Goal: Transaction & Acquisition: Purchase product/service

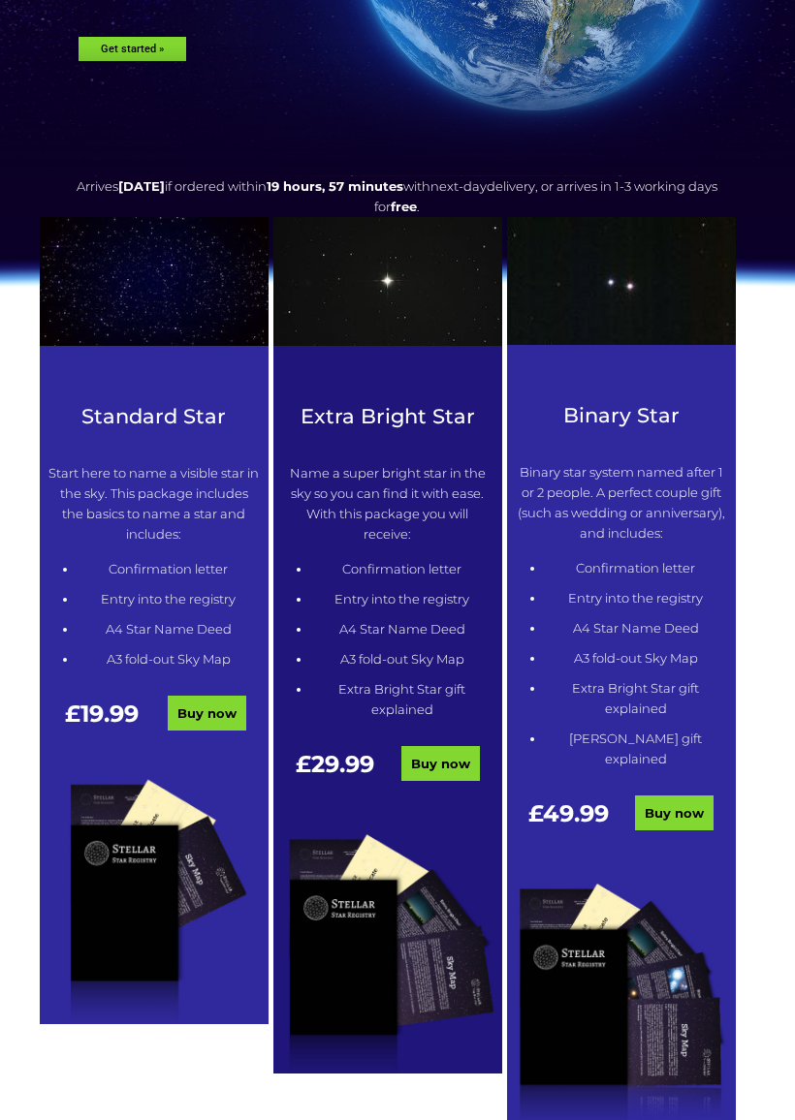
scroll to position [418, 0]
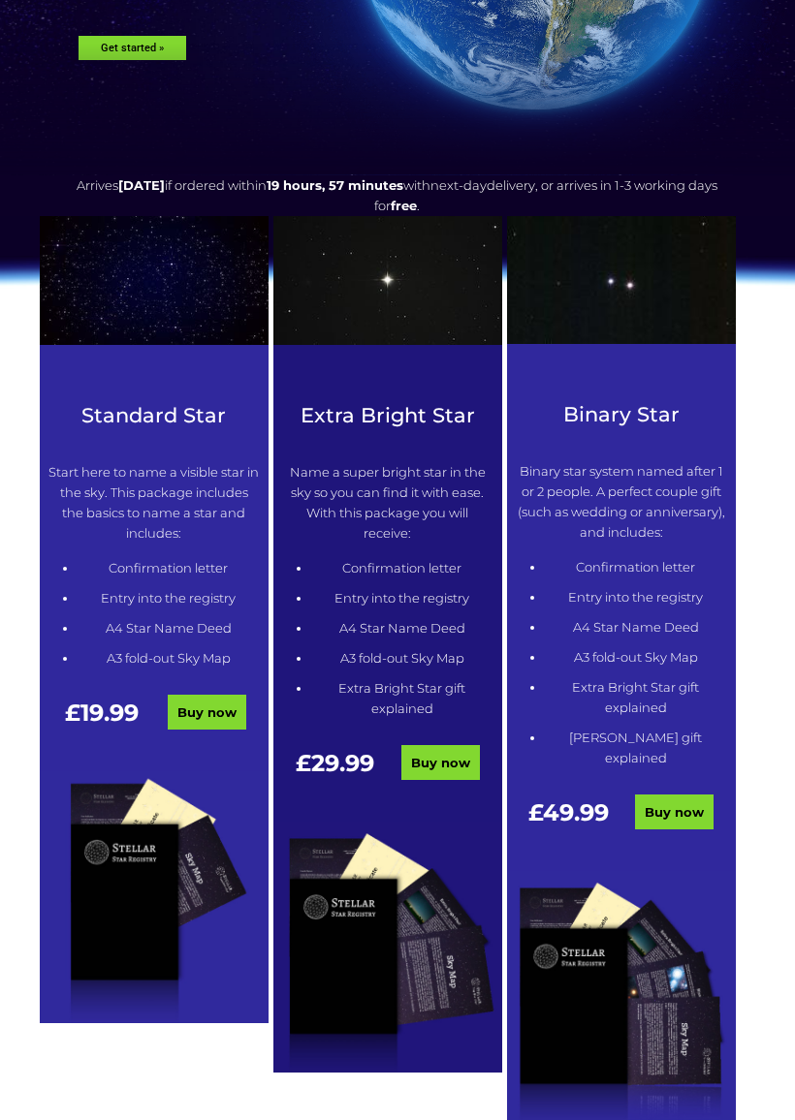
click at [395, 845] on img at bounding box center [387, 949] width 229 height 252
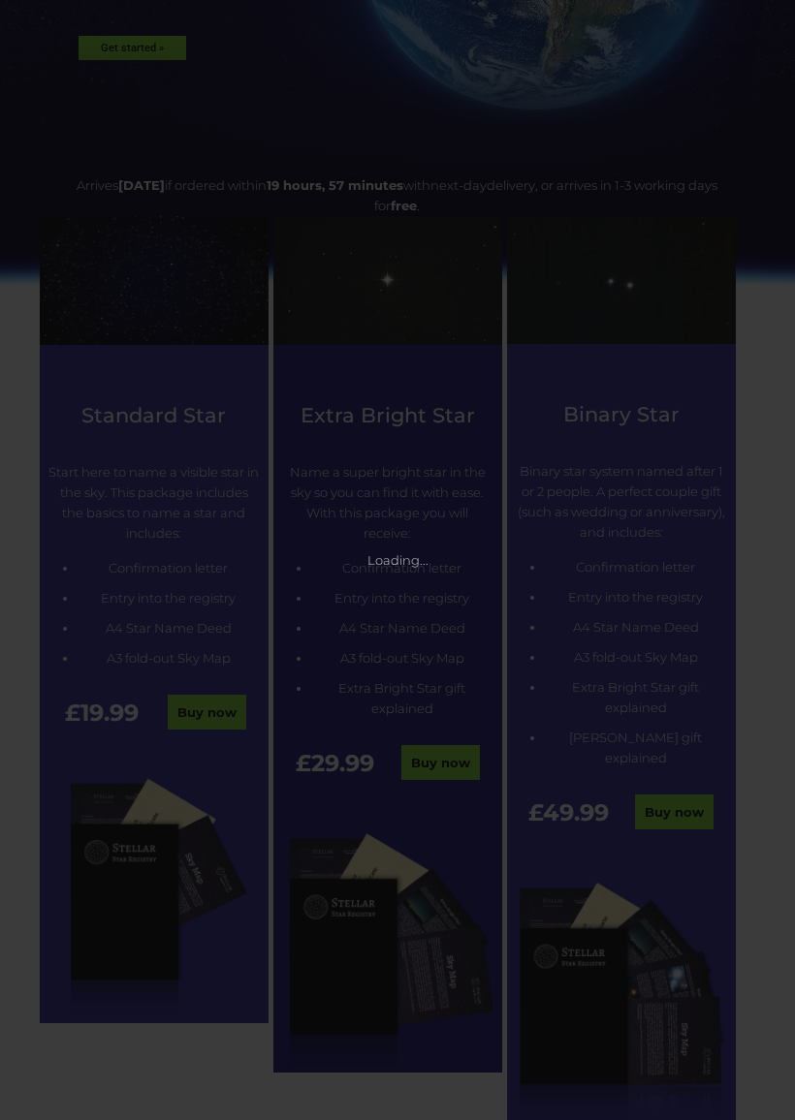
scroll to position [419, 0]
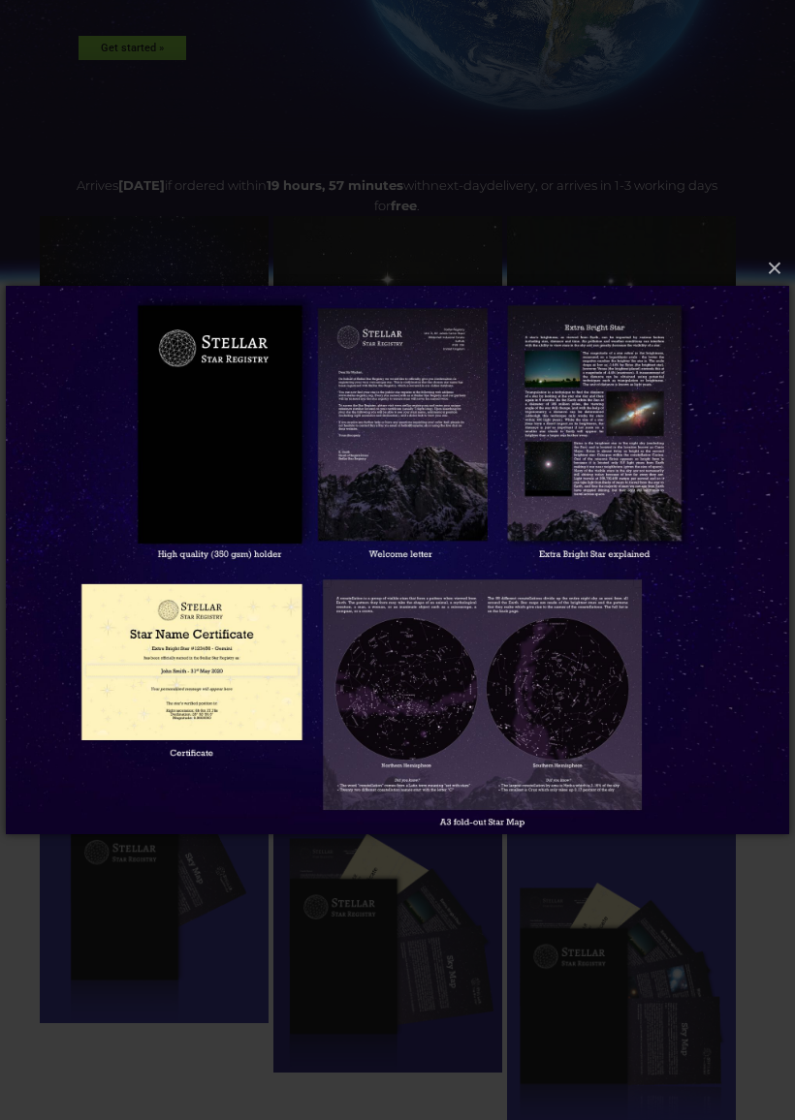
click at [198, 669] on img at bounding box center [397, 560] width 783 height 626
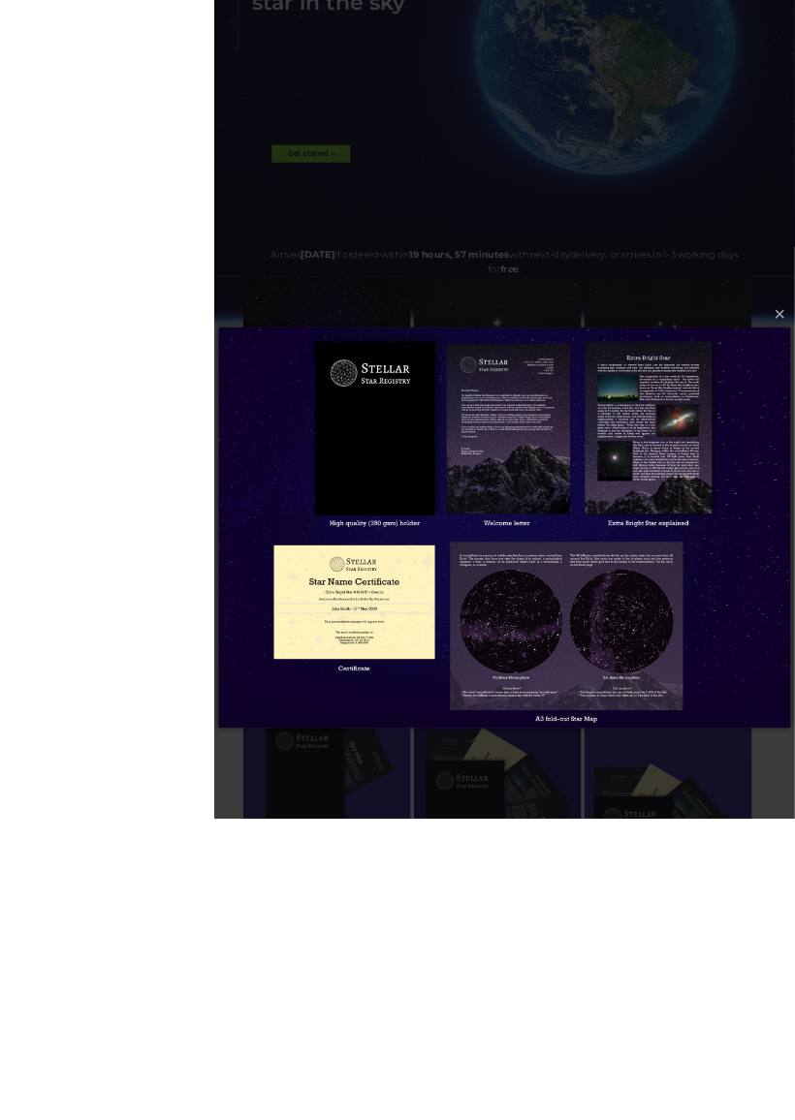
scroll to position [509, 0]
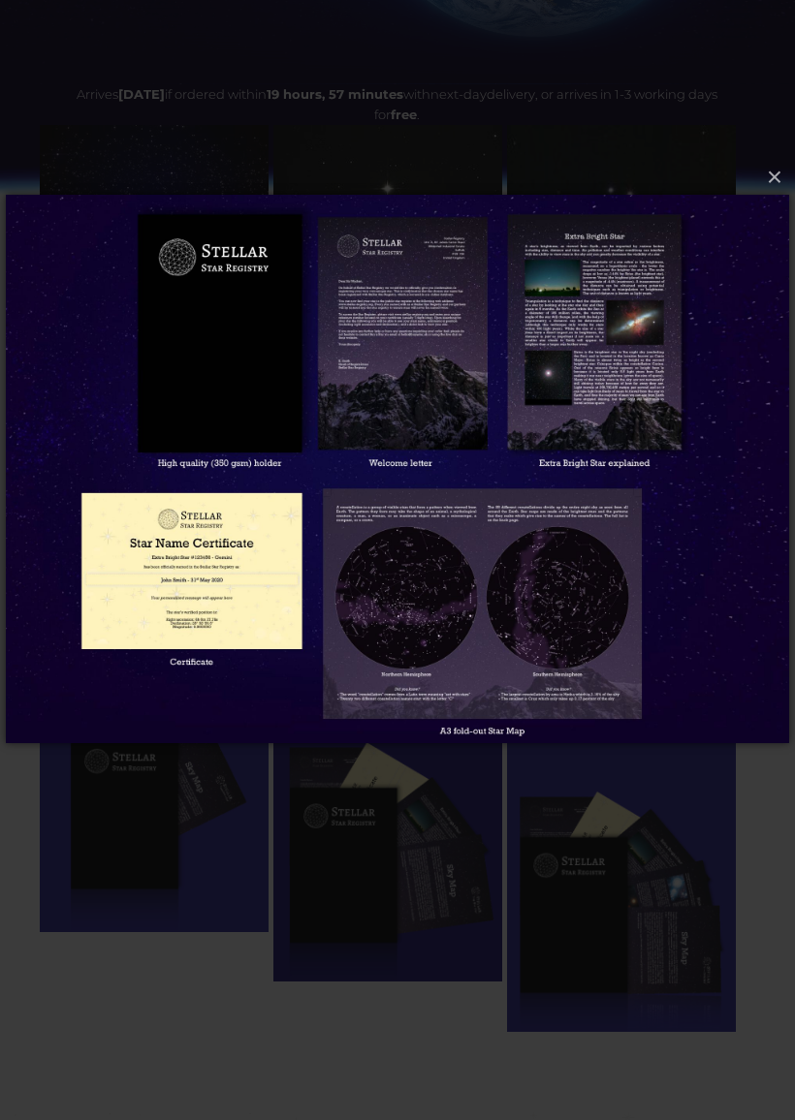
click at [774, 205] on img at bounding box center [397, 470] width 783 height 626
click at [766, 199] on button "×" at bounding box center [396, 178] width 783 height 43
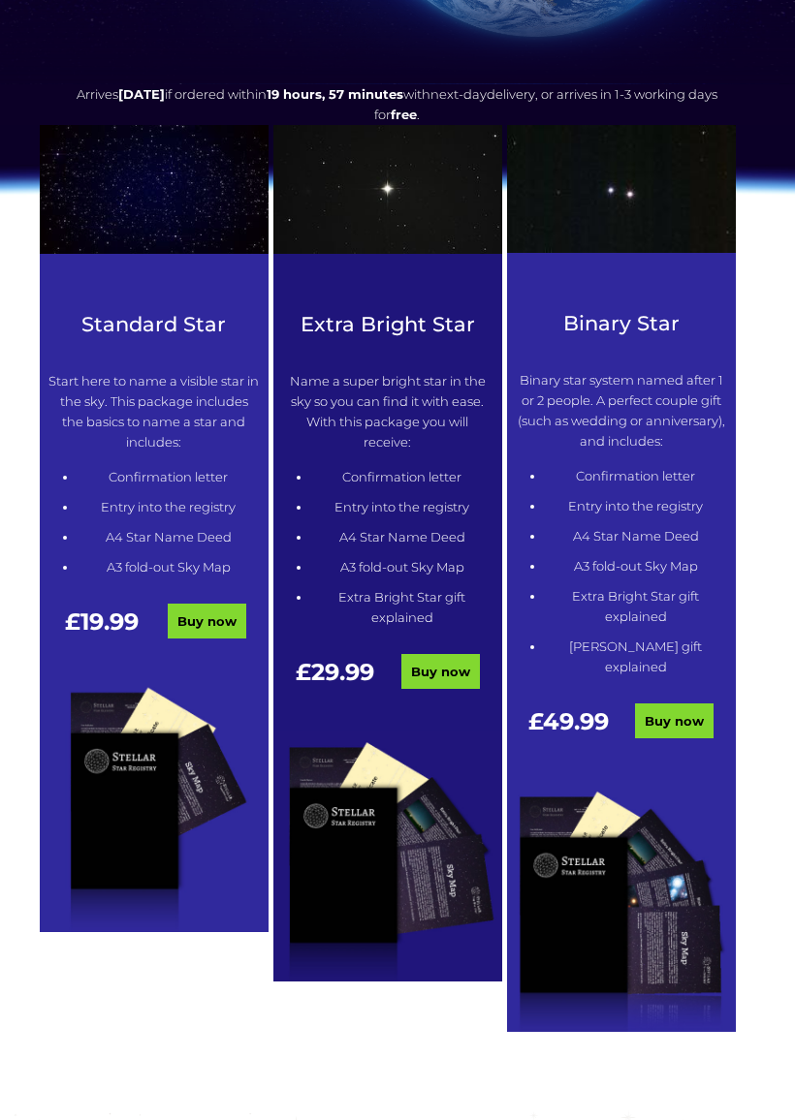
click at [144, 697] on img at bounding box center [154, 806] width 229 height 252
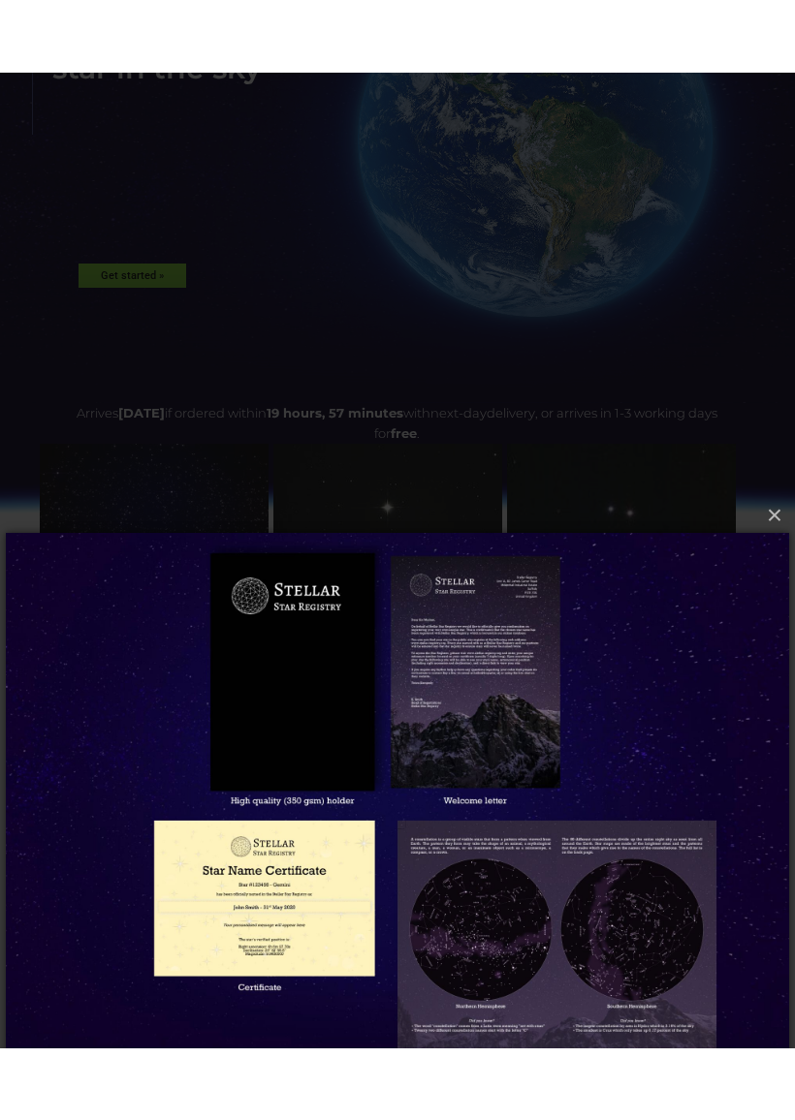
scroll to position [237, 0]
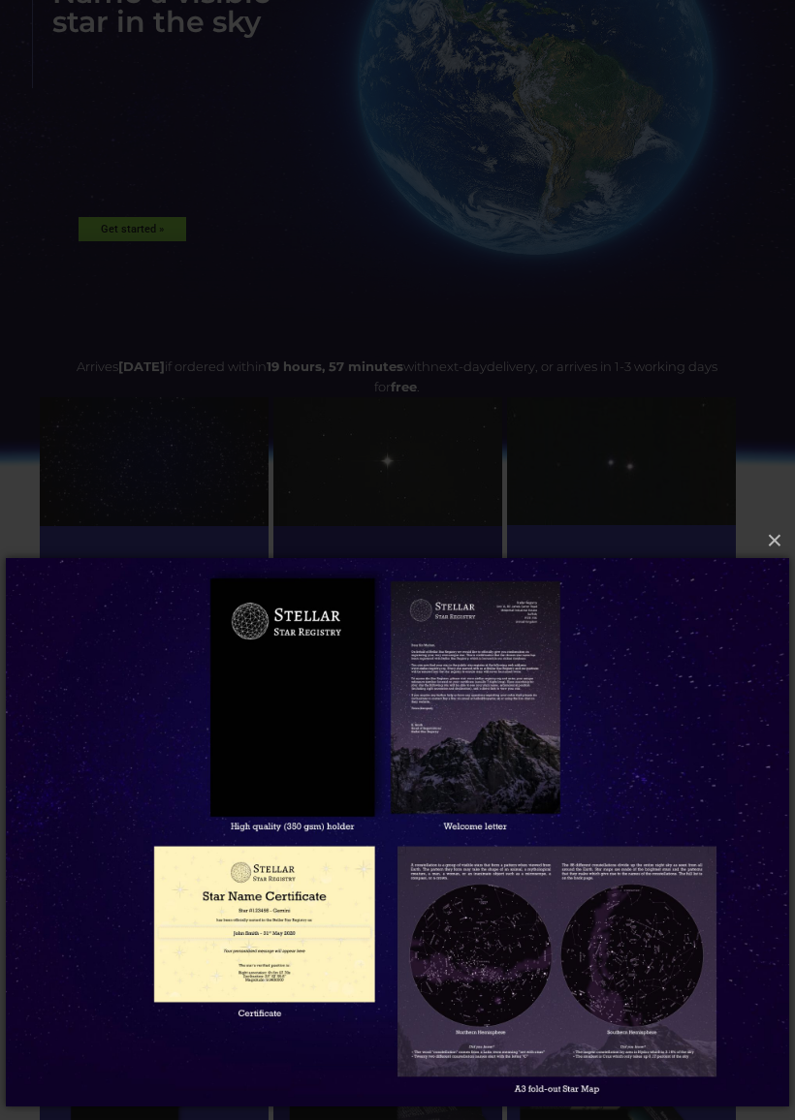
click at [771, 541] on button "×" at bounding box center [396, 540] width 783 height 43
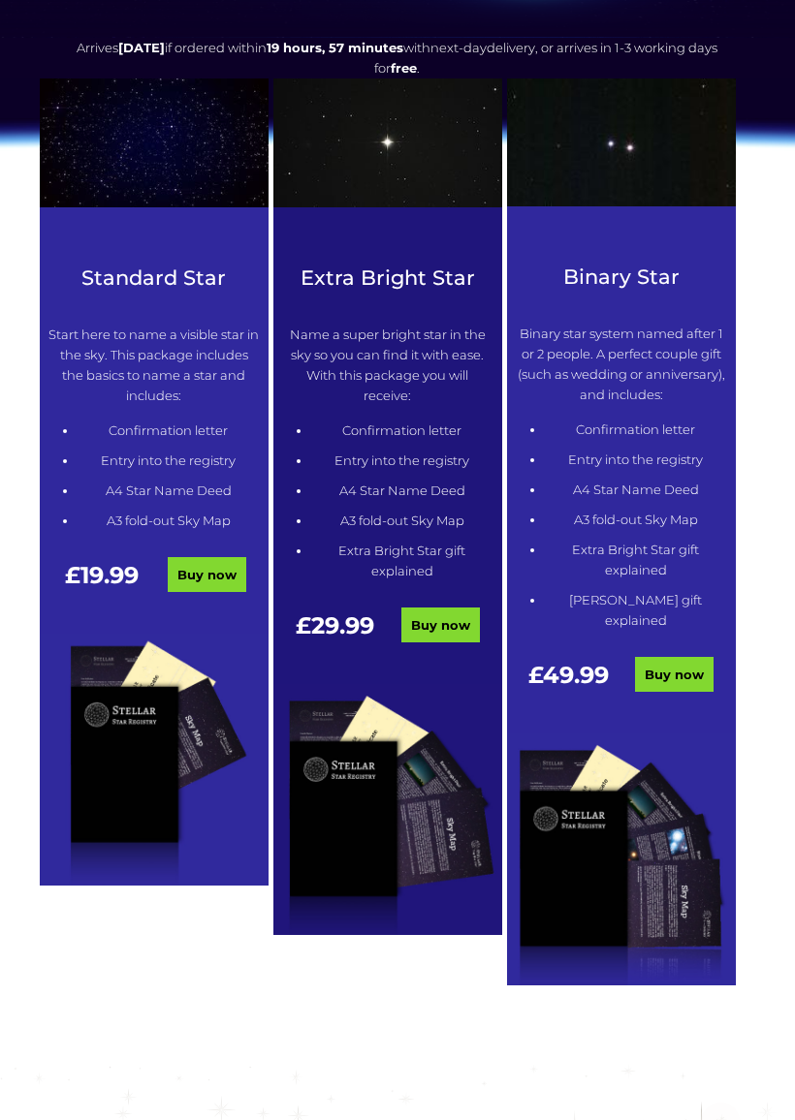
scroll to position [555, 0]
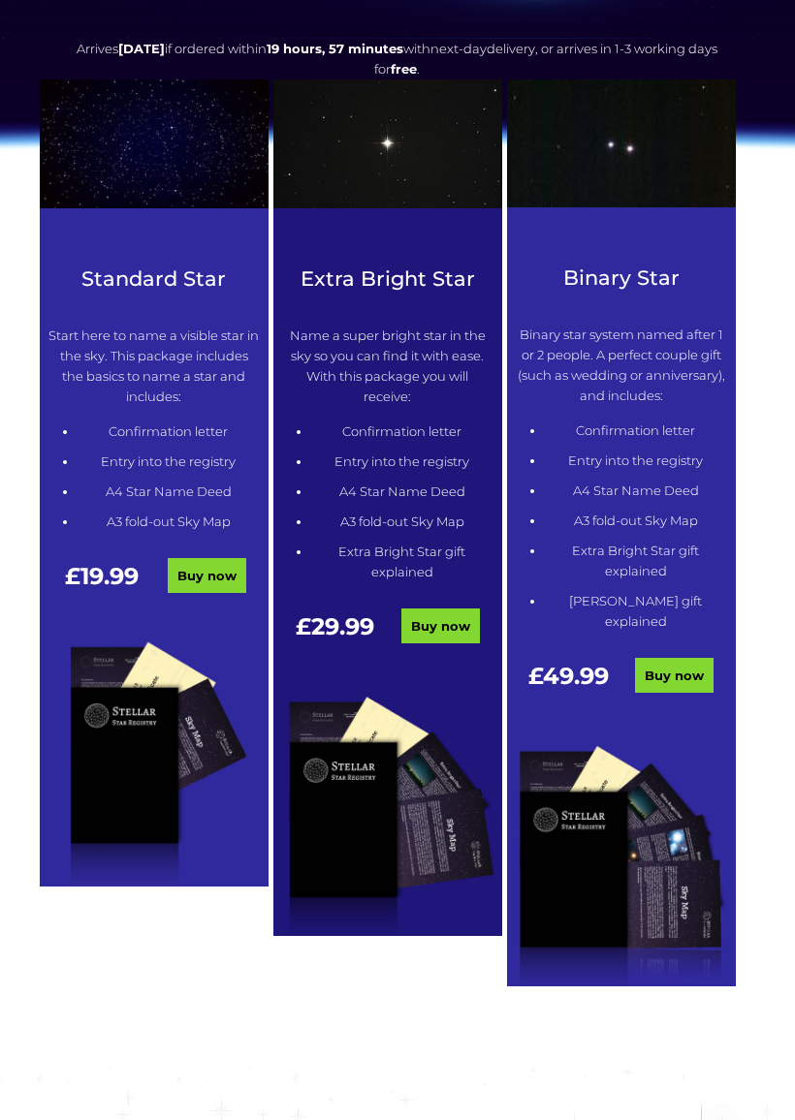
click at [205, 562] on link "Buy now" at bounding box center [207, 575] width 79 height 35
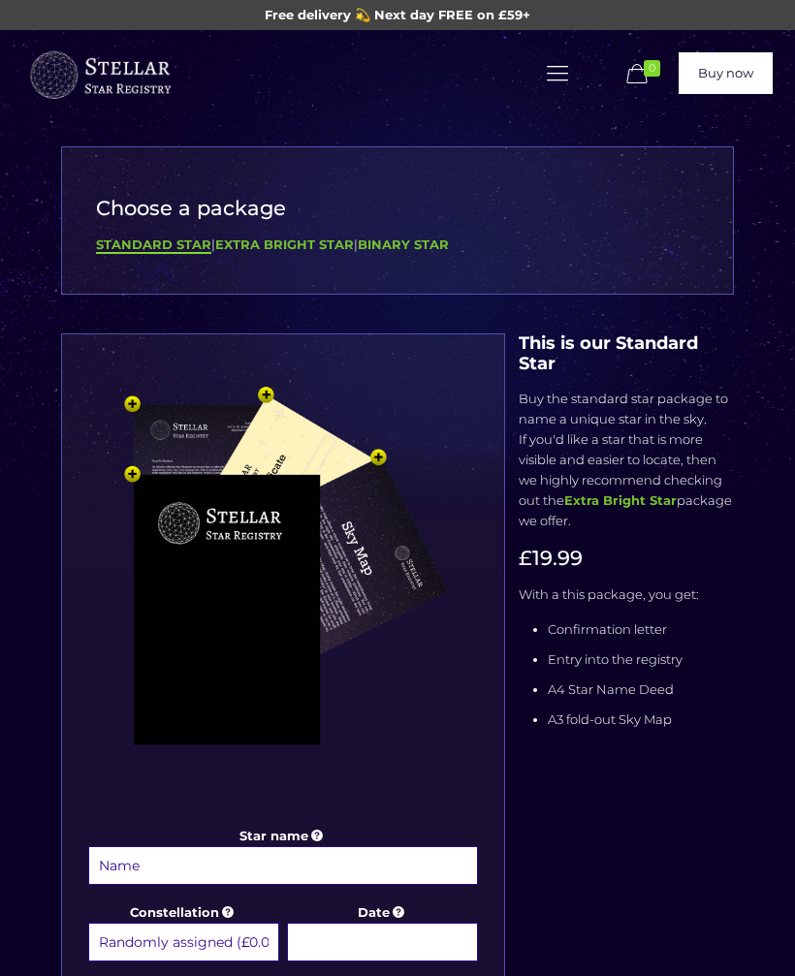
click at [426, 236] on b "Binary Star" at bounding box center [403, 244] width 91 height 16
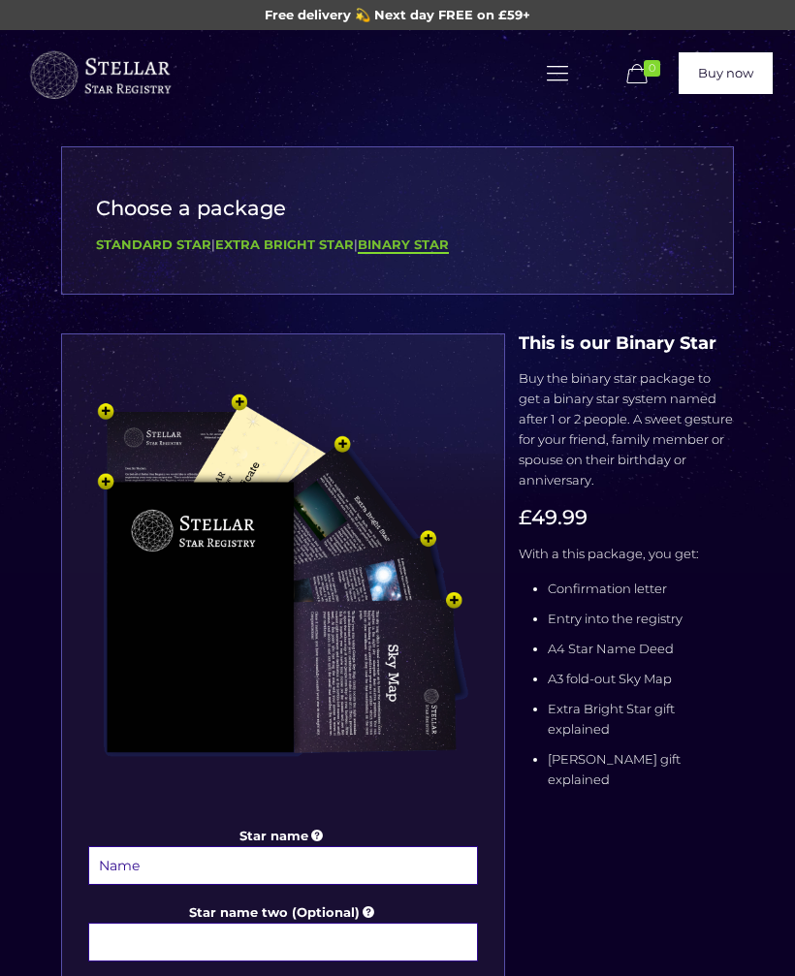
click at [288, 238] on b "Extra Bright Star" at bounding box center [284, 244] width 139 height 16
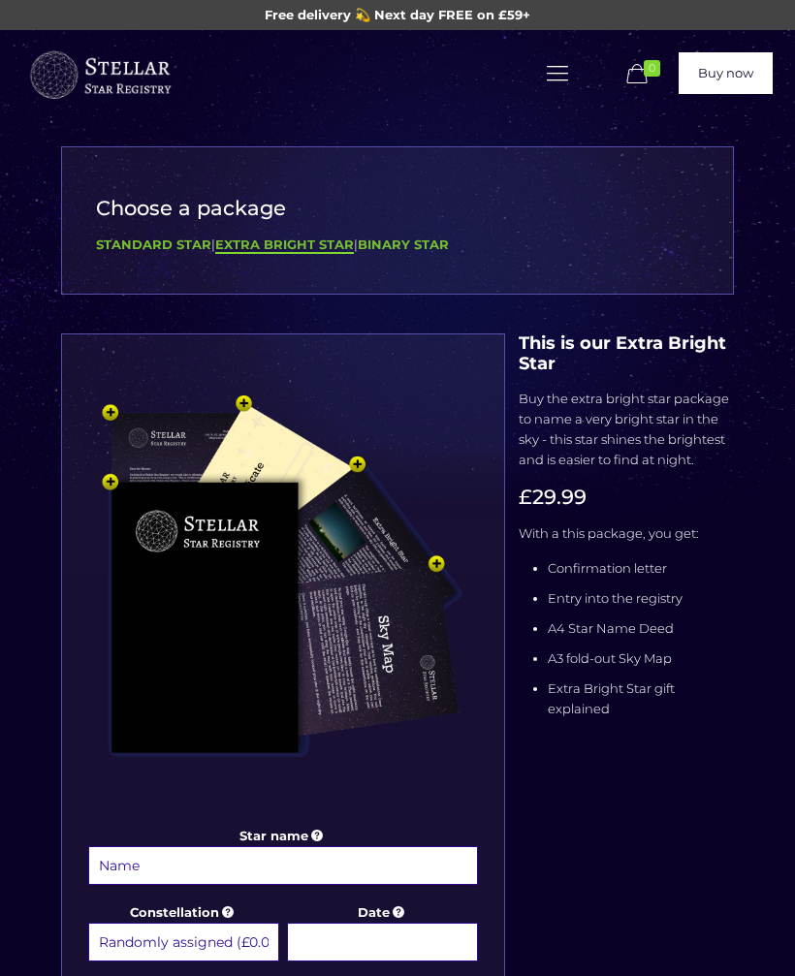
click at [156, 236] on b "Standard Star" at bounding box center [153, 244] width 115 height 16
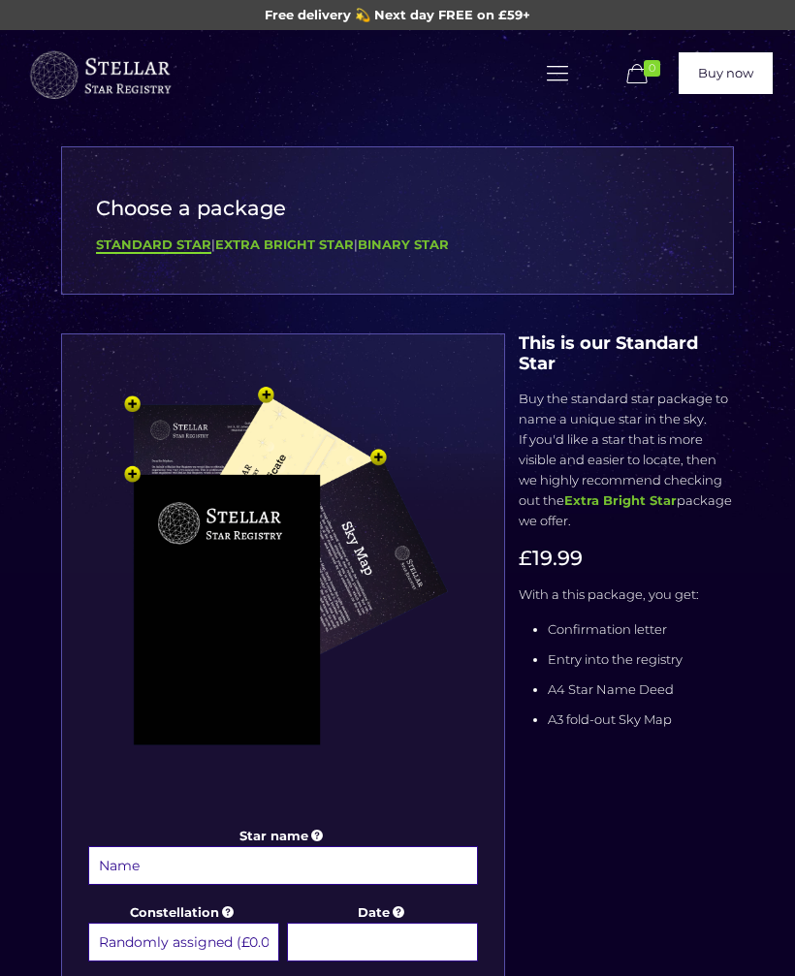
click at [143, 865] on input "Star name" at bounding box center [283, 865] width 390 height 39
type input "Teddy"
click at [253, 935] on select "Randomly assigned (£0.00) Aquarius - 20 Jan - 18 Feb (+£9.99) Aries - 21 Mar - …" at bounding box center [183, 942] width 191 height 39
select select "Sagittarius - 22 Nov - 21 Dec (+£9.99)"
click at [380, 939] on input "Date" at bounding box center [382, 942] width 191 height 39
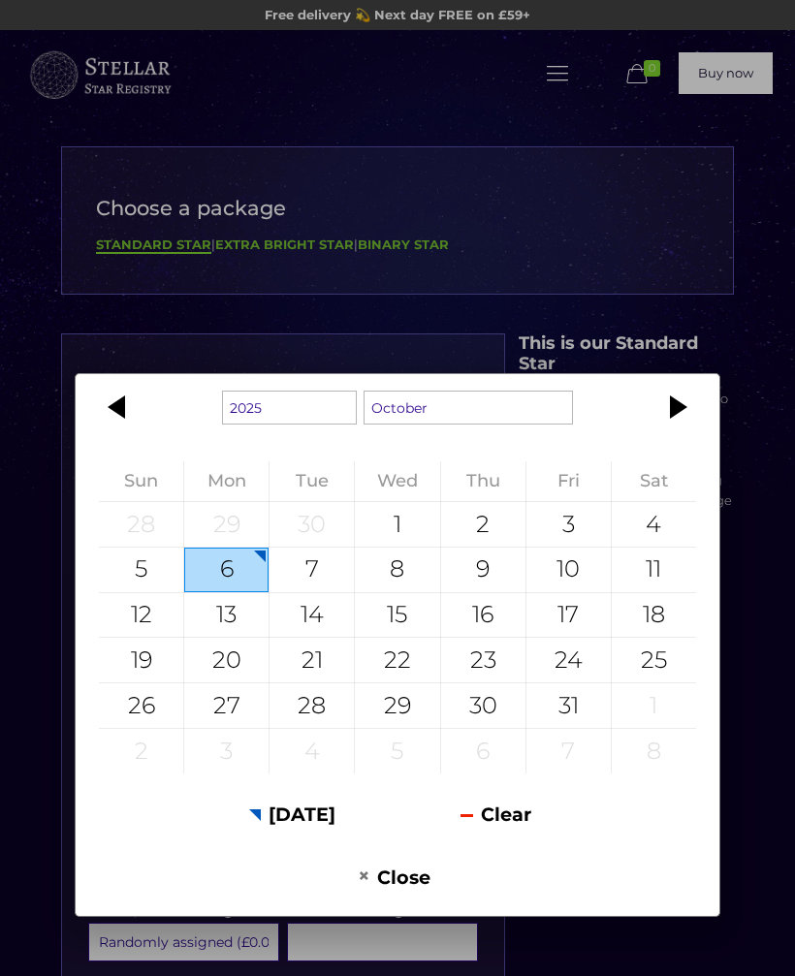
click at [413, 523] on div "1" at bounding box center [397, 524] width 84 height 45
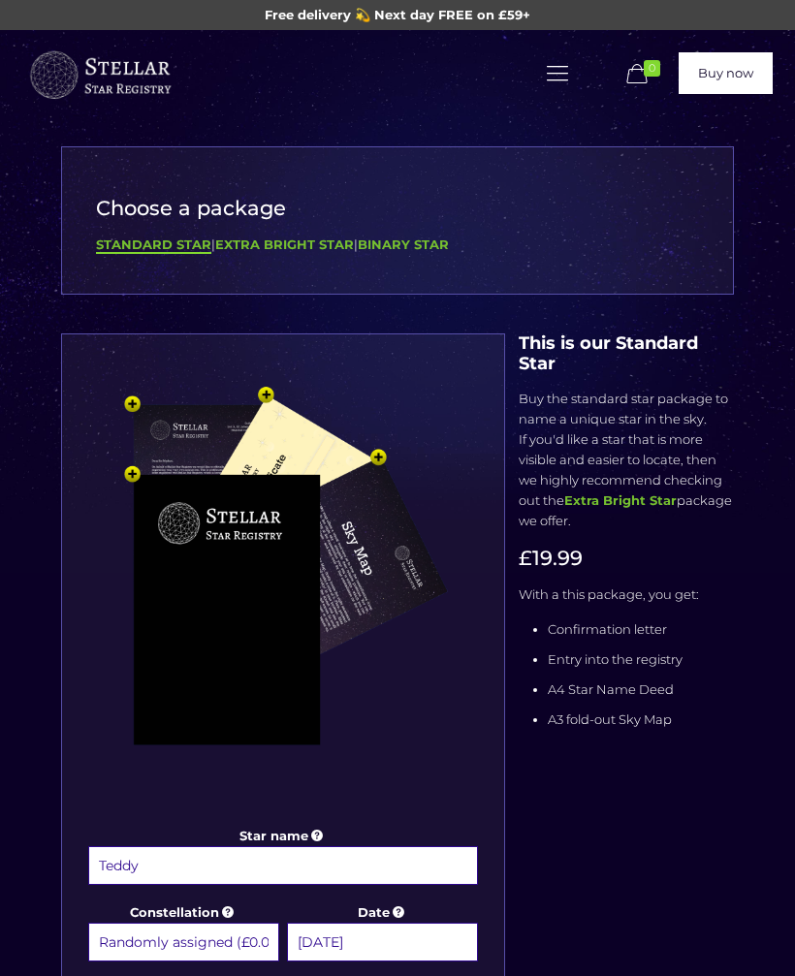
click at [425, 948] on input "1 October 2025" at bounding box center [382, 942] width 191 height 39
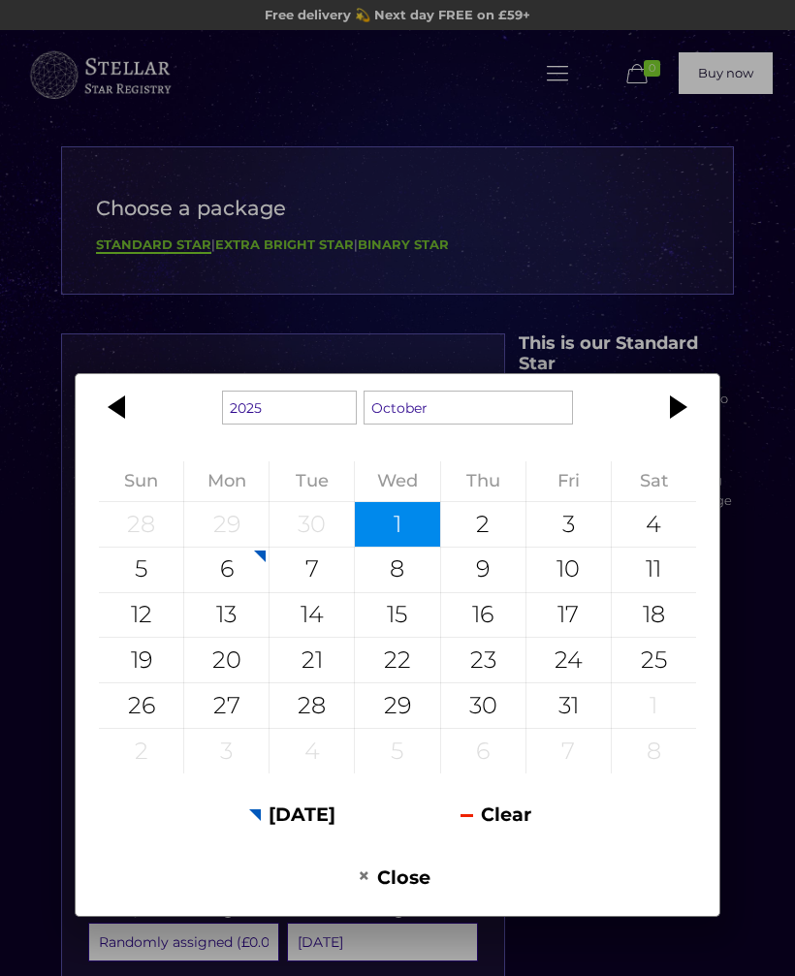
click at [115, 418] on div at bounding box center [119, 407] width 87 height 47
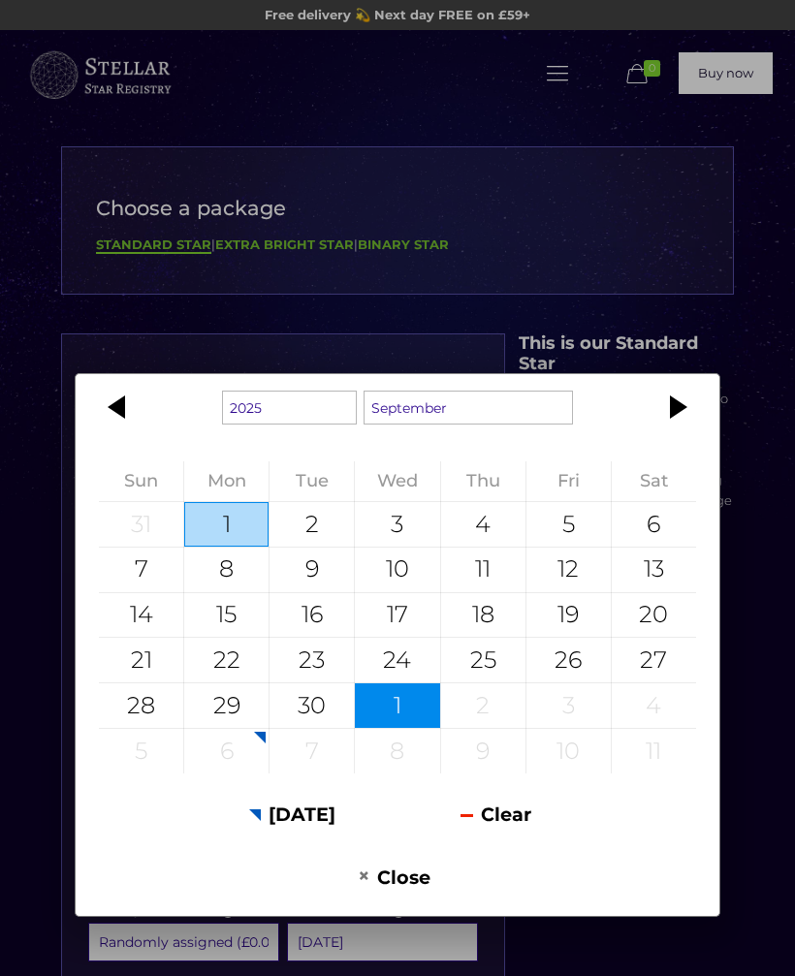
click at [113, 413] on div at bounding box center [119, 407] width 87 height 47
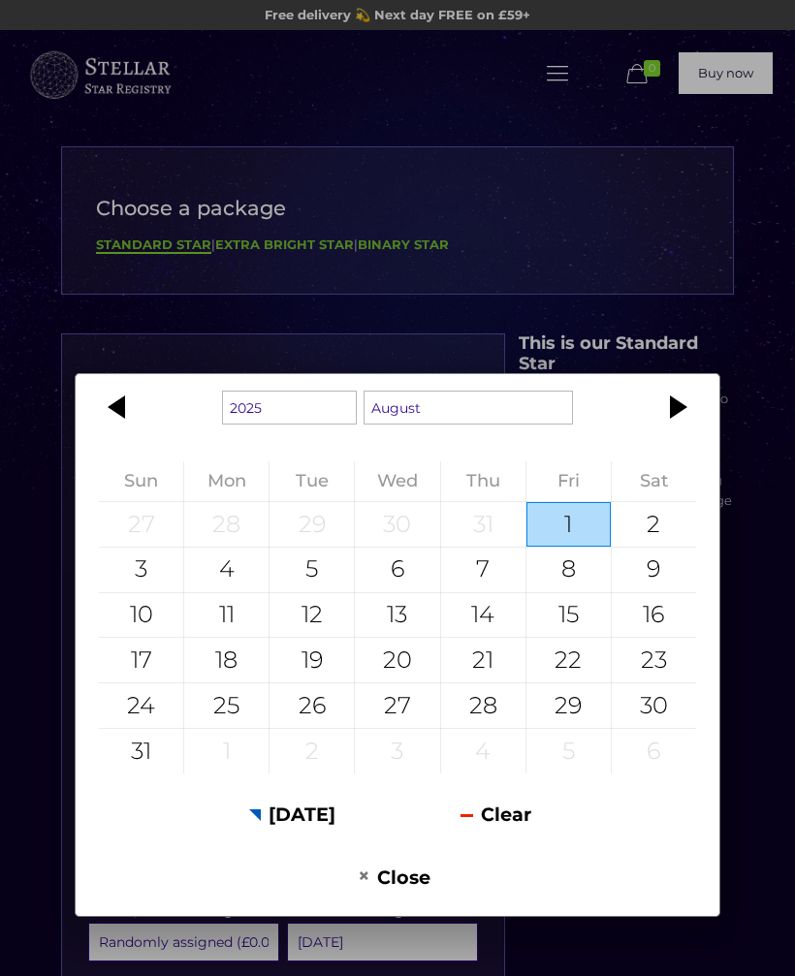
click at [109, 416] on div at bounding box center [119, 407] width 87 height 47
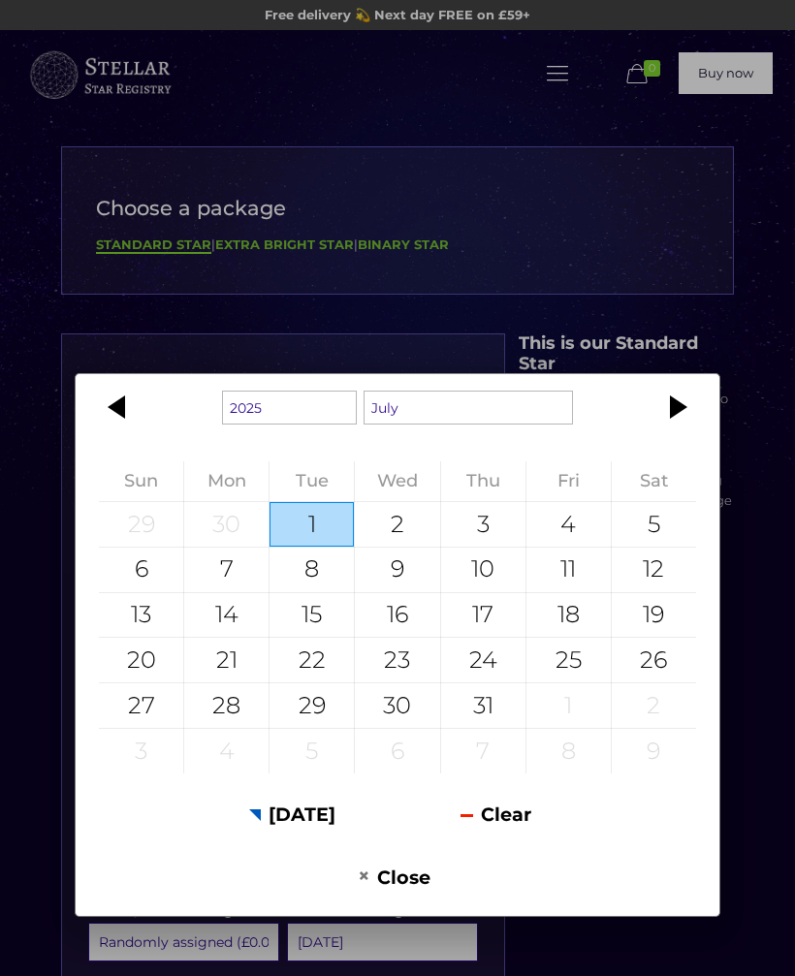
click at [675, 407] on div at bounding box center [675, 407] width 87 height 47
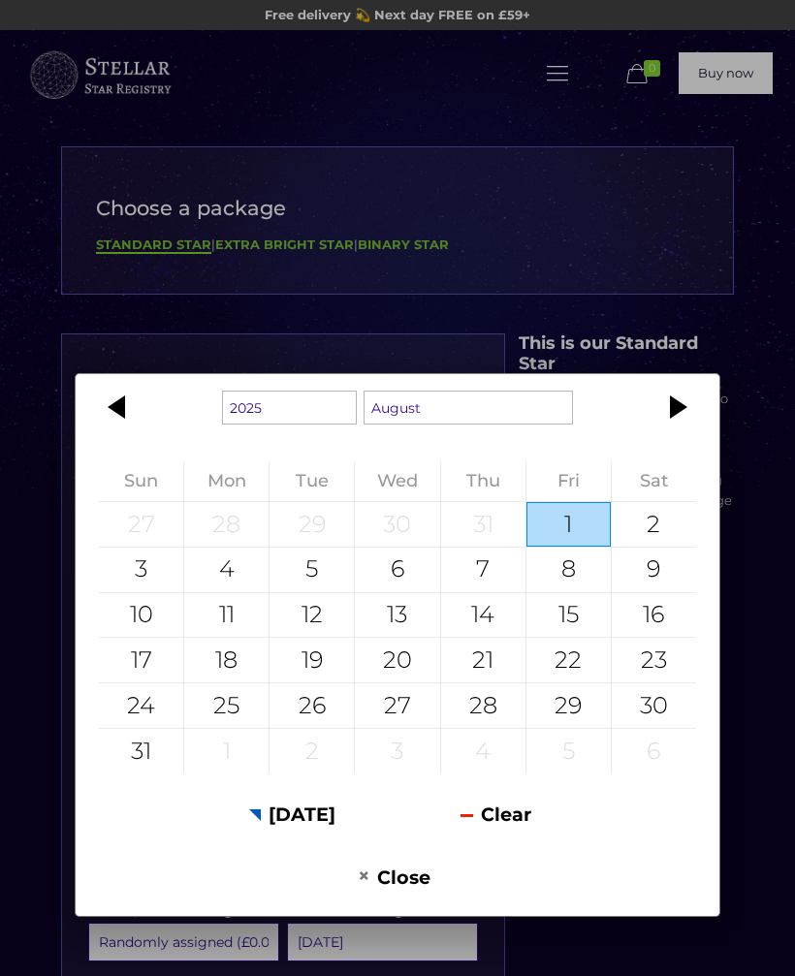
click at [673, 405] on div at bounding box center [675, 407] width 87 height 47
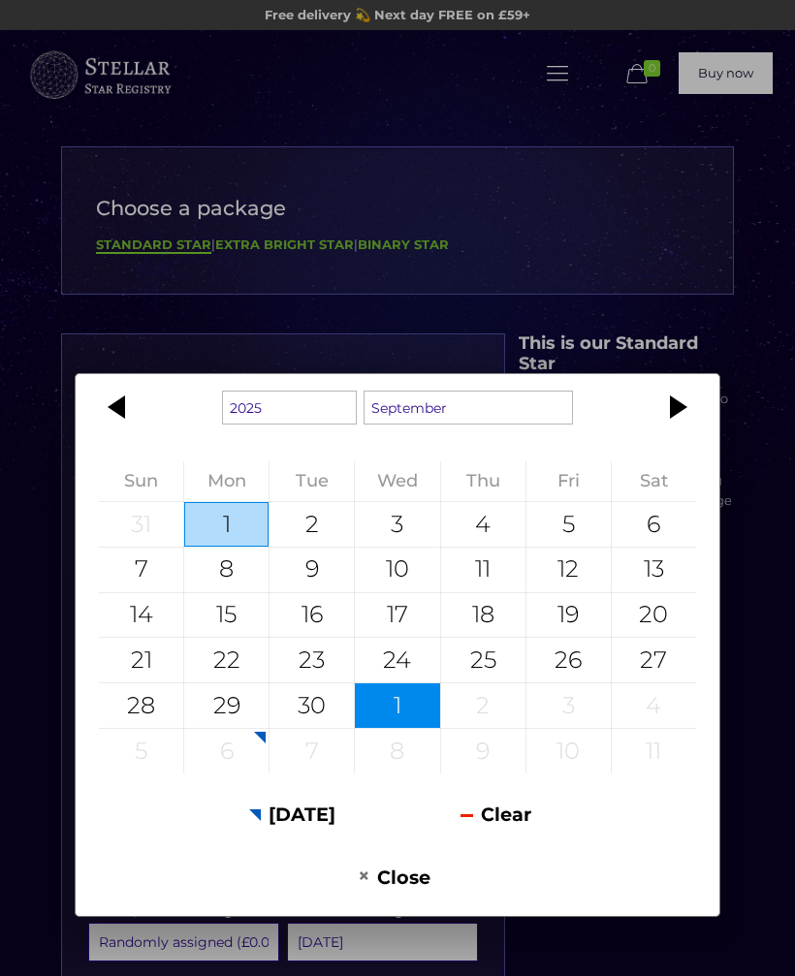
click at [677, 402] on div at bounding box center [675, 407] width 87 height 47
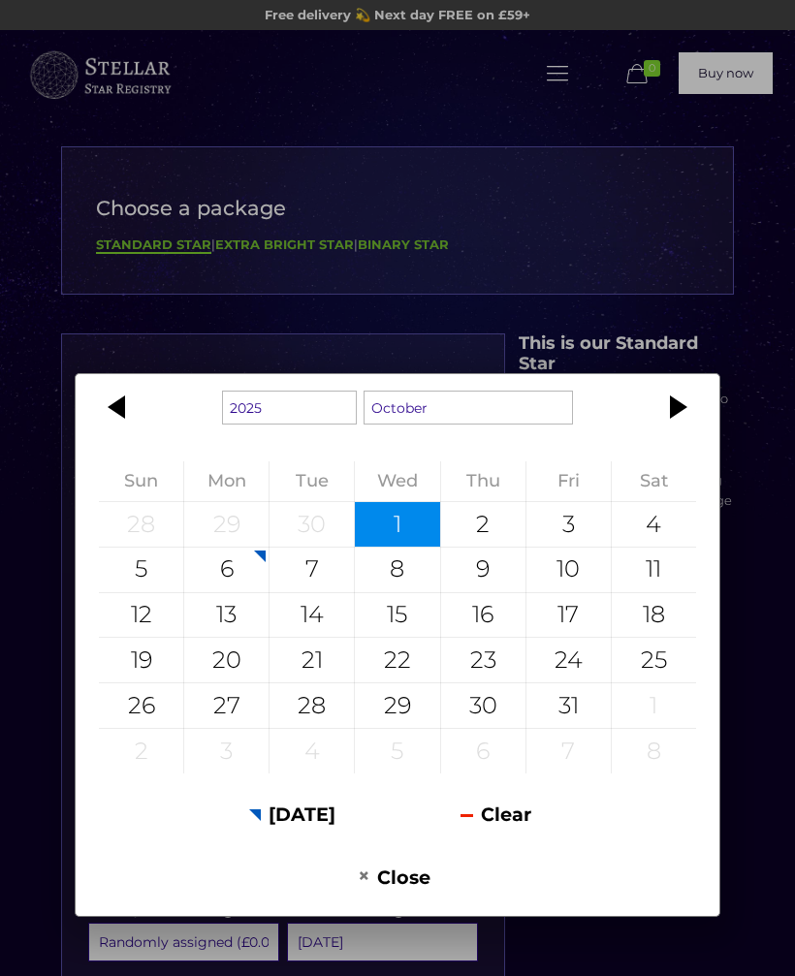
click at [673, 404] on div at bounding box center [675, 407] width 87 height 47
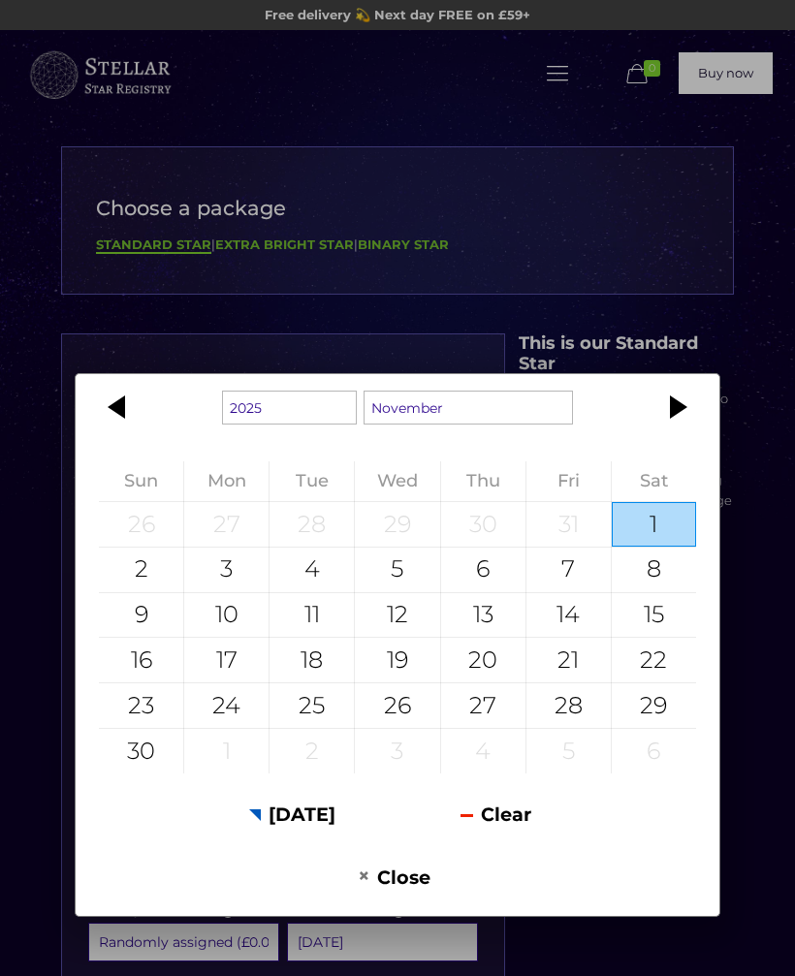
click at [669, 409] on div at bounding box center [675, 407] width 87 height 47
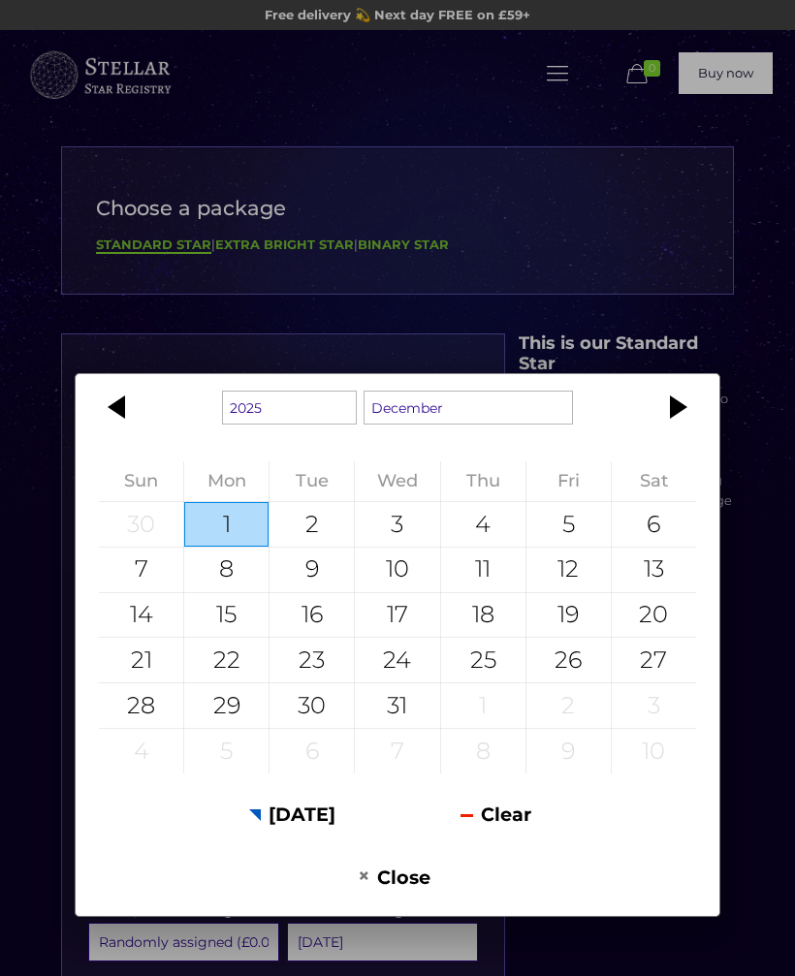
click at [662, 568] on div "13" at bounding box center [654, 570] width 84 height 45
type input "13 December 2025"
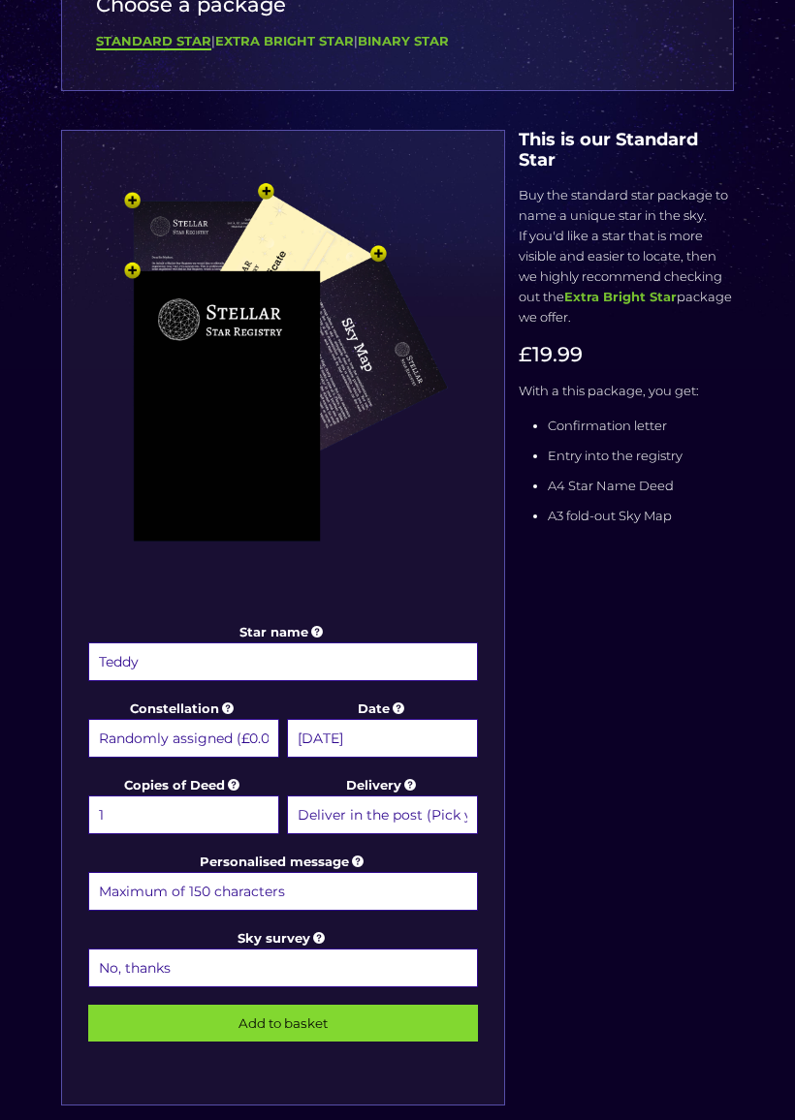
scroll to position [212, 0]
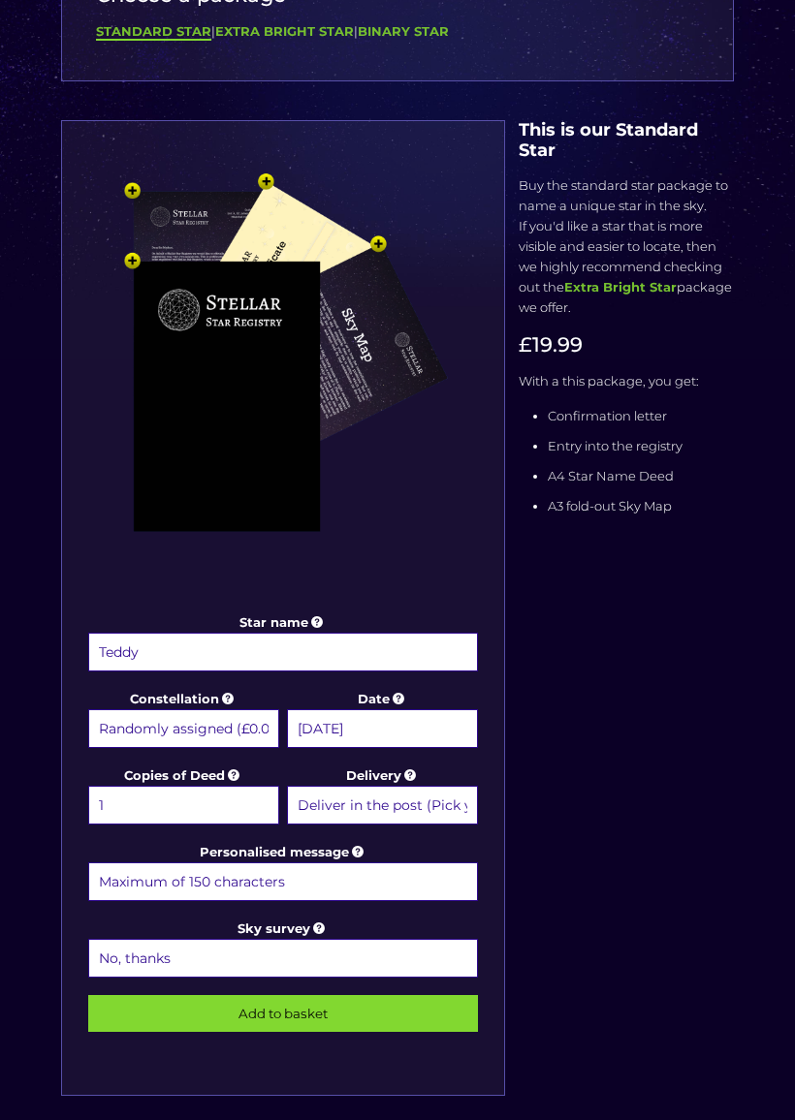
click at [223, 811] on select "1 2 (+£4.99) 3 (+£9.49) 4 (+£13.99) 5 (+£18.49) 6 (+£22.99) 7 (+£27.49) 8 (+£31…" at bounding box center [183, 806] width 191 height 39
click at [405, 805] on select "Deliver in the post (Pick your option later) Deliver in the post and by Email (…" at bounding box center [382, 805] width 191 height 39
click at [271, 890] on input "Personalised message" at bounding box center [283, 882] width 390 height 39
click at [556, 849] on div "Star name Teddy Star name two (Optional) Constellation Randomly assigned (£0.00…" at bounding box center [397, 627] width 686 height 1015
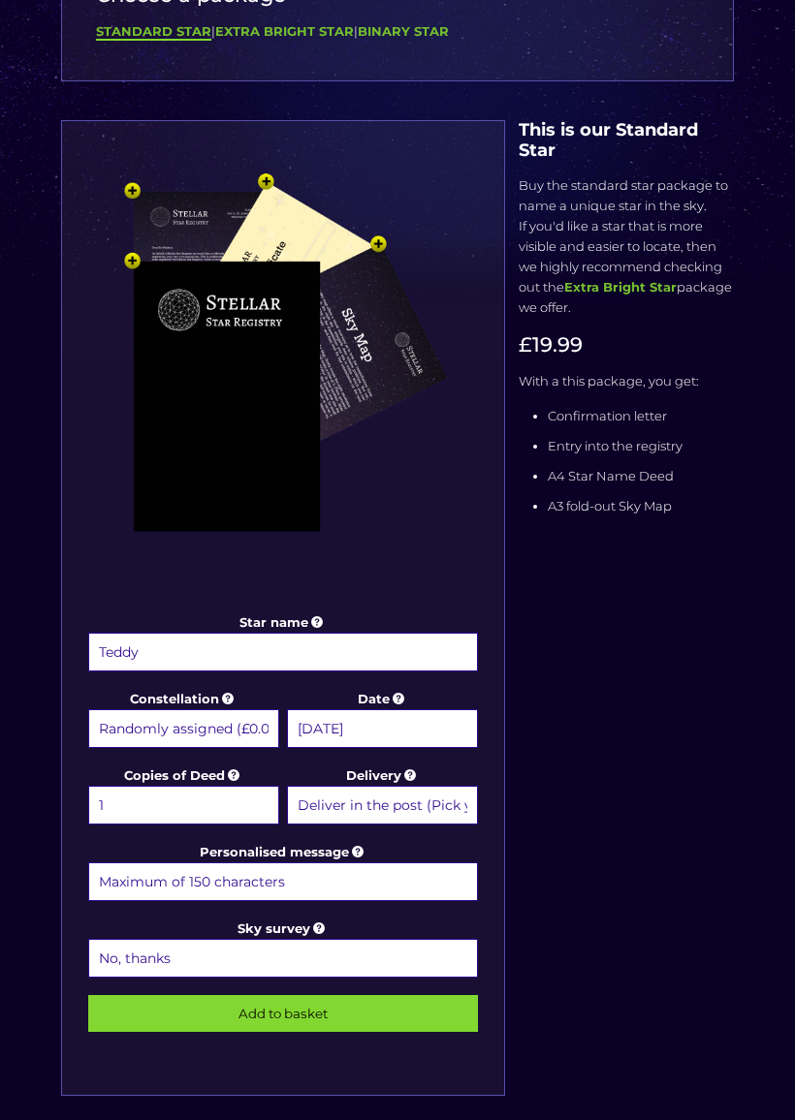
click at [162, 881] on input "Personalised message" at bounding box center [283, 882] width 390 height 39
click at [682, 724] on div "Star name Teddy Star name two (Optional) Constellation Randomly assigned (£0.00…" at bounding box center [397, 627] width 686 height 1015
click at [396, 975] on input "Add to basket" at bounding box center [283, 1013] width 390 height 37
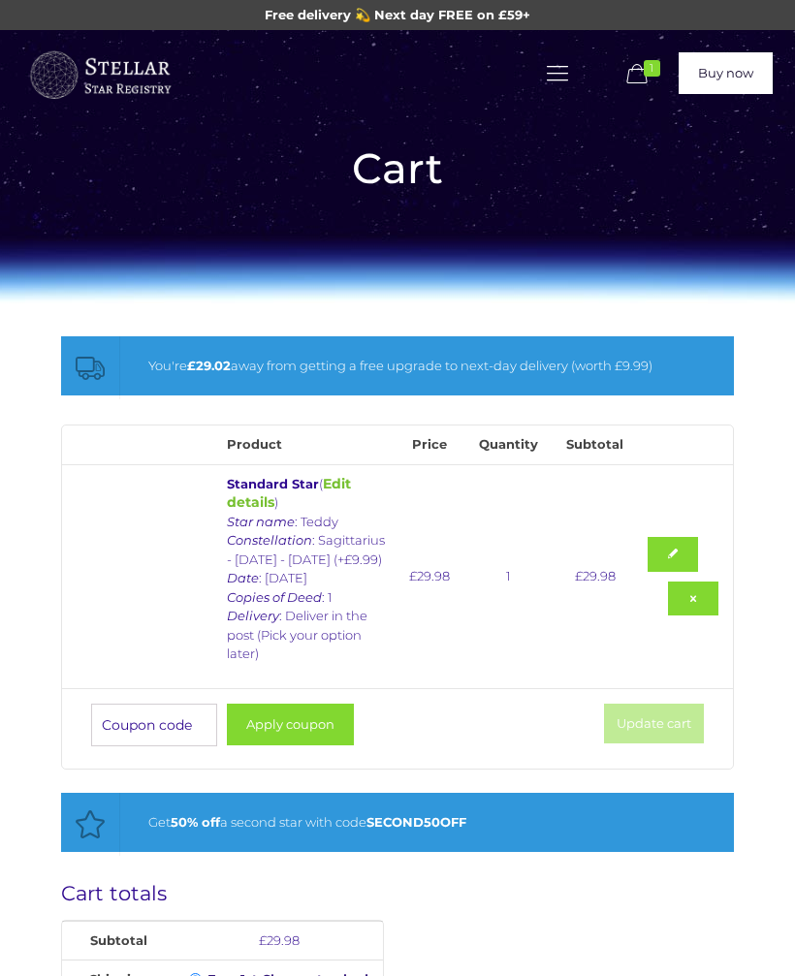
click at [641, 68] on icon at bounding box center [637, 74] width 30 height 26
click at [641, 75] on icon at bounding box center [637, 74] width 30 height 26
click at [521, 812] on div "Get 50% off a second star with code SECOND50OFF" at bounding box center [414, 822] width 532 height 20
click at [305, 704] on button "Apply coupon" at bounding box center [290, 725] width 127 height 42
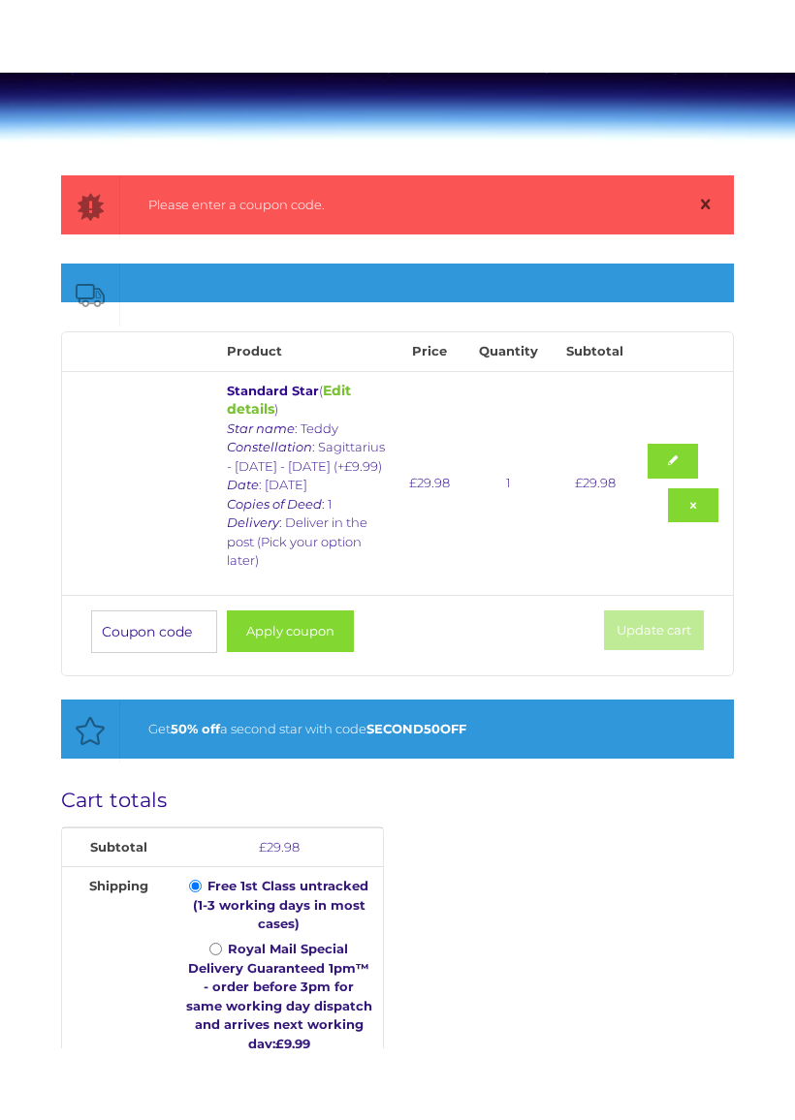
scroll to position [239, 0]
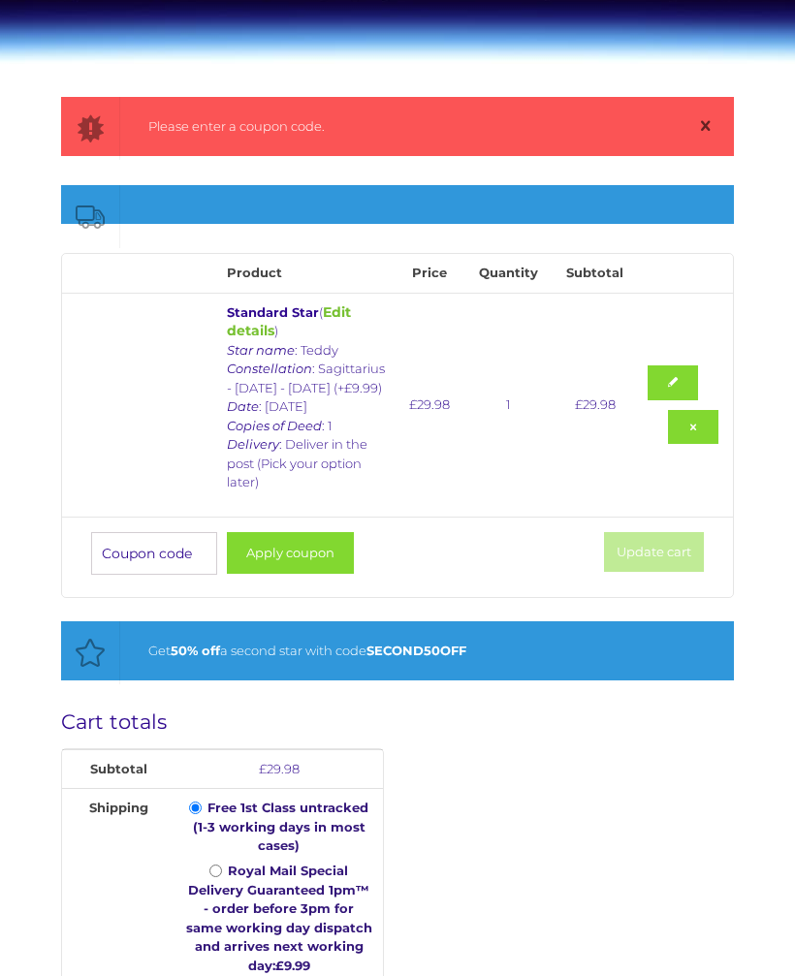
click at [156, 532] on input "Coupon:" at bounding box center [154, 553] width 126 height 43
type input "Second50off"
click at [305, 532] on button "Apply coupon" at bounding box center [290, 553] width 127 height 42
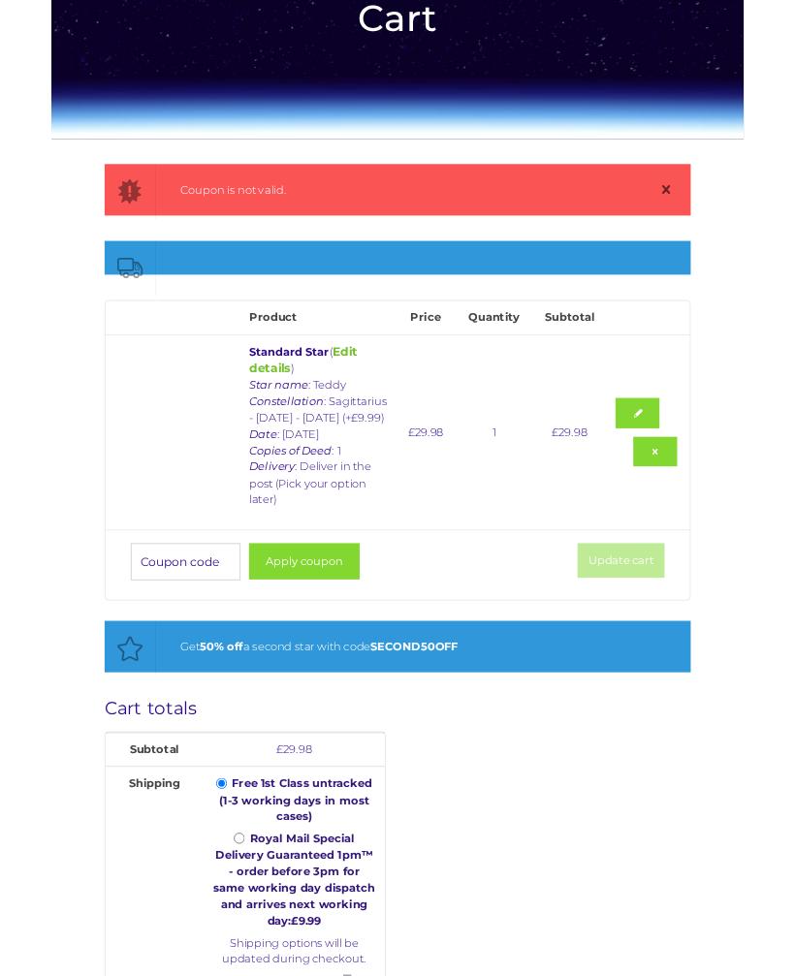
scroll to position [0, 0]
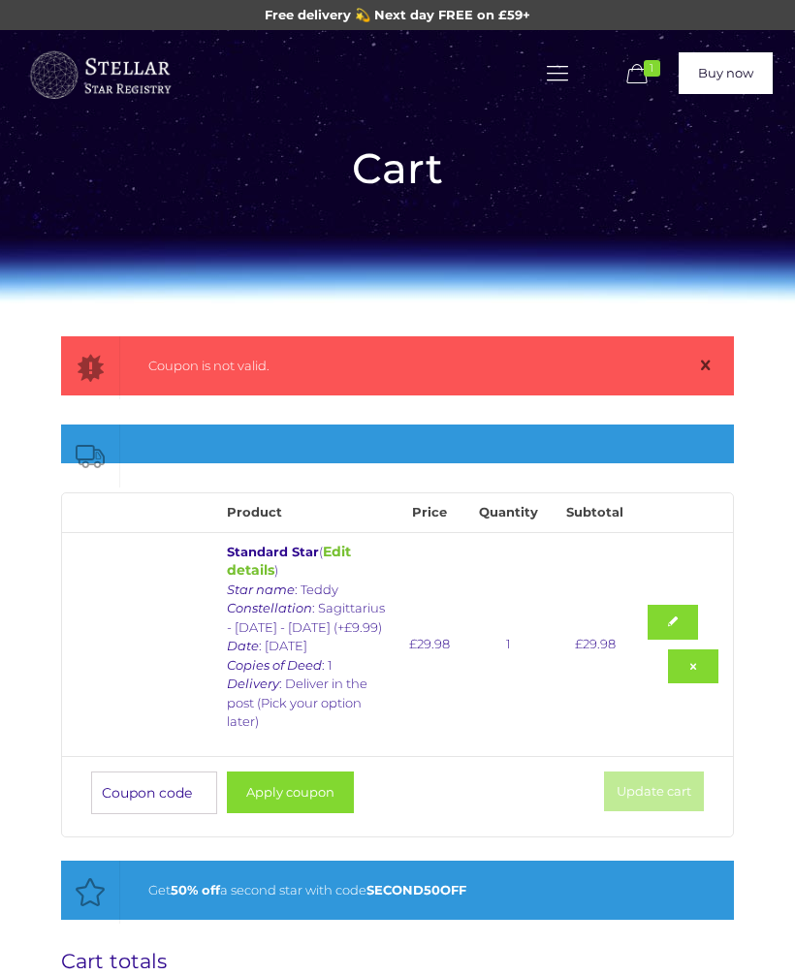
click at [636, 63] on icon at bounding box center [637, 74] width 30 height 26
click at [645, 74] on span "1" at bounding box center [652, 68] width 16 height 16
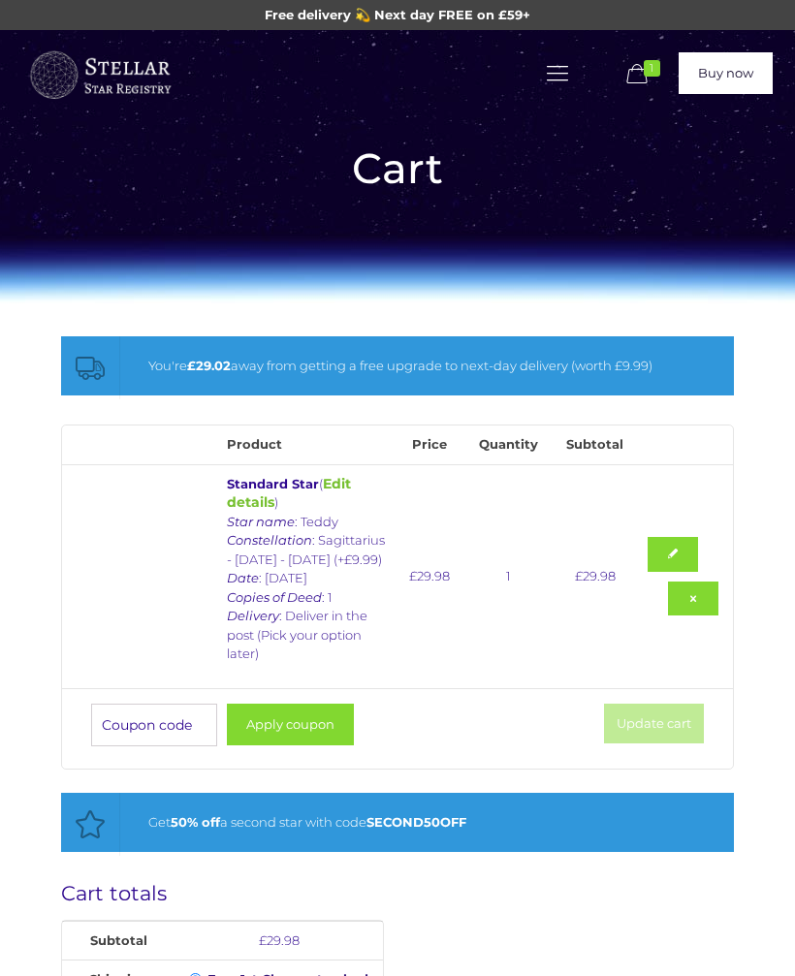
click at [558, 88] on link at bounding box center [557, 73] width 33 height 33
click at [396, 131] on span "Name a Star" at bounding box center [365, 139] width 79 height 16
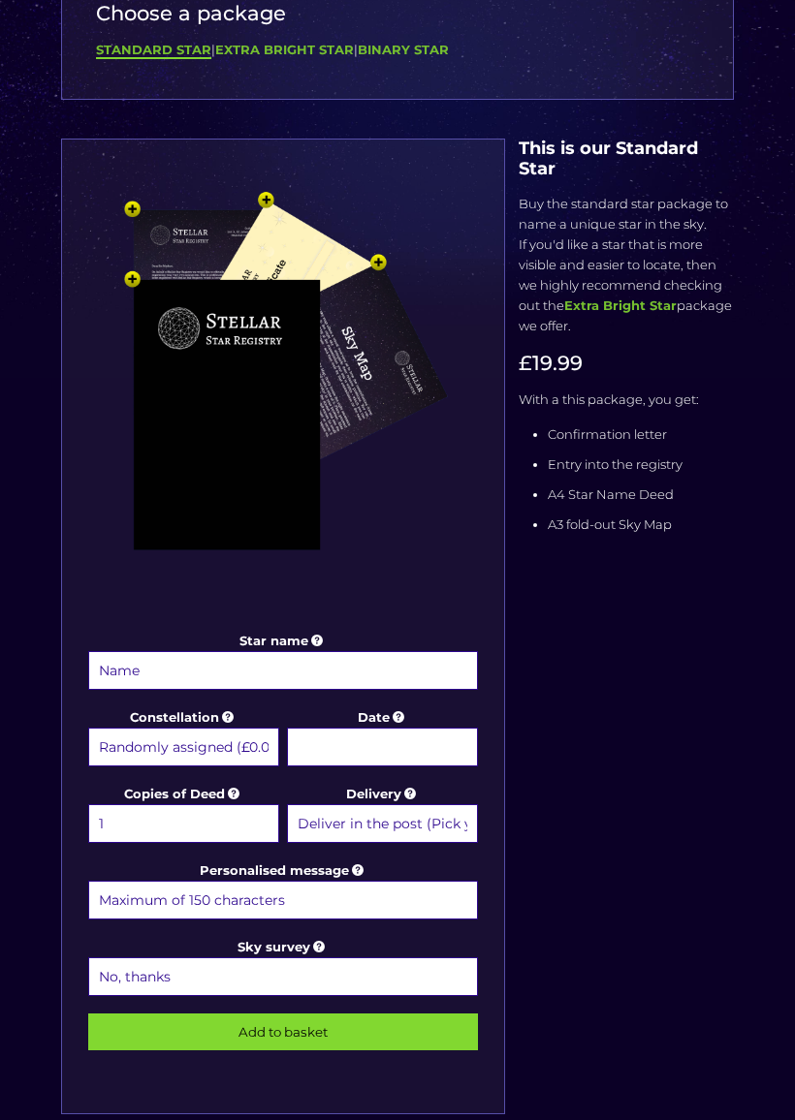
scroll to position [195, 0]
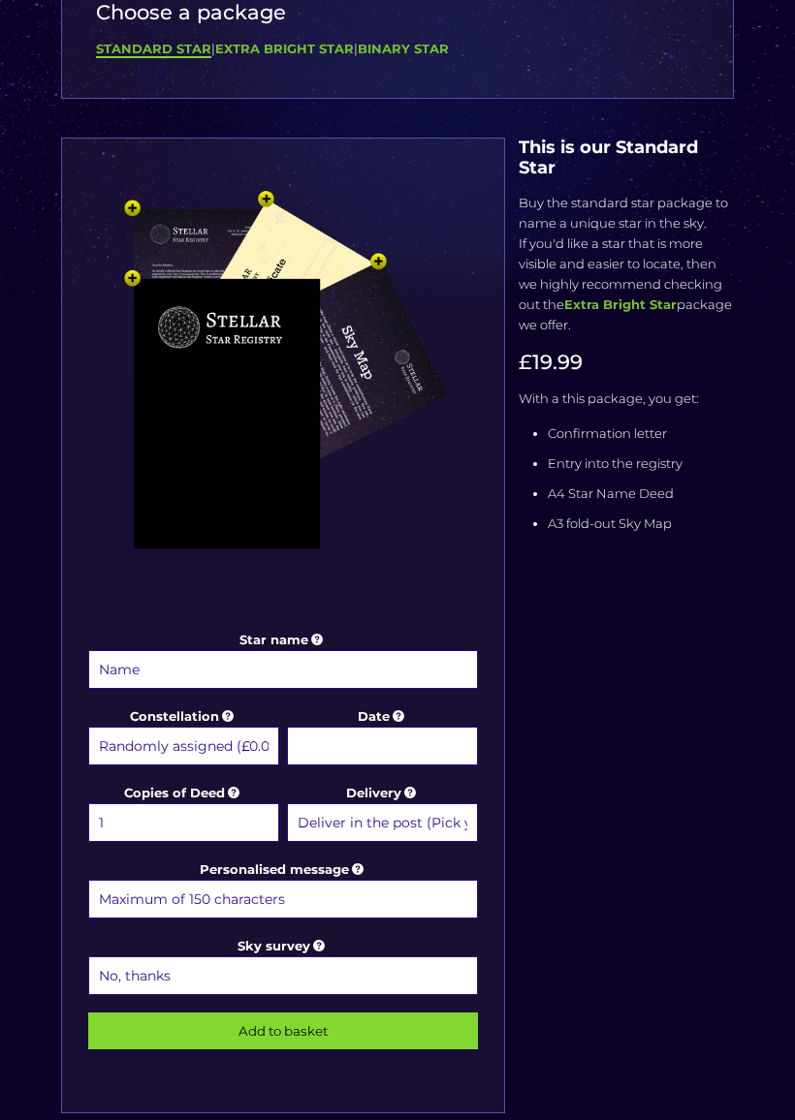
click at [133, 661] on input "Star name" at bounding box center [283, 670] width 390 height 39
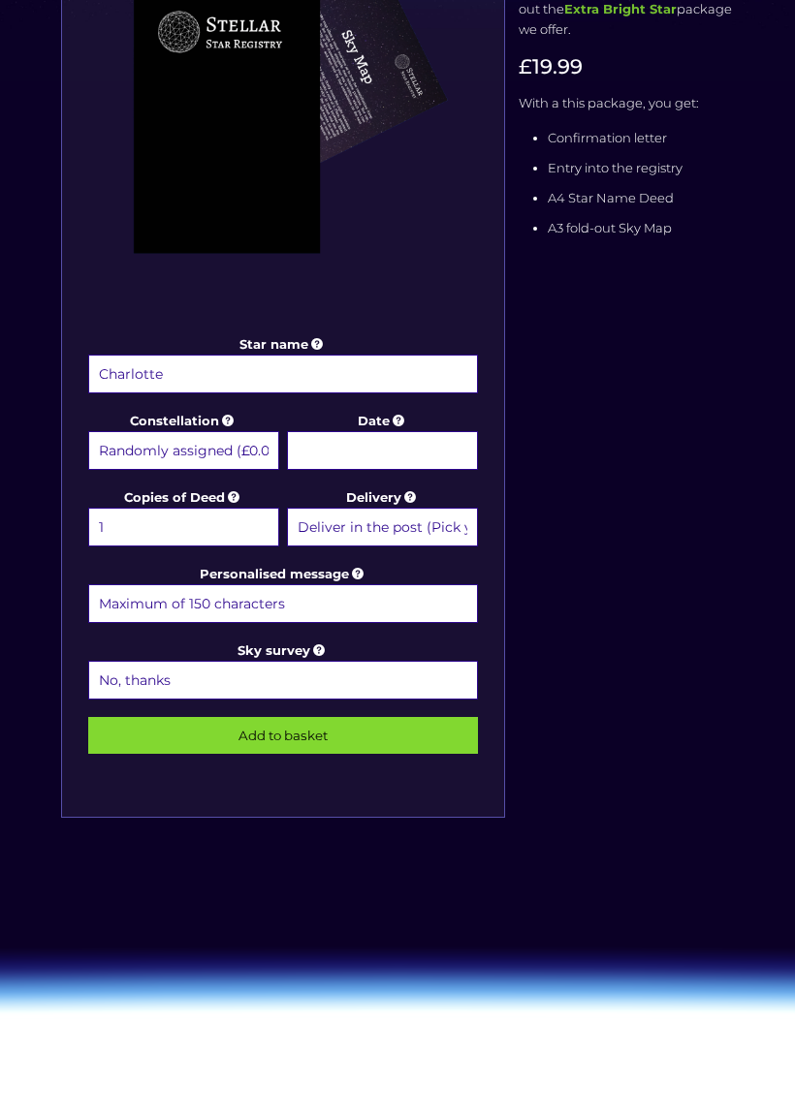
scroll to position [490, 0]
type input "Charlotte"
click at [225, 449] on select "Randomly assigned (£0.00) Aquarius - 20 Jan - 18 Feb (+£9.99) Aries - 21 Mar - …" at bounding box center [183, 451] width 191 height 39
select select "Libra - 23 Sep - 22 Oct (+£9.99)"
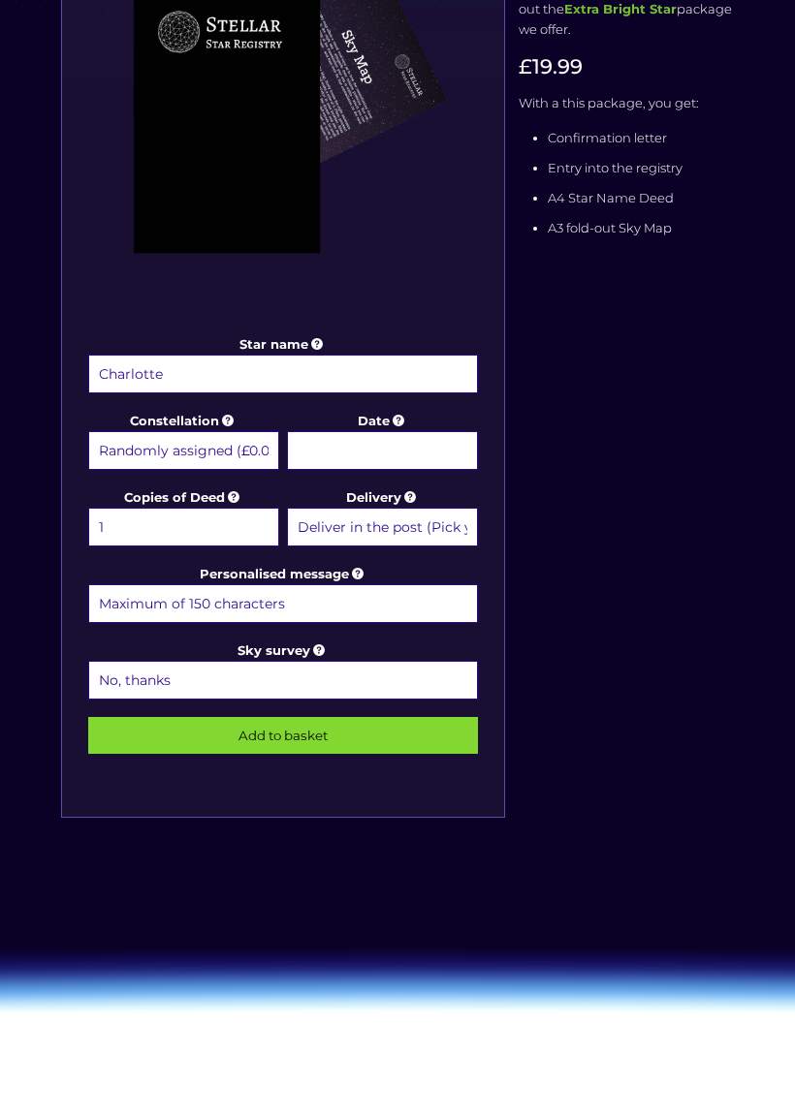
click at [390, 444] on input "Date" at bounding box center [382, 450] width 191 height 39
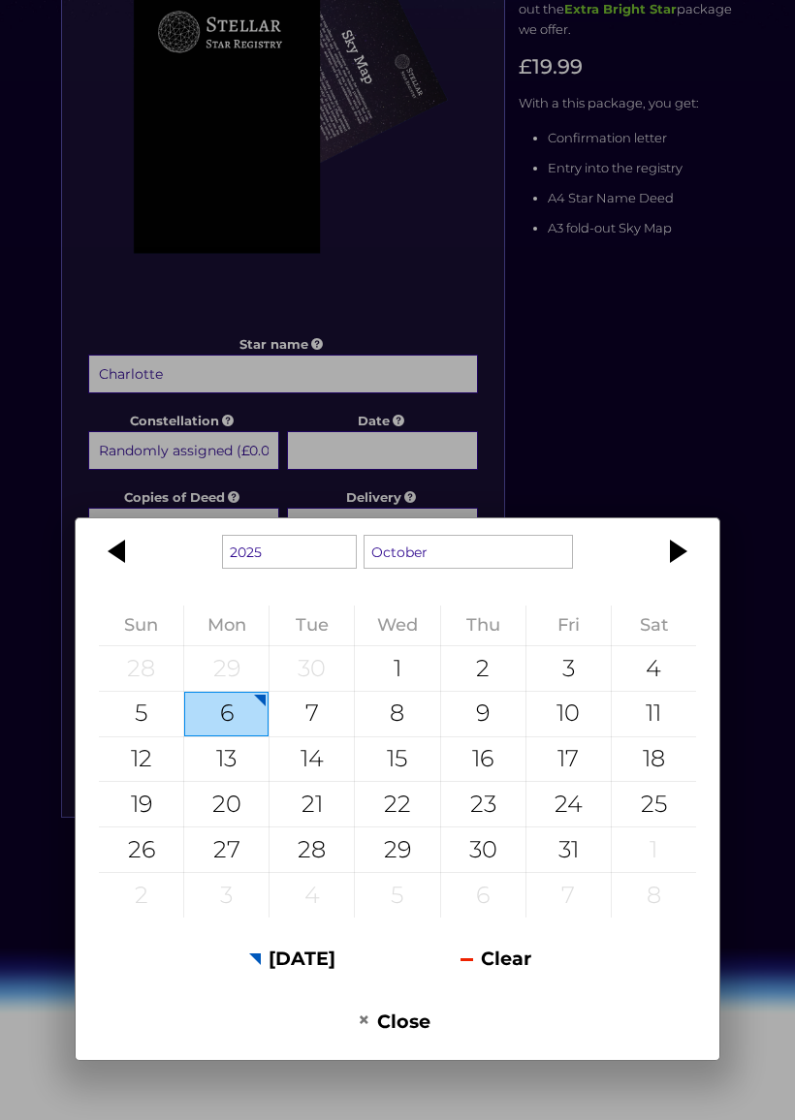
click at [116, 550] on div at bounding box center [119, 551] width 87 height 47
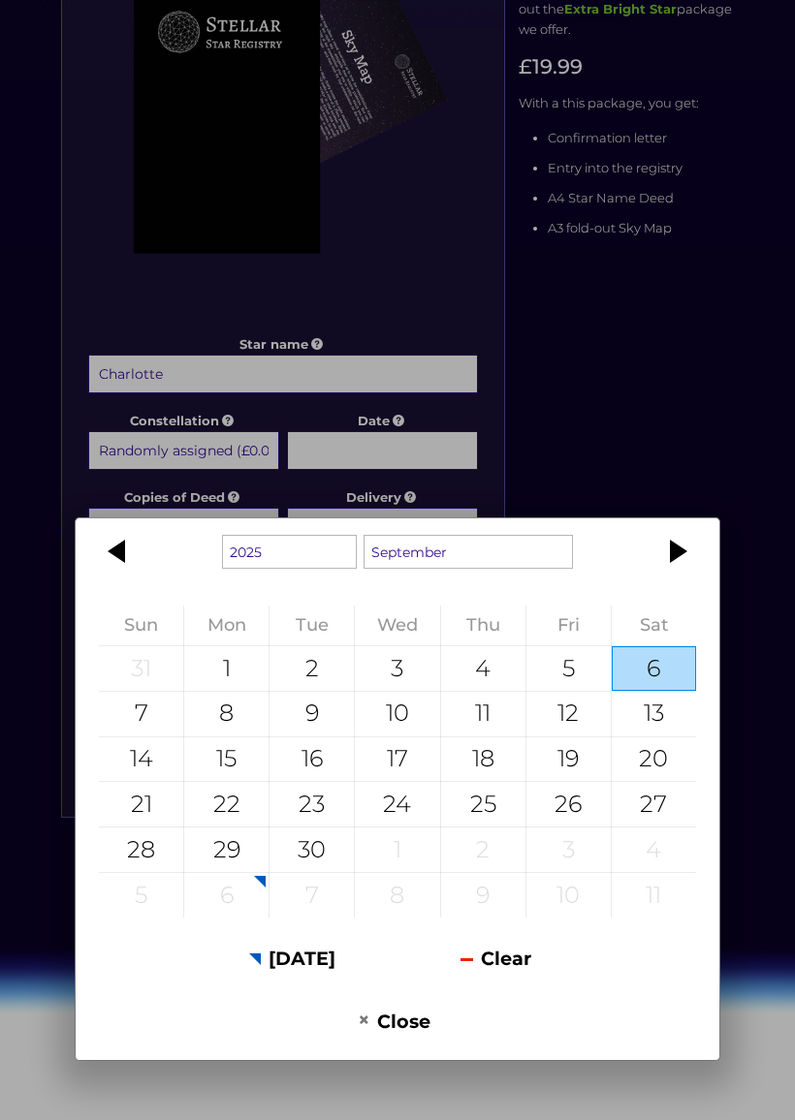
click at [330, 852] on div "30" at bounding box center [311, 850] width 84 height 45
type input "30 September 2025"
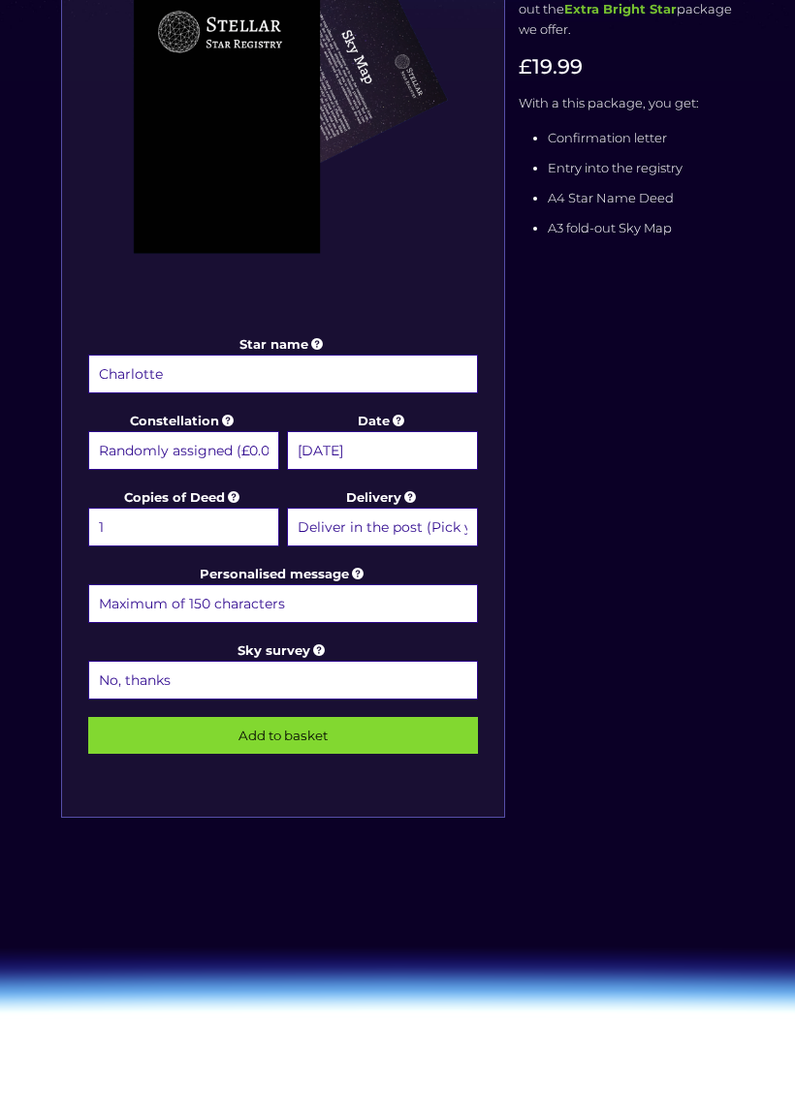
click at [187, 376] on input "Charlotte" at bounding box center [283, 374] width 390 height 39
type input "Charlotte Florence lottie"
click at [604, 689] on div "Star name Charlotte Florence lottie Star name two (Optional) Constellation Rand…" at bounding box center [397, 349] width 686 height 1015
click at [319, 735] on input "Add to basket" at bounding box center [283, 735] width 390 height 37
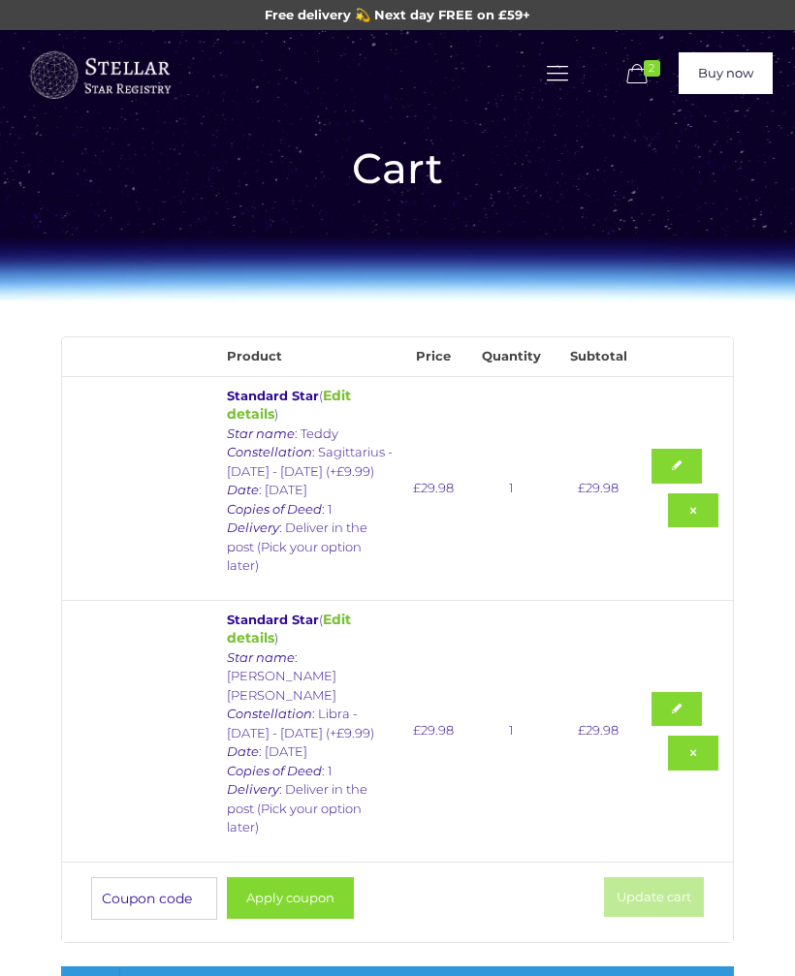
click at [298, 877] on button "Apply coupon" at bounding box center [290, 898] width 127 height 42
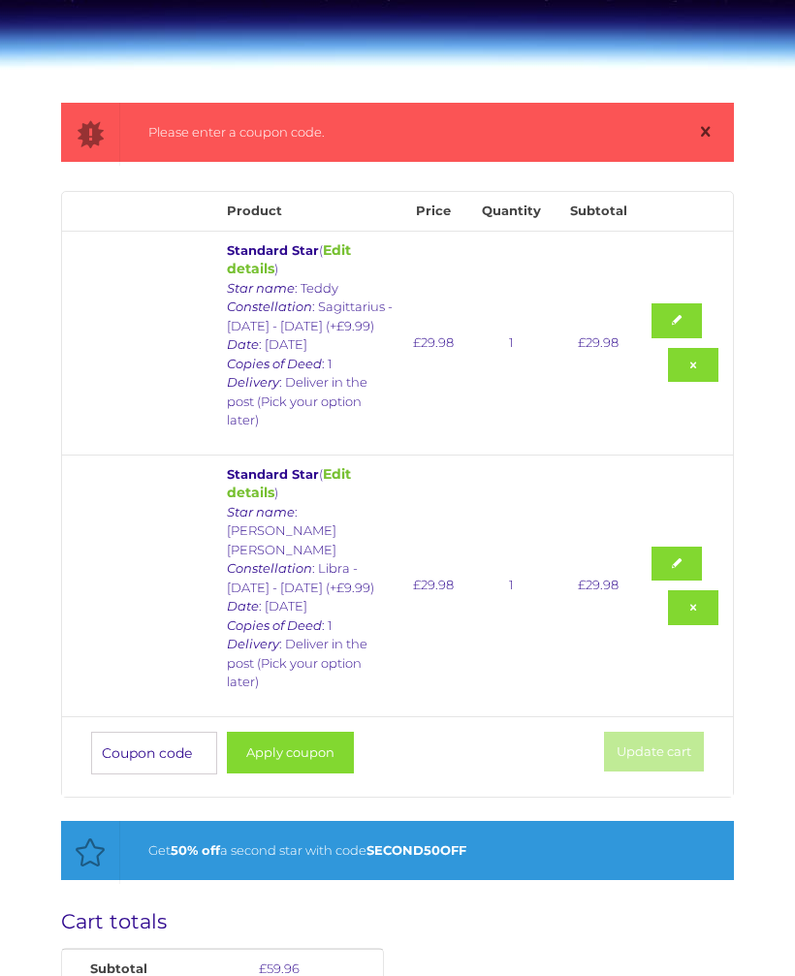
scroll to position [239, 0]
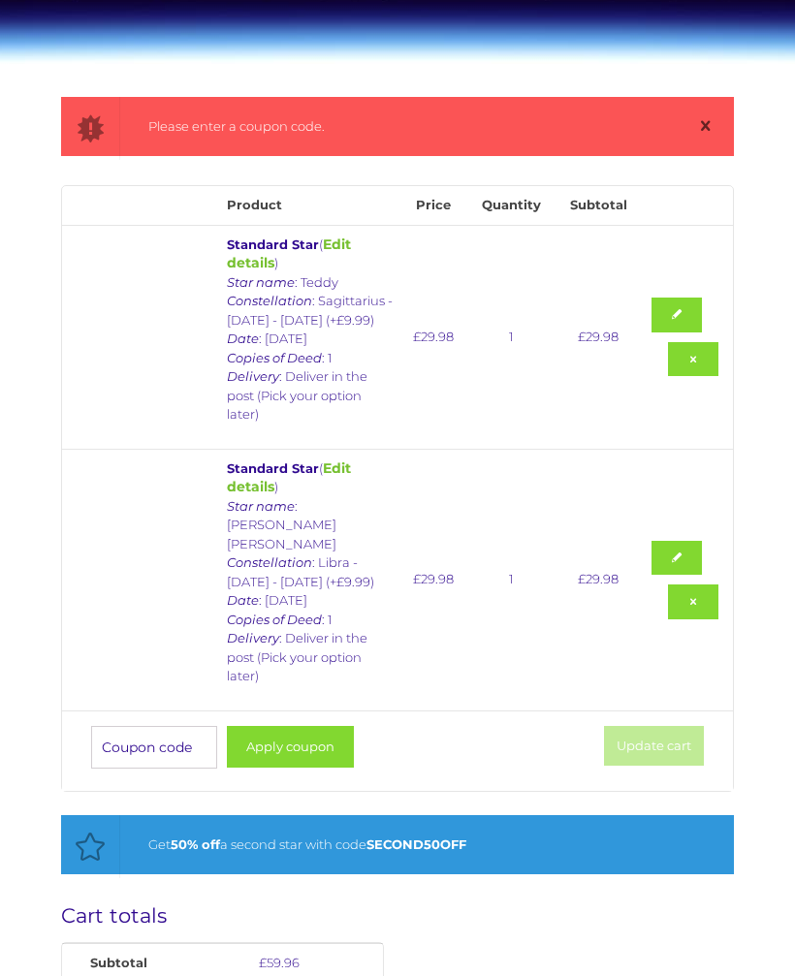
click at [173, 726] on input "Coupon:" at bounding box center [154, 747] width 126 height 43
type input "Second50off"
click at [494, 815] on div "Get 50% off a second star with code SECOND50OFF" at bounding box center [397, 844] width 673 height 59
click at [300, 726] on button "Apply coupon" at bounding box center [290, 747] width 127 height 42
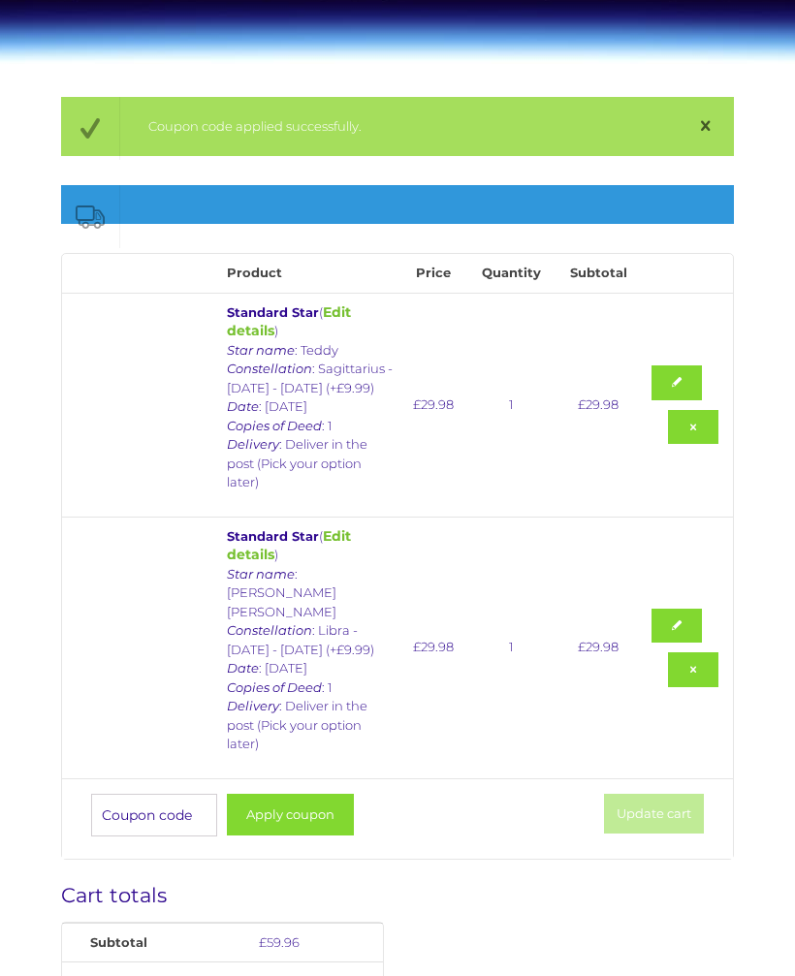
scroll to position [0, 0]
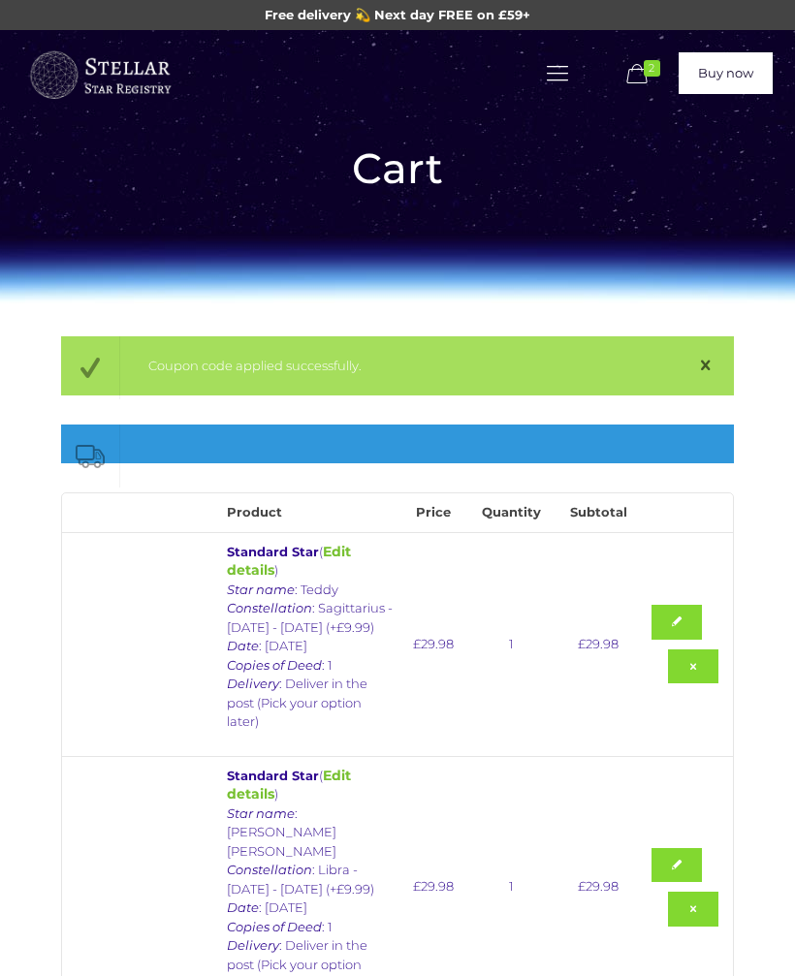
click at [546, 72] on icon at bounding box center [557, 73] width 30 height 26
click at [557, 78] on icon at bounding box center [557, 73] width 30 height 26
click at [631, 80] on icon at bounding box center [637, 74] width 30 height 26
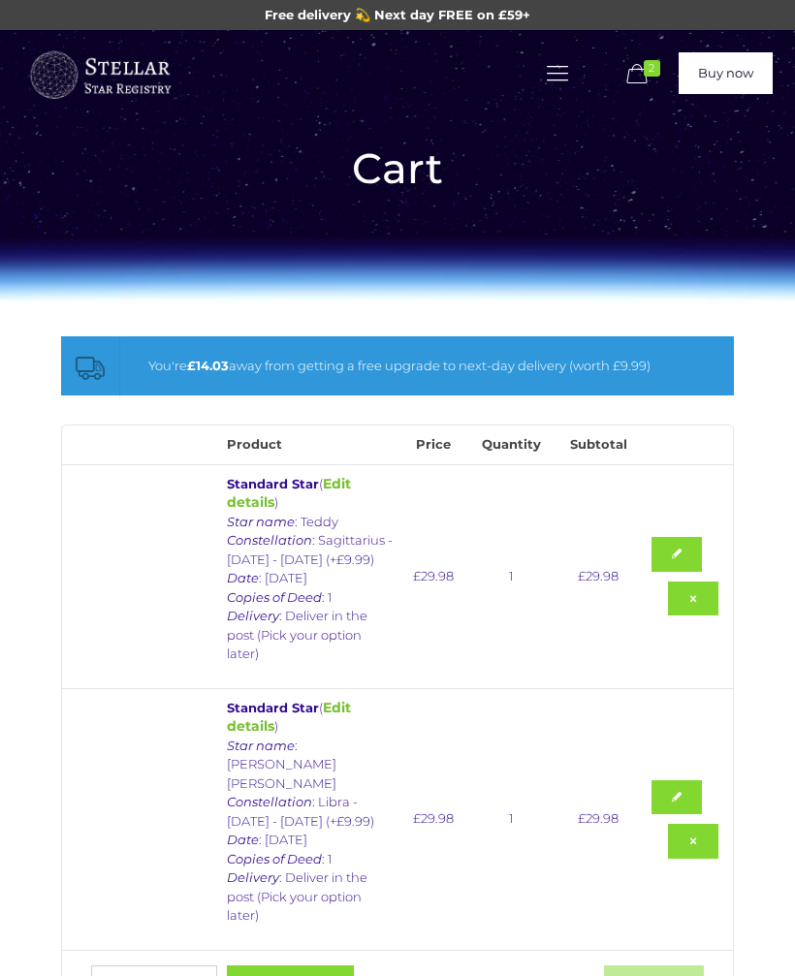
click at [61, 87] on img at bounding box center [99, 76] width 145 height 58
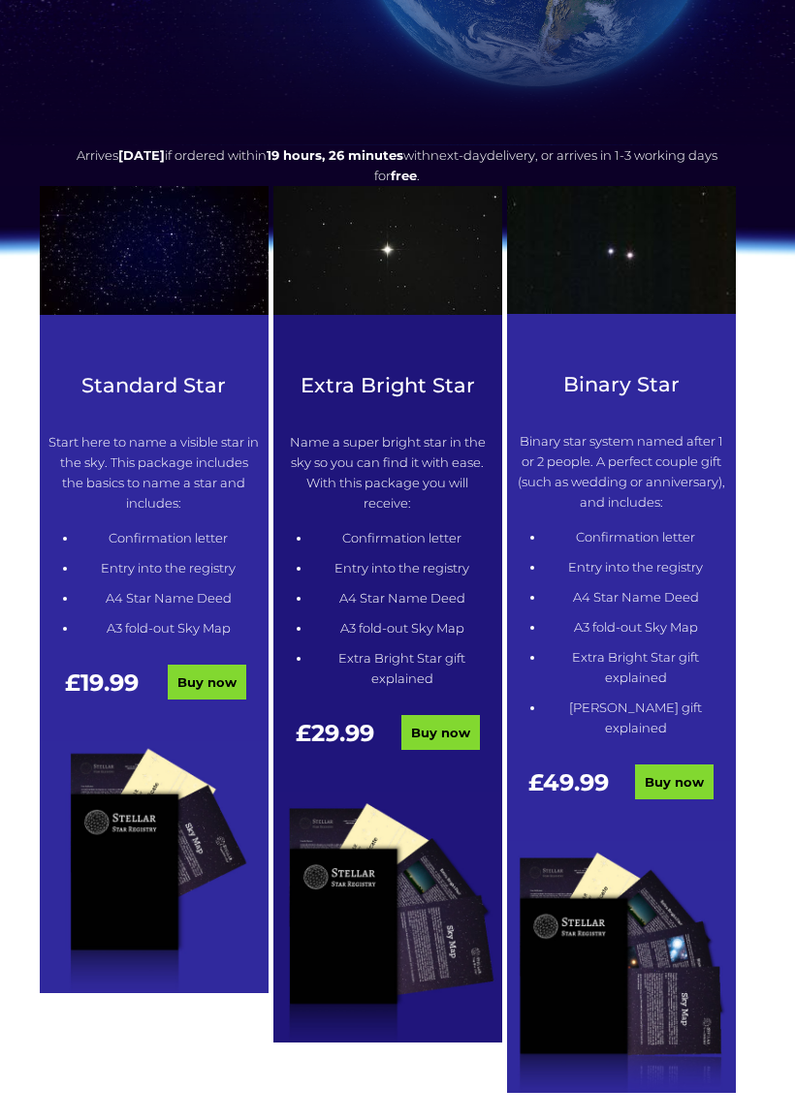
scroll to position [449, 0]
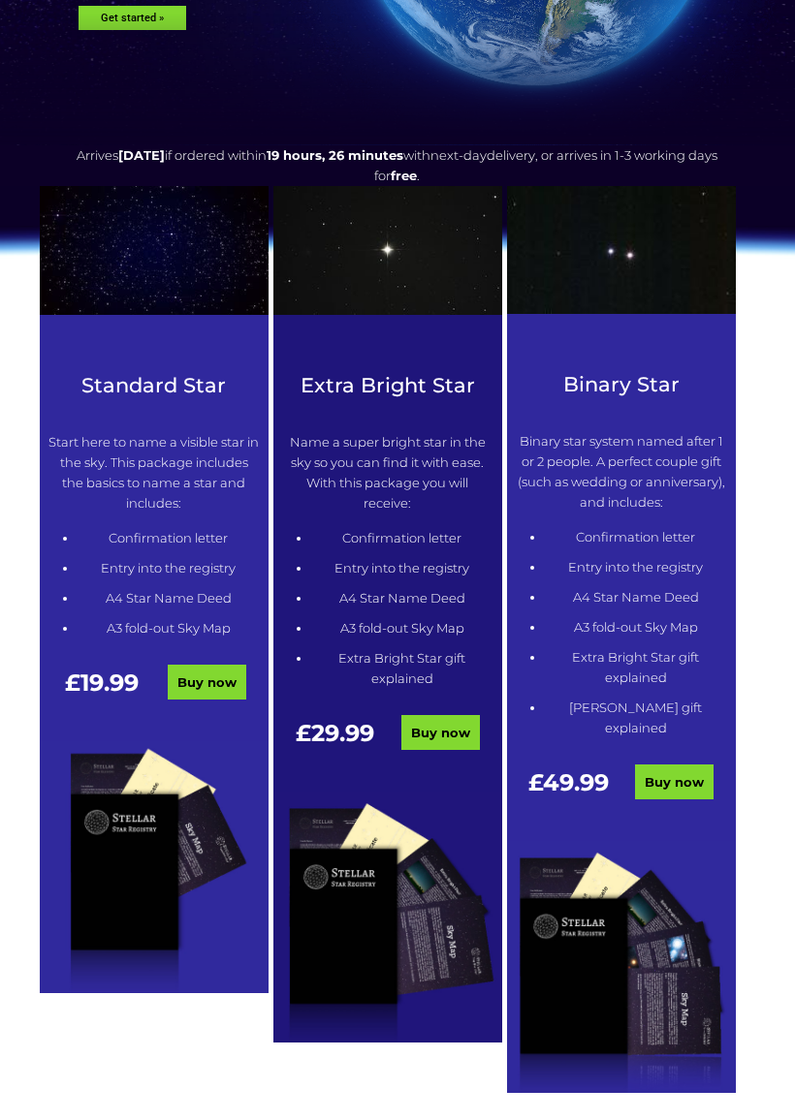
click at [201, 691] on link "Buy now" at bounding box center [207, 682] width 79 height 35
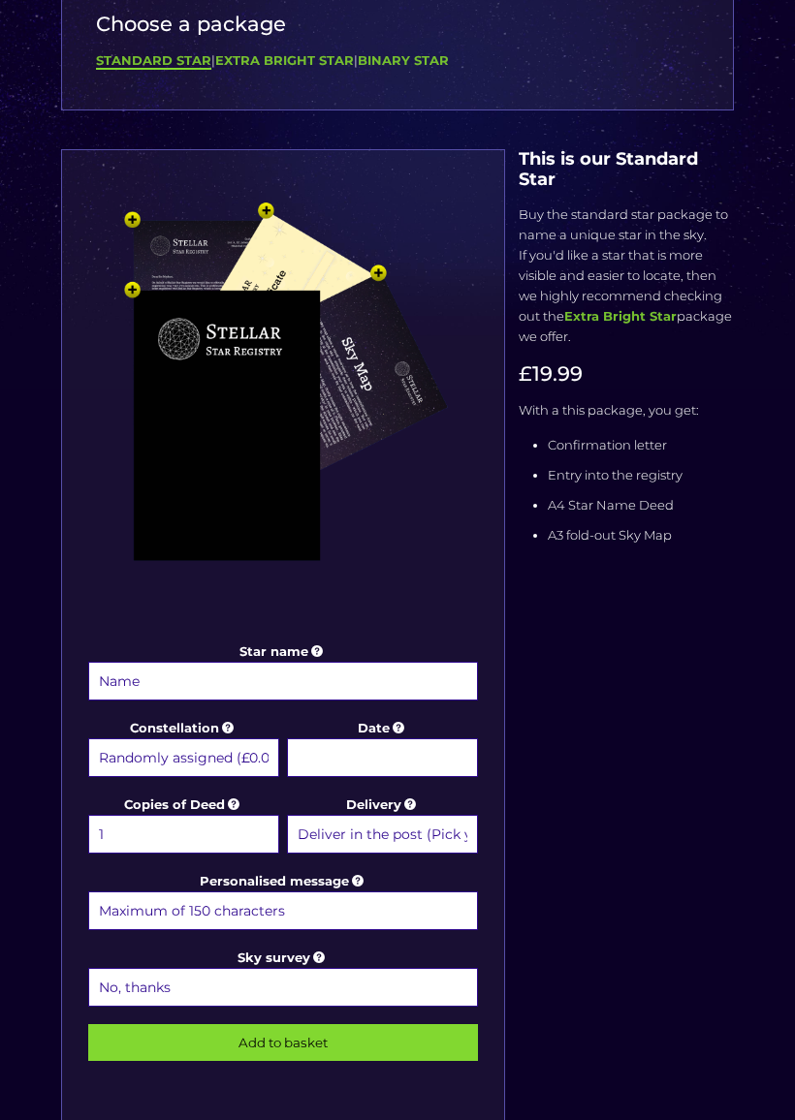
scroll to position [184, 0]
click at [166, 691] on input "Star name" at bounding box center [283, 681] width 390 height 39
click at [580, 701] on div "Star name Elizabeth Anne eliza Star name two (Optional) Constellation Randomly …" at bounding box center [397, 656] width 686 height 1015
click at [211, 676] on input "Elizabeth Anne eliza" at bounding box center [283, 681] width 390 height 39
click at [402, 624] on img at bounding box center [282, 417] width 397 height 437
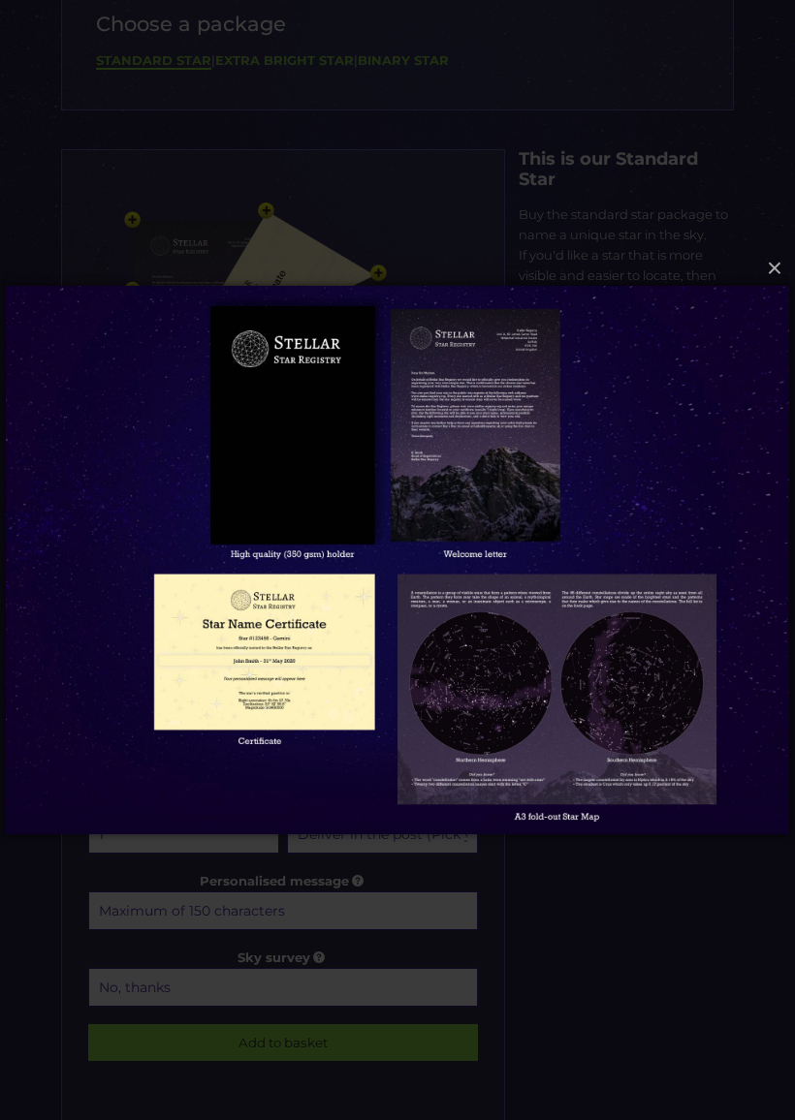
click at [346, 763] on img at bounding box center [397, 560] width 783 height 626
click at [762, 279] on button "×" at bounding box center [396, 268] width 783 height 43
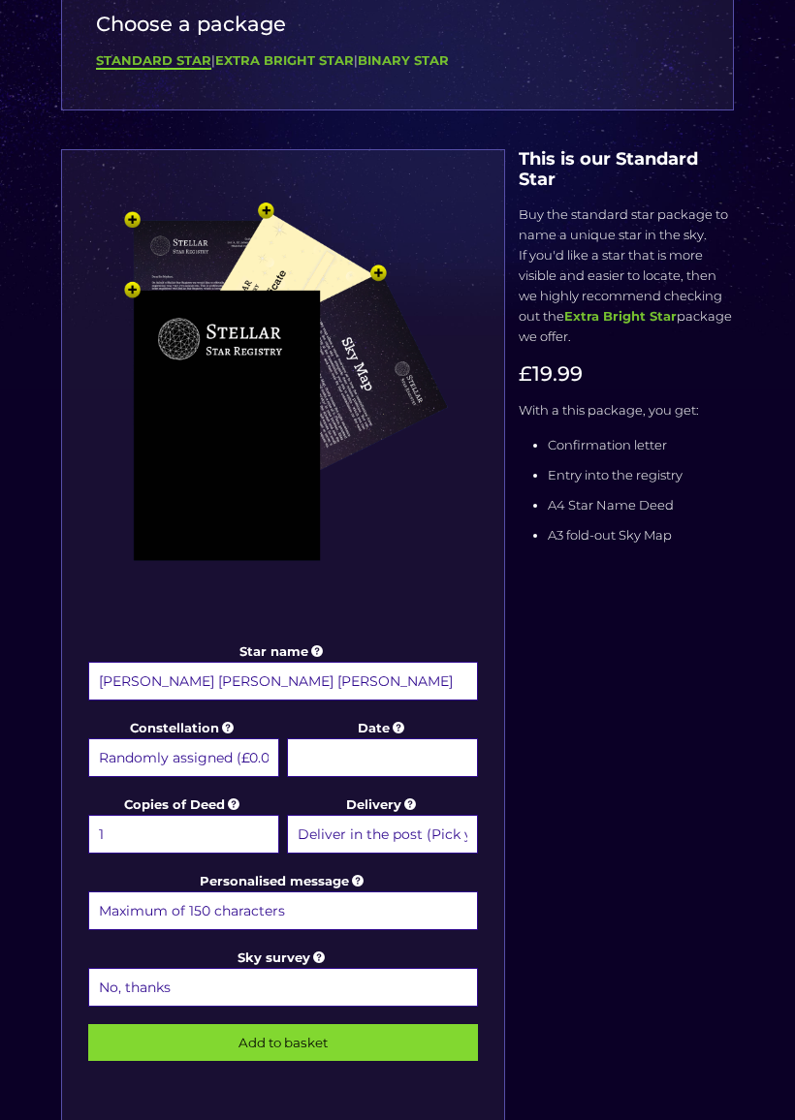
click at [264, 689] on input "Elizabeth Anne eliza" at bounding box center [283, 681] width 390 height 39
click at [427, 618] on img at bounding box center [282, 417] width 397 height 437
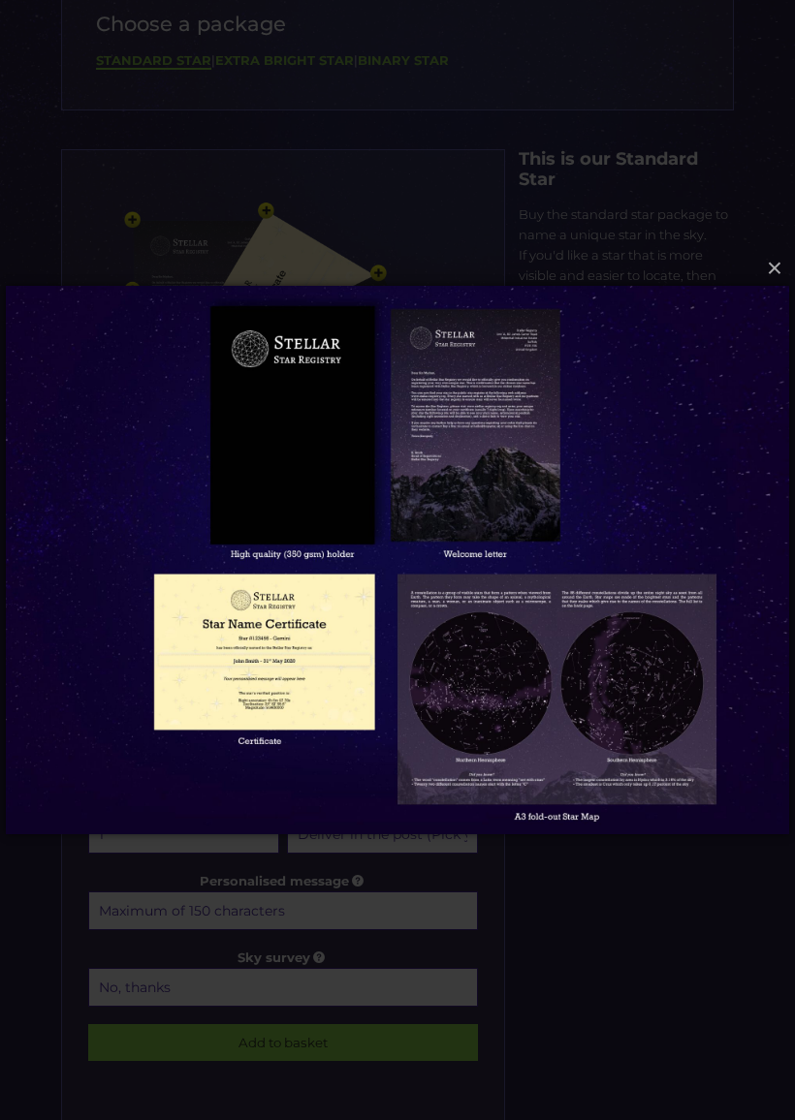
click at [764, 288] on button "×" at bounding box center [396, 268] width 783 height 43
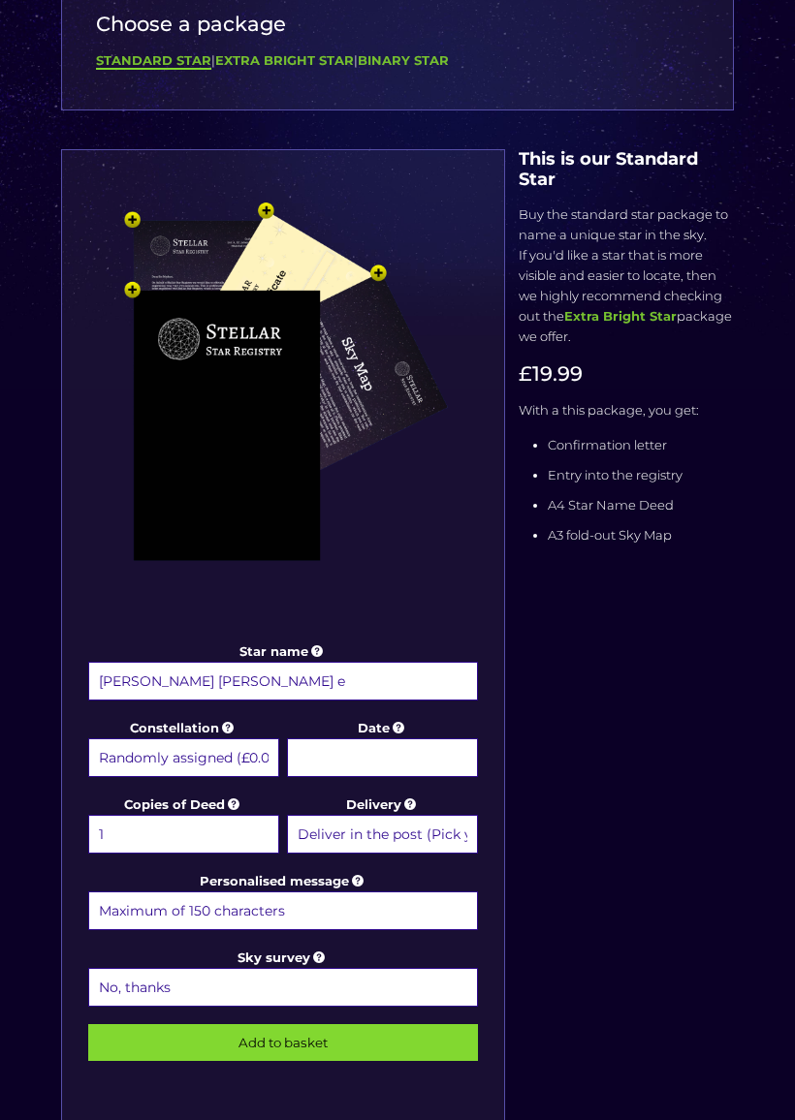
click at [240, 684] on input "Elizabeth Anne e" at bounding box center [283, 681] width 390 height 39
click at [363, 616] on img at bounding box center [282, 417] width 397 height 437
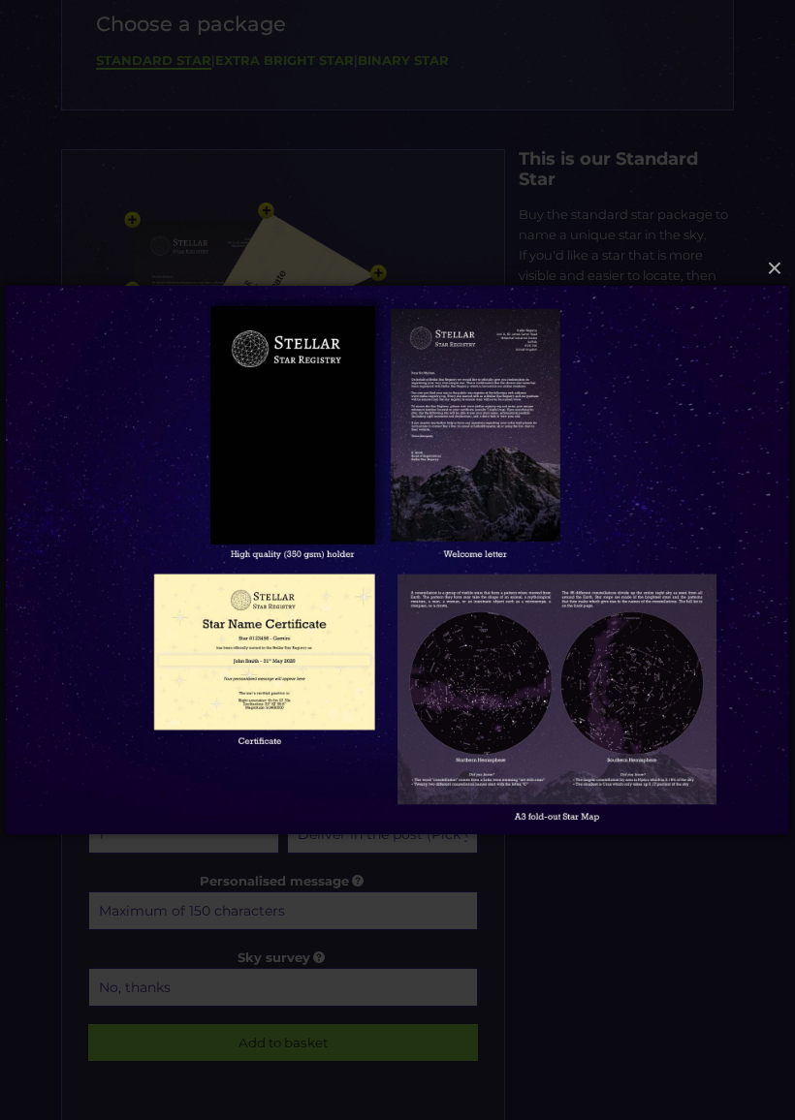
click at [771, 271] on button "×" at bounding box center [396, 268] width 783 height 43
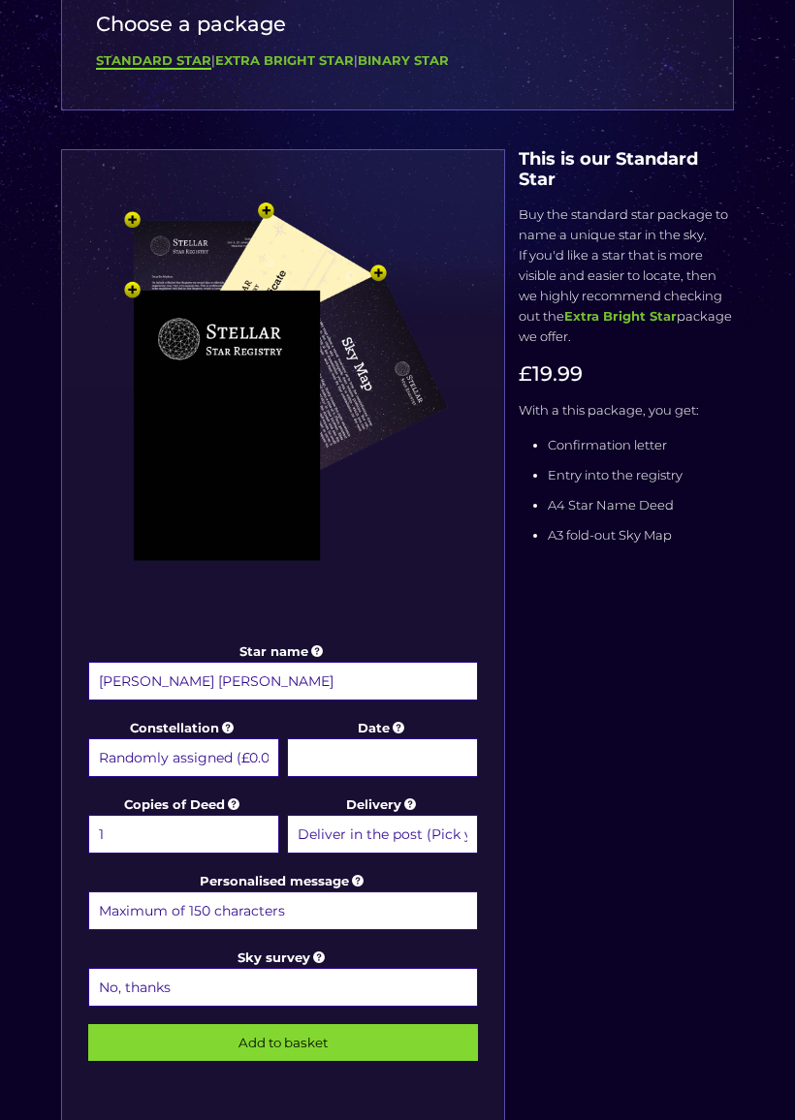
click at [225, 678] on input "Elizabeth Ann" at bounding box center [283, 681] width 390 height 39
type input "Elizabeth Anne Eliza"
click at [403, 551] on img at bounding box center [282, 417] width 397 height 437
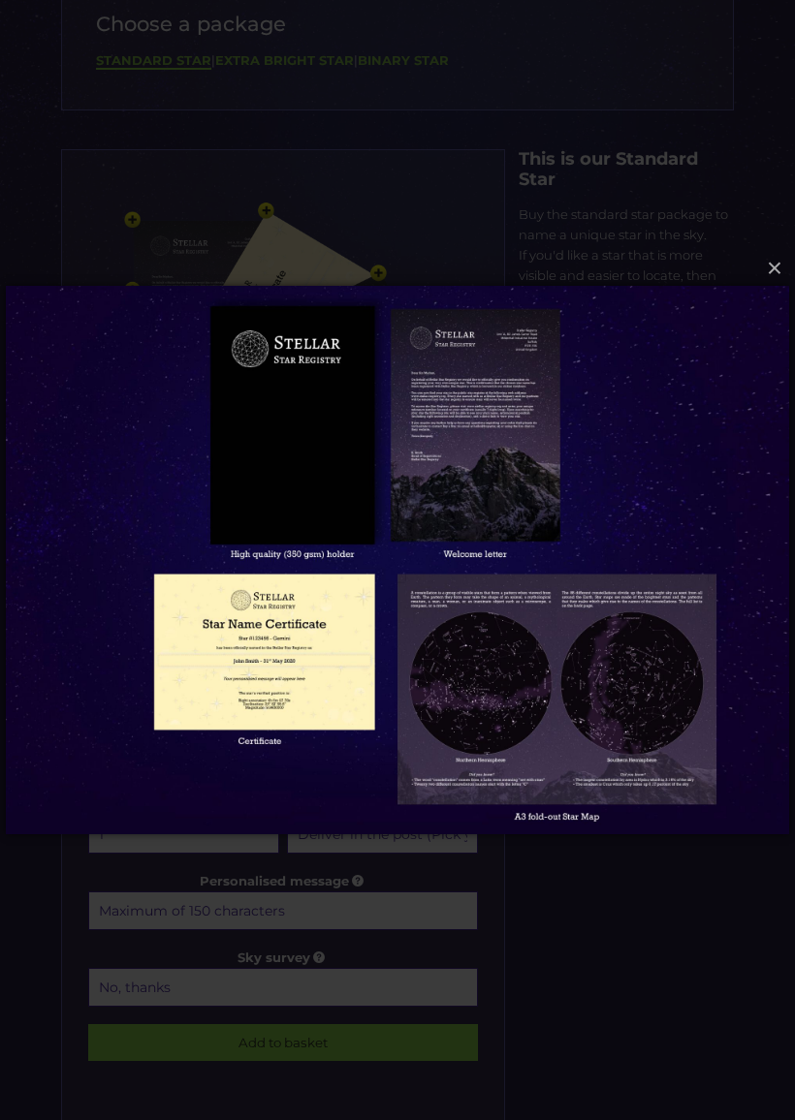
click at [779, 275] on button "×" at bounding box center [396, 268] width 783 height 43
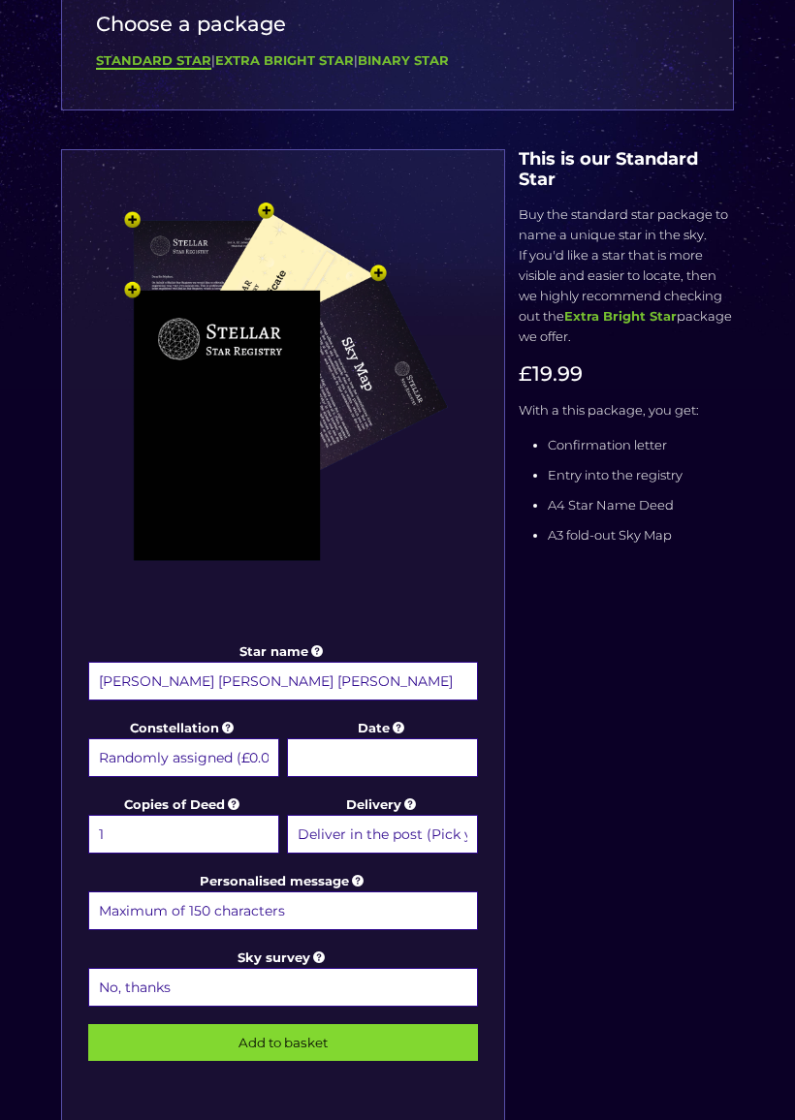
click at [210, 760] on select "Randomly assigned (£0.00) Aquarius - 20 Jan - 18 Feb (+£9.99) Aries - 21 Mar - …" at bounding box center [183, 758] width 191 height 39
select select "Libra - 23 Sep - 22 Oct (+£9.99)"
click at [379, 760] on input "Date" at bounding box center [382, 758] width 191 height 39
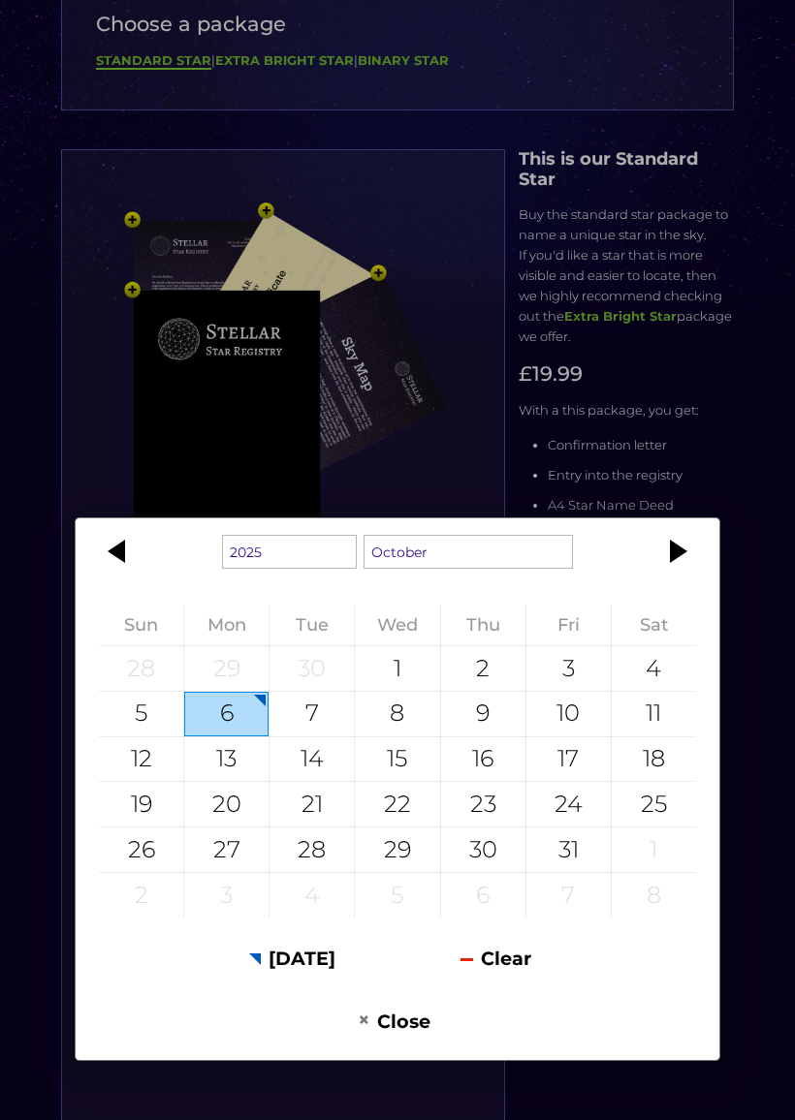
click at [116, 556] on div at bounding box center [119, 551] width 87 height 47
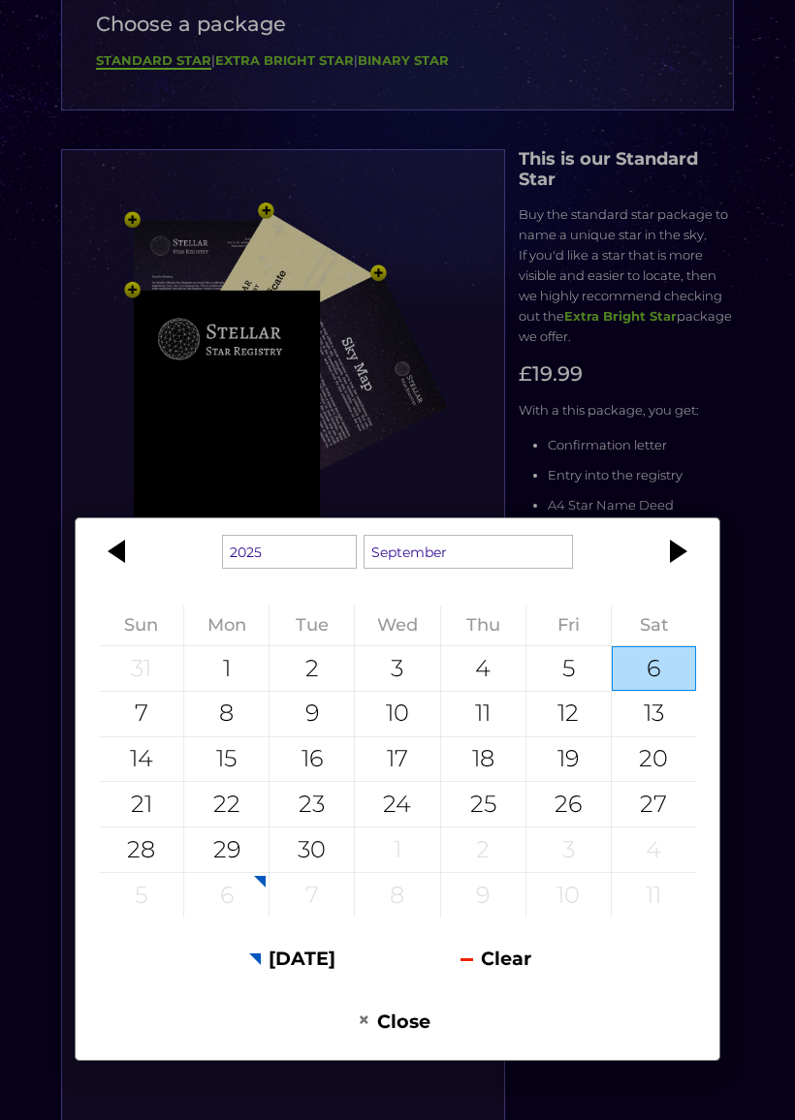
click at [321, 844] on div "30" at bounding box center [311, 850] width 84 height 45
type input "30 September 2025"
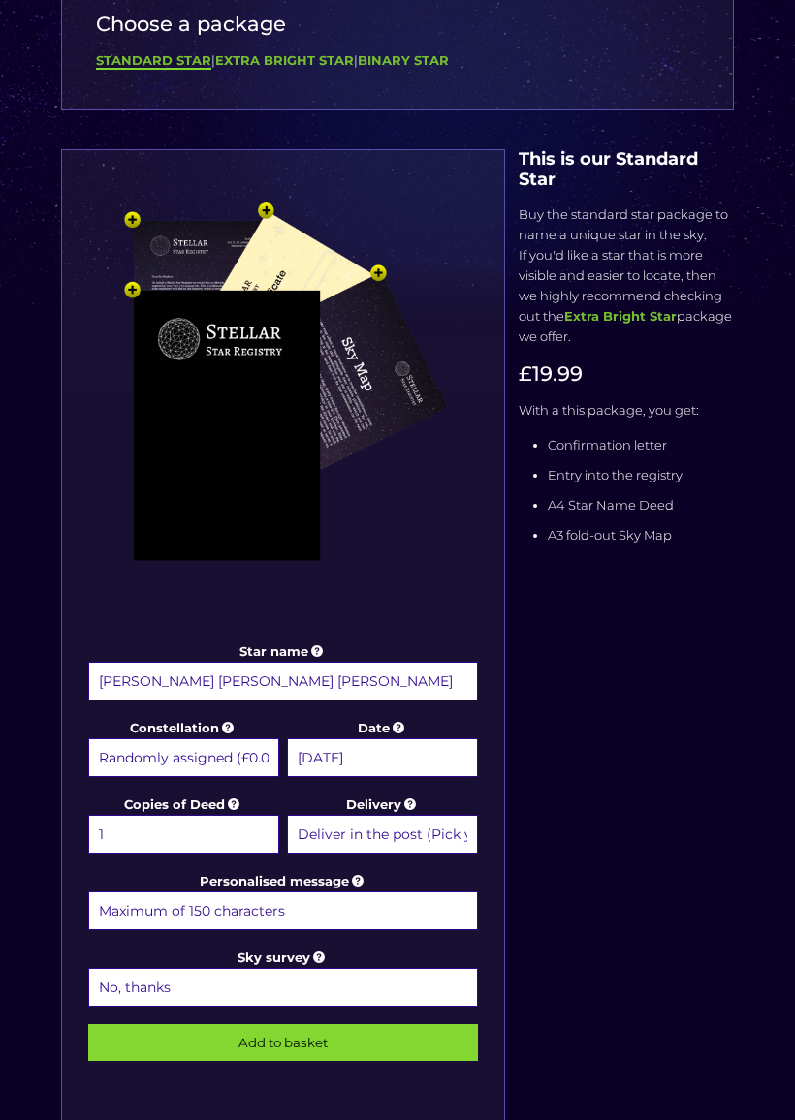
click at [339, 975] on input "Add to basket" at bounding box center [283, 1042] width 390 height 37
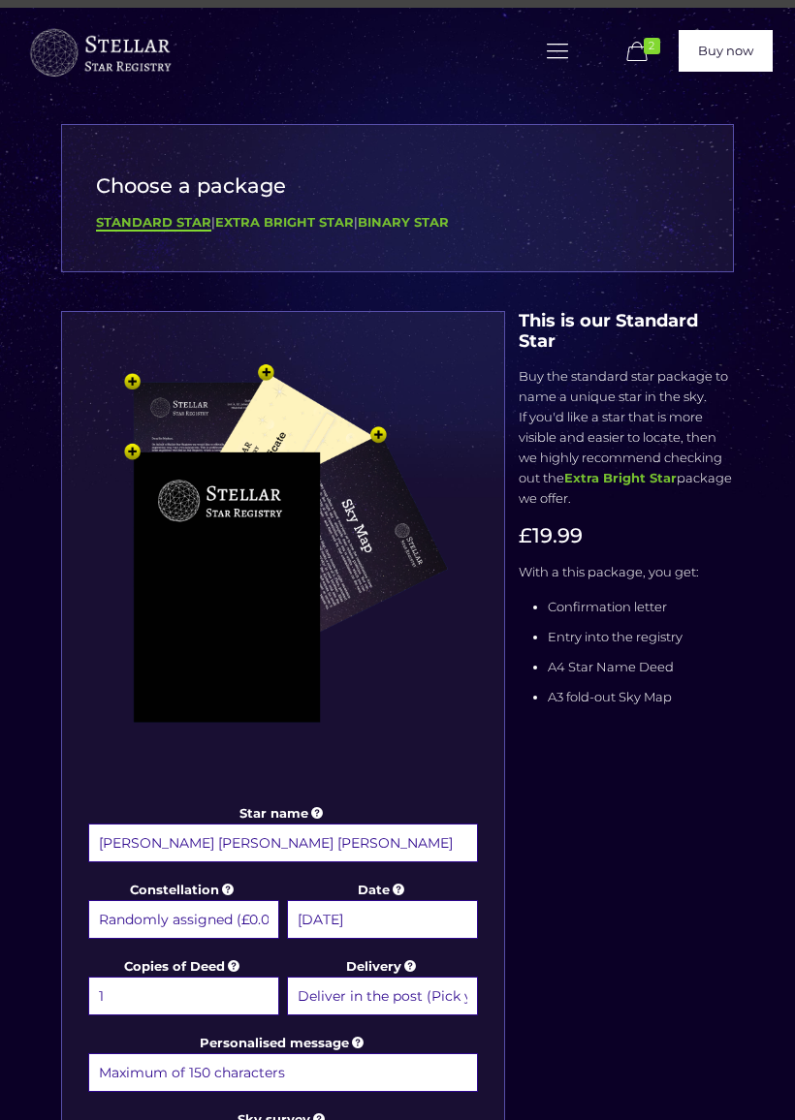
scroll to position [238, 0]
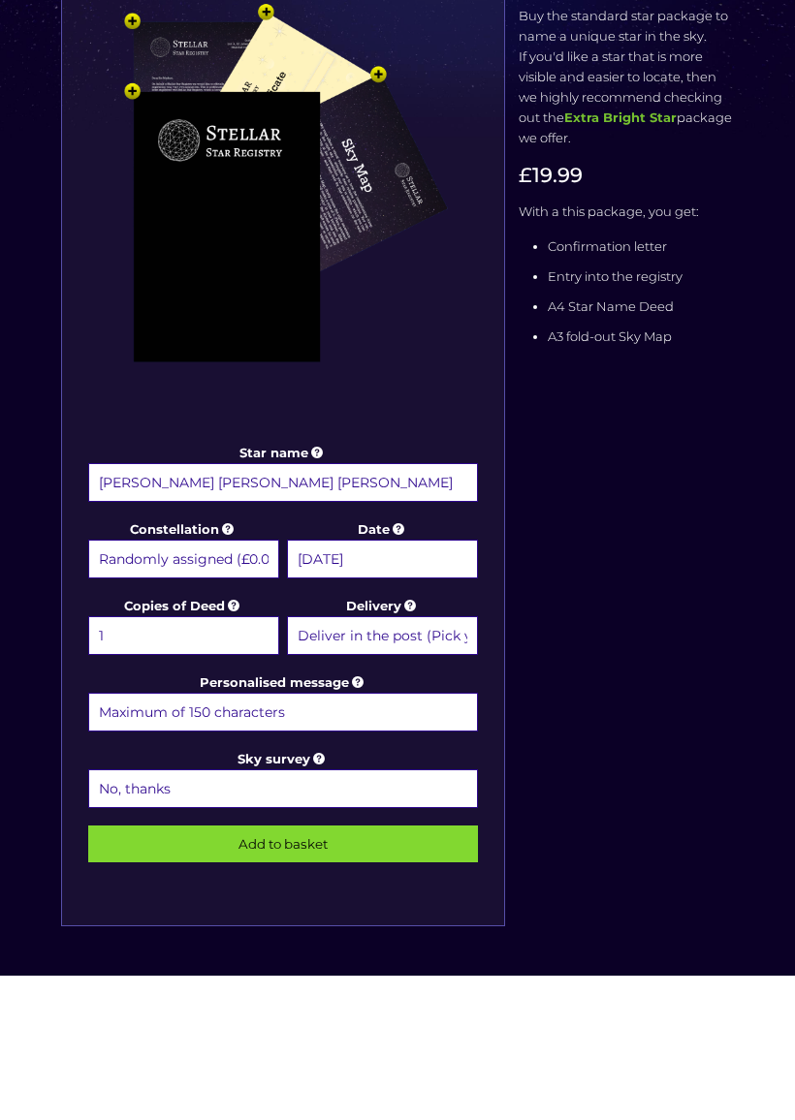
click at [328, 970] on input "Add to basket" at bounding box center [283, 988] width 390 height 37
click at [269, 970] on input "Add to basket" at bounding box center [283, 988] width 390 height 37
click at [287, 970] on input "Add to basket" at bounding box center [283, 988] width 390 height 37
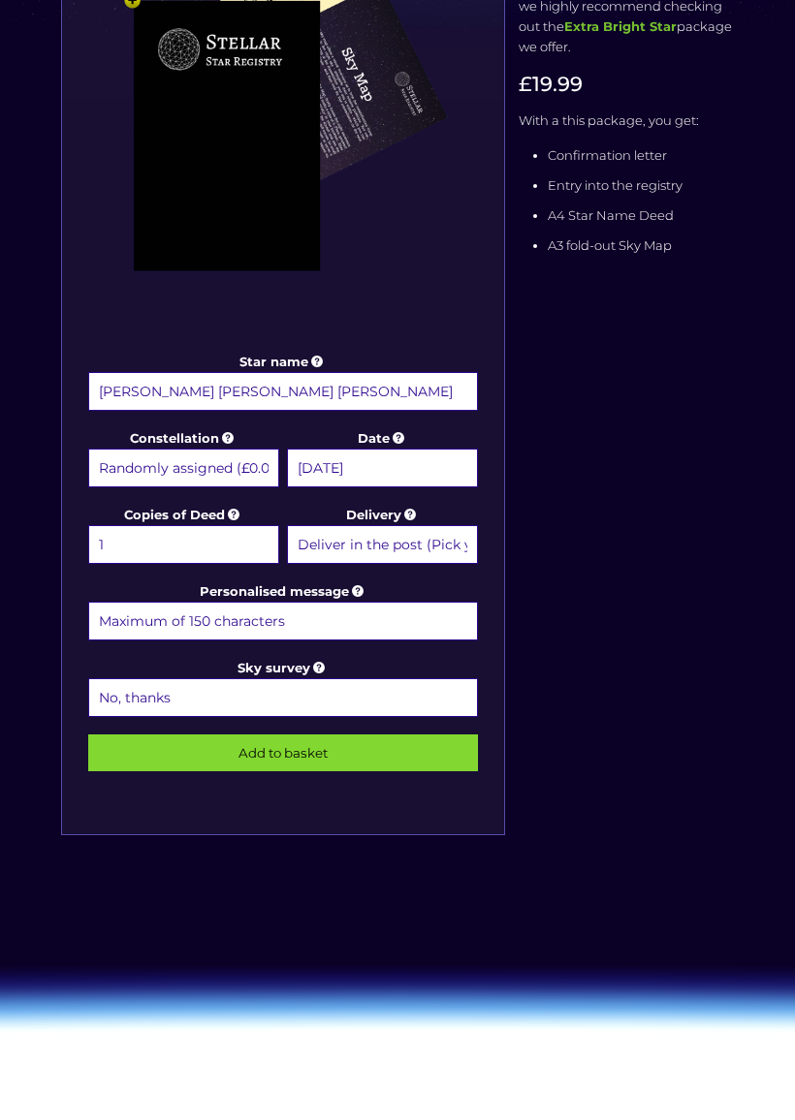
click at [302, 735] on input "Add to basket" at bounding box center [283, 753] width 390 height 37
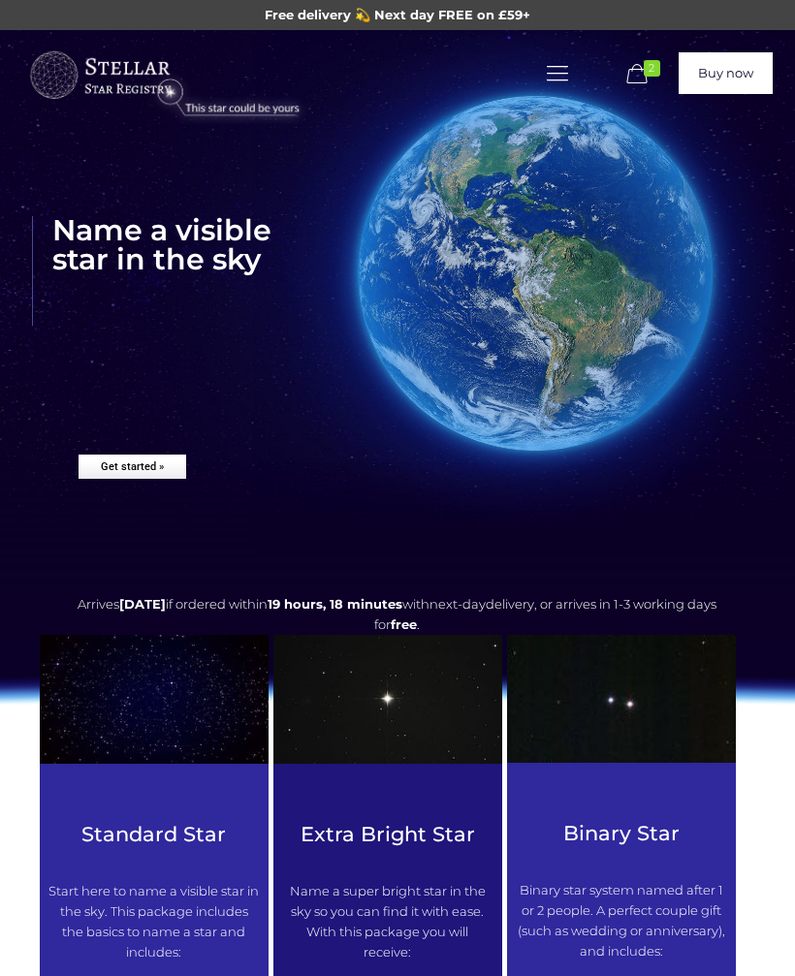
click at [159, 456] on rs-layer "Get started »" at bounding box center [133, 467] width 108 height 24
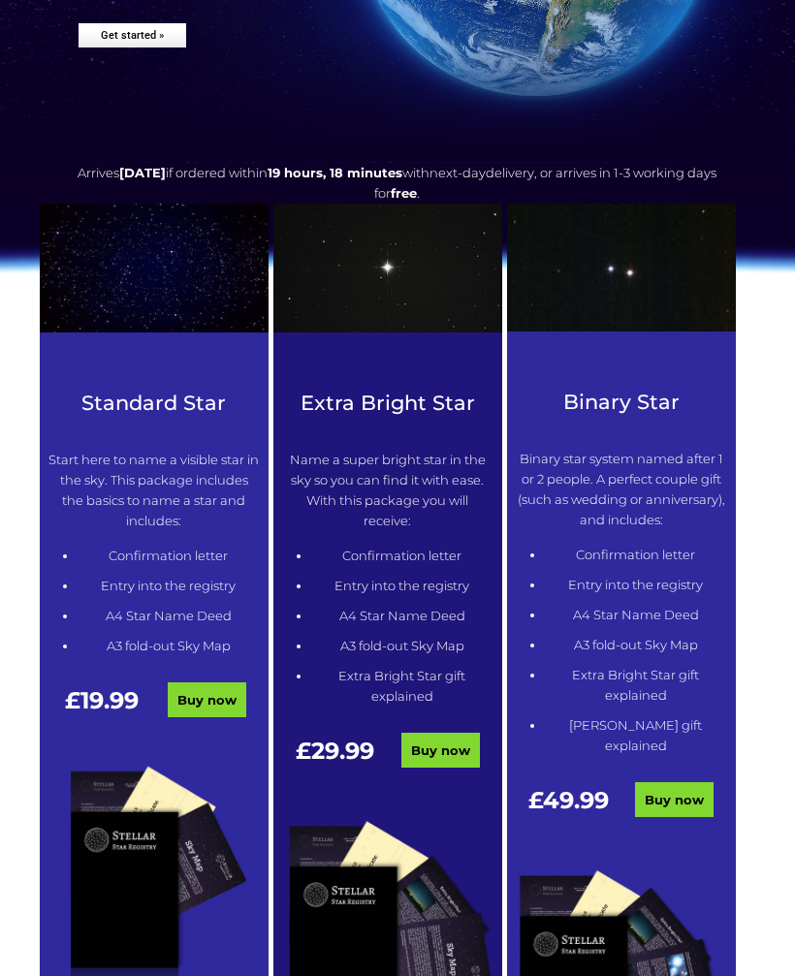
scroll to position [497, 0]
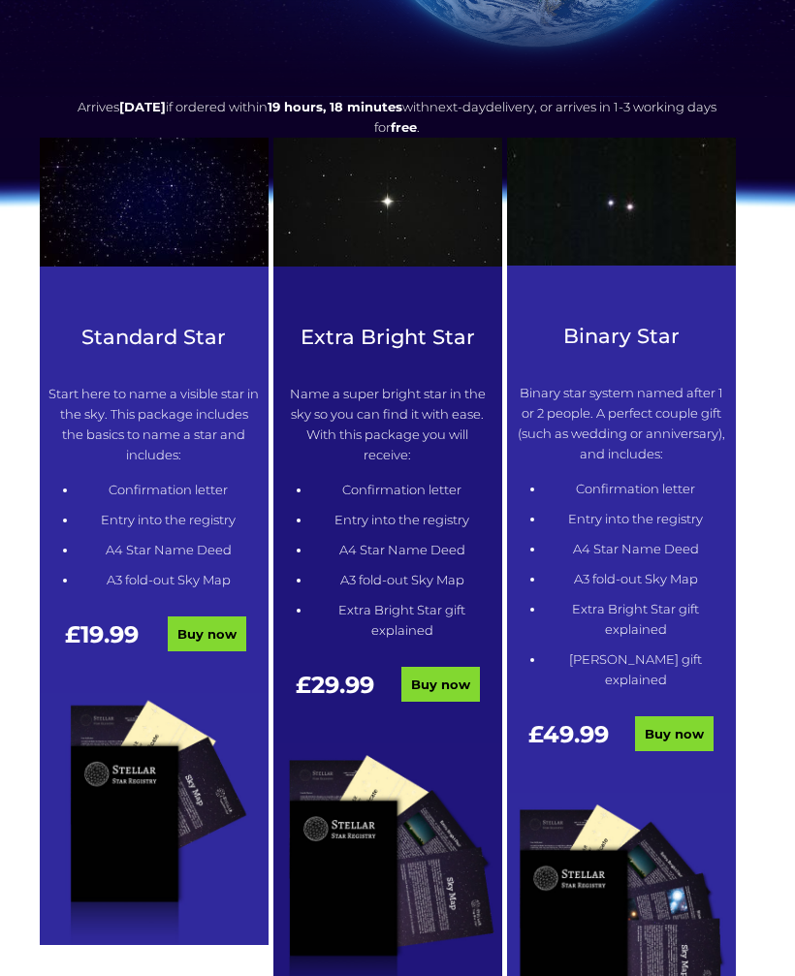
click at [205, 631] on link "Buy now" at bounding box center [207, 633] width 79 height 35
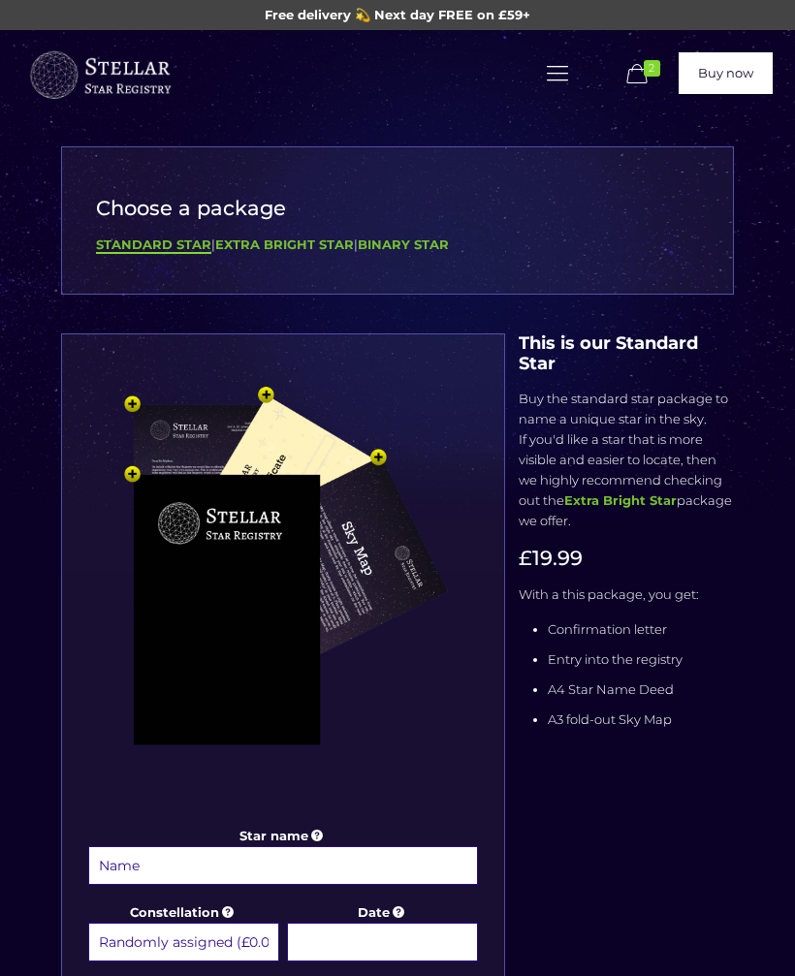
click at [222, 871] on input "Star name" at bounding box center [283, 865] width 390 height 39
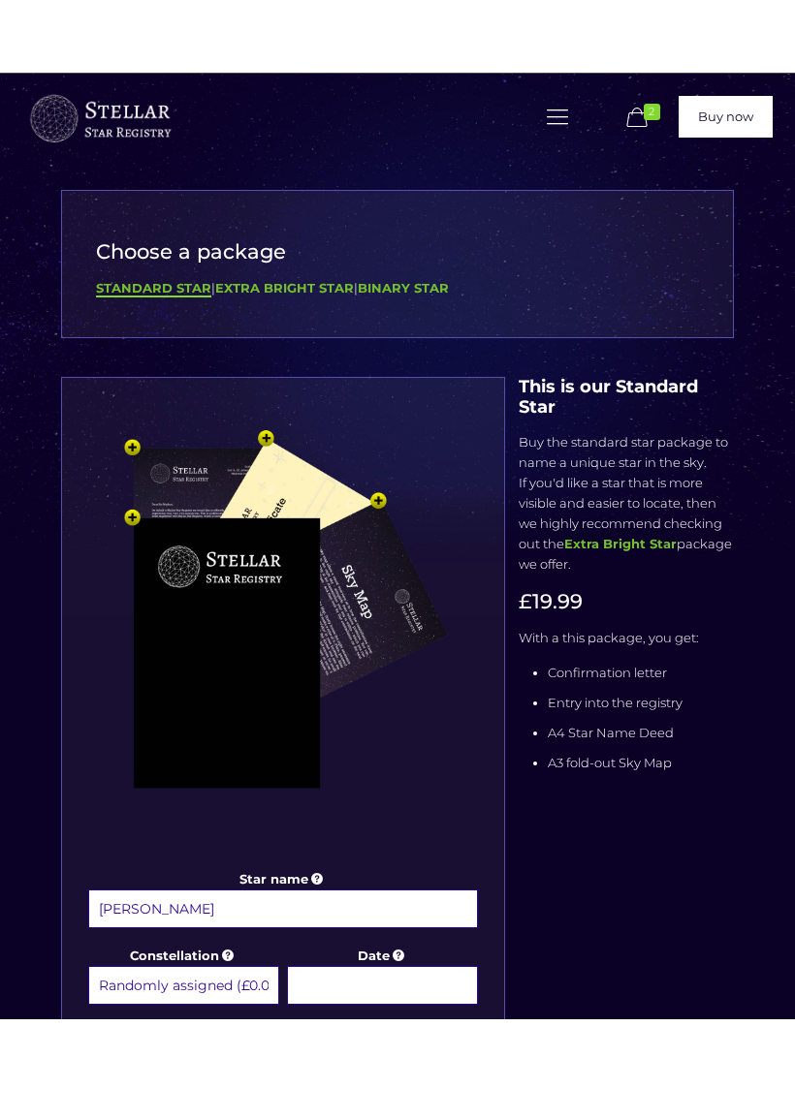
scroll to position [29, 0]
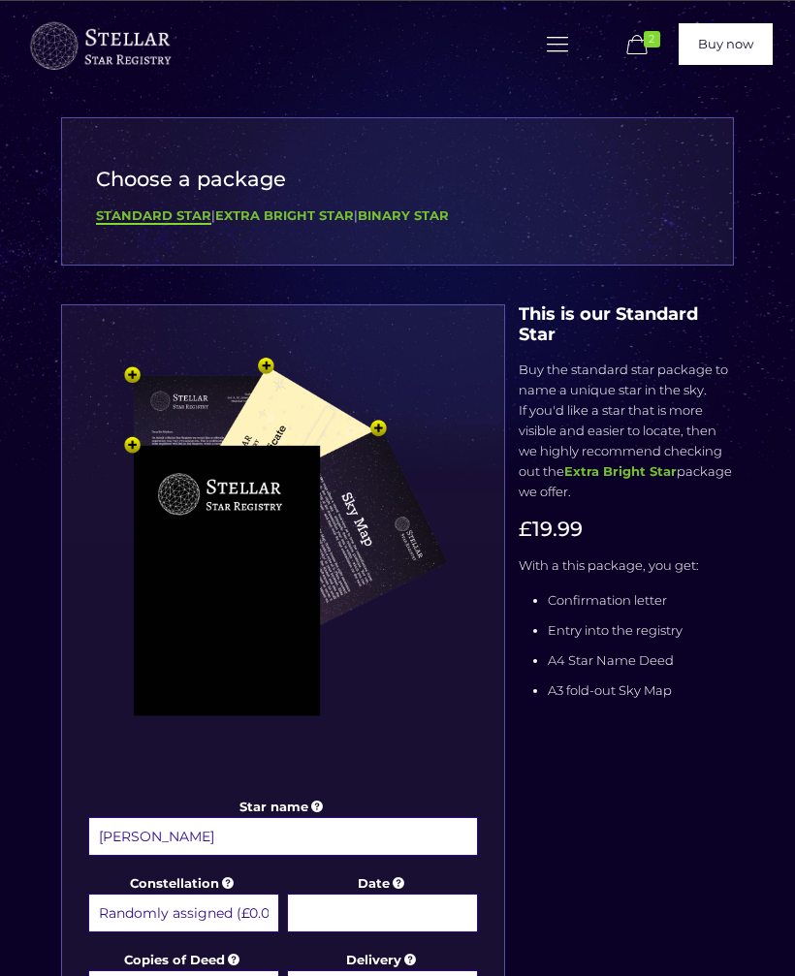
type input "Teddy Inkster"
click at [205, 917] on select "Randomly assigned (£0.00) Aquarius - [DATE] - [DATE] (+£9.99) Aries - [DATE] - …" at bounding box center [183, 913] width 191 height 39
select select "Sagittarius - [DATE] - [DATE] (+£9.99)"
click at [375, 904] on input "Date" at bounding box center [382, 913] width 191 height 39
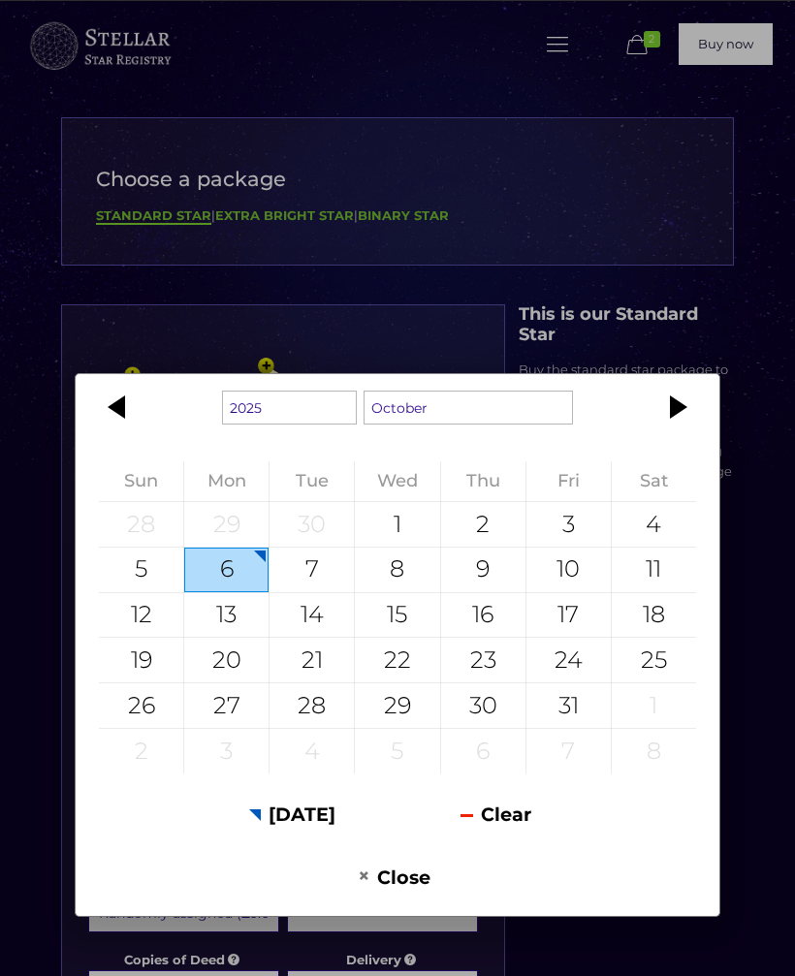
click at [673, 412] on div at bounding box center [675, 407] width 87 height 47
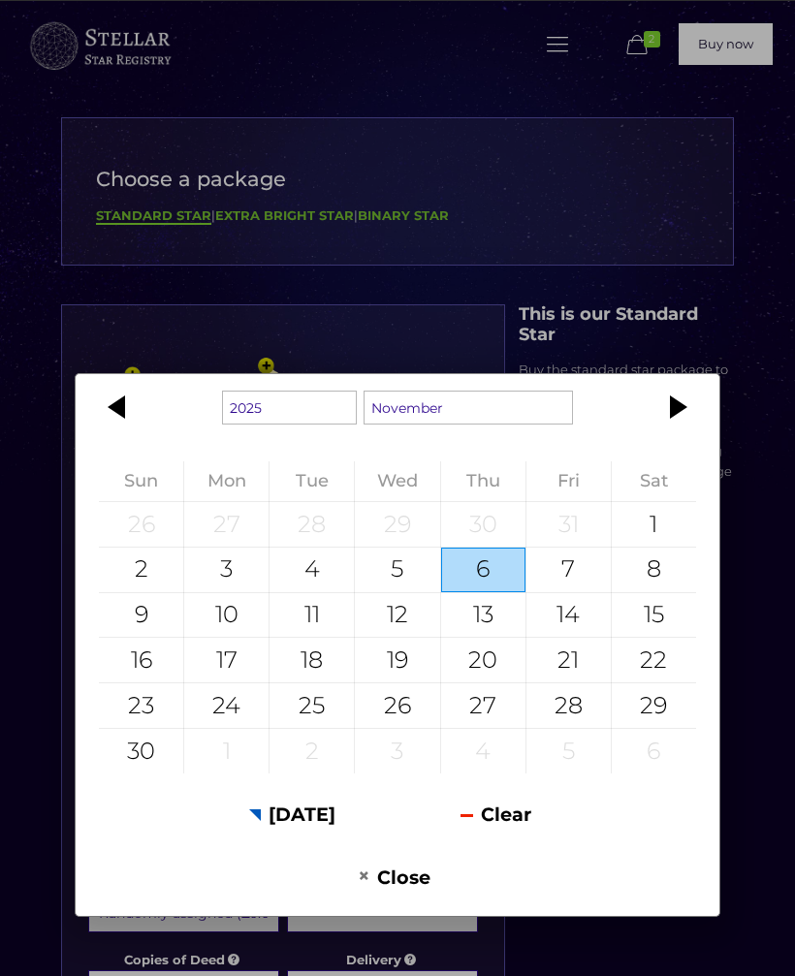
click at [684, 406] on div at bounding box center [675, 407] width 87 height 47
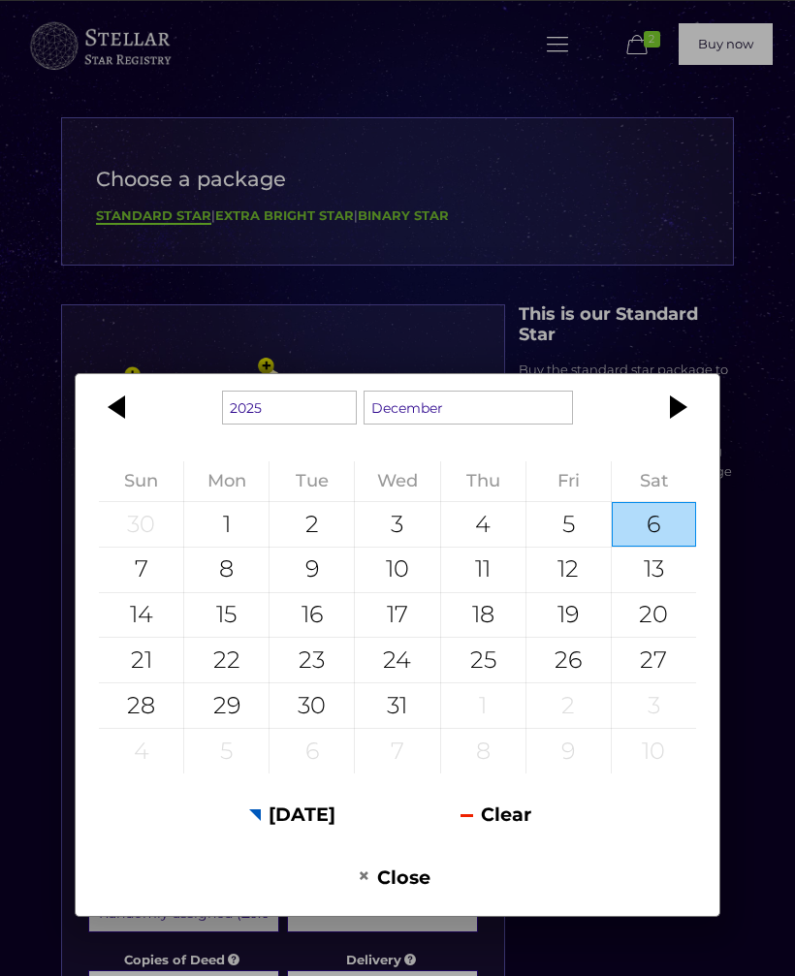
click at [669, 566] on div "13" at bounding box center [654, 570] width 84 height 45
type input "13 December 2025"
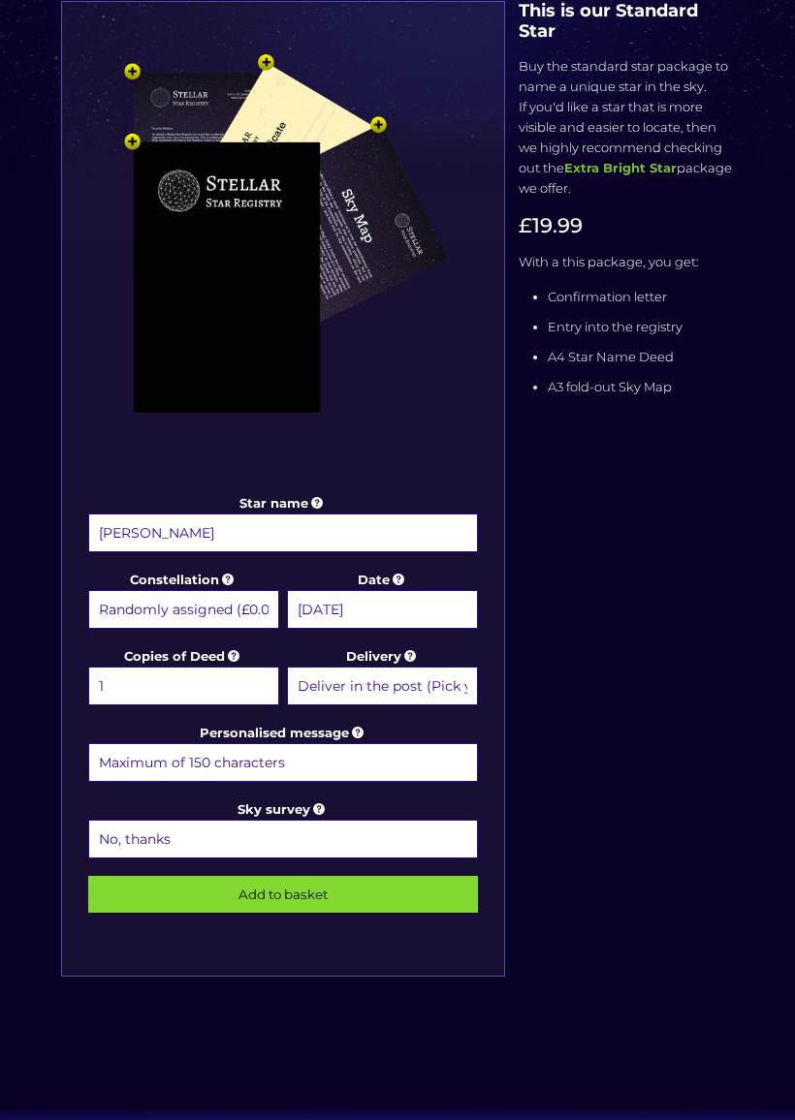
scroll to position [332, 0]
click at [230, 747] on input "Personalised message" at bounding box center [283, 762] width 390 height 39
click at [555, 695] on div "Star name Teddy Inkster Star name two (Optional) Constellation Randomly assigne…" at bounding box center [397, 508] width 686 height 1015
click at [294, 758] on input "Happy birthday little star" at bounding box center [283, 762] width 390 height 39
click at [304, 975] on div at bounding box center [397, 1101] width 795 height 170
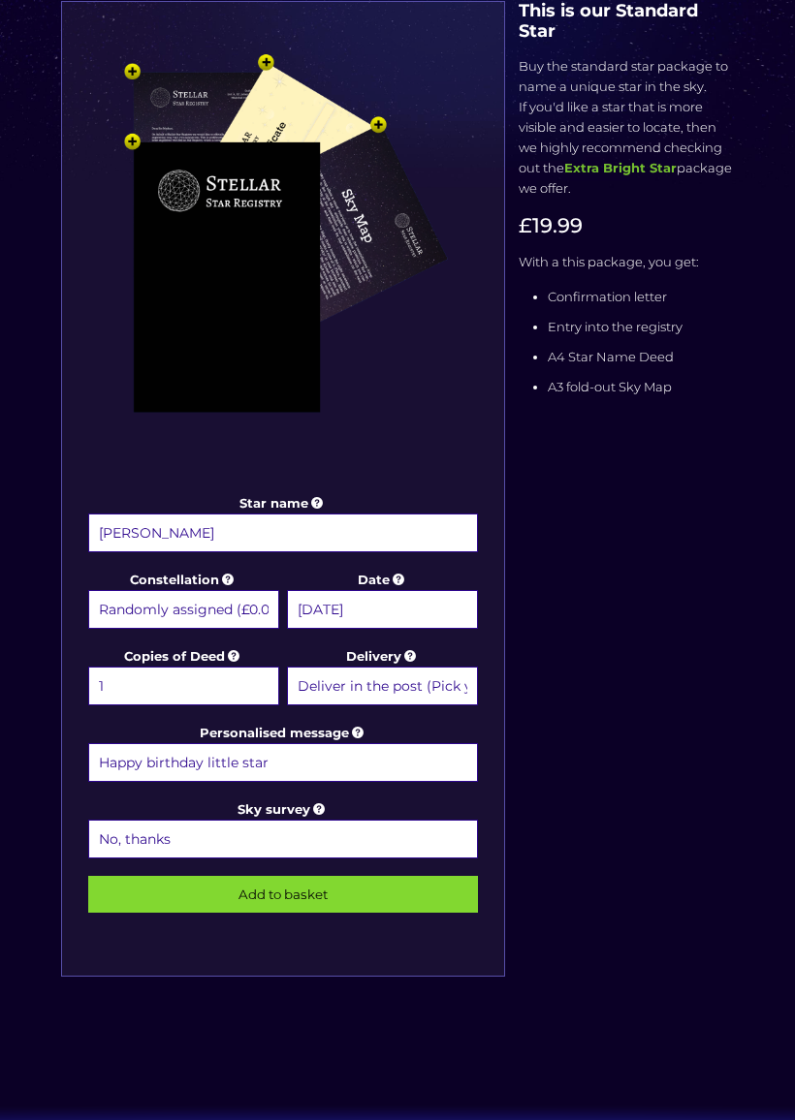
click at [300, 770] on input "Happy birthday little star" at bounding box center [283, 762] width 390 height 39
click at [587, 686] on div "Star name Teddy Inkster Star name two (Optional) Constellation Randomly assigne…" at bounding box center [397, 508] width 686 height 1015
click at [284, 753] on input "Happy birthday little star😞⭐️" at bounding box center [283, 762] width 390 height 39
click at [585, 660] on div "Star name Teddy Inkster Star name two (Optional) Constellation Randomly assigne…" at bounding box center [397, 508] width 686 height 1015
click at [277, 759] on input "Happy birthday little star😞⭐️" at bounding box center [283, 762] width 390 height 39
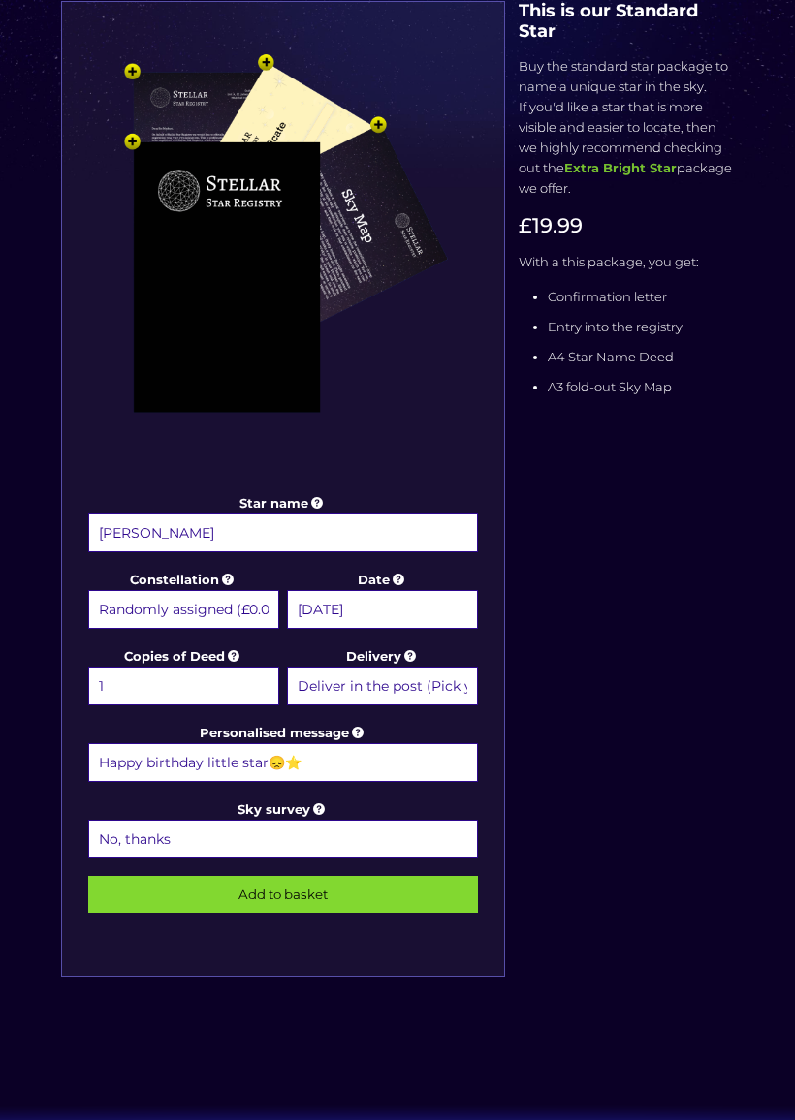
click at [587, 657] on div "Star name Teddy Inkster Star name two (Optional) Constellation Randomly assigne…" at bounding box center [397, 508] width 686 height 1015
click at [274, 758] on input "Happy birthday little star😞⭐️" at bounding box center [283, 762] width 390 height 39
click at [566, 666] on div "Star name Teddy Inkster Star name two (Optional) Constellation Randomly assigne…" at bounding box center [397, 508] width 686 height 1015
click at [280, 763] on input "Happy birthday little star😞⭐️" at bounding box center [283, 762] width 390 height 39
click at [610, 630] on div "Star name Teddy Inkster Star name two (Optional) Constellation Randomly assigne…" at bounding box center [397, 508] width 686 height 1015
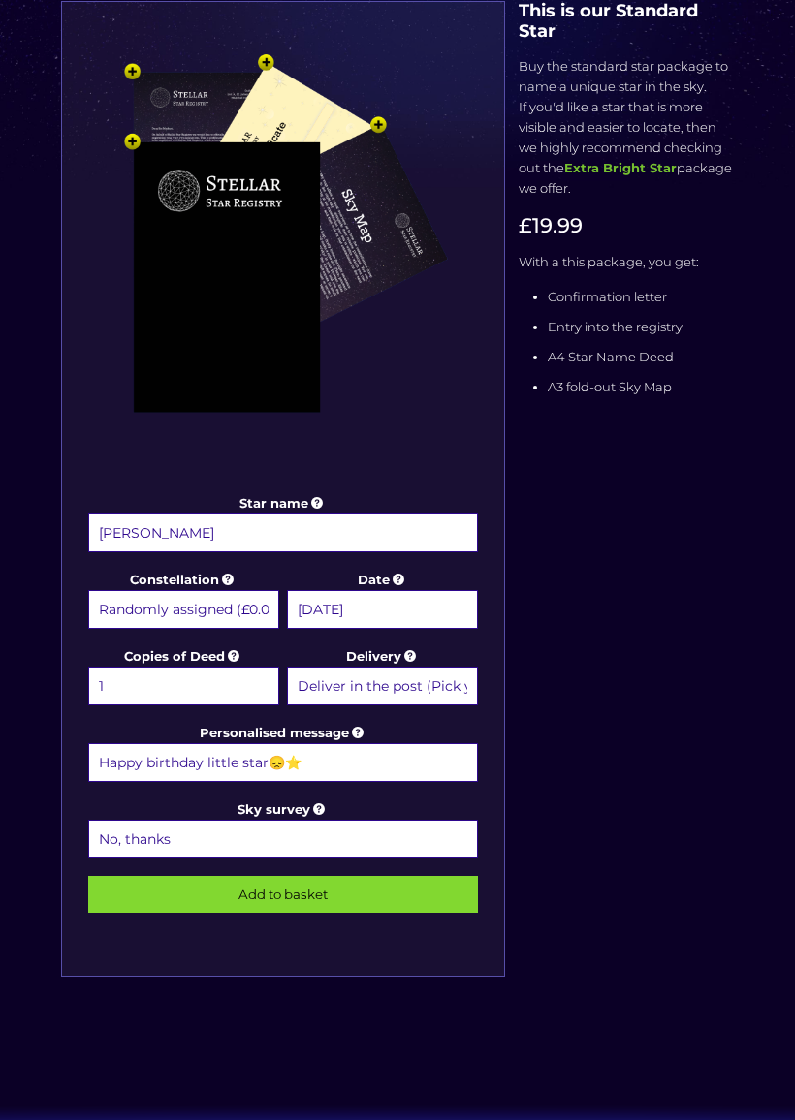
click at [273, 769] on input "Happy birthday little star😞⭐️" at bounding box center [283, 762] width 390 height 39
click at [630, 667] on div "Star name Teddy Inkster Star name two (Optional) Constellation Randomly assigne…" at bounding box center [397, 508] width 686 height 1015
click at [322, 763] on input "Happy birthday little star😞⭐️" at bounding box center [283, 762] width 390 height 39
type input "Happy birthday little star⭐️"
click at [604, 700] on div "Star name Teddy Inkster Star name two (Optional) Constellation Randomly assigne…" at bounding box center [397, 508] width 686 height 1015
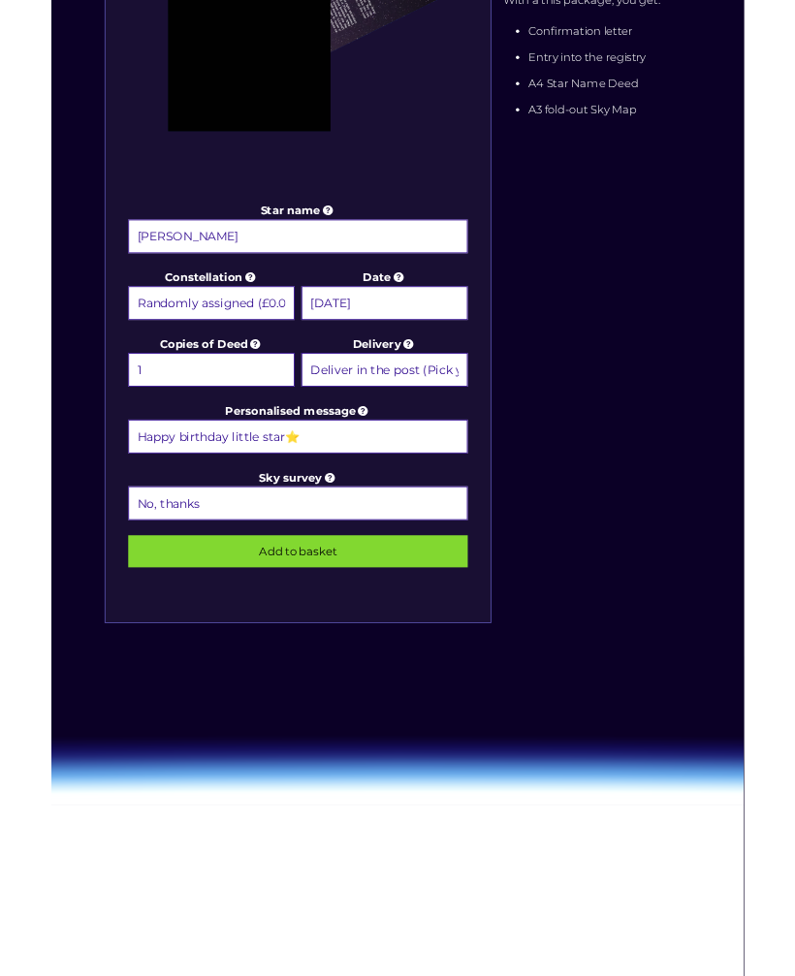
scroll to position [595, 0]
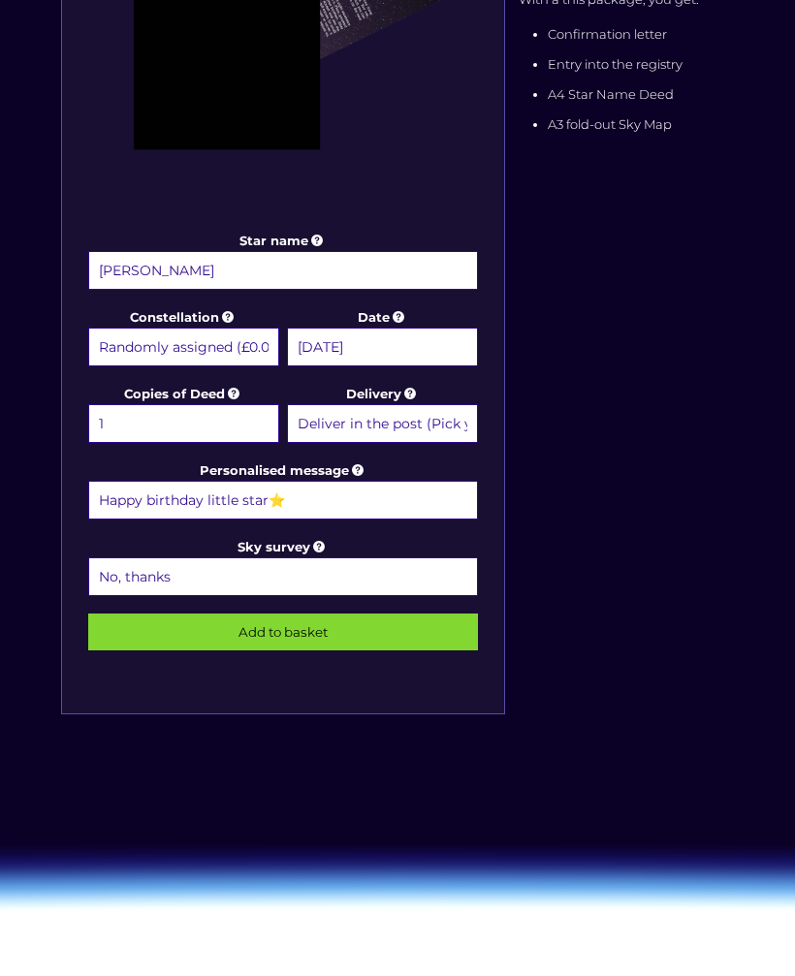
click at [303, 632] on input "Add to basket" at bounding box center [283, 632] width 390 height 37
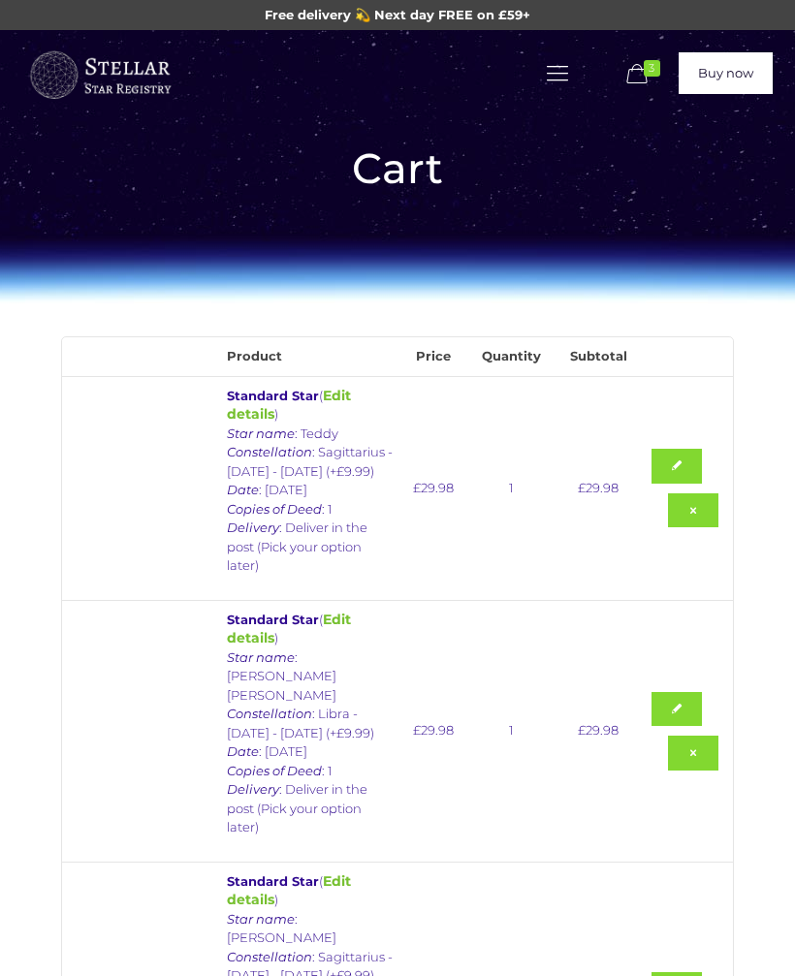
click at [317, 463] on p "Star name : Teddy Constellation : Sagittarius - [DATE] - [DATE] (+£9.99) Date :…" at bounding box center [310, 500] width 167 height 151
click at [351, 387] on link "Edit details" at bounding box center [289, 405] width 124 height 37
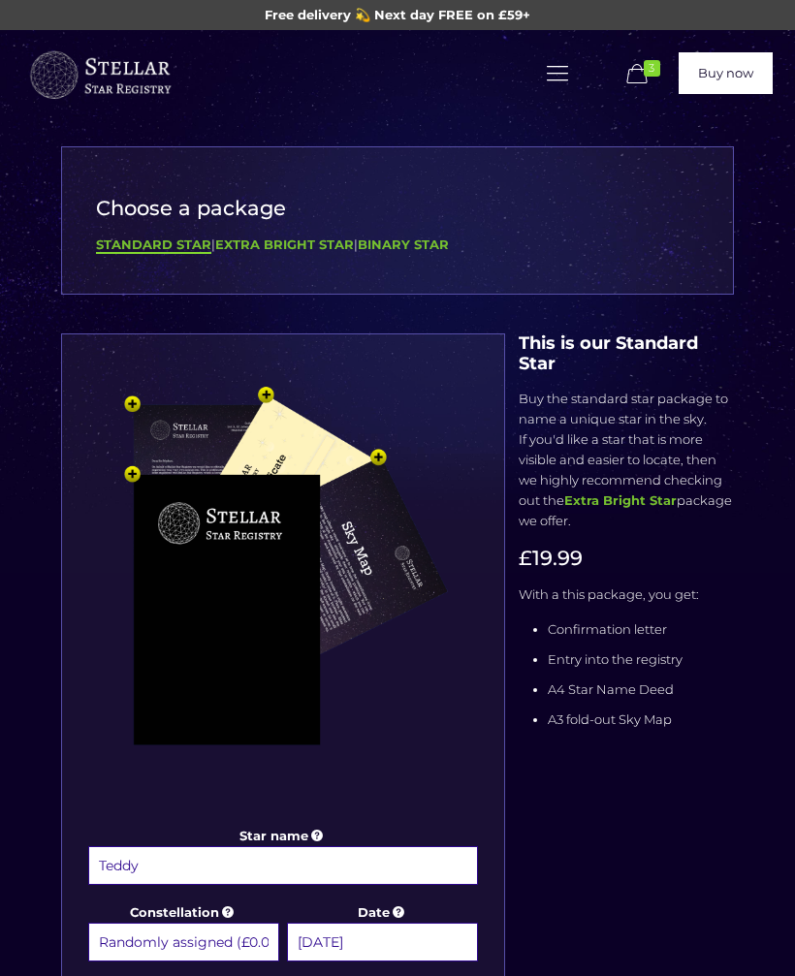
select select "Sagittarius - 22 Nov - 21 Dec (+£9.99)"
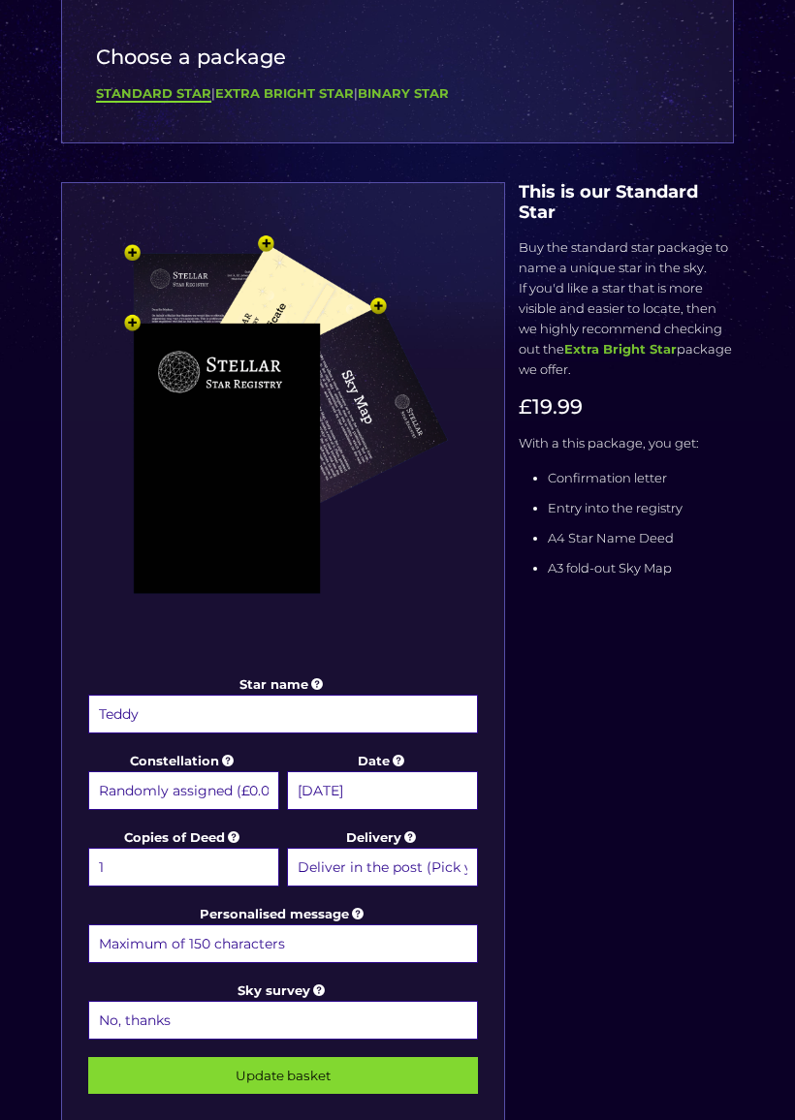
scroll to position [150, 0]
click at [441, 787] on input "13 December 2025" at bounding box center [382, 791] width 191 height 39
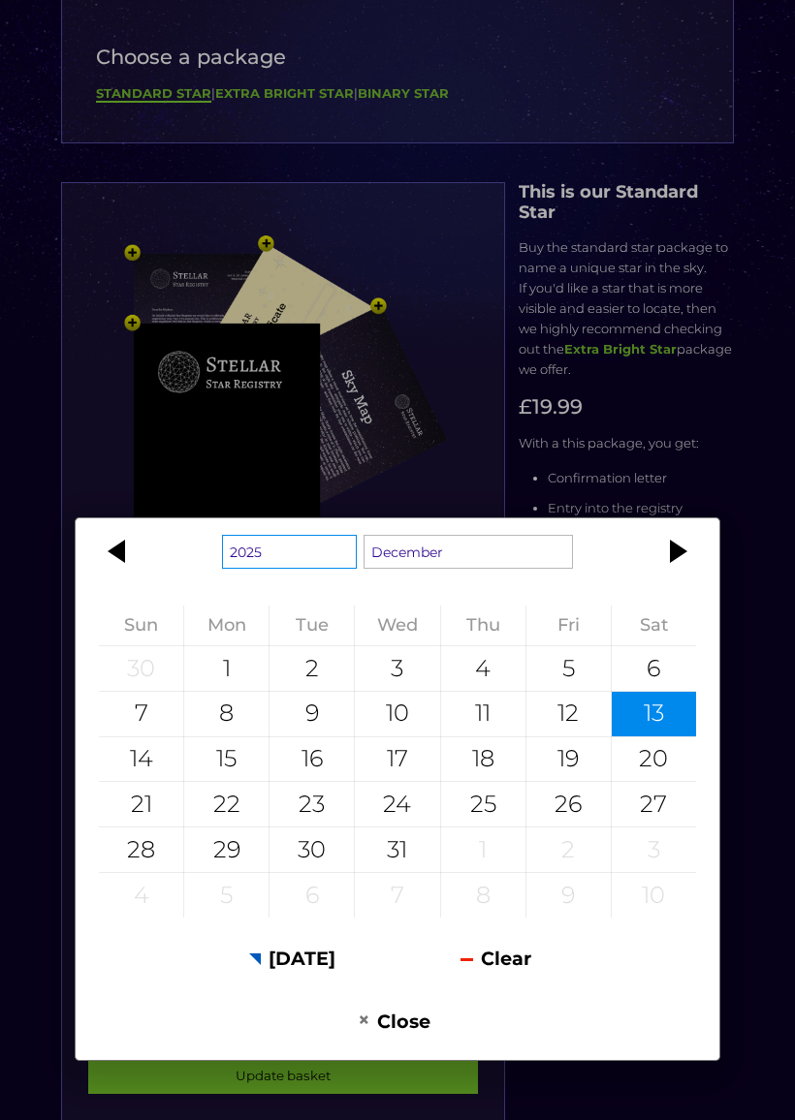
click at [291, 556] on select "1925 1926 1927 1928 1929 1930 1931 1932 1933 1934 1935 1936 1937 1938 1939 1940…" at bounding box center [289, 552] width 135 height 34
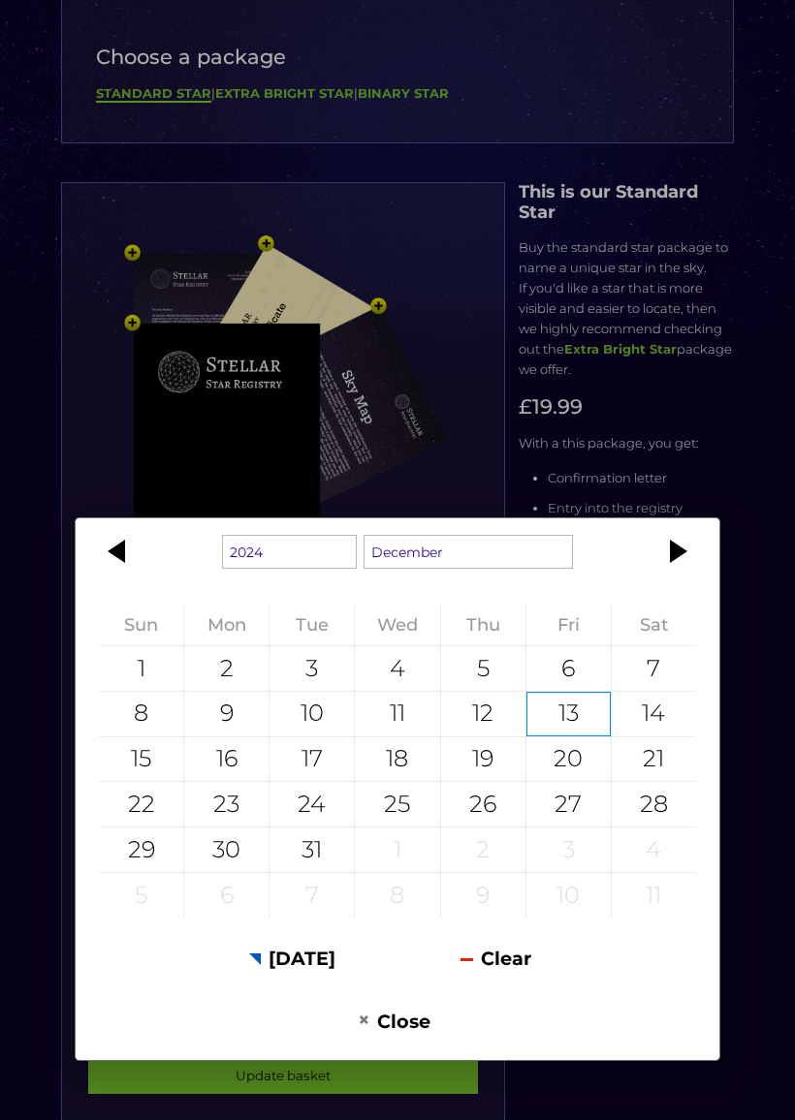
click at [403, 975] on button "Close" at bounding box center [394, 1020] width 197 height 47
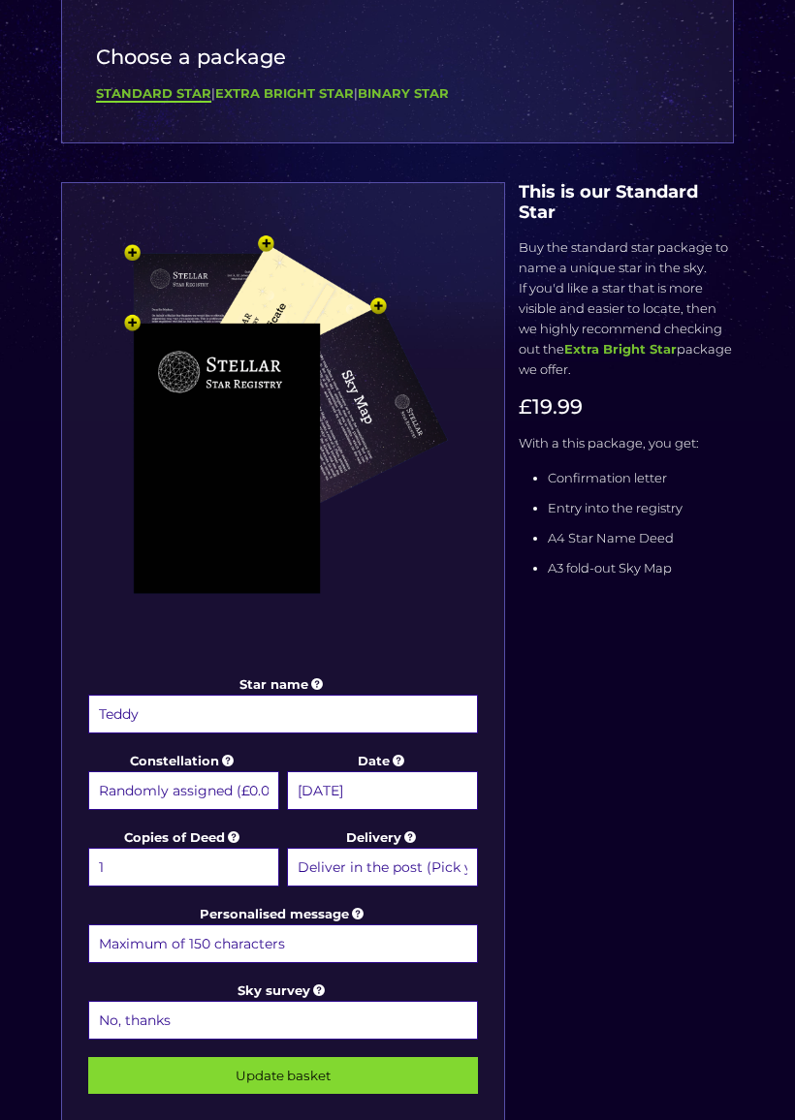
click at [446, 789] on input "13 December 2025" at bounding box center [382, 790] width 191 height 39
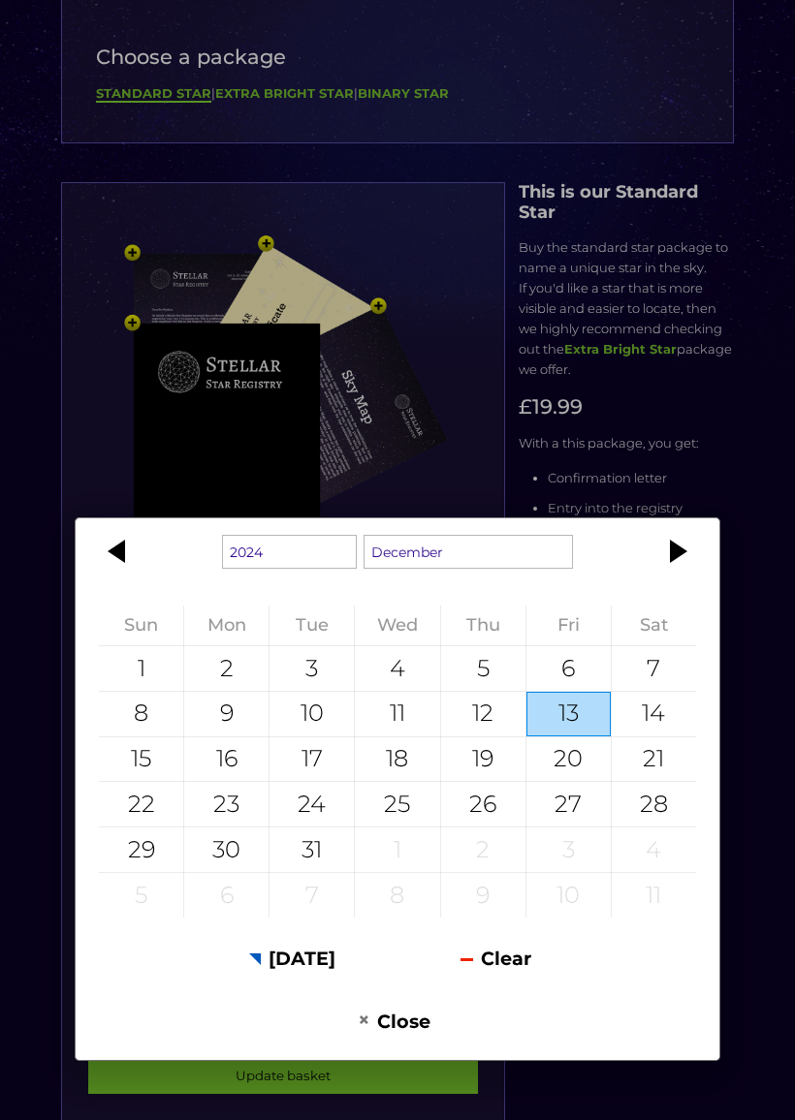
click at [498, 966] on button "Clear" at bounding box center [495, 958] width 197 height 47
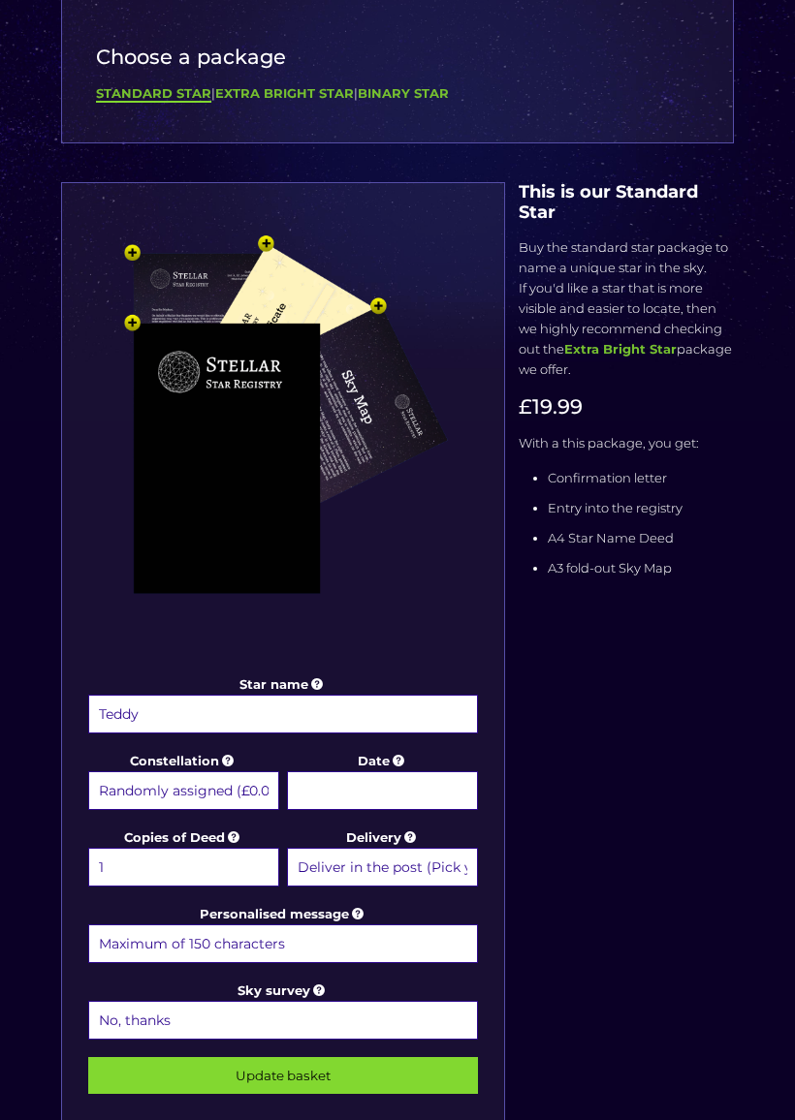
click at [405, 786] on input "Date" at bounding box center [382, 790] width 191 height 39
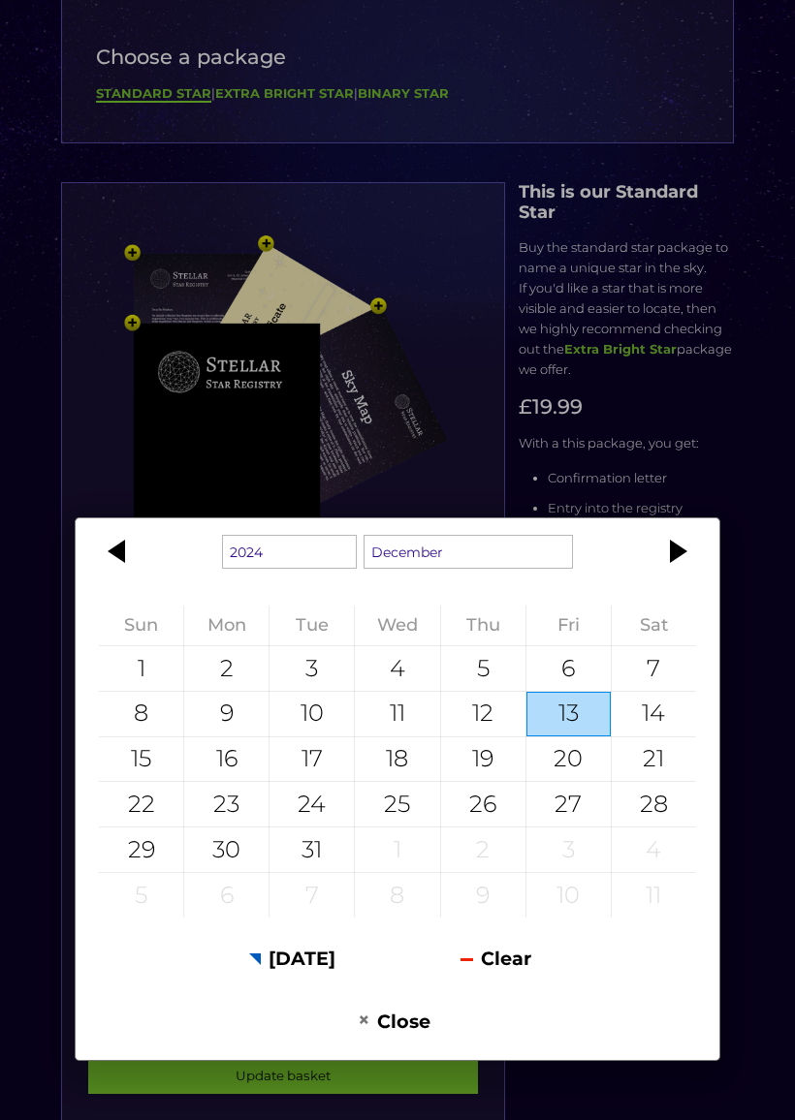
click at [403, 975] on button "Close" at bounding box center [394, 1020] width 197 height 47
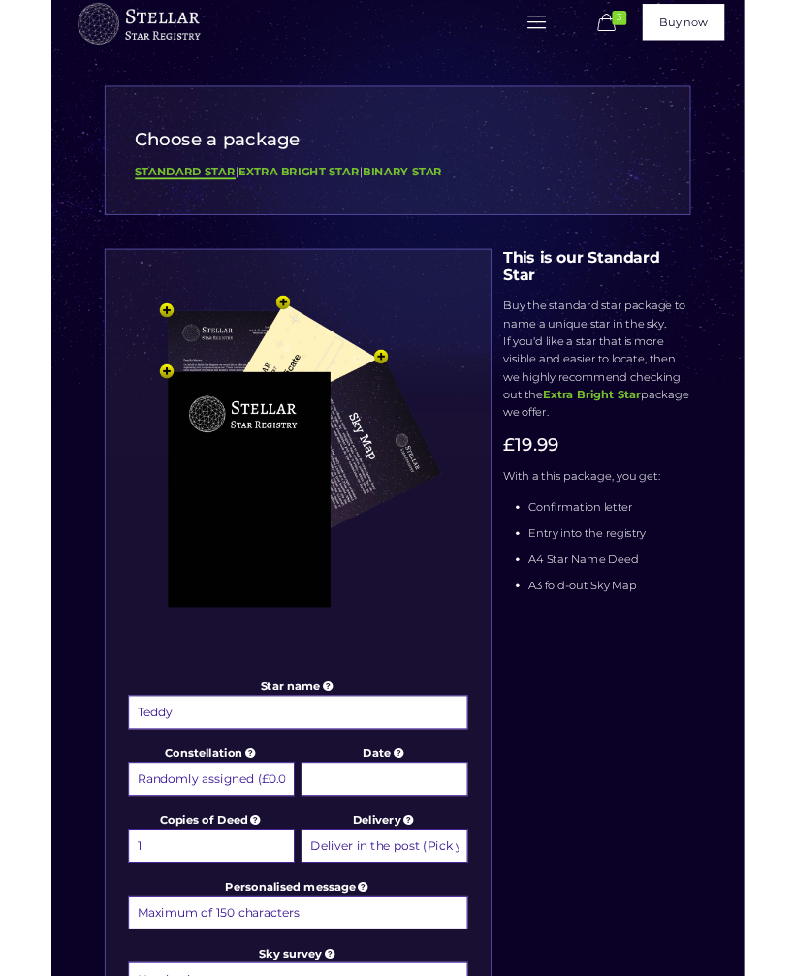
scroll to position [0, 0]
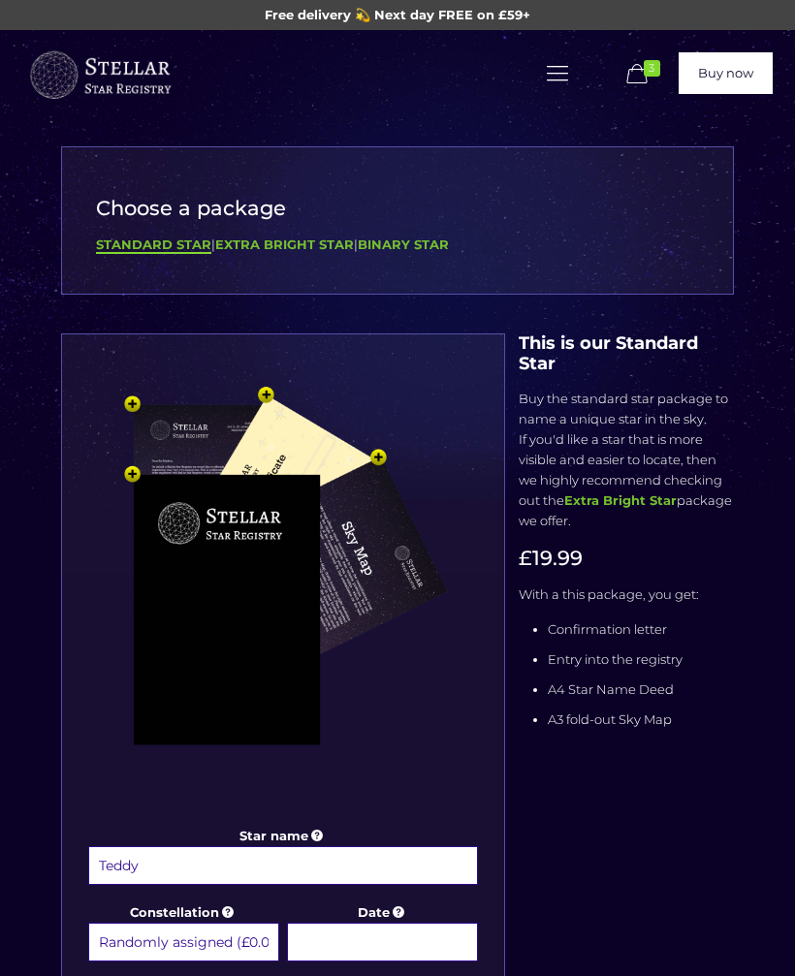
click at [648, 73] on span "3" at bounding box center [652, 68] width 16 height 16
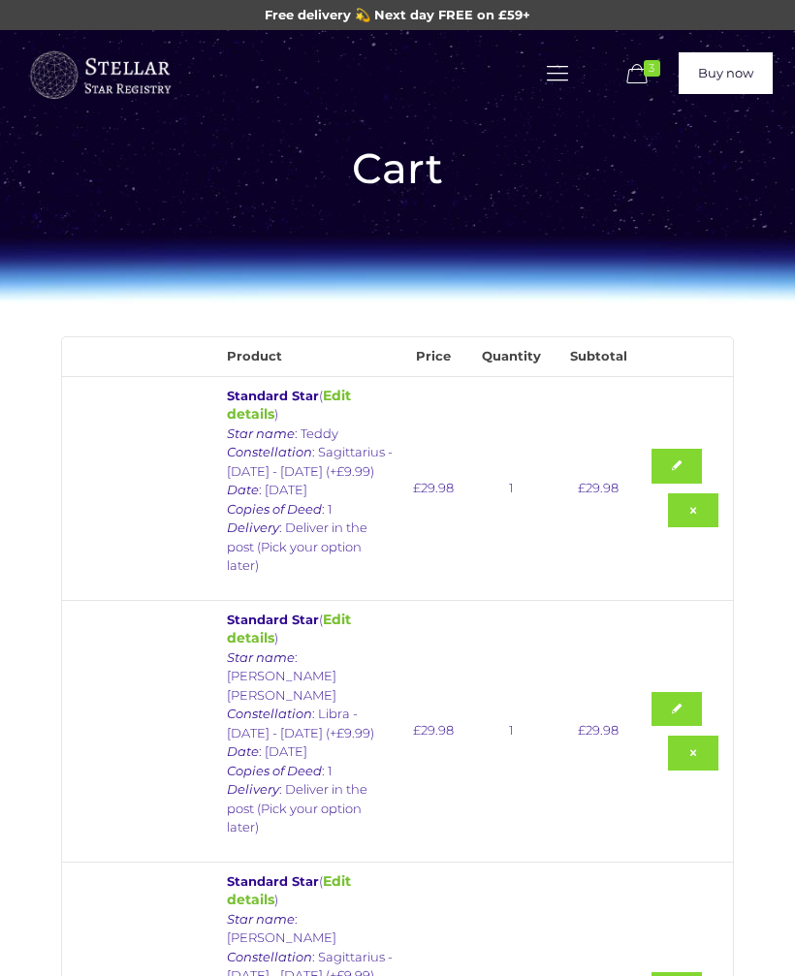
click at [351, 872] on link "Edit details" at bounding box center [289, 890] width 124 height 37
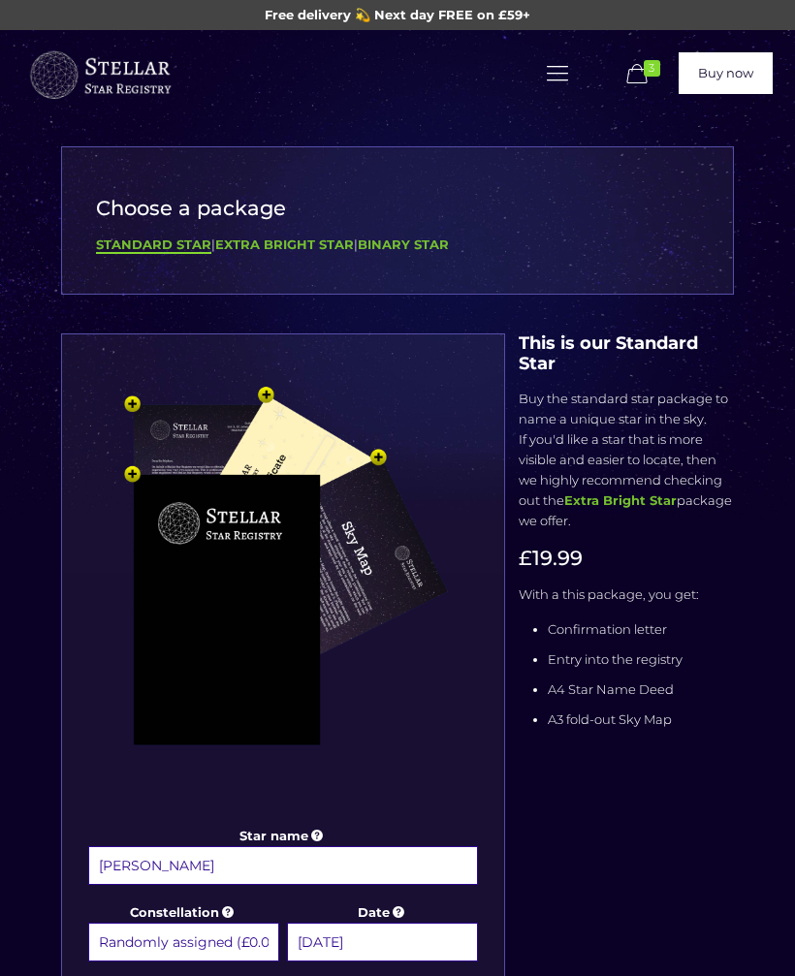
select select "Sagittarius - [DATE] - [DATE] (+£9.99)"
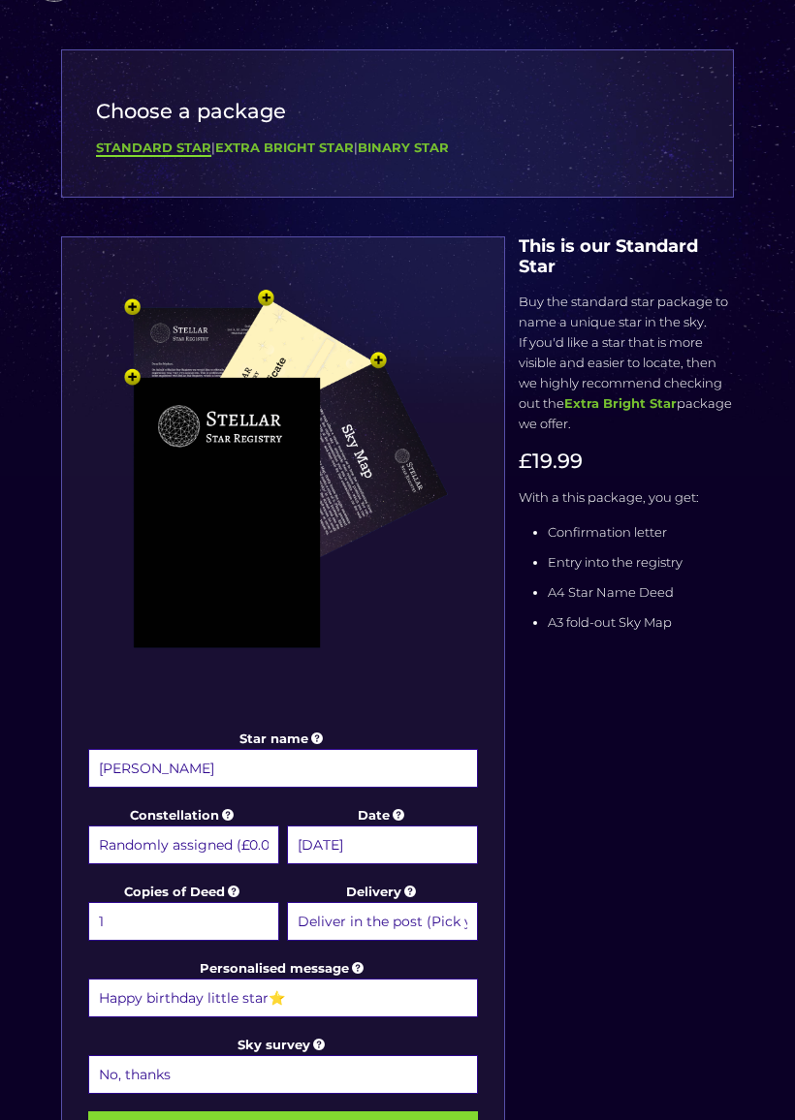
scroll to position [97, 0]
click at [449, 843] on input "[DATE]" at bounding box center [382, 845] width 191 height 39
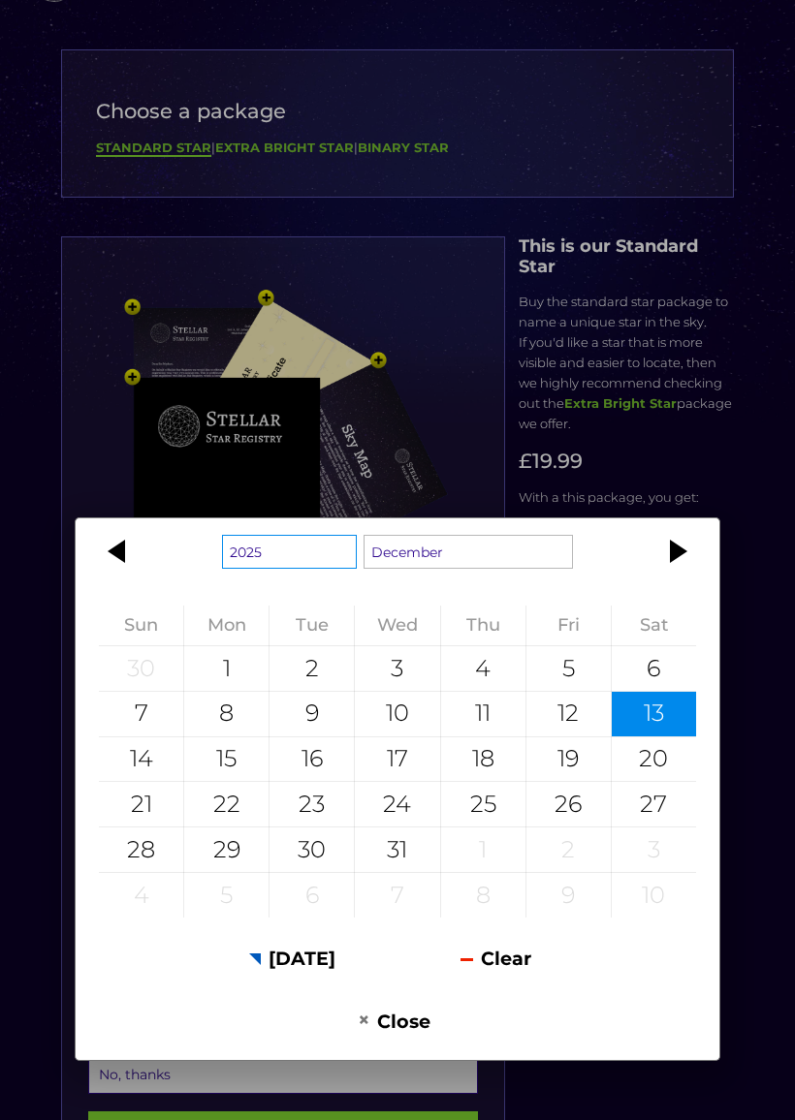
click at [279, 563] on select "1925 1926 1927 1928 1929 1930 1931 1932 1933 1934 1935 1936 1937 1938 1939 1940…" at bounding box center [289, 552] width 135 height 34
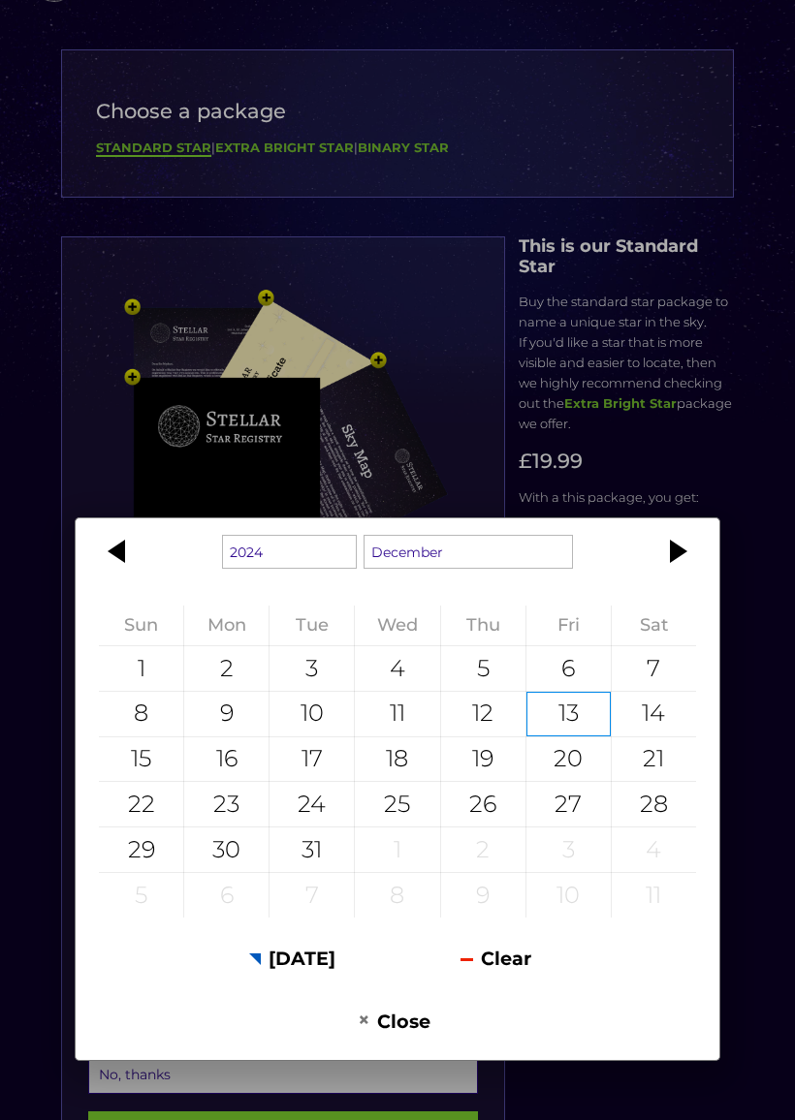
click at [413, 975] on button "Close" at bounding box center [394, 1020] width 197 height 47
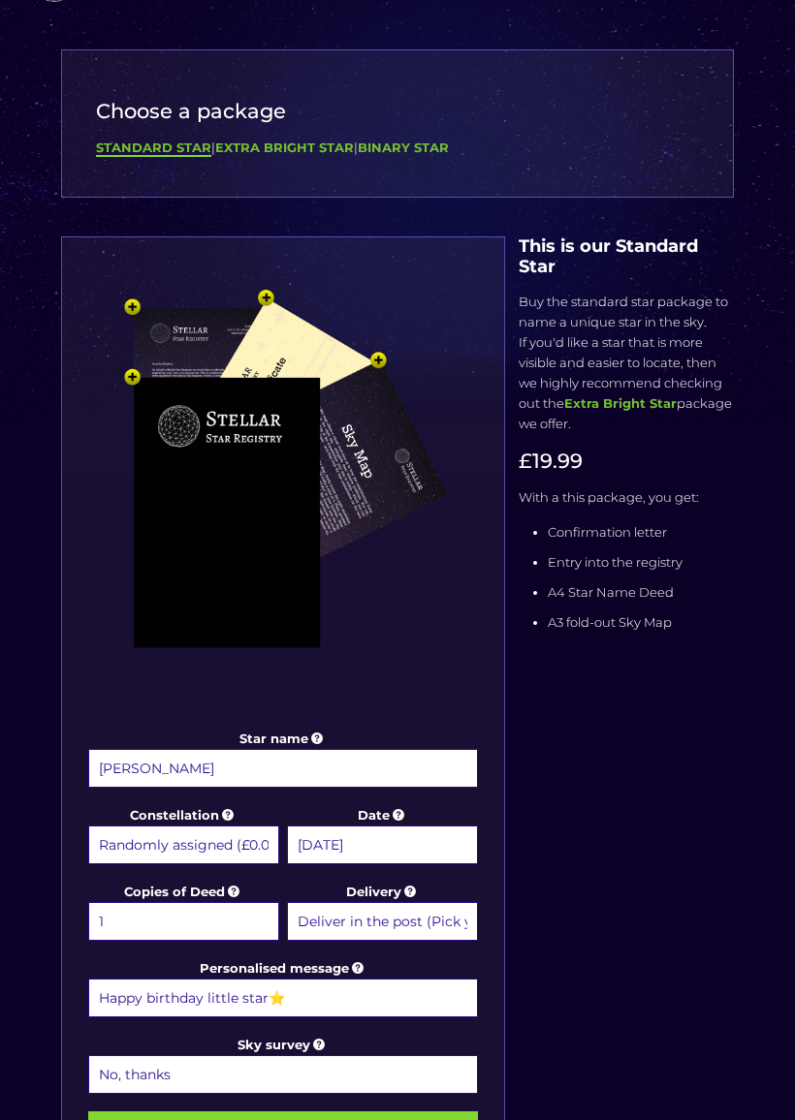
click at [451, 847] on input "13 December 2025" at bounding box center [382, 845] width 191 height 39
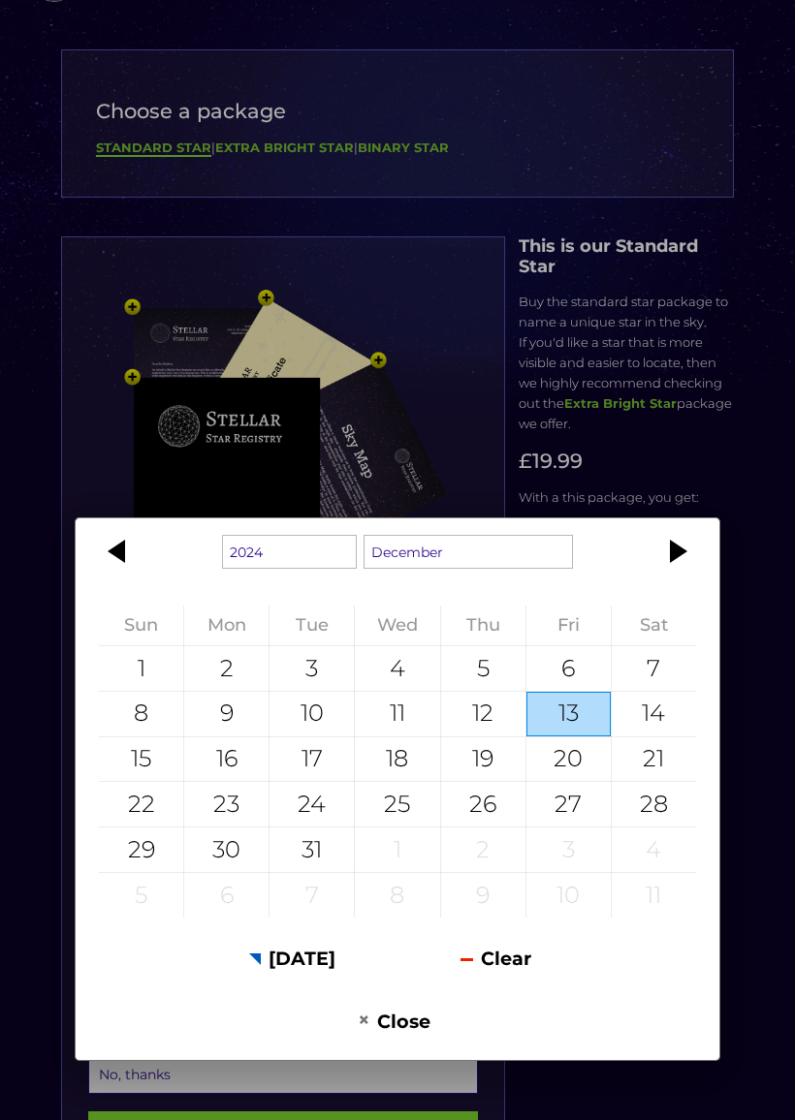
click at [506, 959] on button "Clear" at bounding box center [495, 958] width 197 height 47
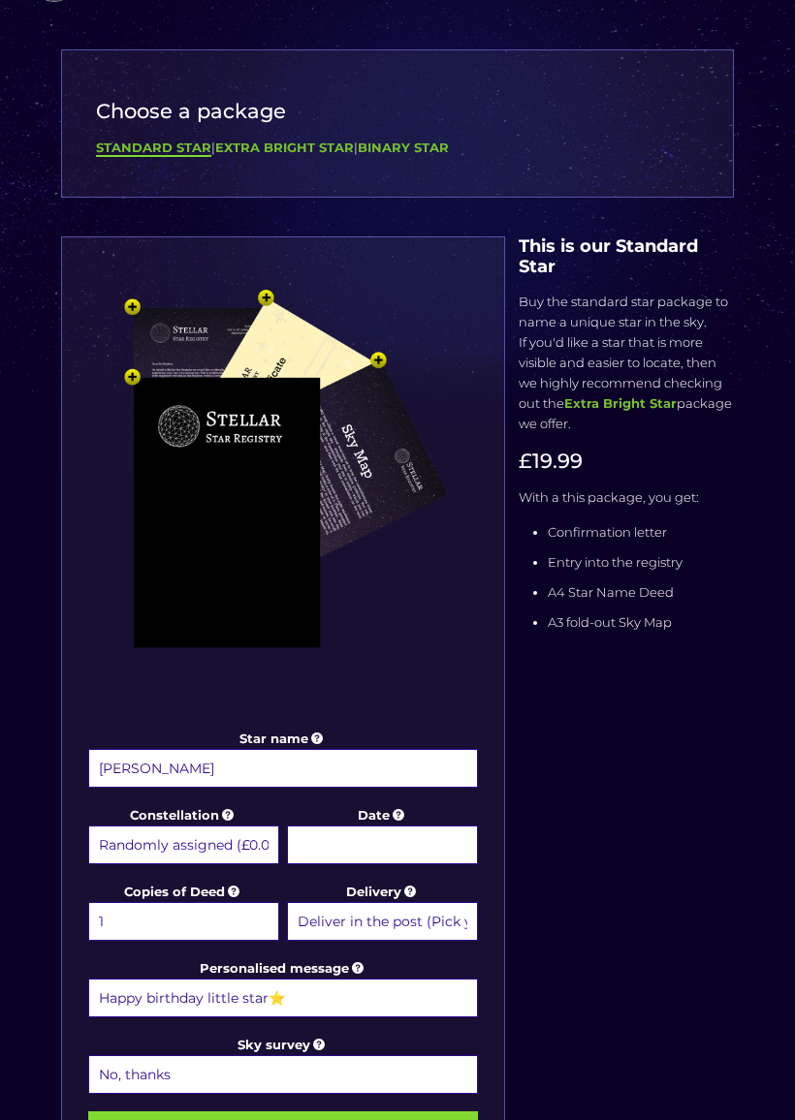
click at [397, 844] on input "Date" at bounding box center [382, 845] width 191 height 39
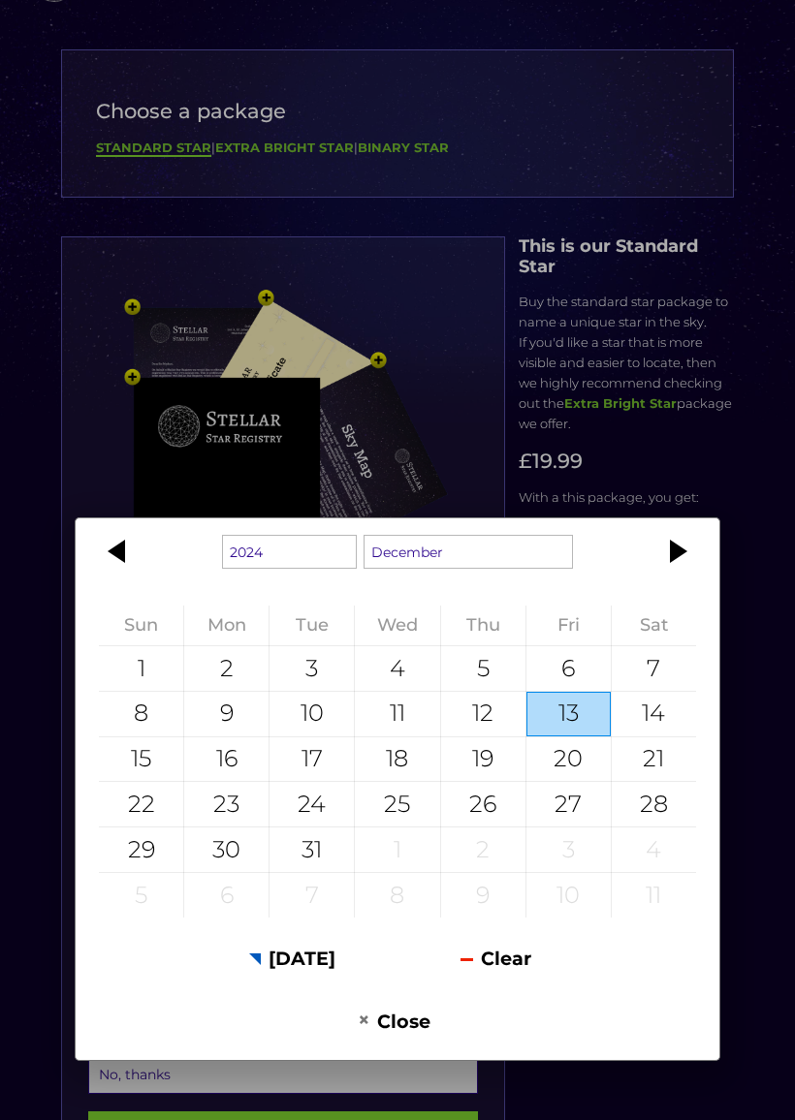
click at [489, 975] on button "Close" at bounding box center [394, 1020] width 197 height 47
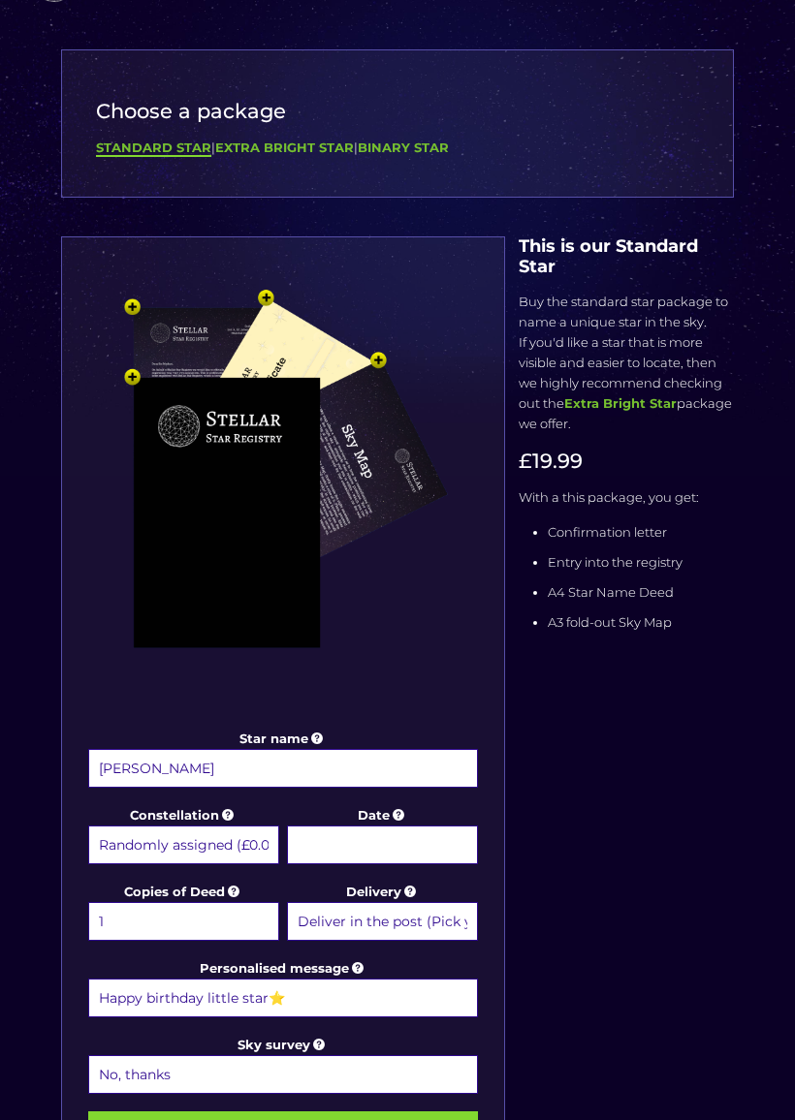
click at [389, 836] on input "Date" at bounding box center [382, 845] width 191 height 39
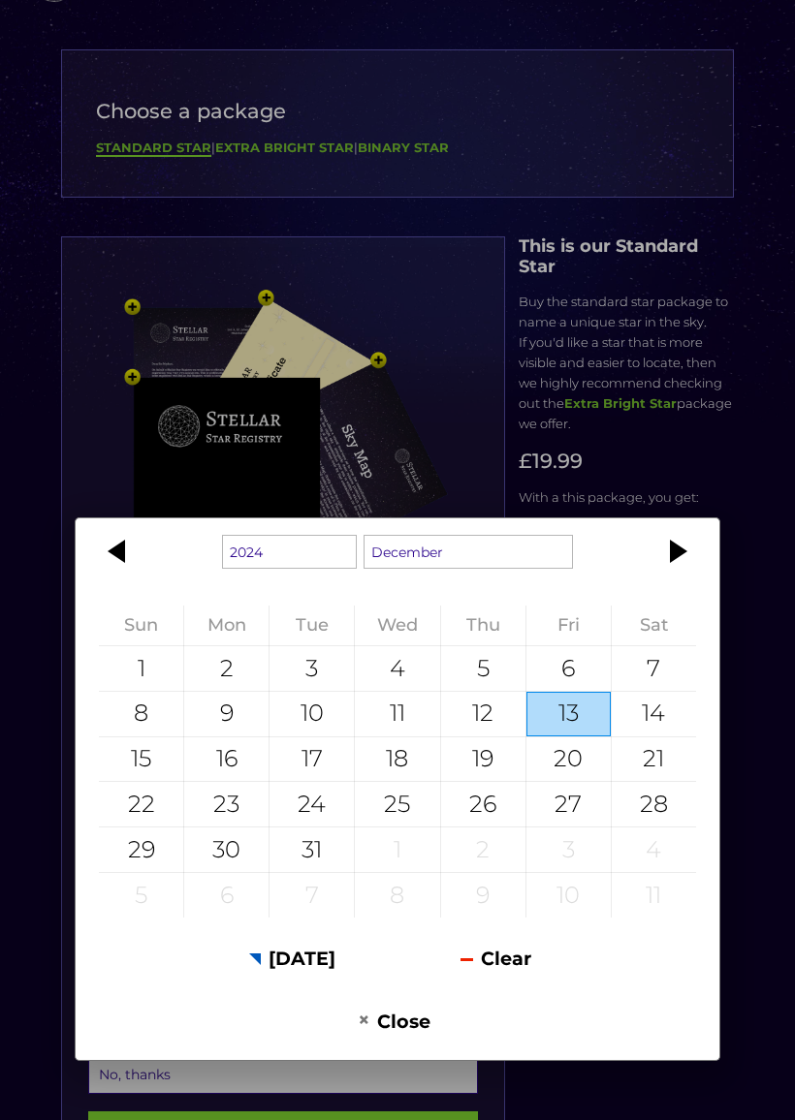
click at [573, 713] on div "13" at bounding box center [568, 714] width 84 height 45
type input "13 December 2024"
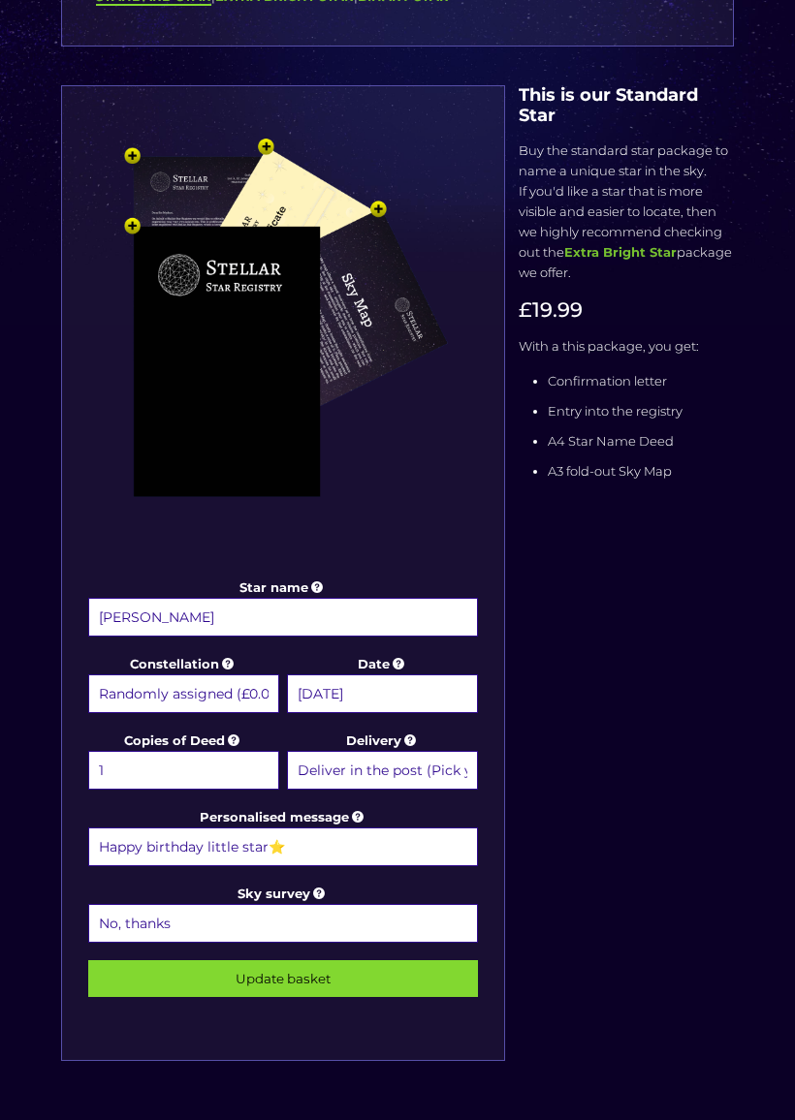
scroll to position [249, 0]
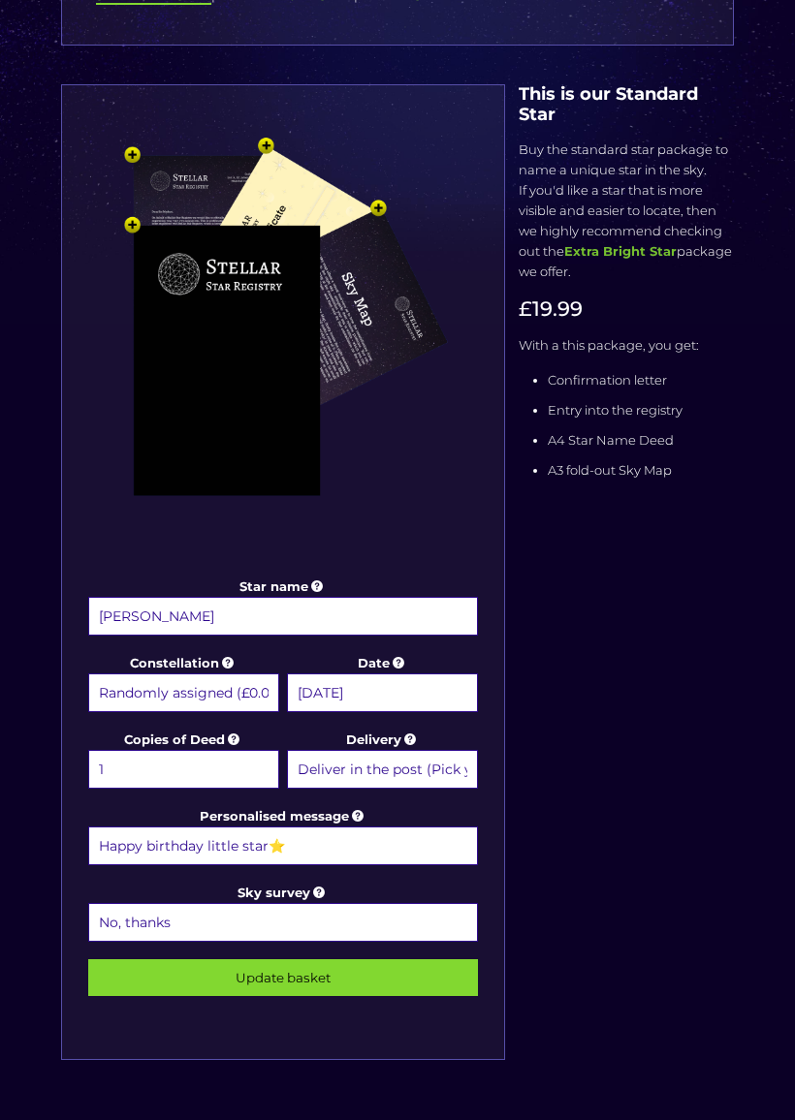
click at [452, 768] on select "Deliver in the post (Pick your option later) Deliver in the post and by Email (…" at bounding box center [382, 769] width 191 height 39
click at [334, 975] on input "Update basket" at bounding box center [283, 978] width 390 height 37
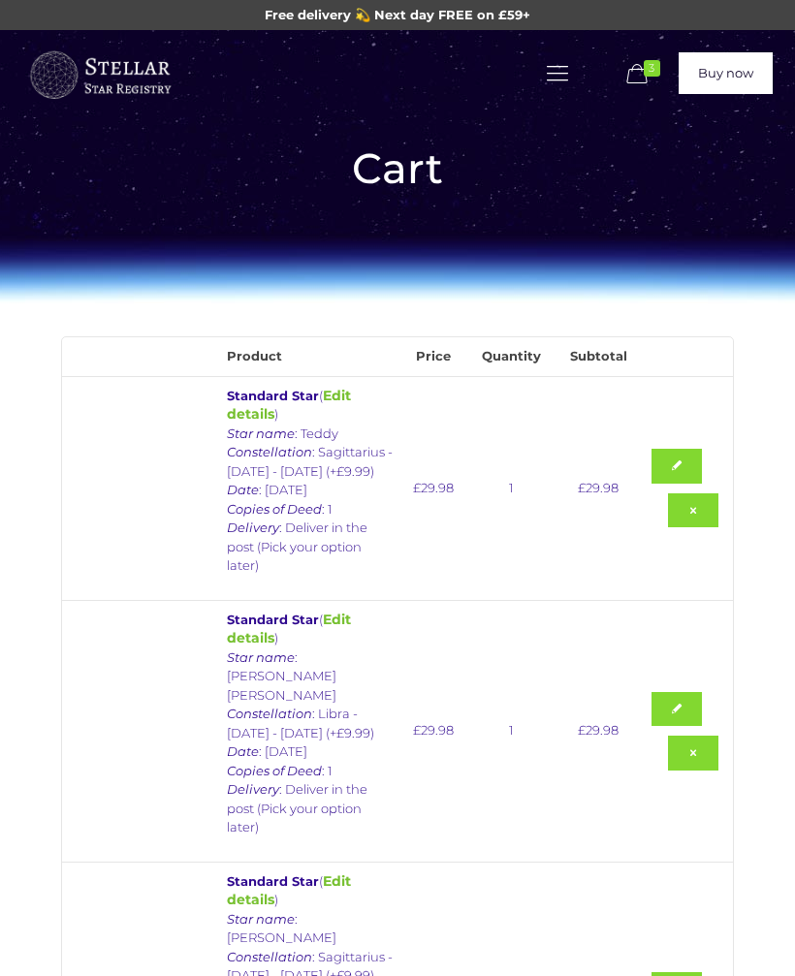
click at [694, 493] on link "Remove this item" at bounding box center [693, 510] width 50 height 35
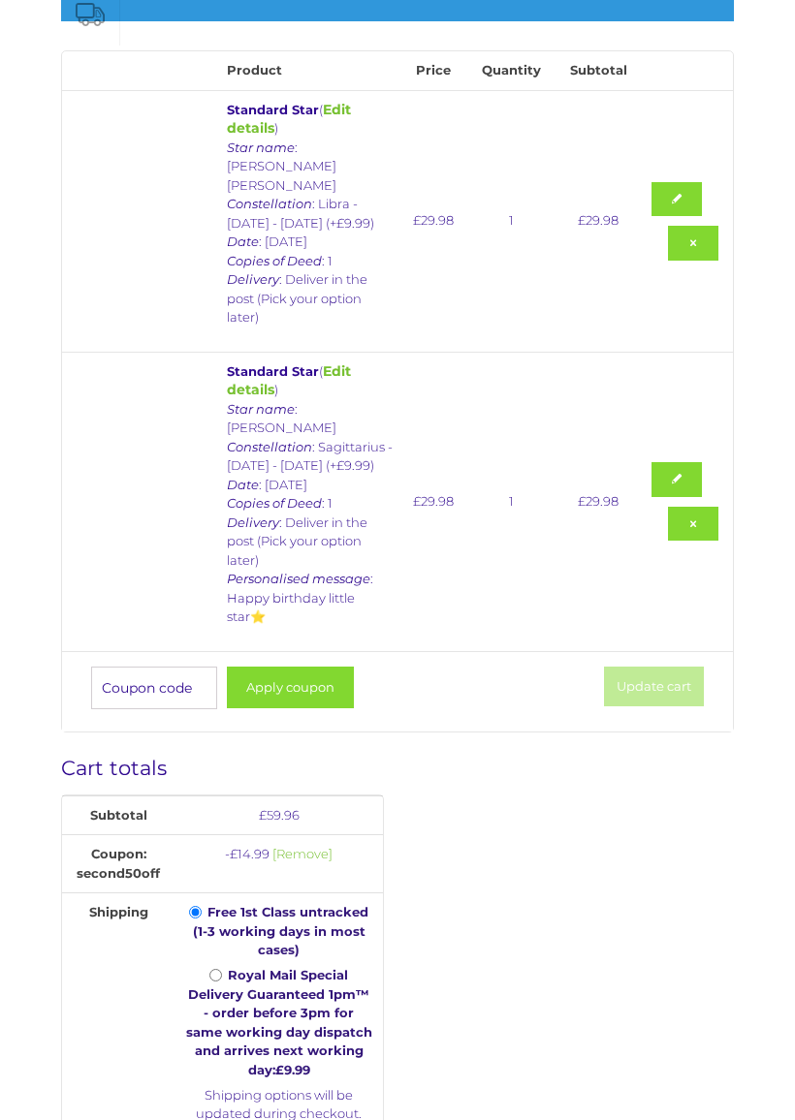
scroll to position [440, 0]
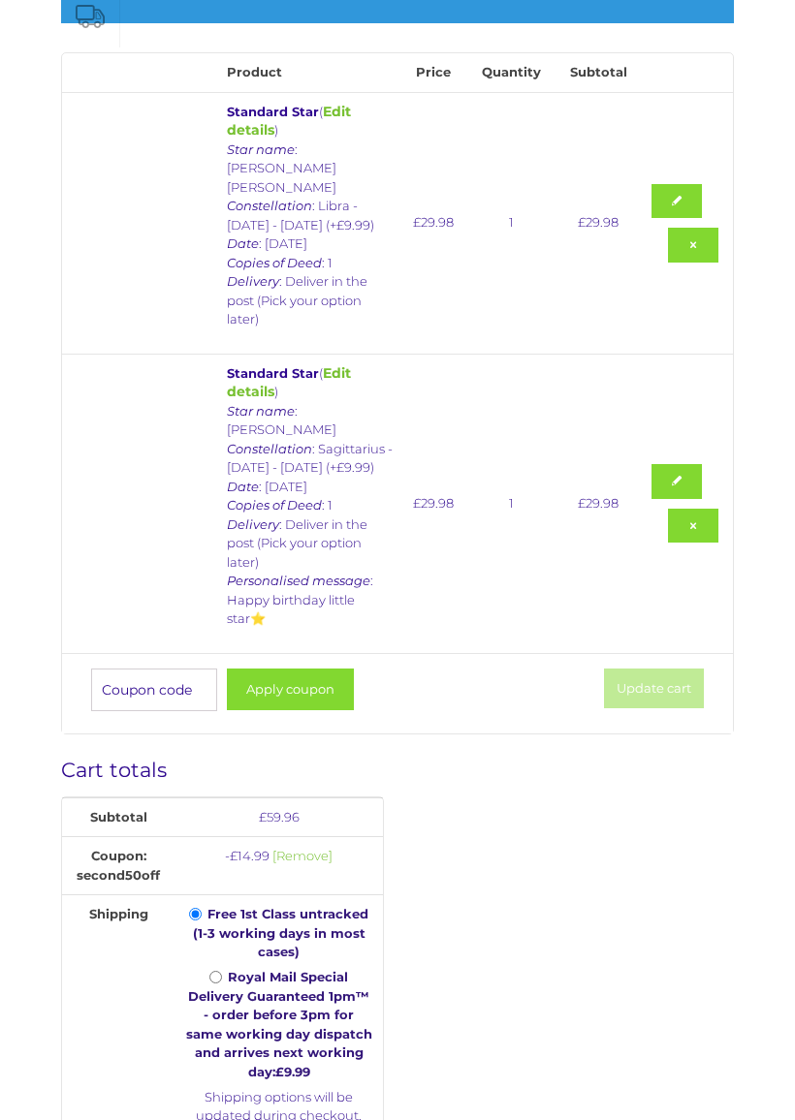
click at [297, 669] on button "Apply coupon" at bounding box center [290, 690] width 127 height 42
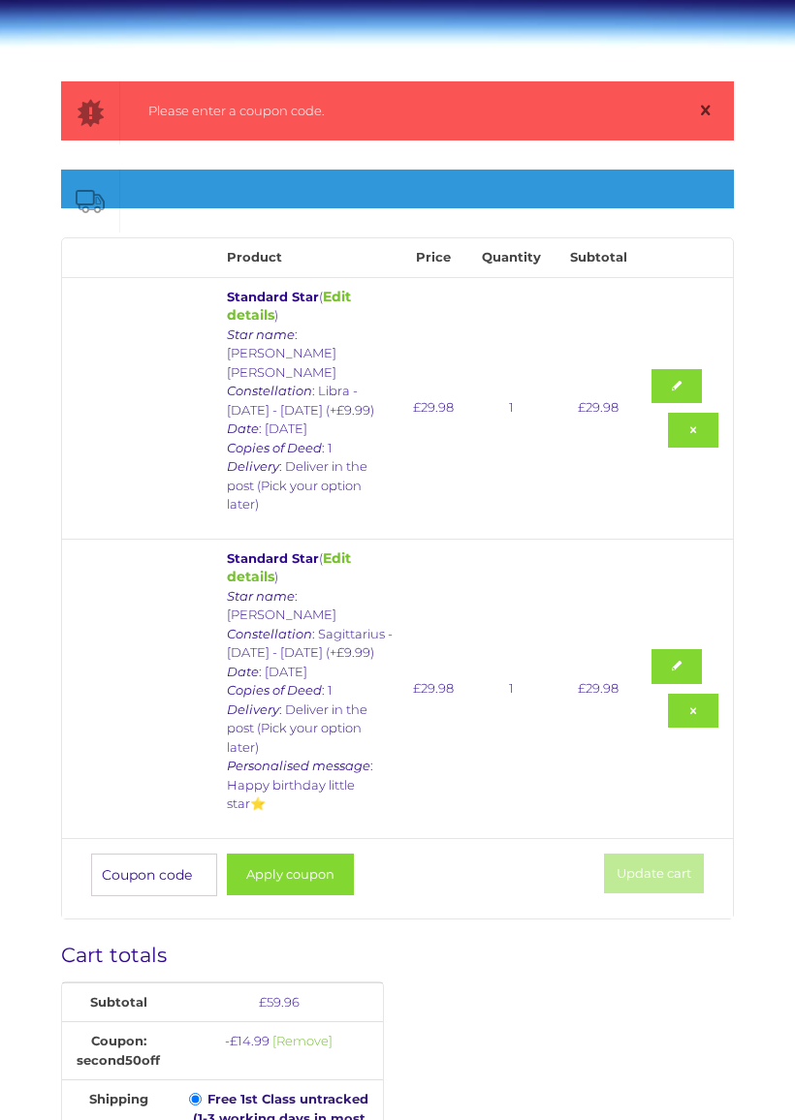
scroll to position [239, 0]
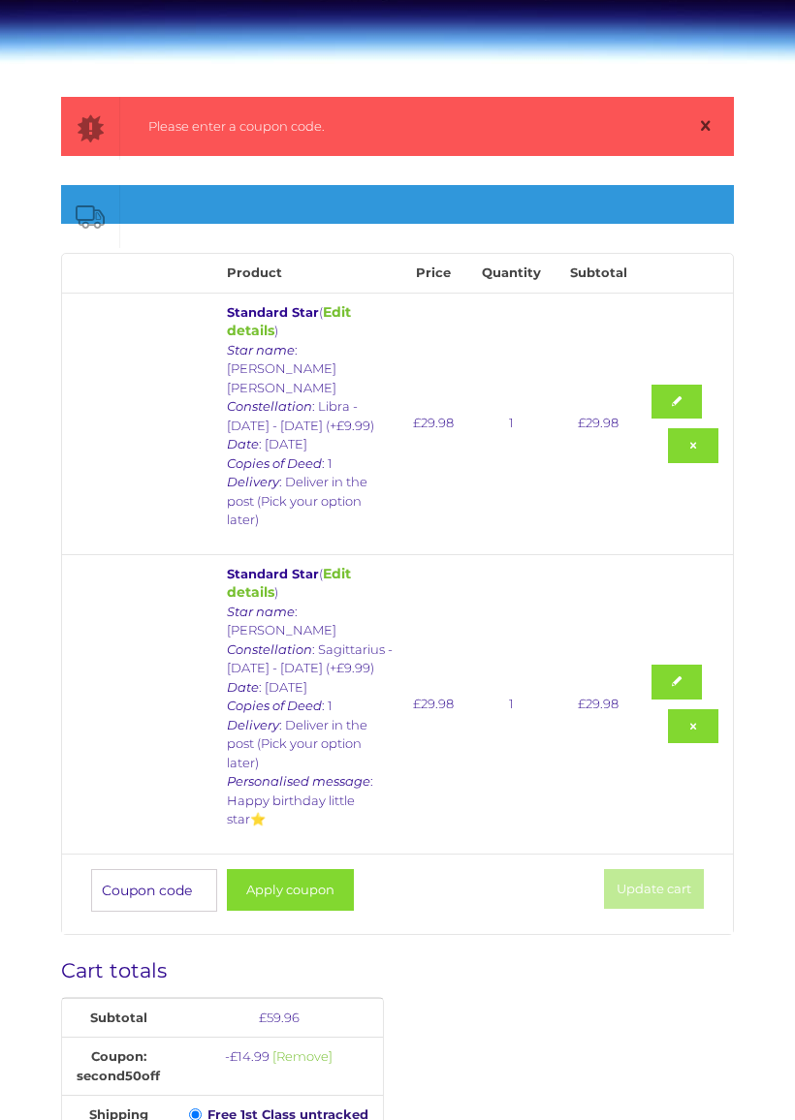
click at [184, 869] on input "Coupon:" at bounding box center [154, 890] width 126 height 43
click at [463, 665] on td "£ 29.98" at bounding box center [433, 703] width 60 height 299
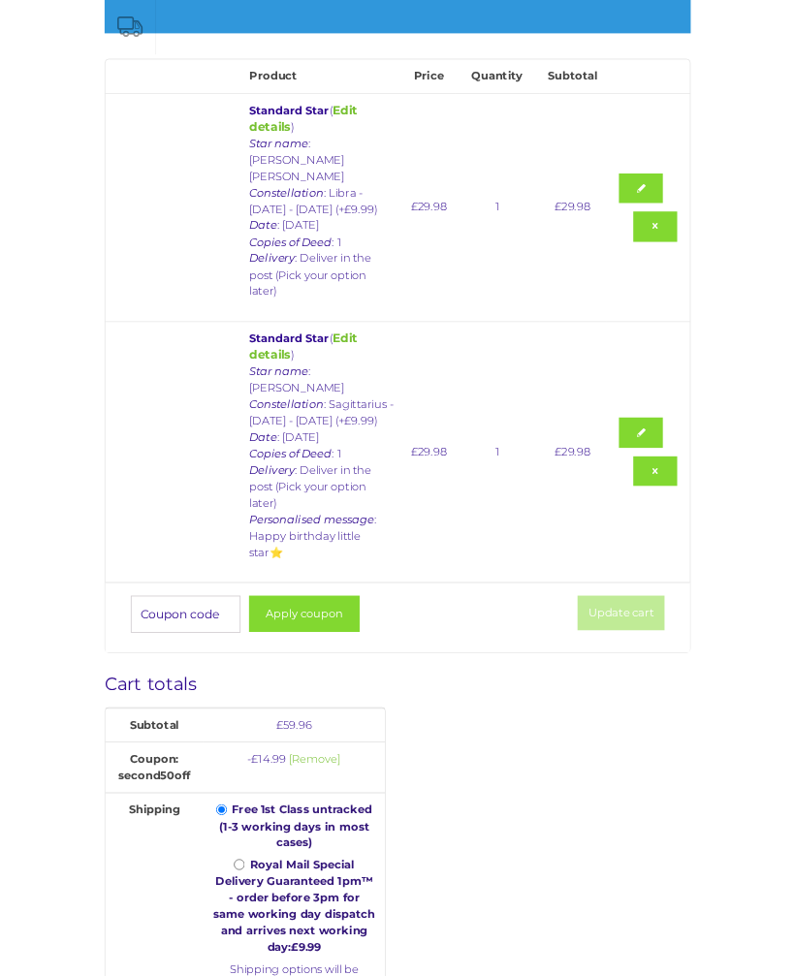
scroll to position [0, 0]
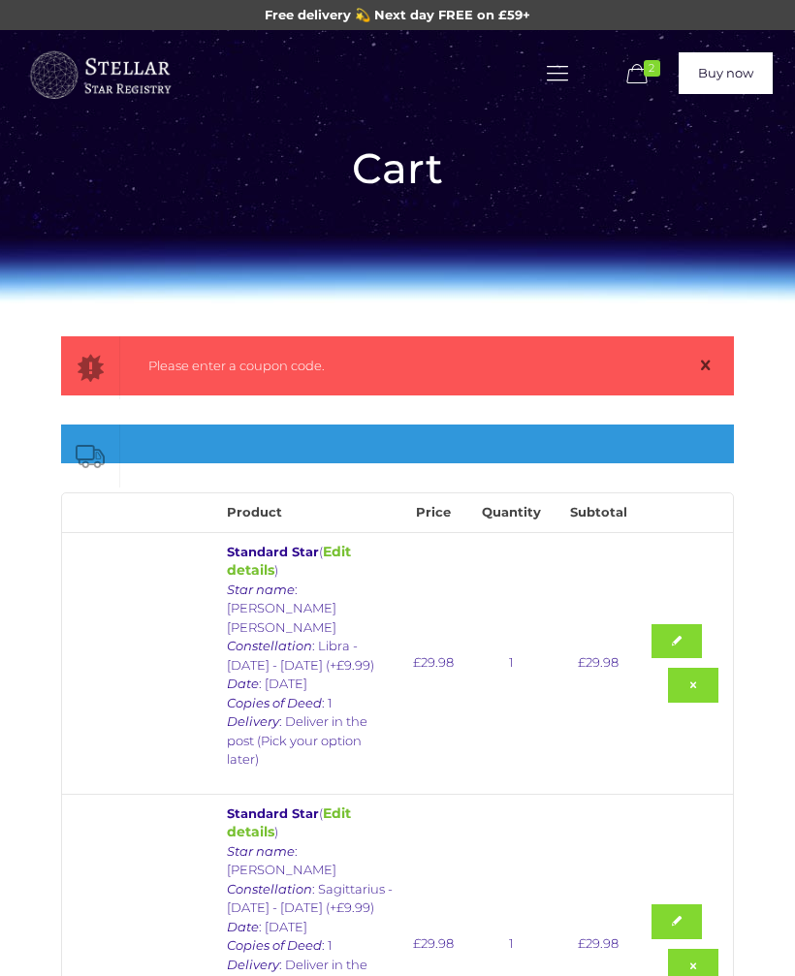
click at [558, 71] on icon at bounding box center [557, 73] width 30 height 26
click at [382, 132] on span "Name a Star" at bounding box center [365, 139] width 79 height 16
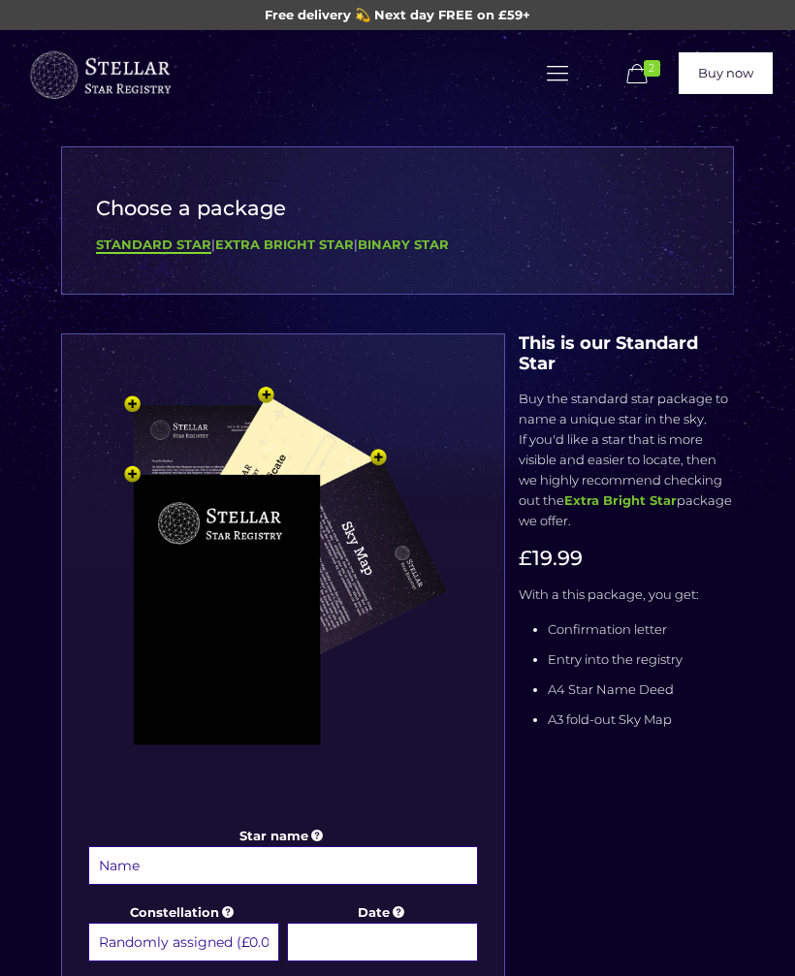
click at [159, 867] on input "Star name" at bounding box center [283, 865] width 390 height 39
type input "[PERSON_NAME] [PERSON_NAME] [PERSON_NAME]"
click at [400, 831] on label "Star name [PERSON_NAME] [PERSON_NAME] [PERSON_NAME]" at bounding box center [283, 857] width 390 height 62
click at [400, 846] on input "[PERSON_NAME] [PERSON_NAME] [PERSON_NAME]" at bounding box center [283, 865] width 390 height 39
click at [351, 939] on input "Date" at bounding box center [382, 942] width 191 height 39
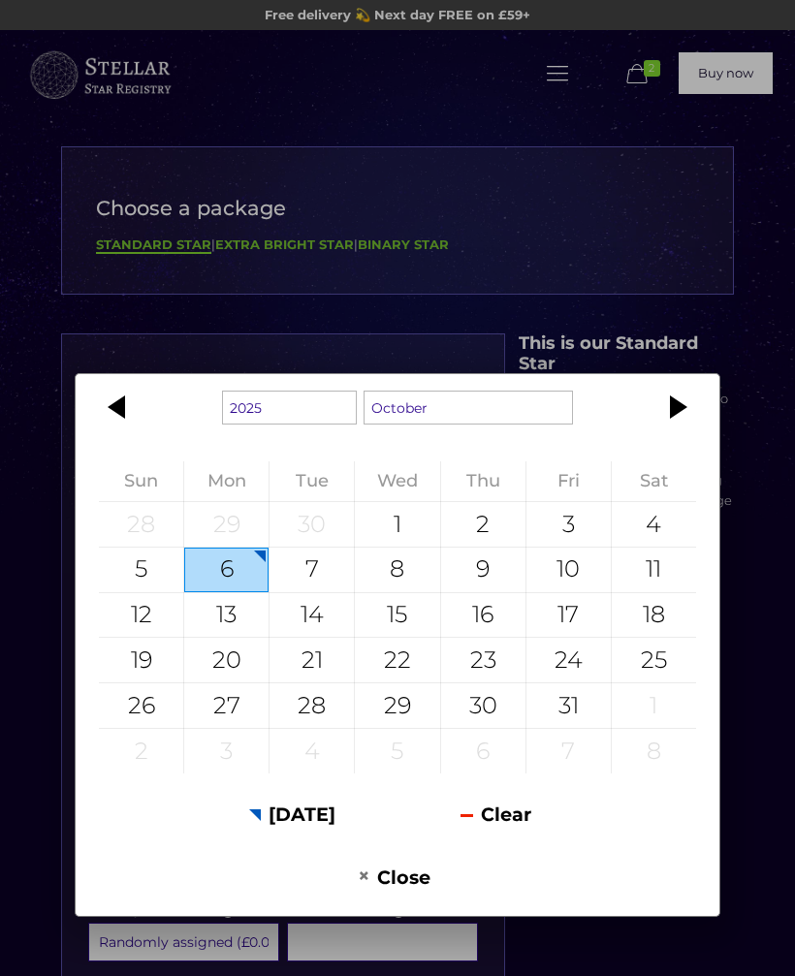
click at [511, 812] on button "Clear" at bounding box center [495, 814] width 197 height 47
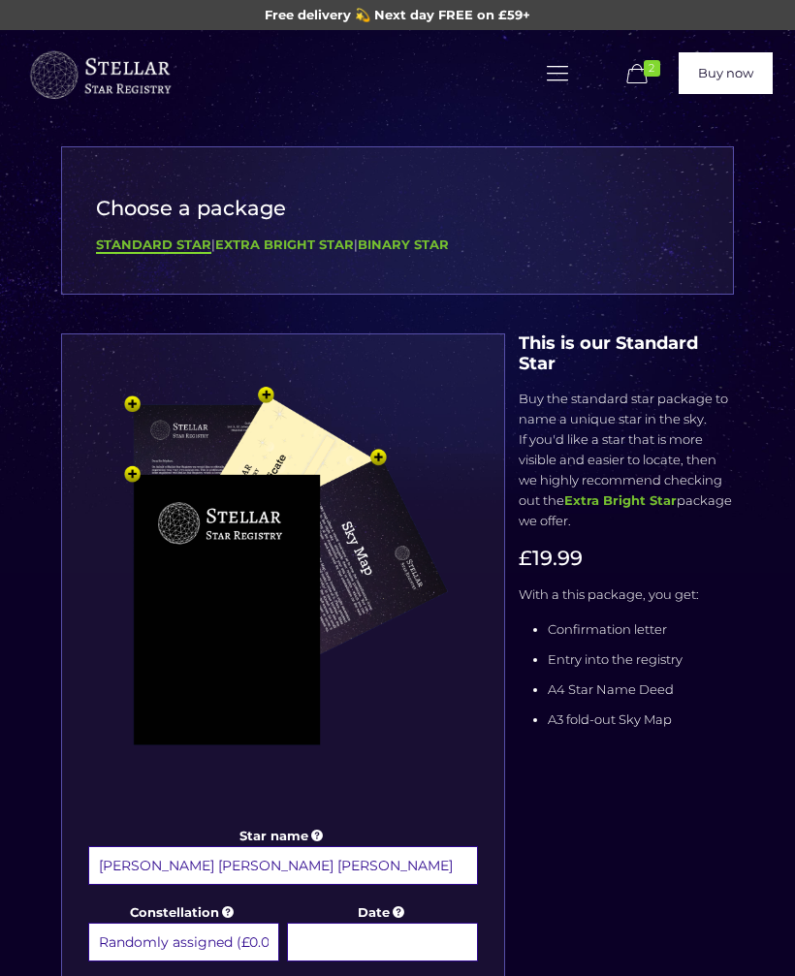
click at [390, 935] on input "Date" at bounding box center [382, 942] width 191 height 39
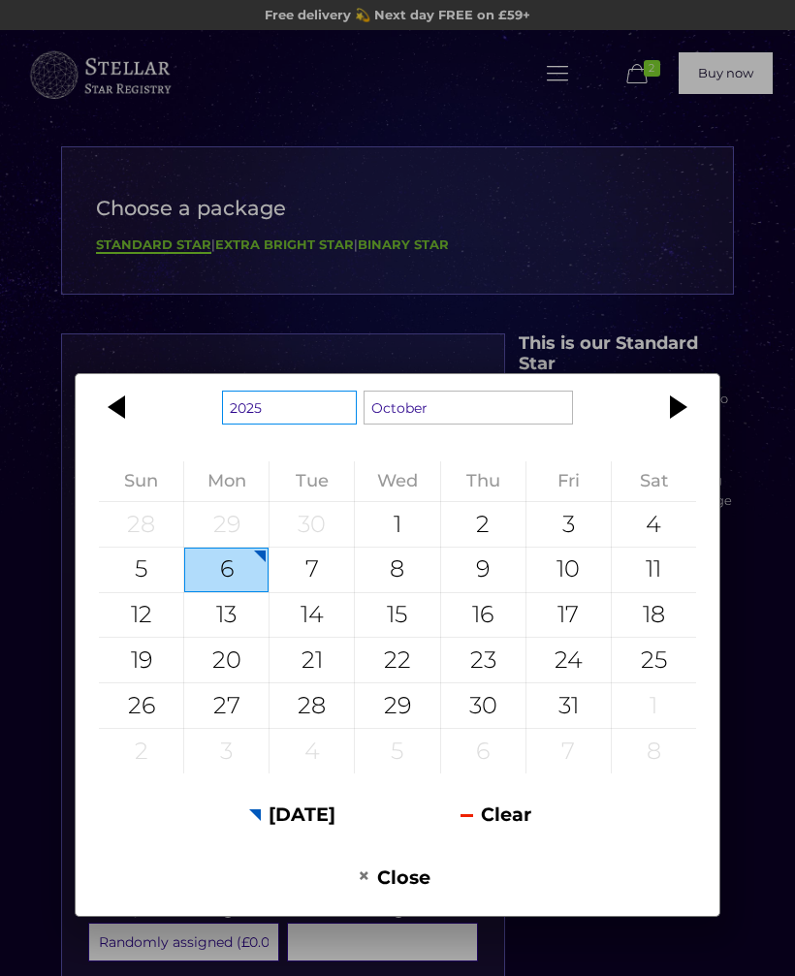
click at [286, 404] on select "1925 1926 1927 1928 1929 1930 1931 1932 1933 1934 1935 1936 1937 1938 1939 1940…" at bounding box center [289, 408] width 135 height 34
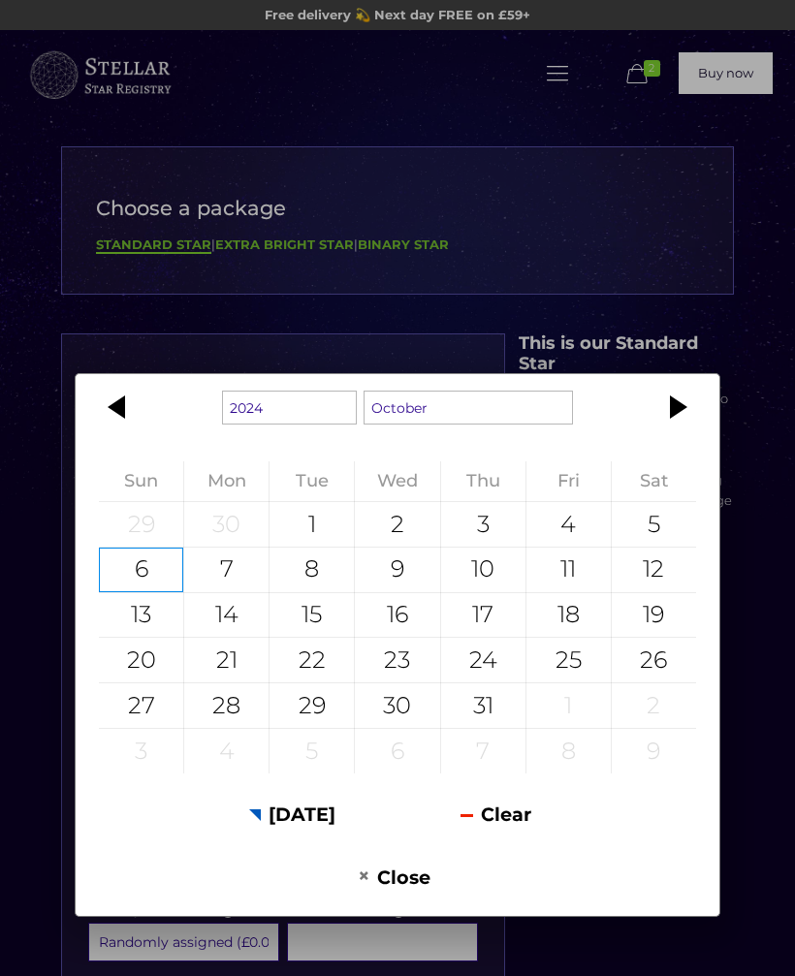
click at [110, 408] on div at bounding box center [119, 407] width 87 height 47
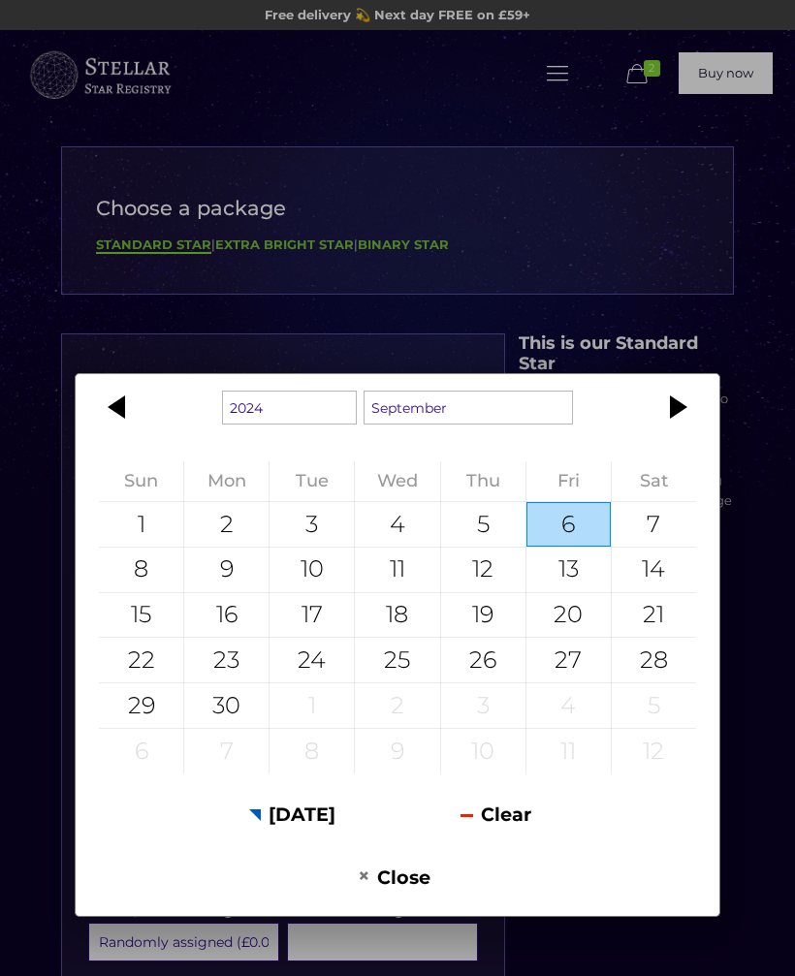
click at [225, 707] on div "30" at bounding box center [226, 705] width 84 height 45
type input "30 September 2024"
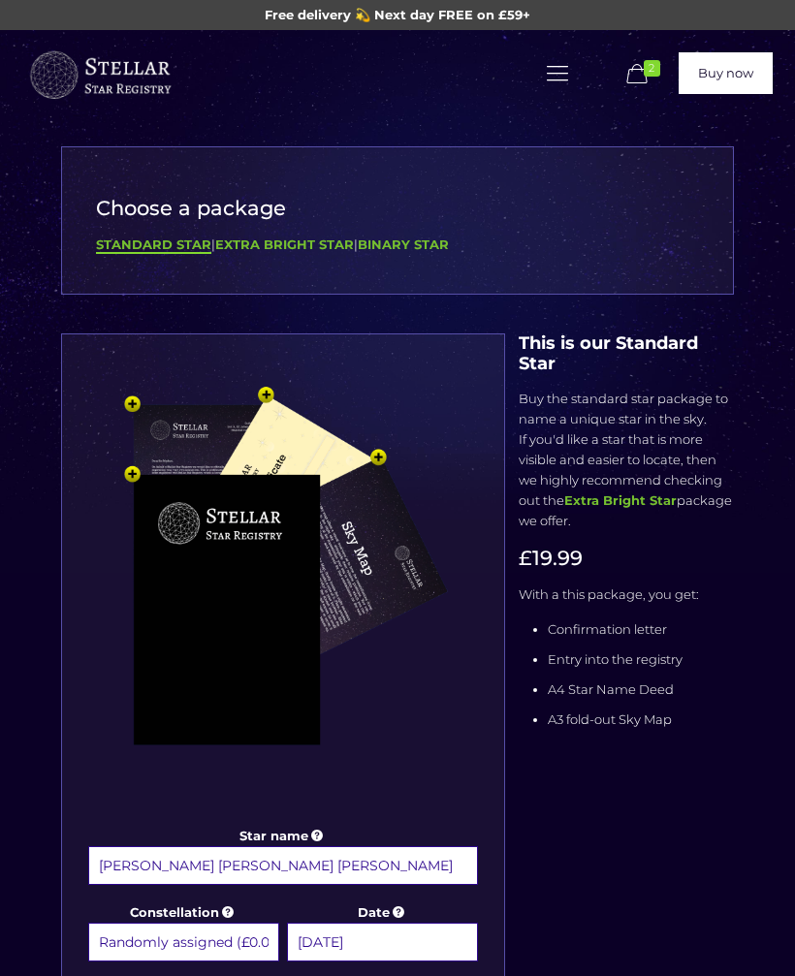
click at [450, 941] on input "30 September 2024" at bounding box center [382, 942] width 191 height 39
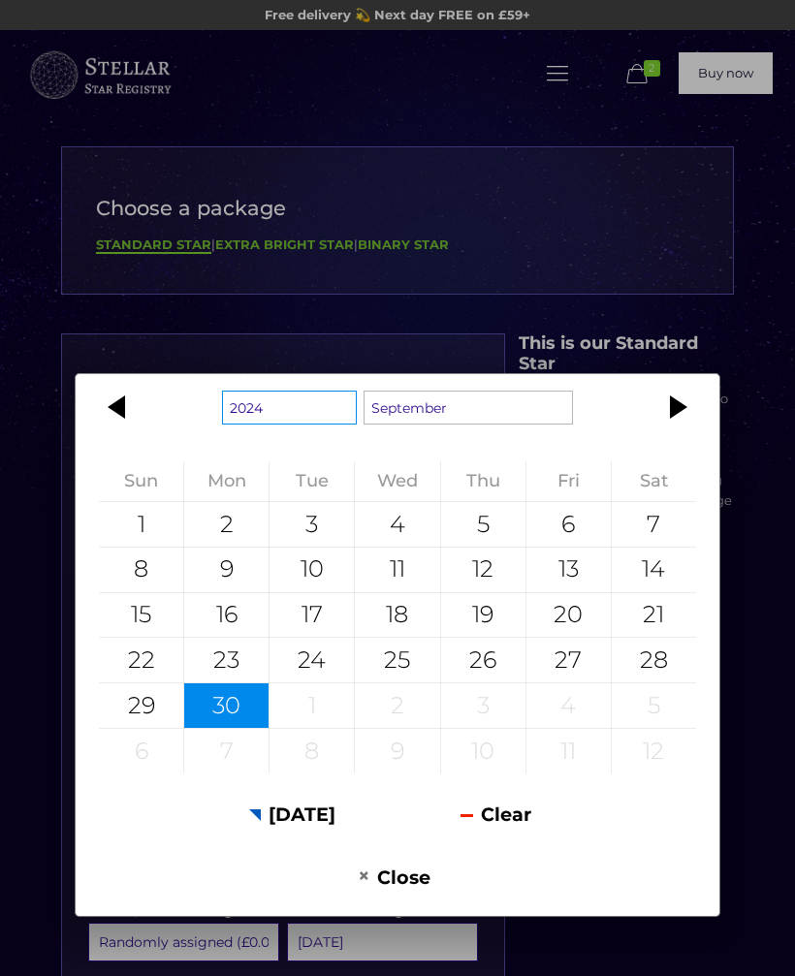
click at [288, 404] on select "1924 1925 1926 1927 1928 1929 1930 1931 1932 1933 1934 1935 1936 1937 1938 1939…" at bounding box center [289, 408] width 135 height 34
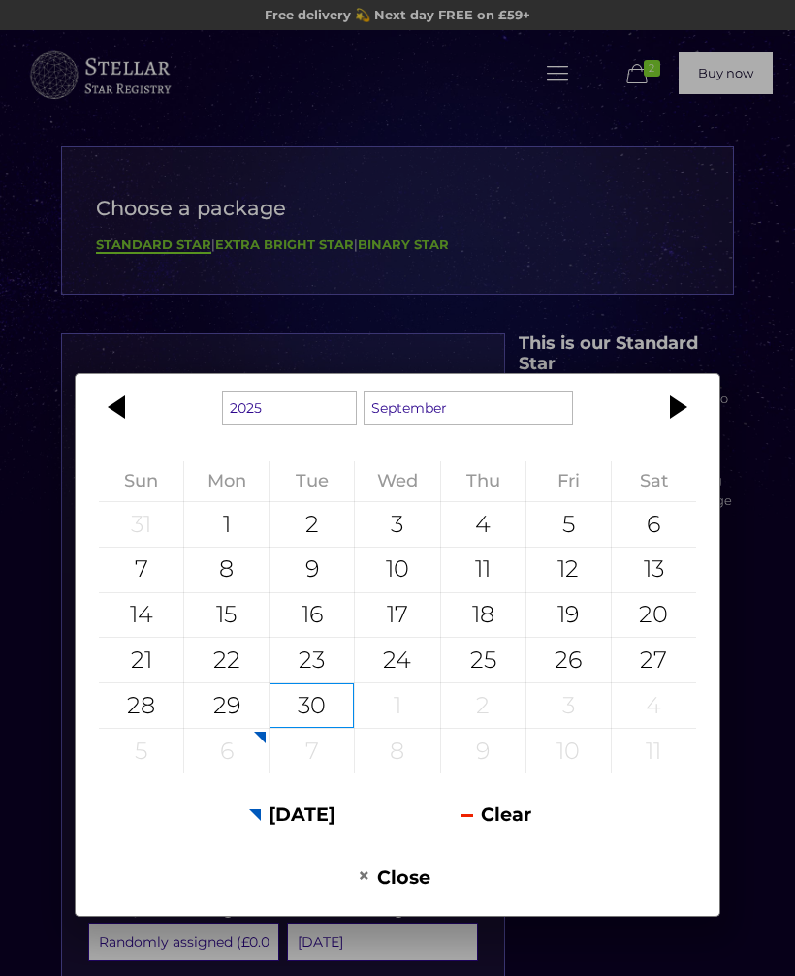
click at [402, 871] on button "Close" at bounding box center [394, 876] width 197 height 47
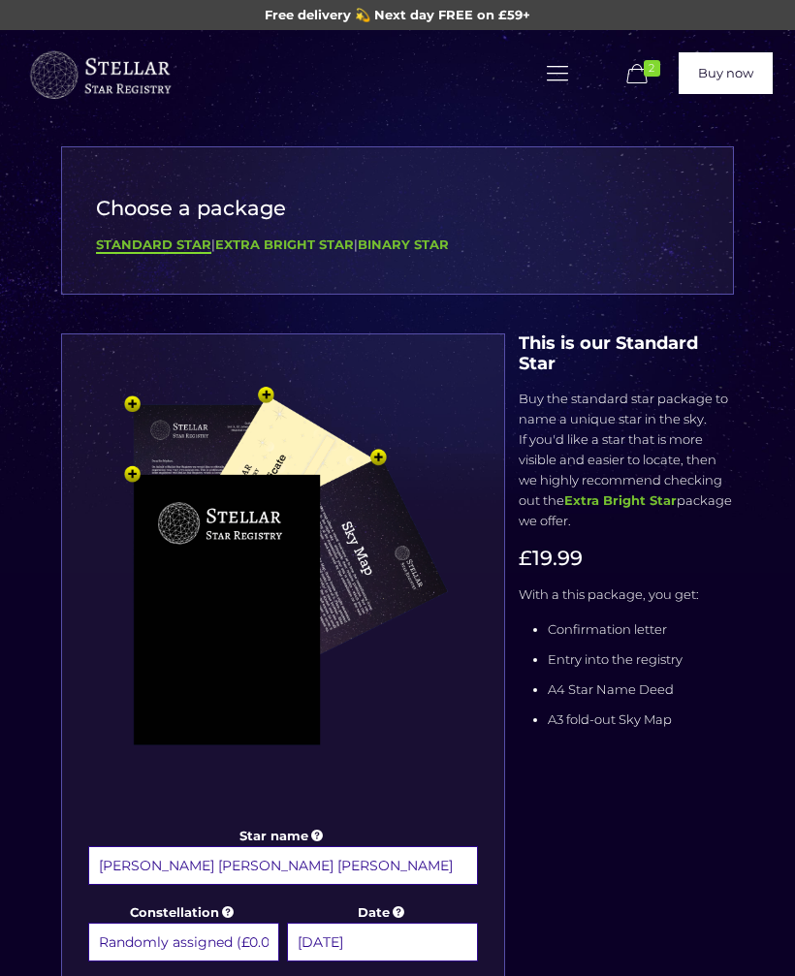
click at [451, 941] on input "30 September 2024" at bounding box center [382, 942] width 191 height 39
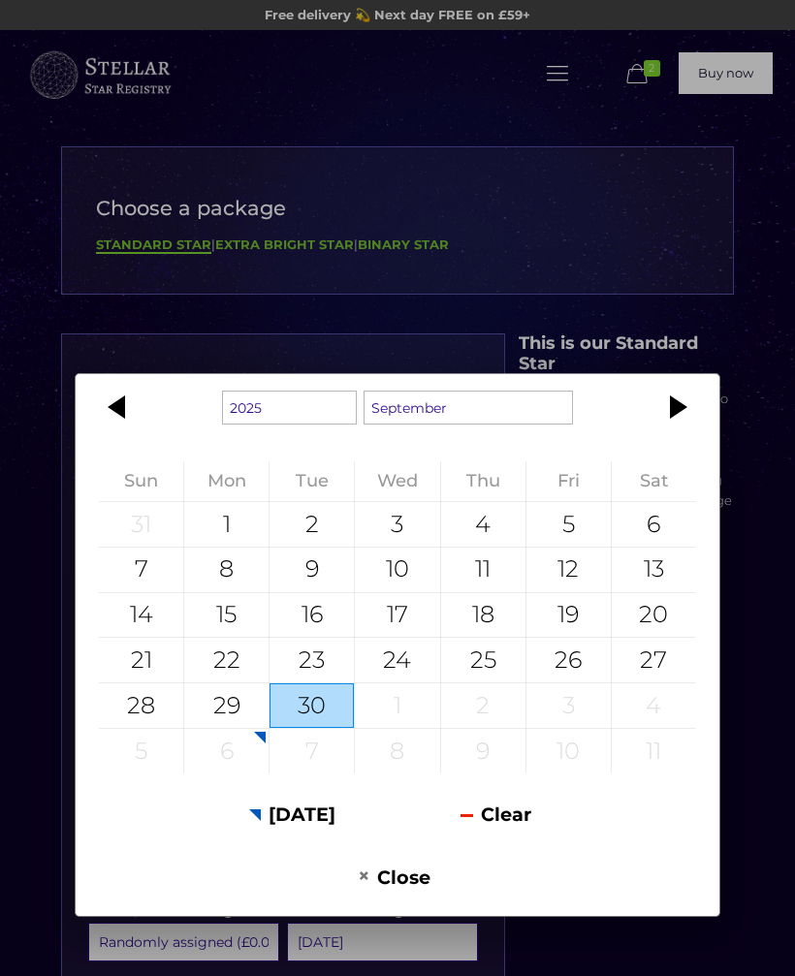
click at [508, 803] on button "Clear" at bounding box center [495, 814] width 197 height 47
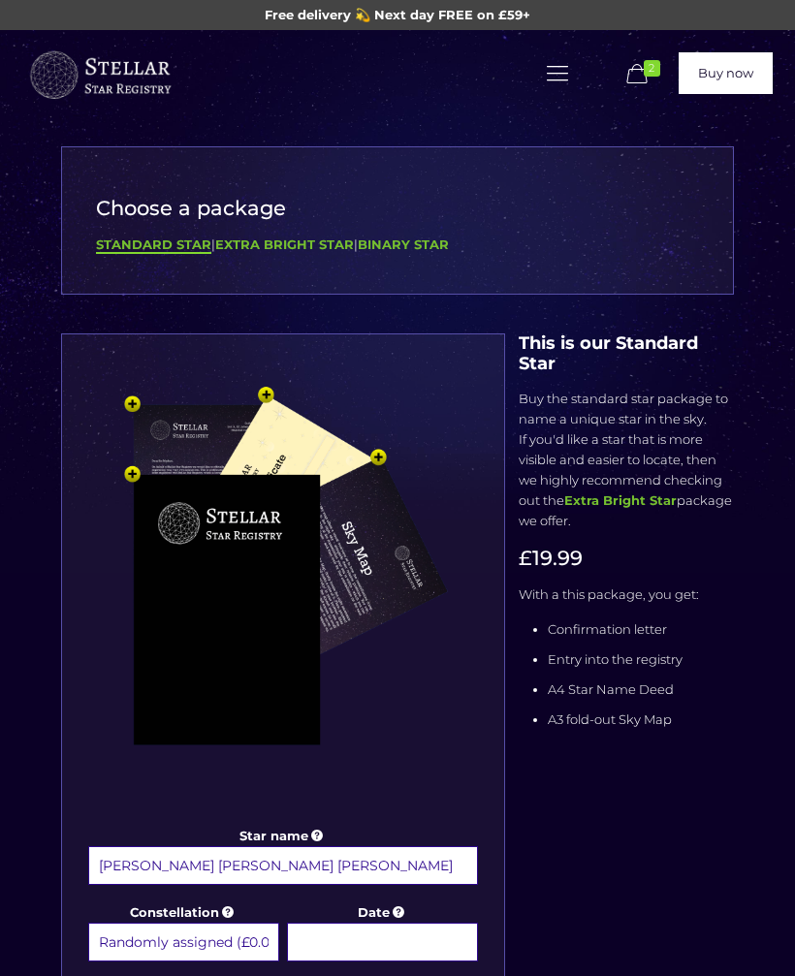
click at [373, 936] on input "Date" at bounding box center [382, 942] width 191 height 39
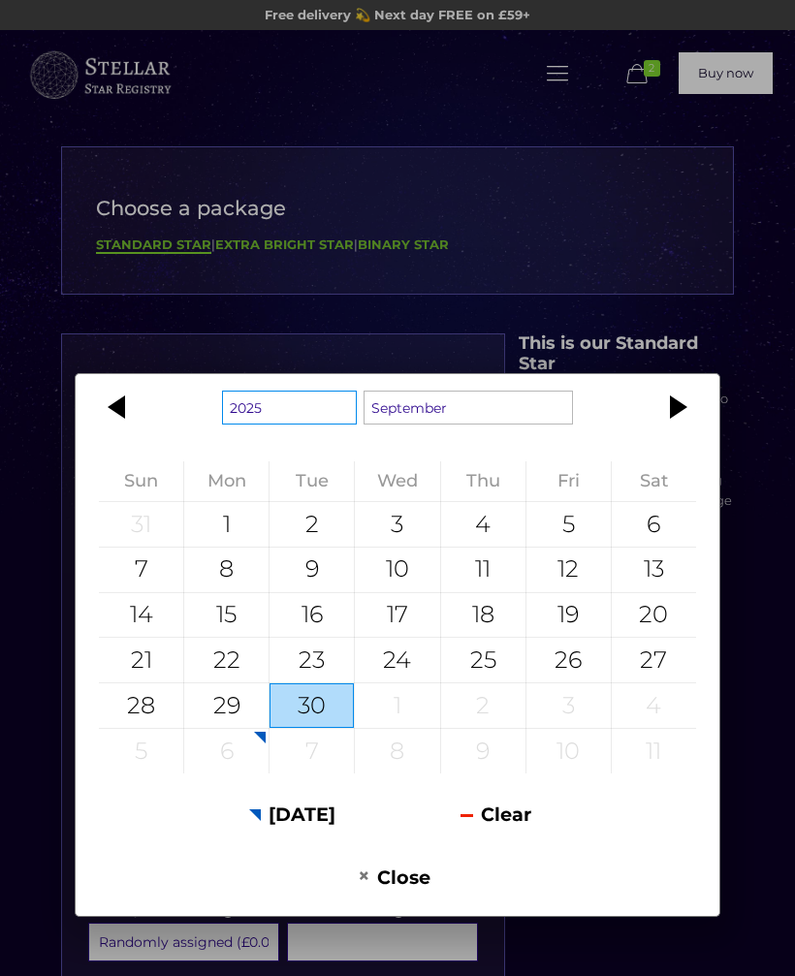
click at [284, 408] on select "1925 1926 1927 1928 1929 1930 1931 1932 1933 1934 1935 1936 1937 1938 1939 1940…" at bounding box center [289, 408] width 135 height 34
click at [411, 866] on button "Close" at bounding box center [394, 876] width 197 height 47
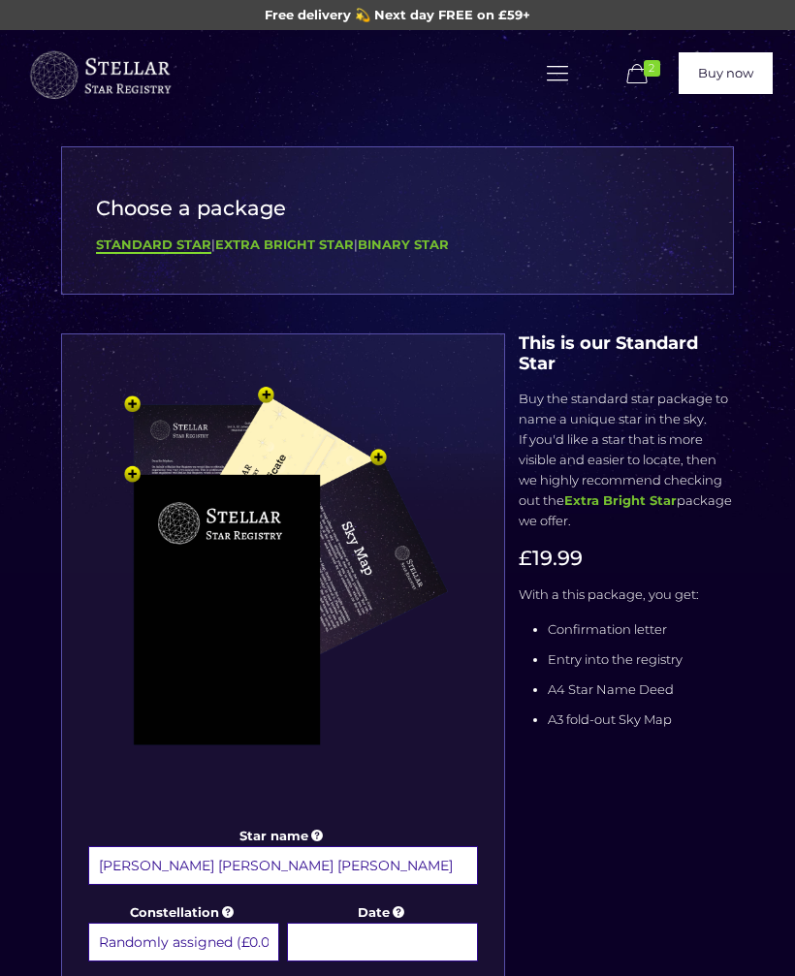
click at [387, 934] on input "Date" at bounding box center [382, 942] width 191 height 39
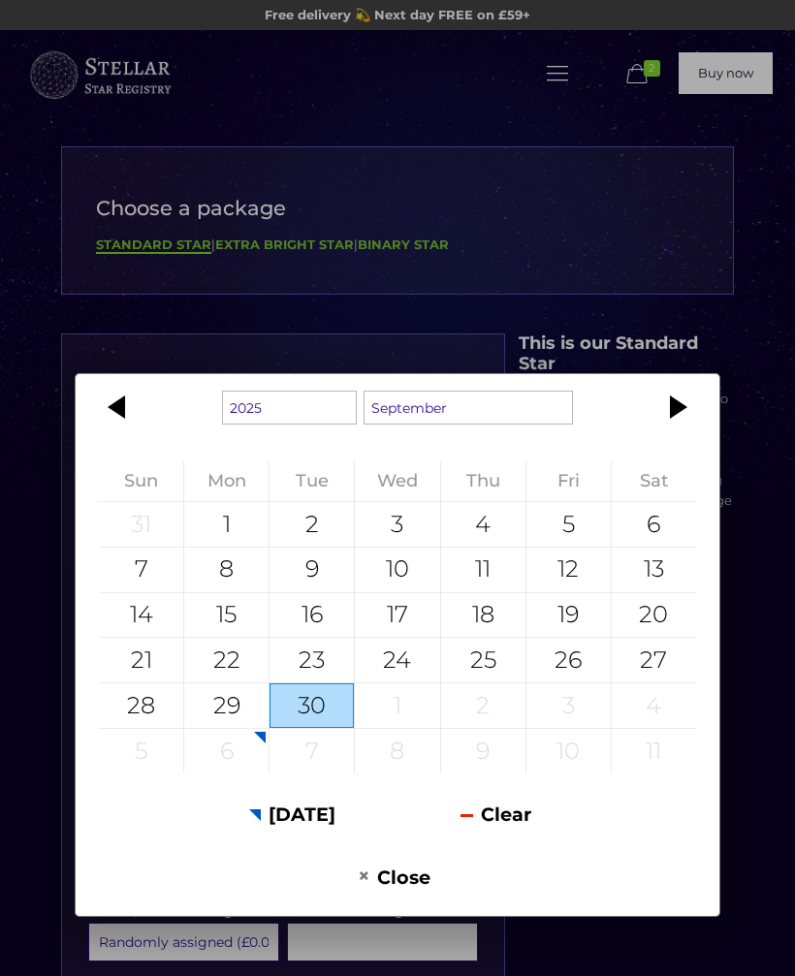
click at [323, 701] on div "30" at bounding box center [311, 705] width 84 height 45
type input "30 September 2025"
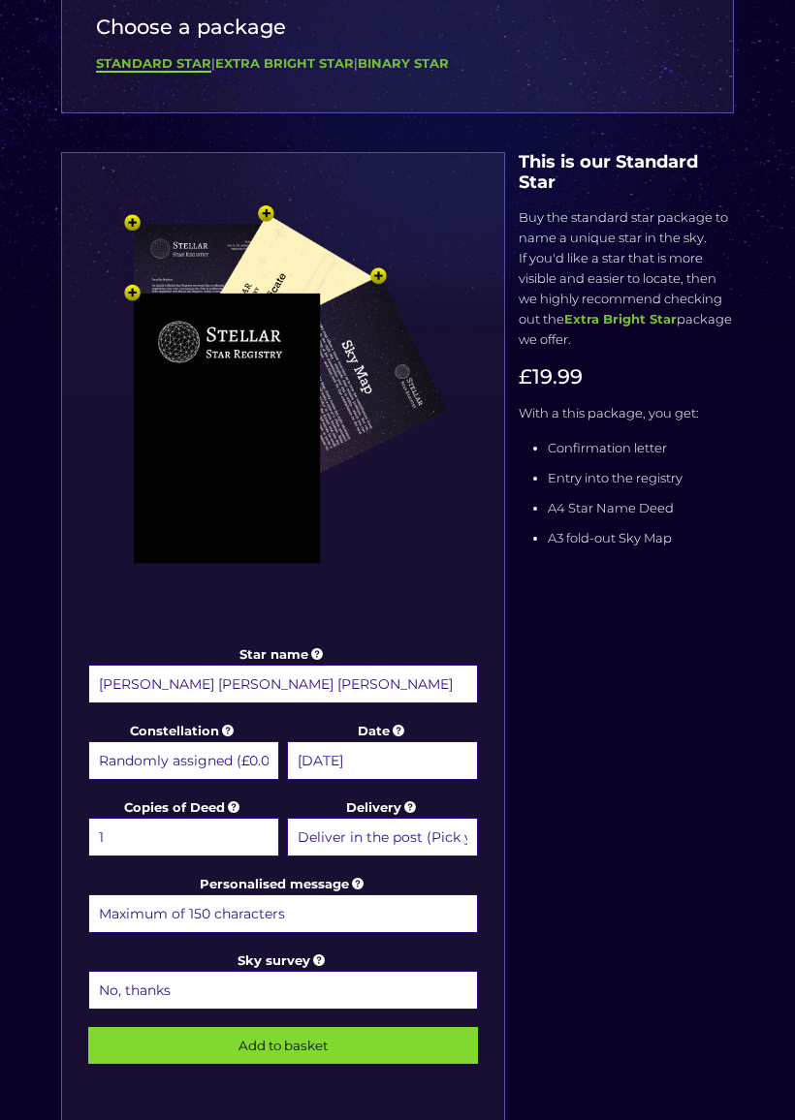
scroll to position [181, 0]
click at [209, 758] on select "Randomly assigned (£0.00) Aquarius - 20 Jan - 18 Feb (+£9.99) Aries - 21 Mar - …" at bounding box center [183, 760] width 191 height 39
select select "Libra - 23 Sep - 22 Oct (+£9.99)"
click at [307, 975] on input "Add to basket" at bounding box center [283, 1045] width 390 height 37
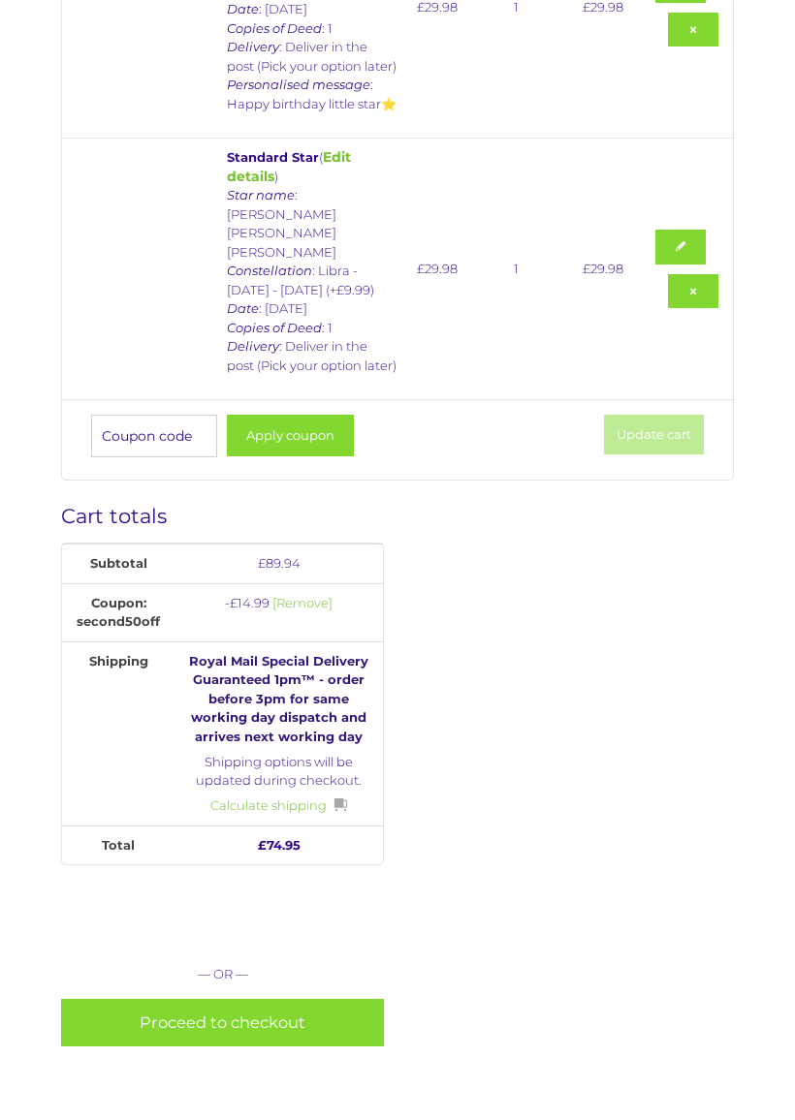
scroll to position [741, 0]
click at [297, 975] on link "Proceed to checkout" at bounding box center [222, 1023] width 323 height 47
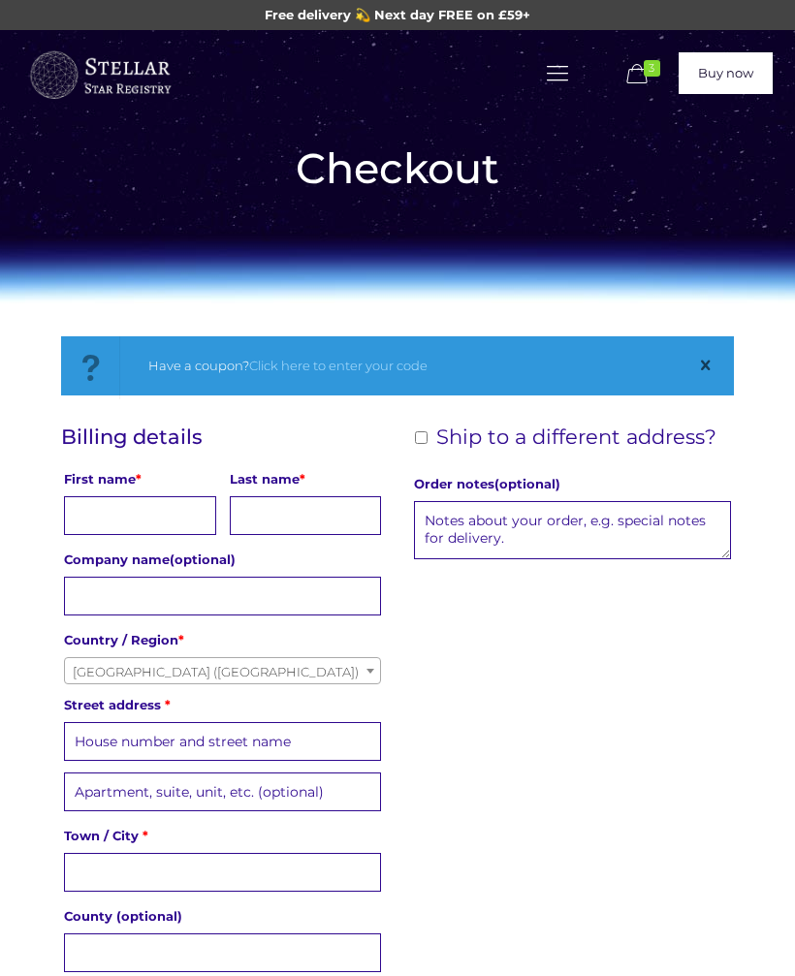
click at [139, 512] on input "First name *" at bounding box center [140, 515] width 152 height 39
type input "[PERSON_NAME]"
click at [293, 506] on input "Last name *" at bounding box center [306, 515] width 152 height 39
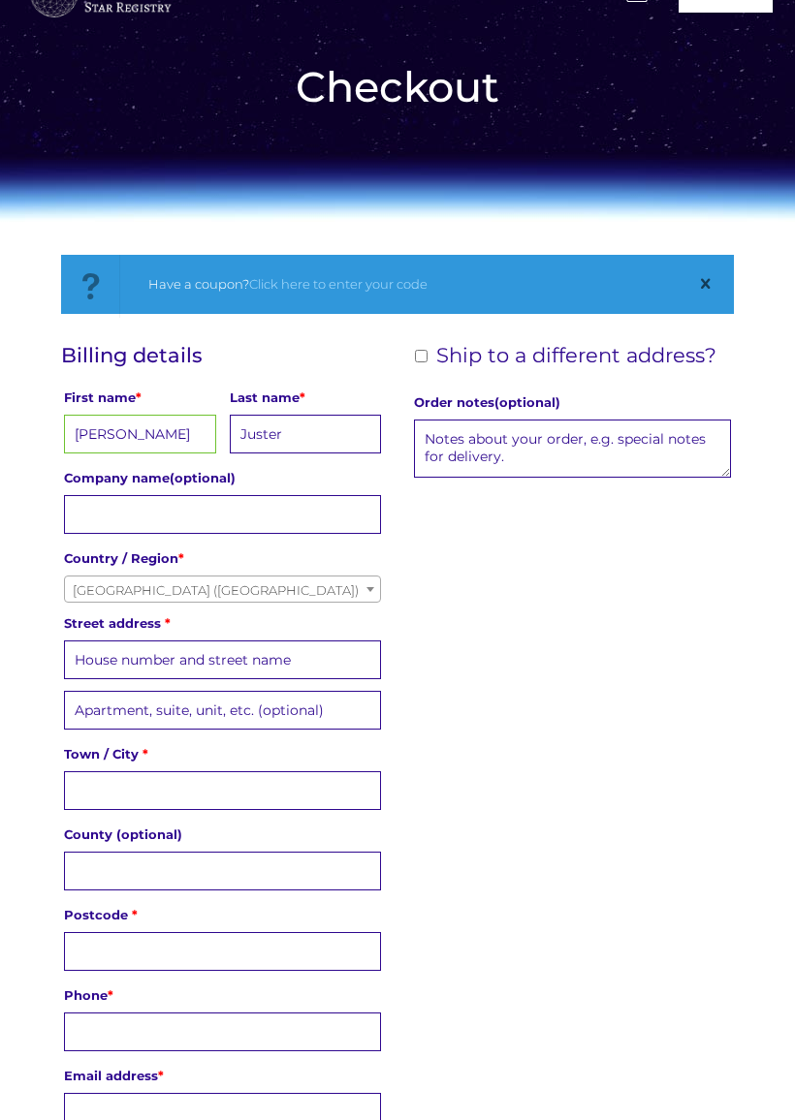
scroll to position [113, 0]
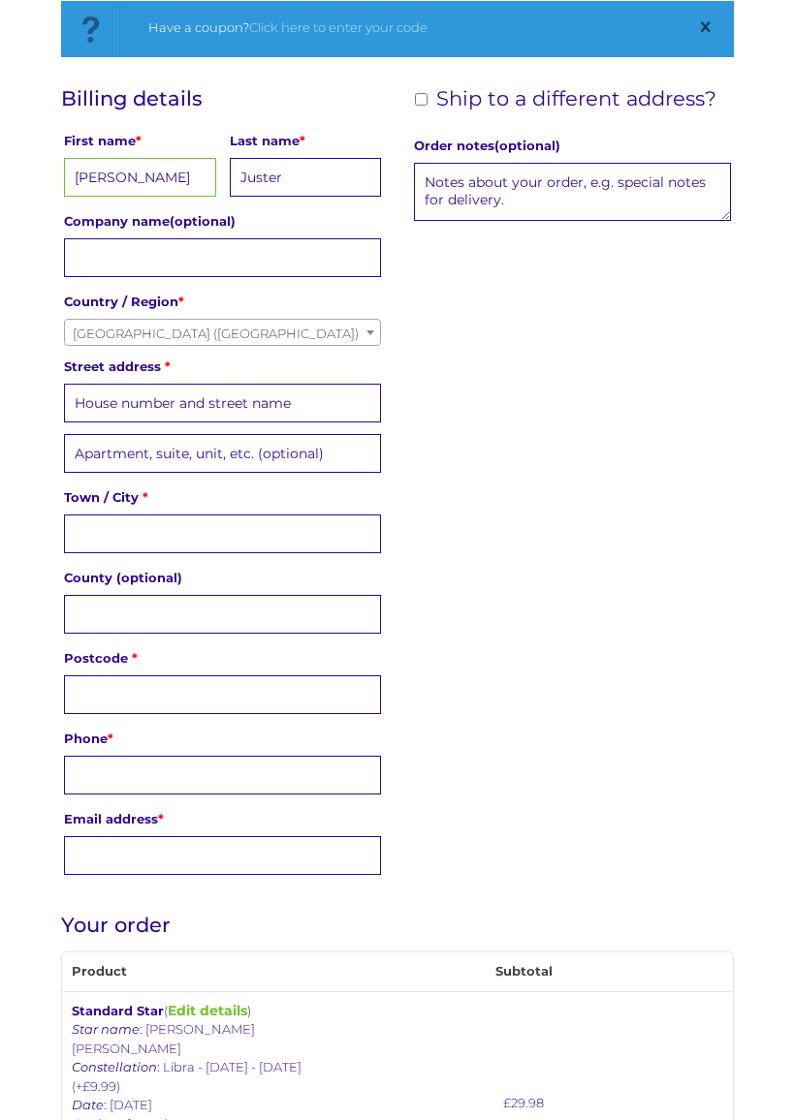
type input "Juster"
click at [201, 401] on input "Street address *" at bounding box center [222, 402] width 317 height 39
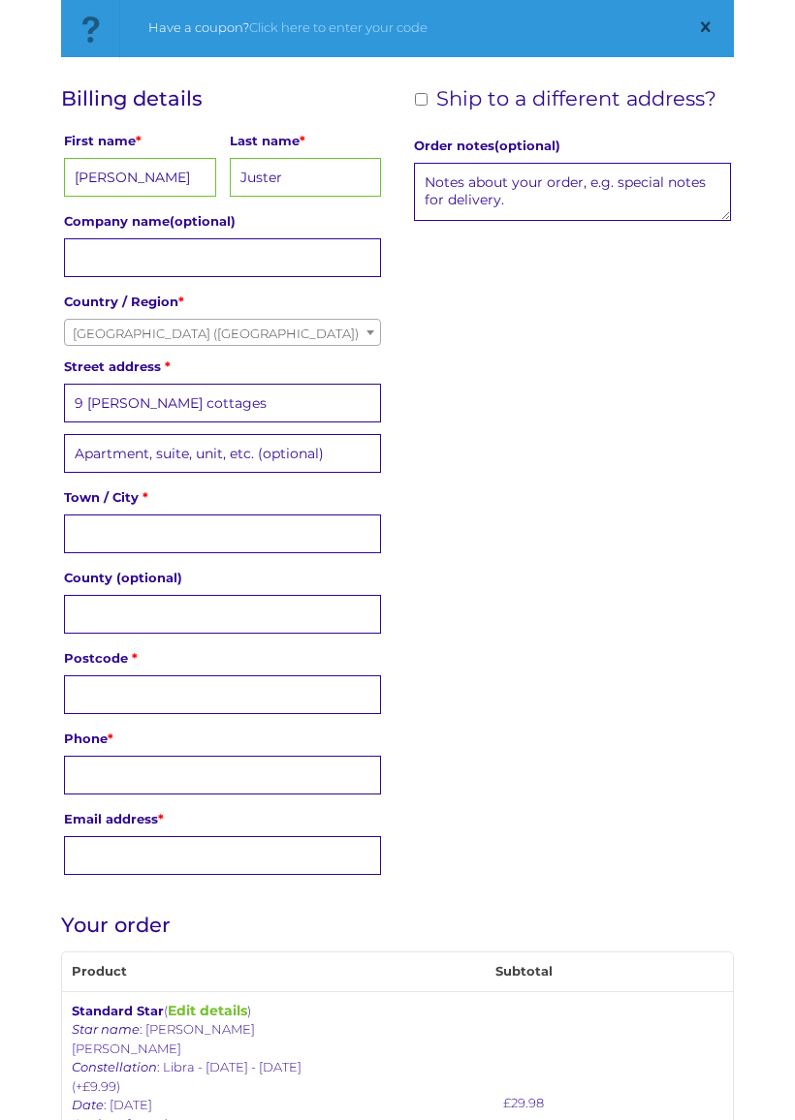
type input "9 [PERSON_NAME] cottages"
click at [122, 450] on input "Apartment, suite, unit, etc. (optional) (optional)" at bounding box center [222, 453] width 317 height 39
click at [112, 540] on input "Town / City *" at bounding box center [222, 534] width 317 height 39
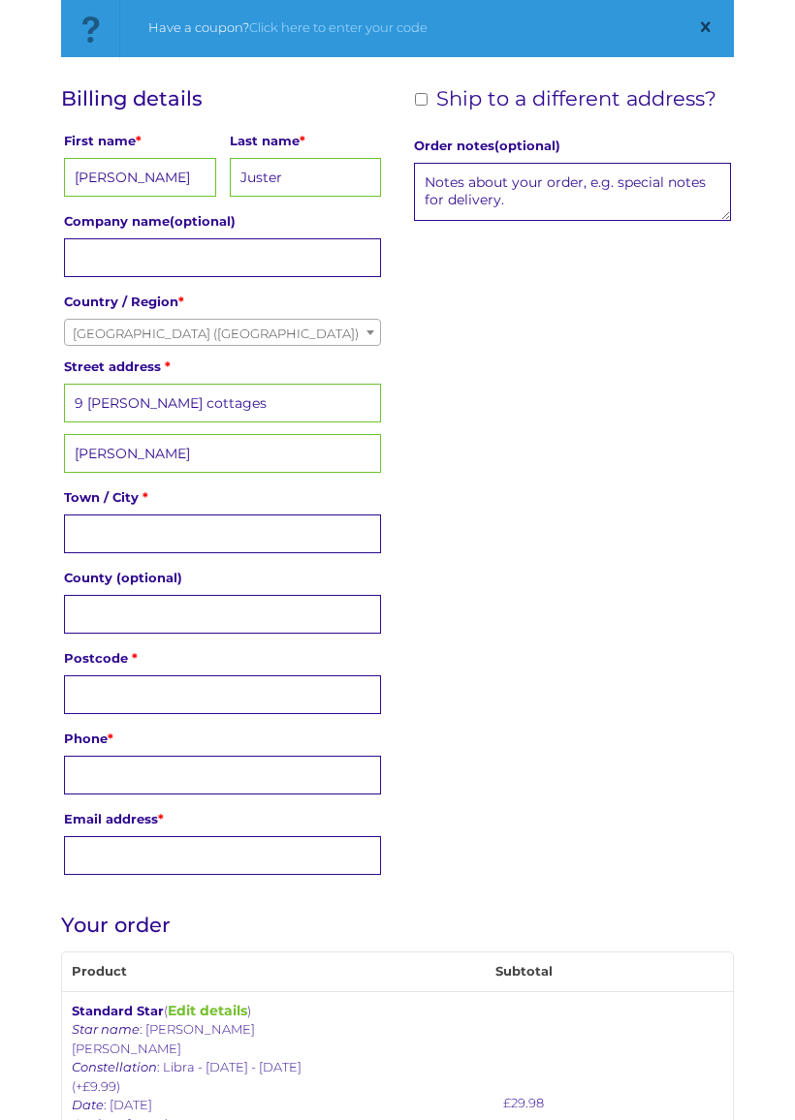
click at [183, 461] on input "[PERSON_NAME]" at bounding box center [222, 453] width 317 height 39
type input "M"
type input "Great horwood"
click at [121, 529] on input "Town / City *" at bounding box center [222, 534] width 317 height 39
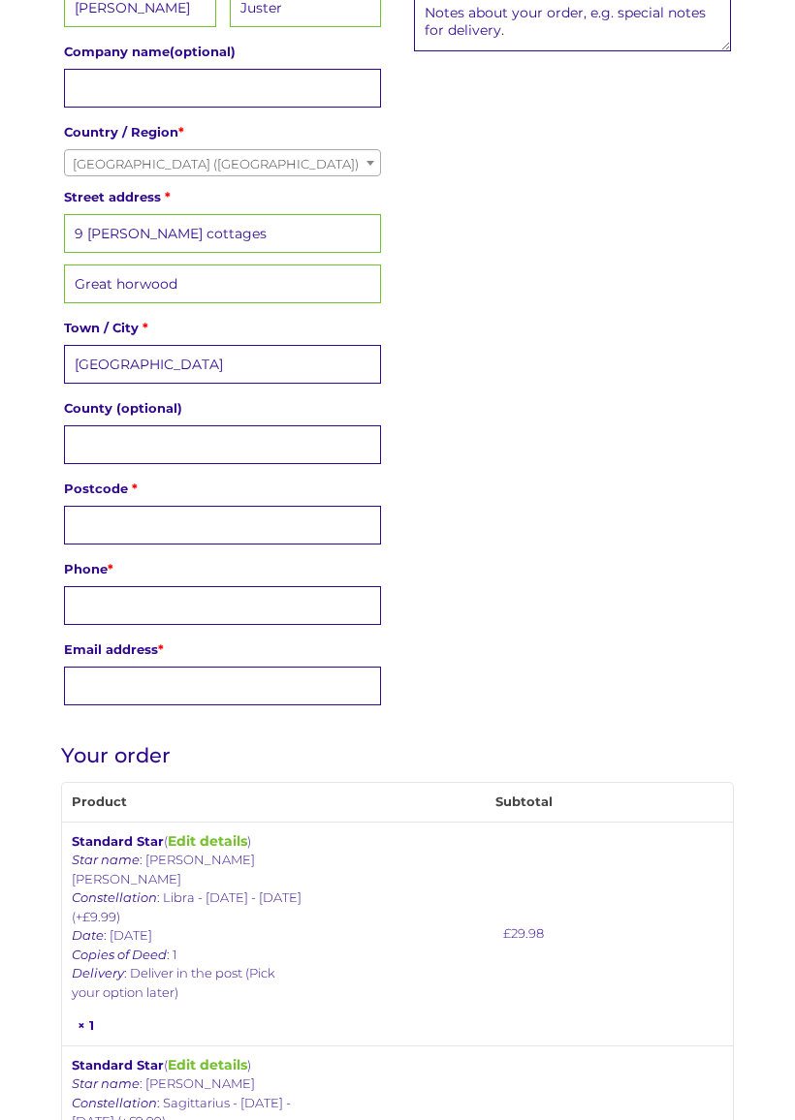
scroll to position [508, 0]
click at [180, 447] on input "County (optional)" at bounding box center [222, 444] width 317 height 39
click at [225, 364] on input "[GEOGRAPHIC_DATA]" at bounding box center [222, 364] width 317 height 39
type input "B"
type input "[PERSON_NAME]"
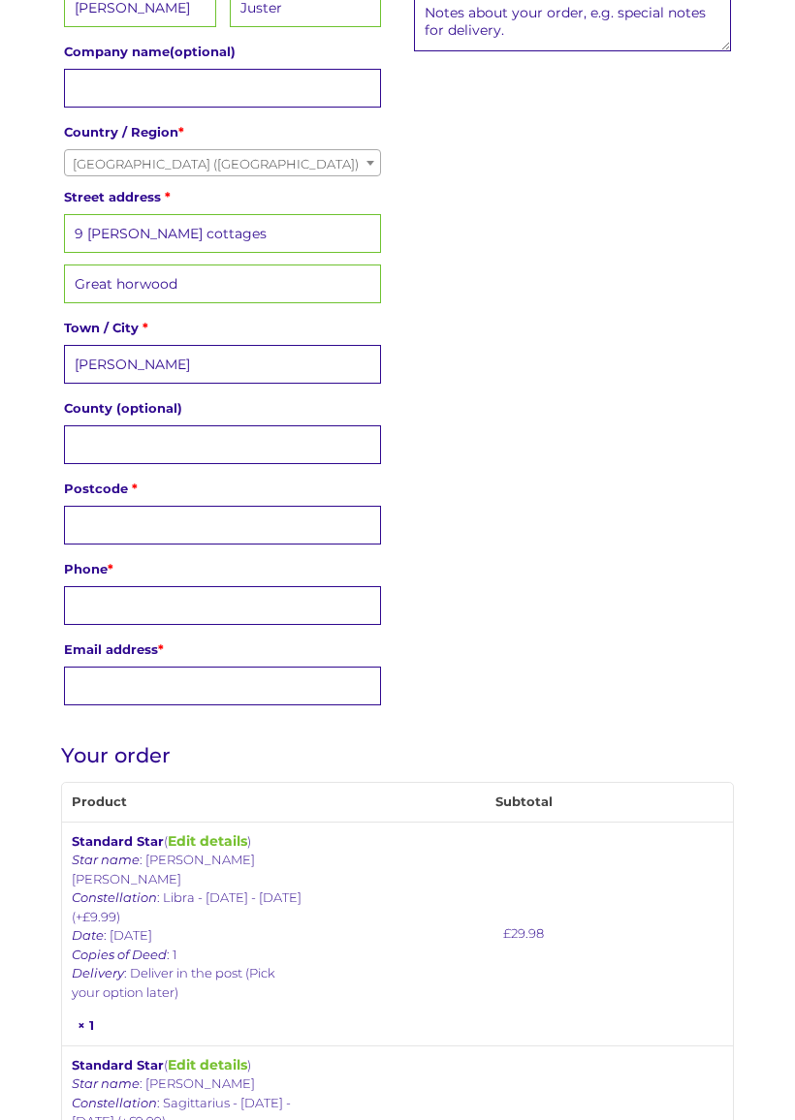
click at [138, 445] on input "County (optional)" at bounding box center [222, 444] width 317 height 39
type input "[GEOGRAPHIC_DATA]"
click at [129, 521] on input "Postcode *" at bounding box center [222, 525] width 317 height 39
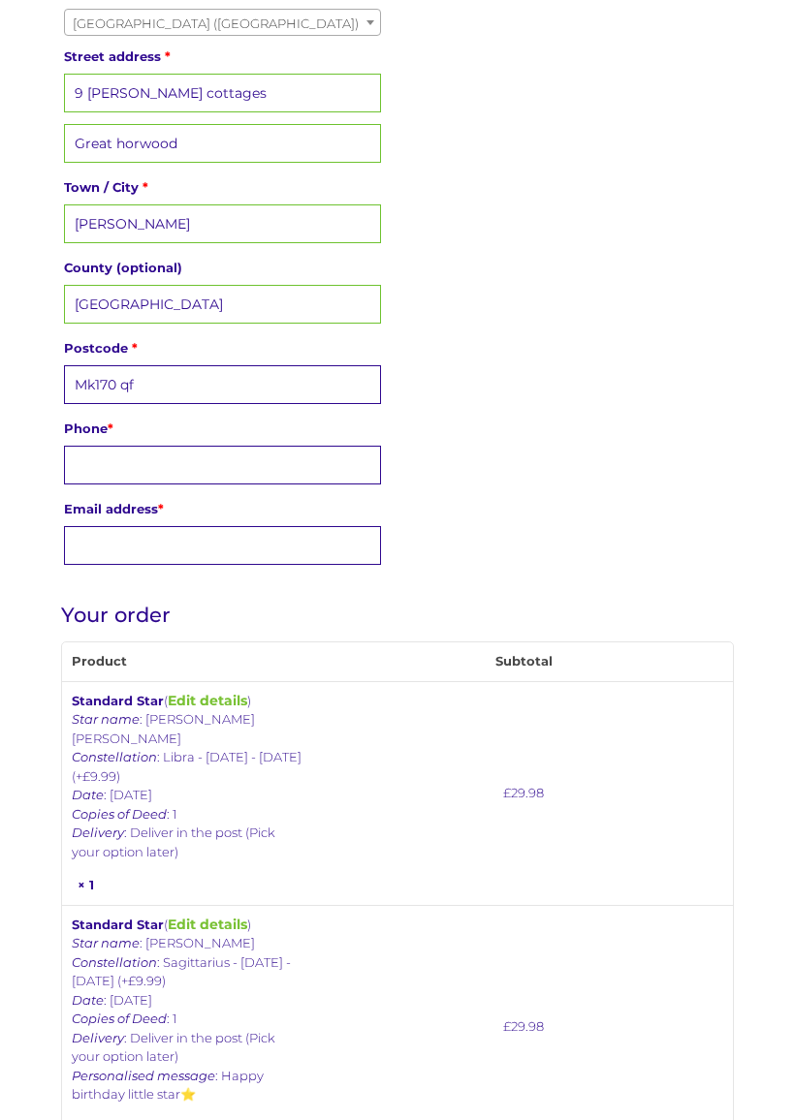
scroll to position [648, 0]
type input "Mk170 qf"
click at [133, 463] on input "Phone *" at bounding box center [222, 465] width 317 height 39
type input "07981195038"
click at [110, 562] on input "Email address *" at bounding box center [222, 545] width 317 height 39
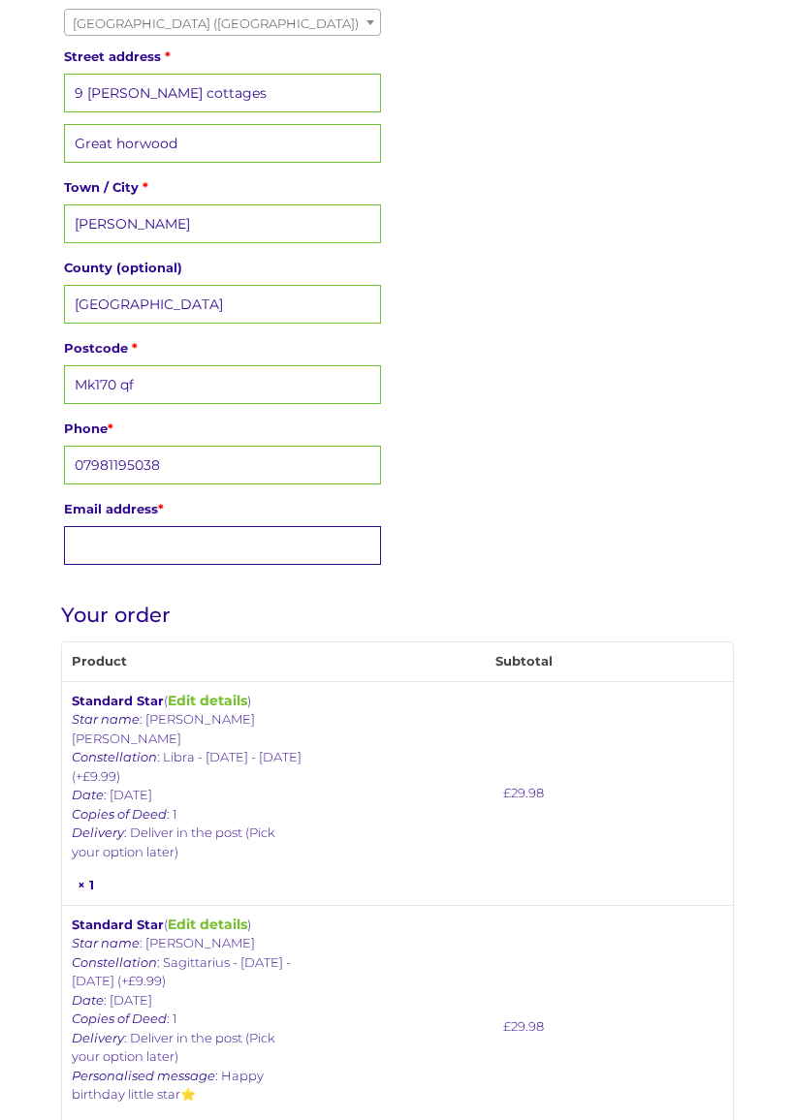
type input "c"
click at [477, 975] on td "£ 29.98" at bounding box center [524, 1026] width 418 height 243
click at [233, 551] on input "Chalder3@icloud.c" at bounding box center [222, 545] width 317 height 39
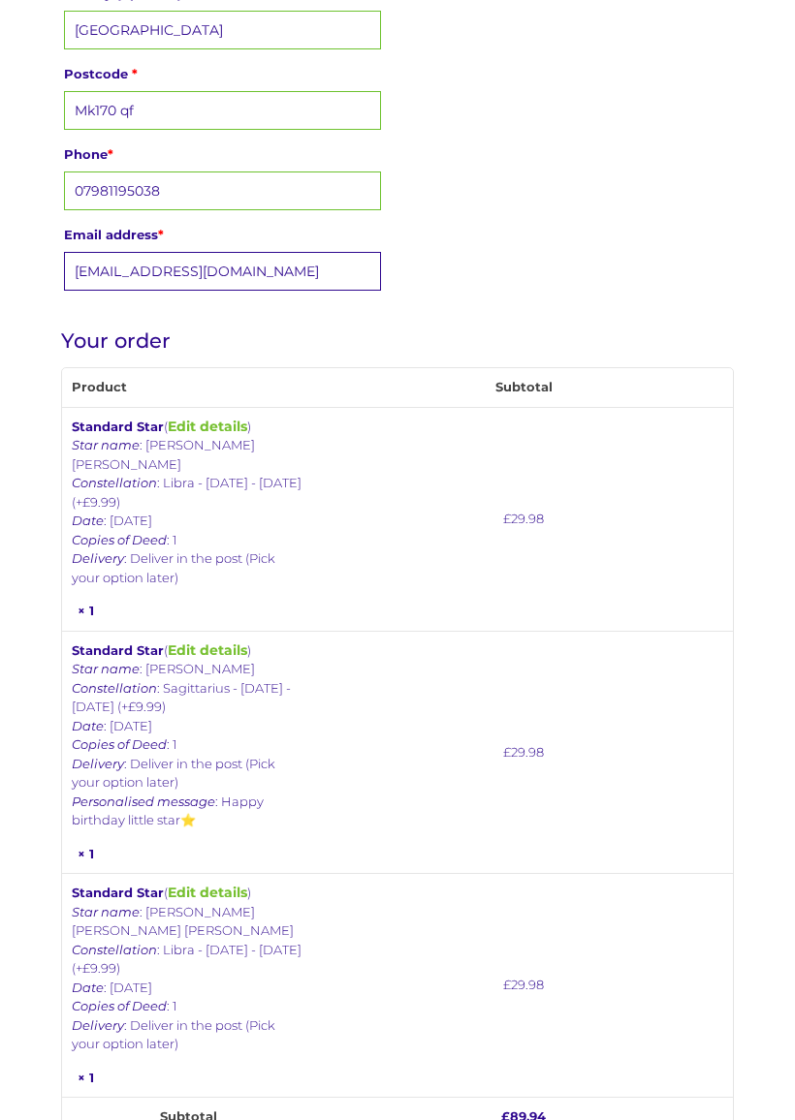
scroll to position [929, 0]
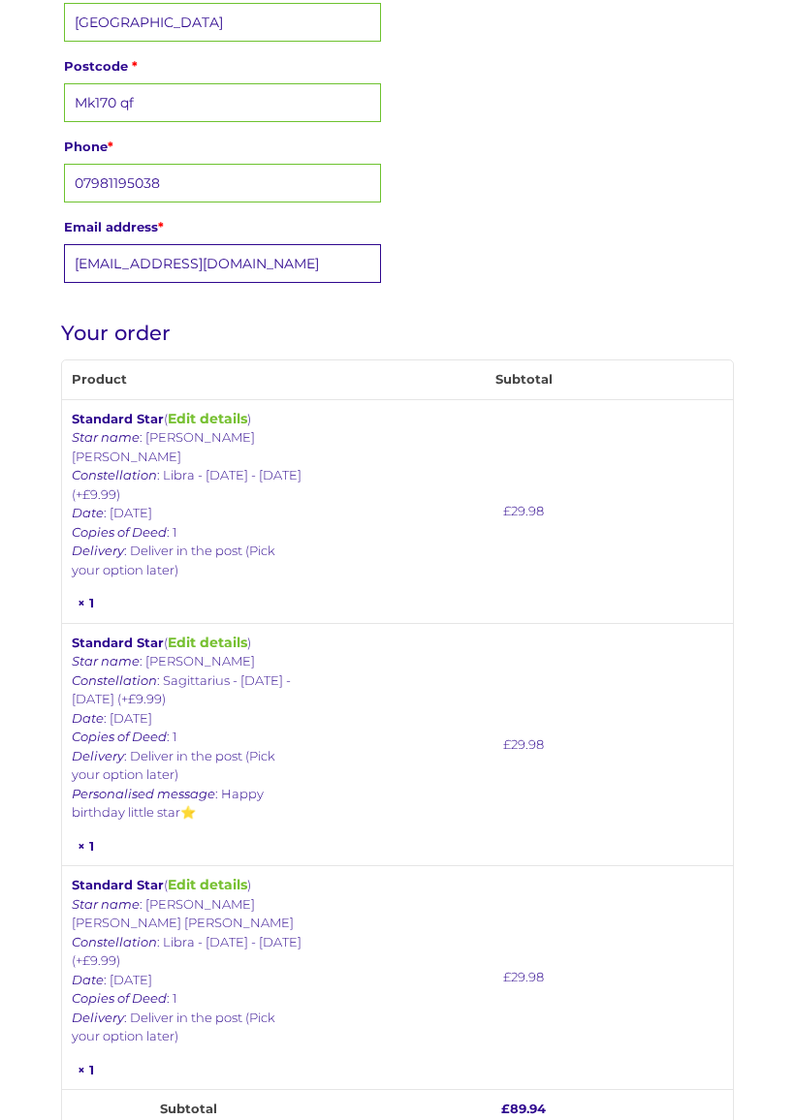
type input "Chalder3@icloud.com"
click at [730, 805] on td "£ 29.98" at bounding box center [524, 745] width 418 height 243
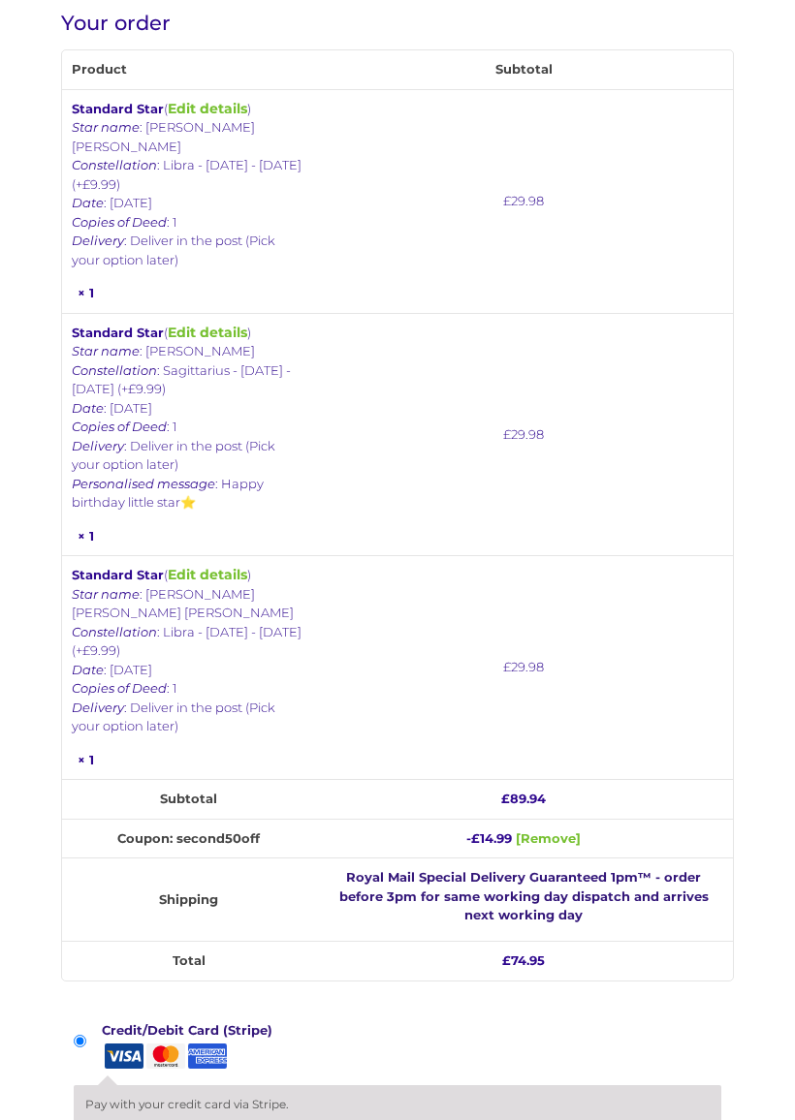
scroll to position [1241, 0]
click at [187, 583] on link "Edit details" at bounding box center [207, 574] width 79 height 17
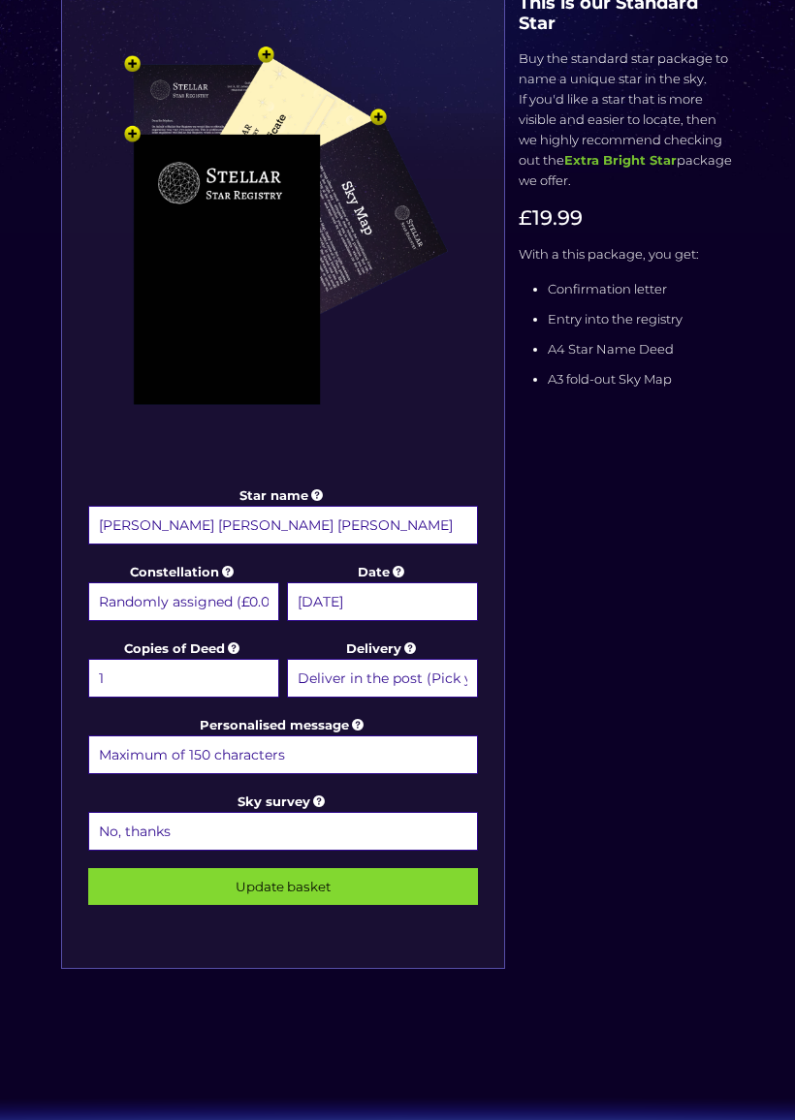
scroll to position [340, 0]
click at [268, 589] on select "Randomly assigned (£0.00) Aquarius - [DATE] - [DATE] (+£9.99) Aries - [DATE] - …" at bounding box center [183, 601] width 191 height 39
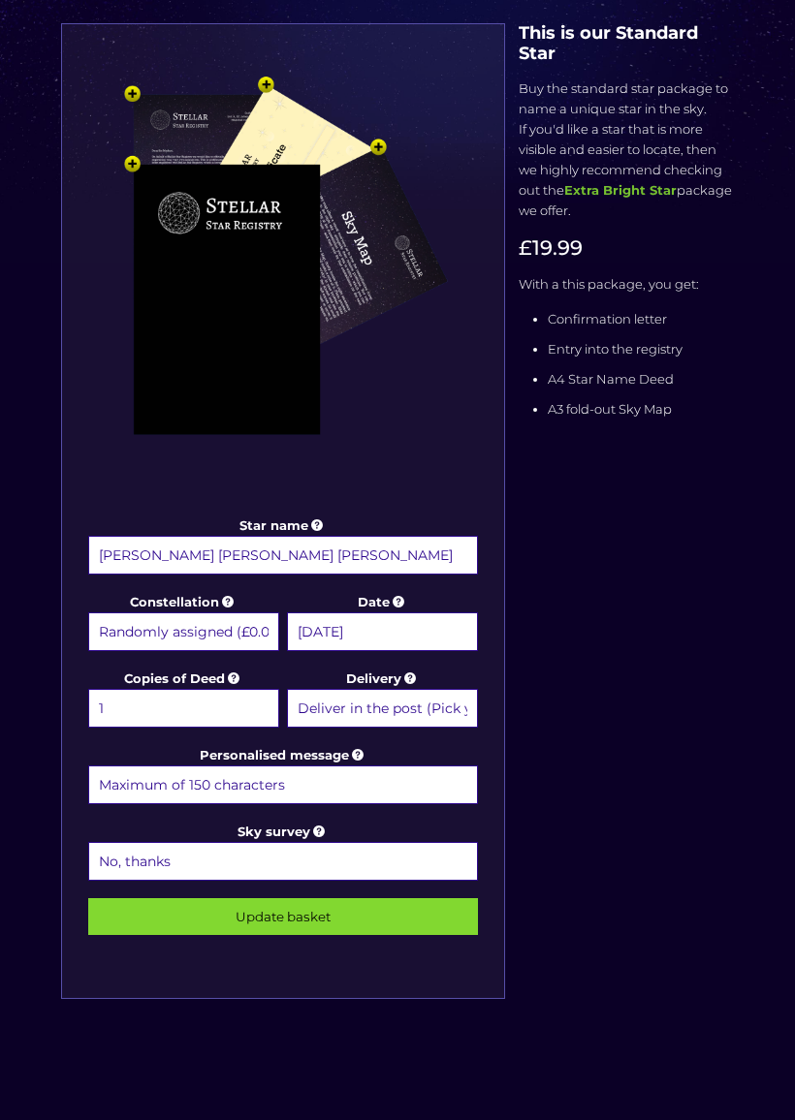
scroll to position [311, 0]
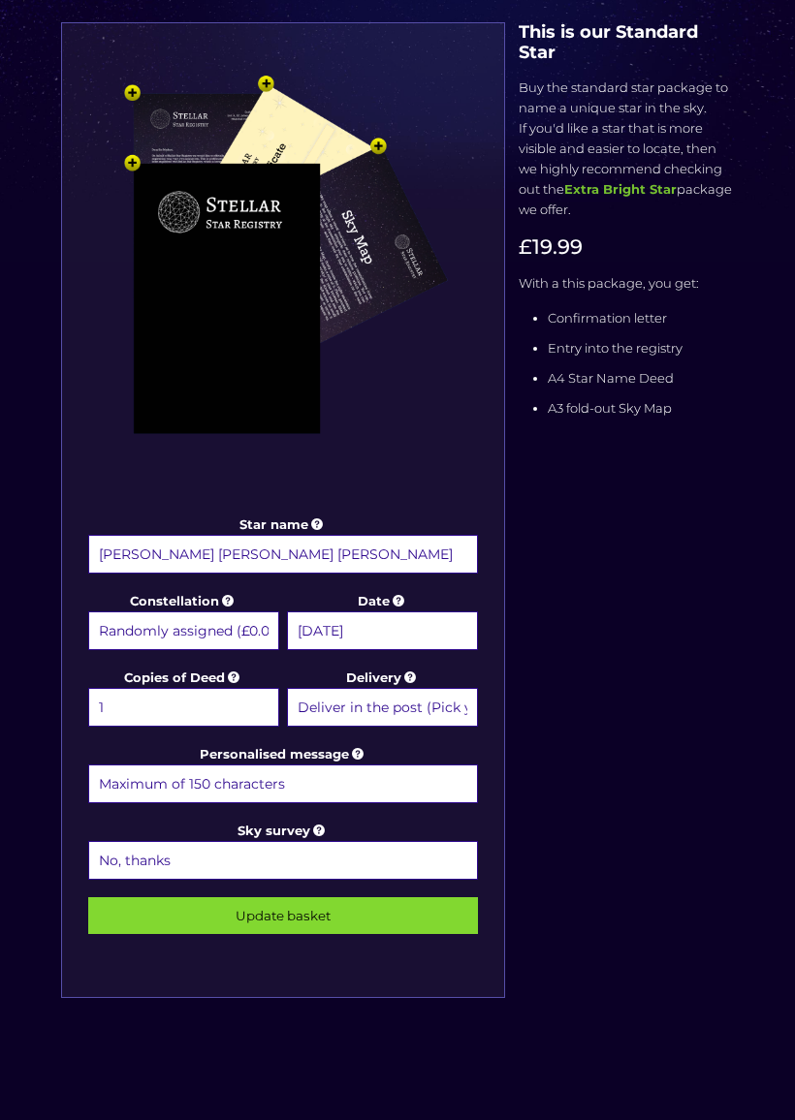
click at [199, 630] on select "Randomly assigned (£0.00) Aquarius - 20 Jan - 18 Feb (+£9.99) Aries - 21 Mar - …" at bounding box center [183, 631] width 191 height 39
select select "Libra - 23 Sep - 22 Oct (+£9.99)"
click at [349, 916] on input "Update basket" at bounding box center [283, 915] width 390 height 37
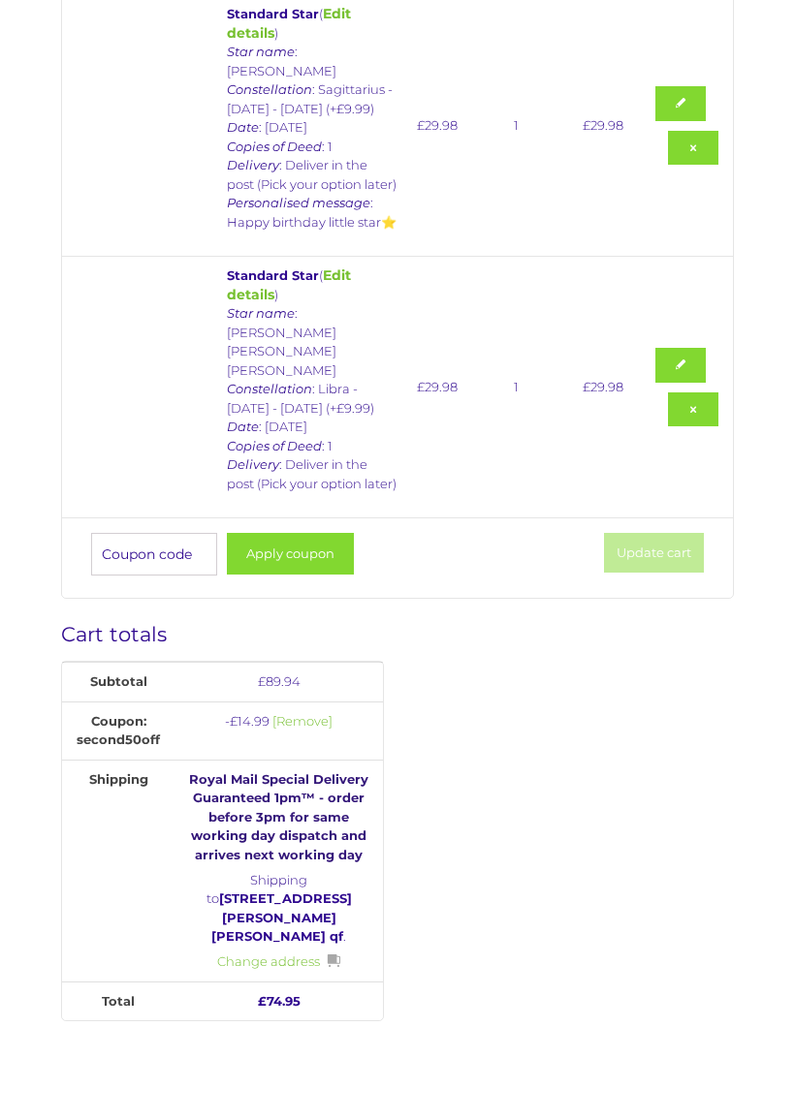
scroll to position [625, 0]
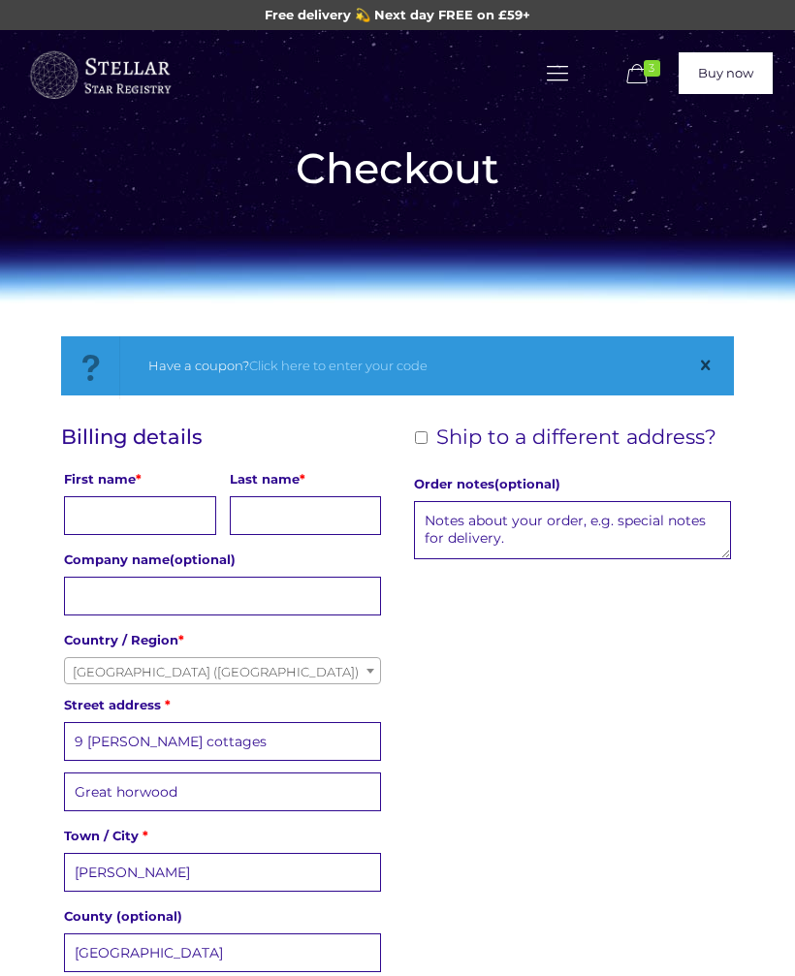
click at [164, 510] on input "First name *" at bounding box center [140, 515] width 152 height 39
type input "Julie"
click at [302, 508] on input "Last name *" at bounding box center [306, 515] width 152 height 39
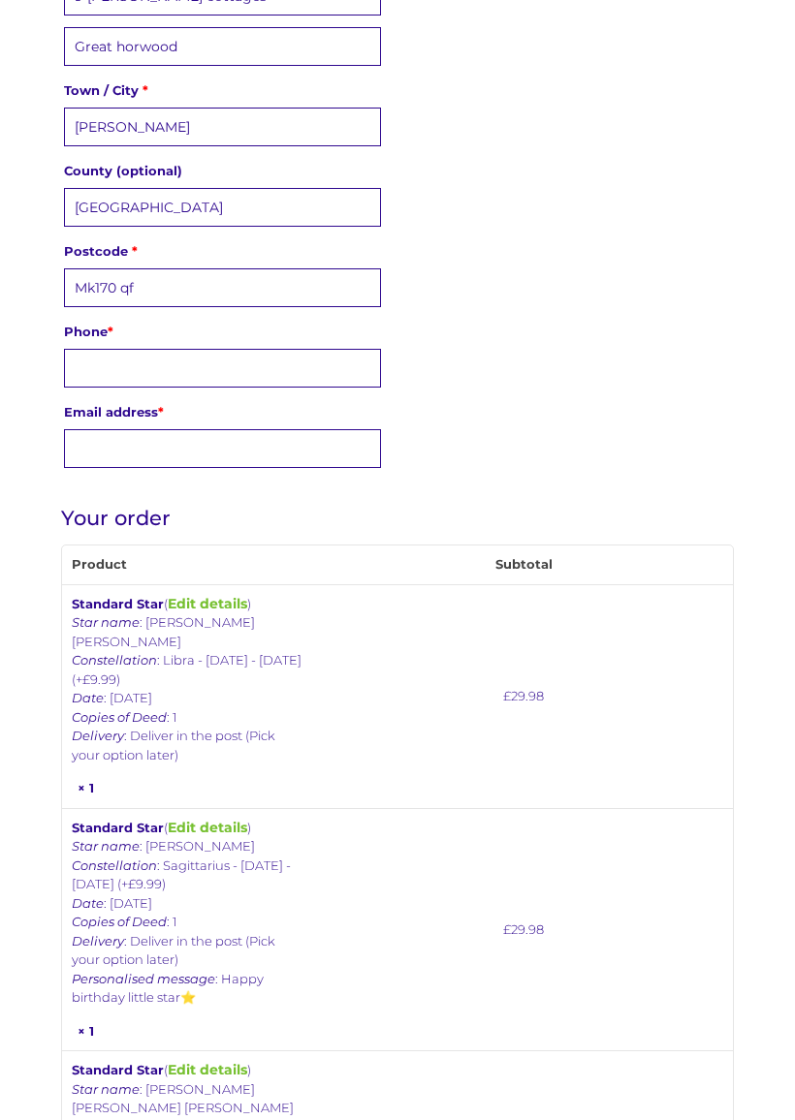
scroll to position [760, 0]
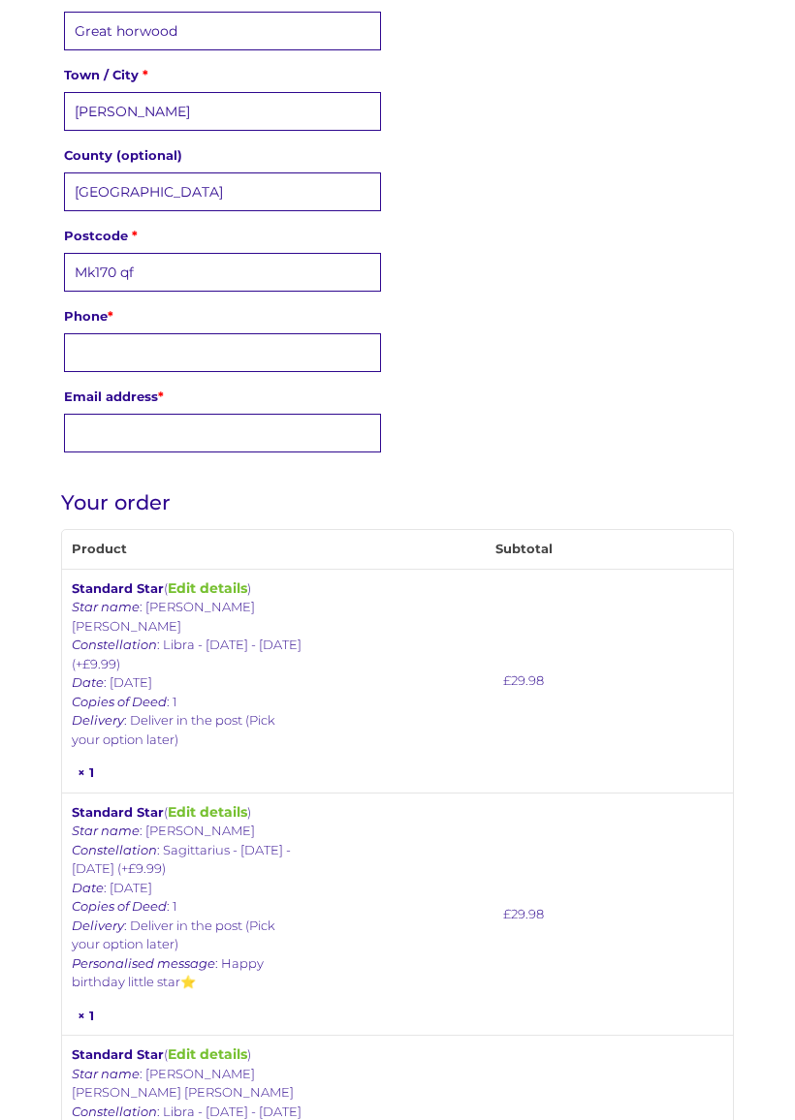
type input "Juster"
click at [127, 349] on input "Phone *" at bounding box center [222, 353] width 317 height 39
type input "07981195038"
click at [160, 439] on input "Email address *" at bounding box center [222, 433] width 317 height 39
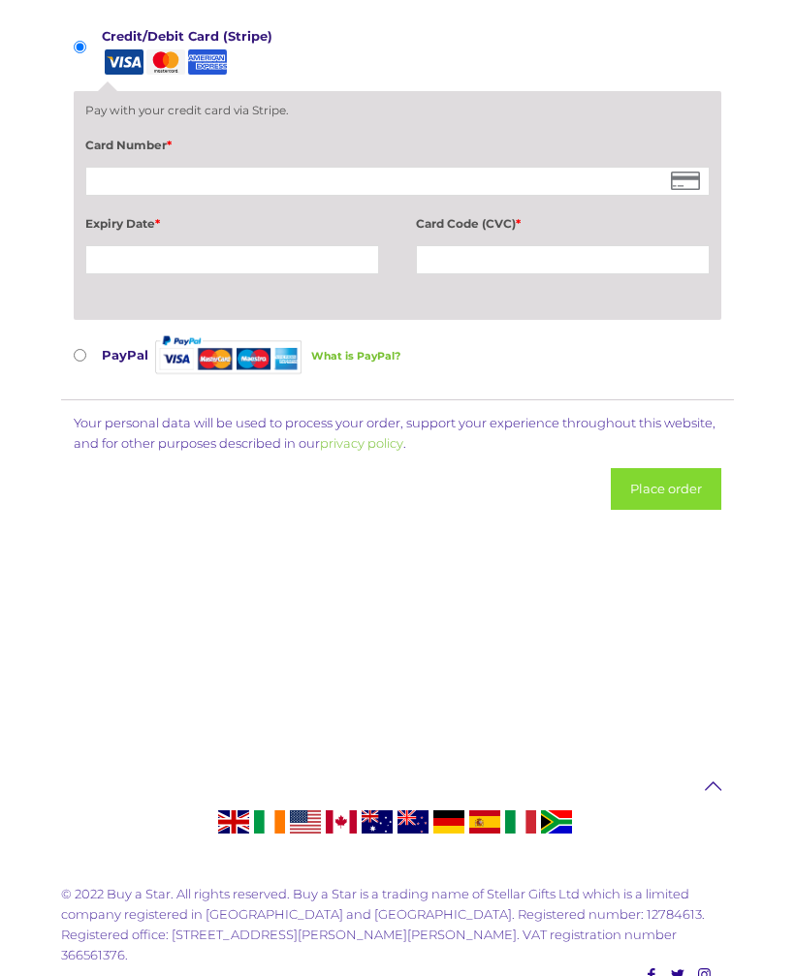
scroll to position [2257, 0]
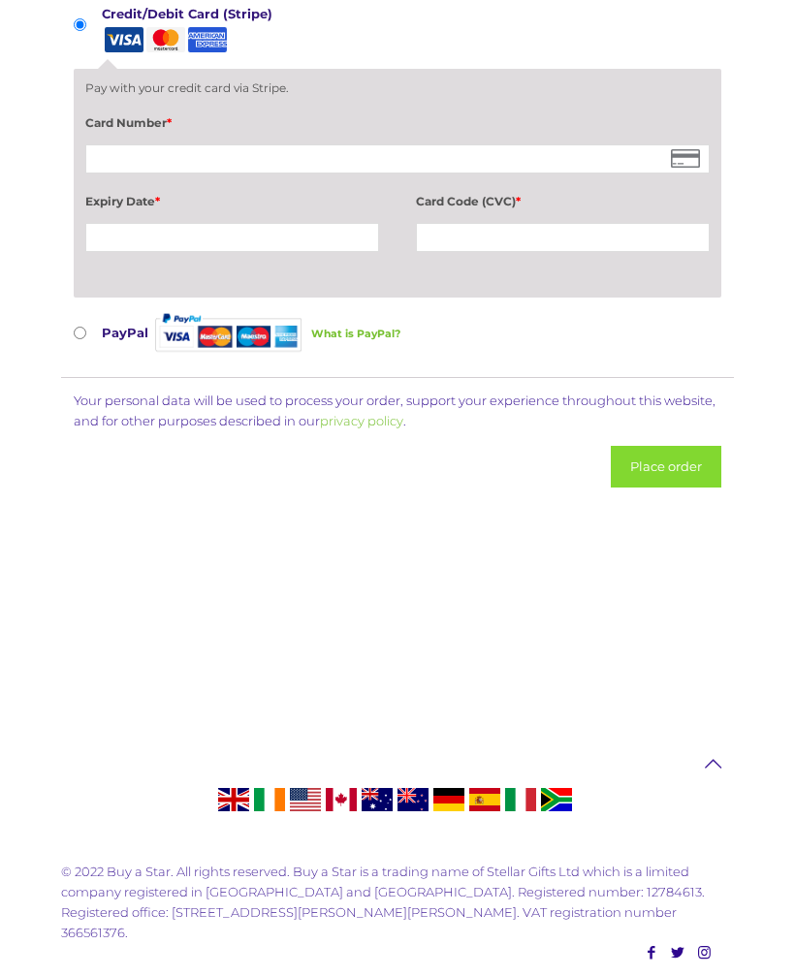
type input "Chalder3@icloud.com"
click at [151, 242] on div at bounding box center [232, 237] width 294 height 29
click at [672, 483] on button "Place order" at bounding box center [666, 467] width 110 height 42
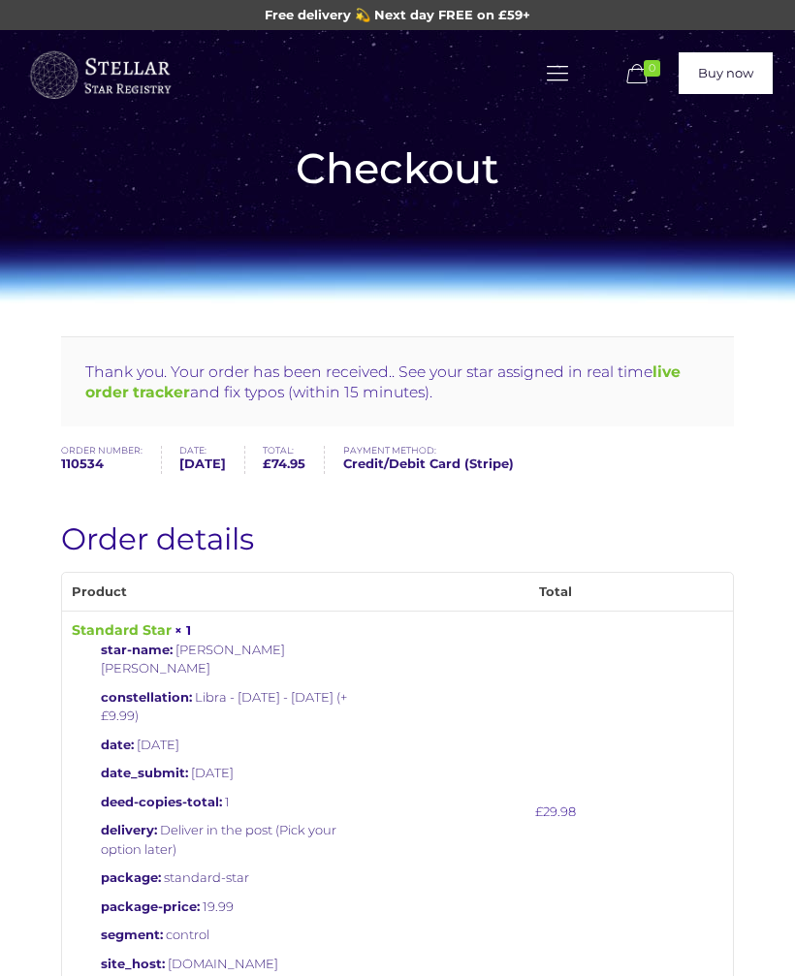
click at [672, 368] on b "live order tracker" at bounding box center [382, 381] width 595 height 39
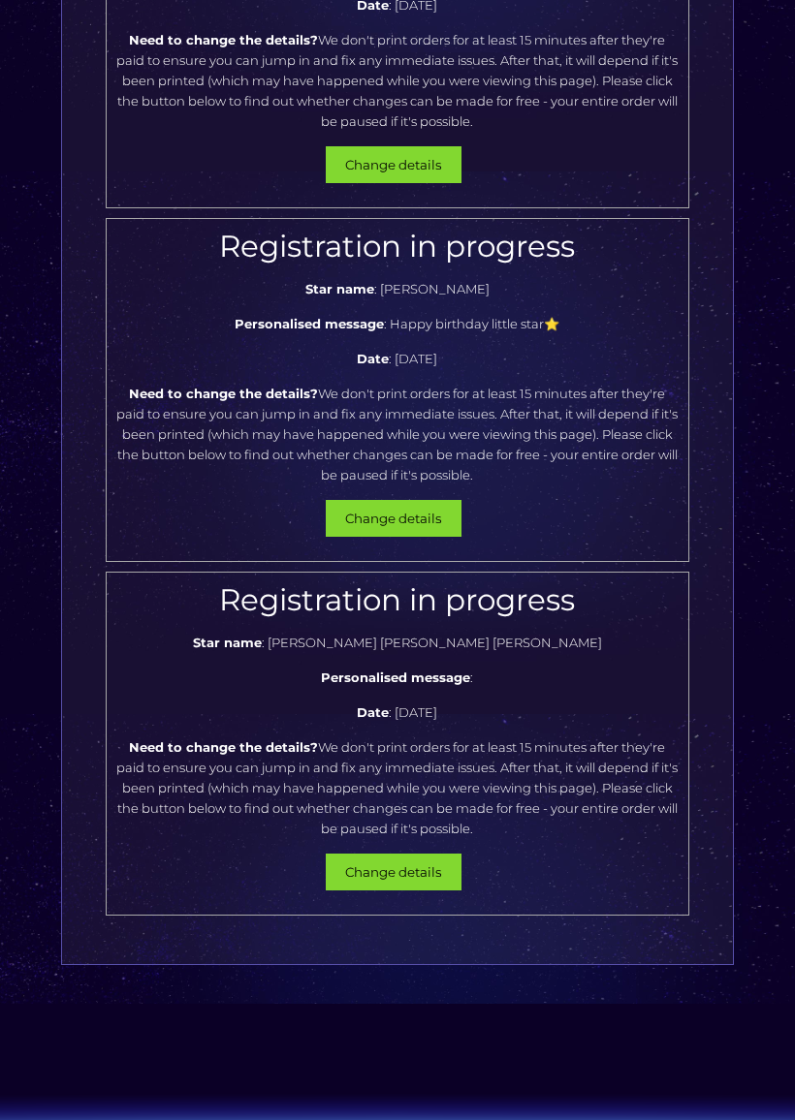
scroll to position [435, 0]
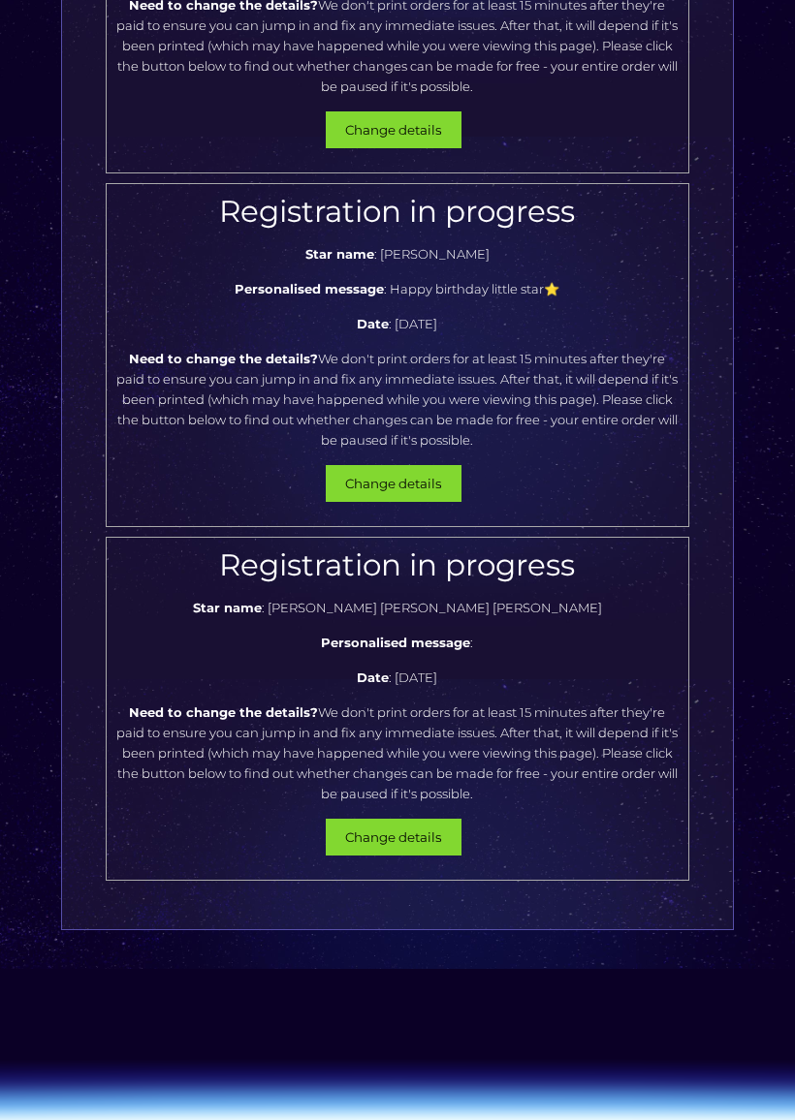
click at [405, 634] on p "Personalised message :" at bounding box center [397, 644] width 562 height 20
click at [424, 825] on button "Change details" at bounding box center [394, 838] width 136 height 37
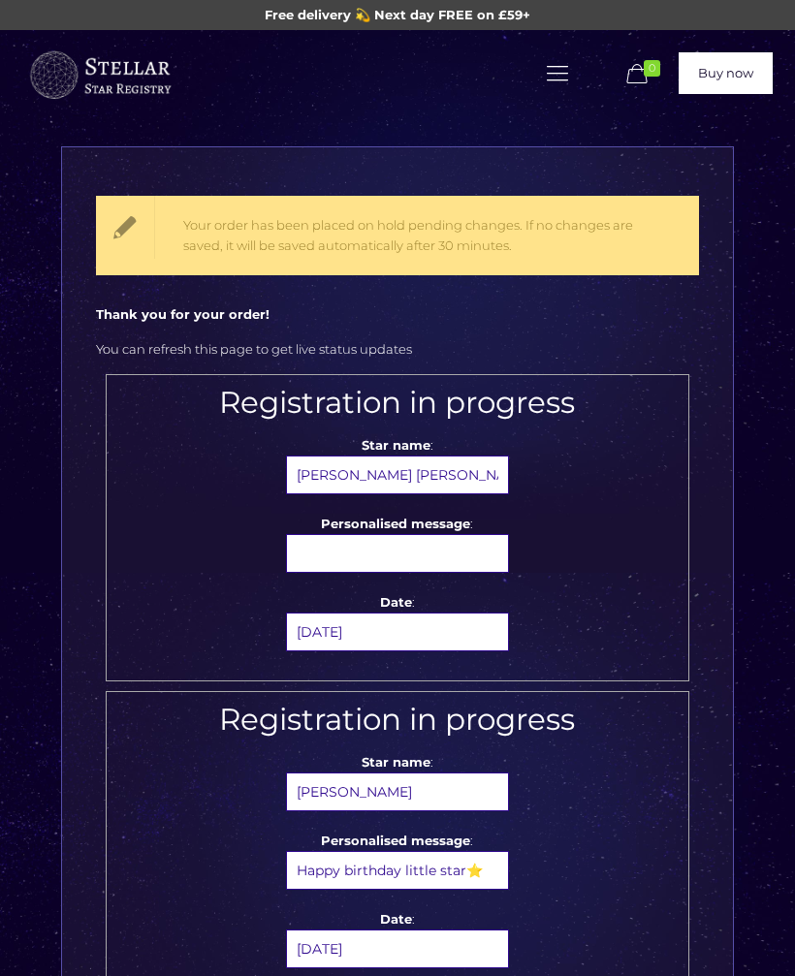
click at [359, 546] on input"] "text" at bounding box center [397, 553] width 223 height 39
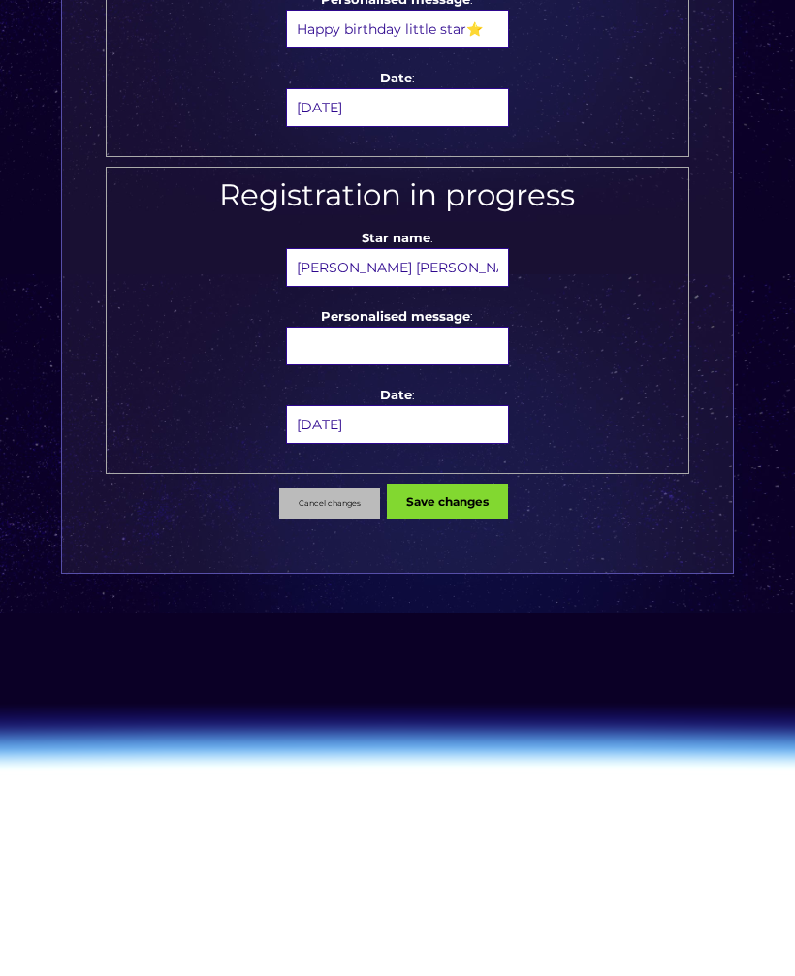
scroll to position [888, 0]
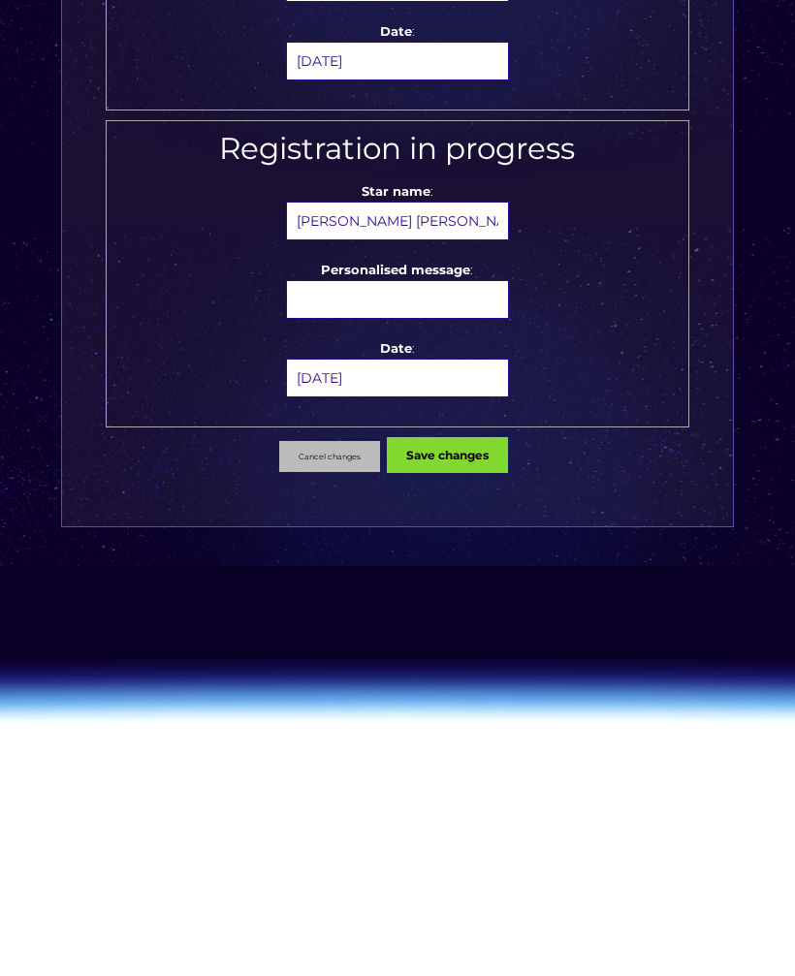
type input"] "Happy birthday little 🌟"
click at [343, 294] on input"] "text" at bounding box center [397, 299] width 223 height 39
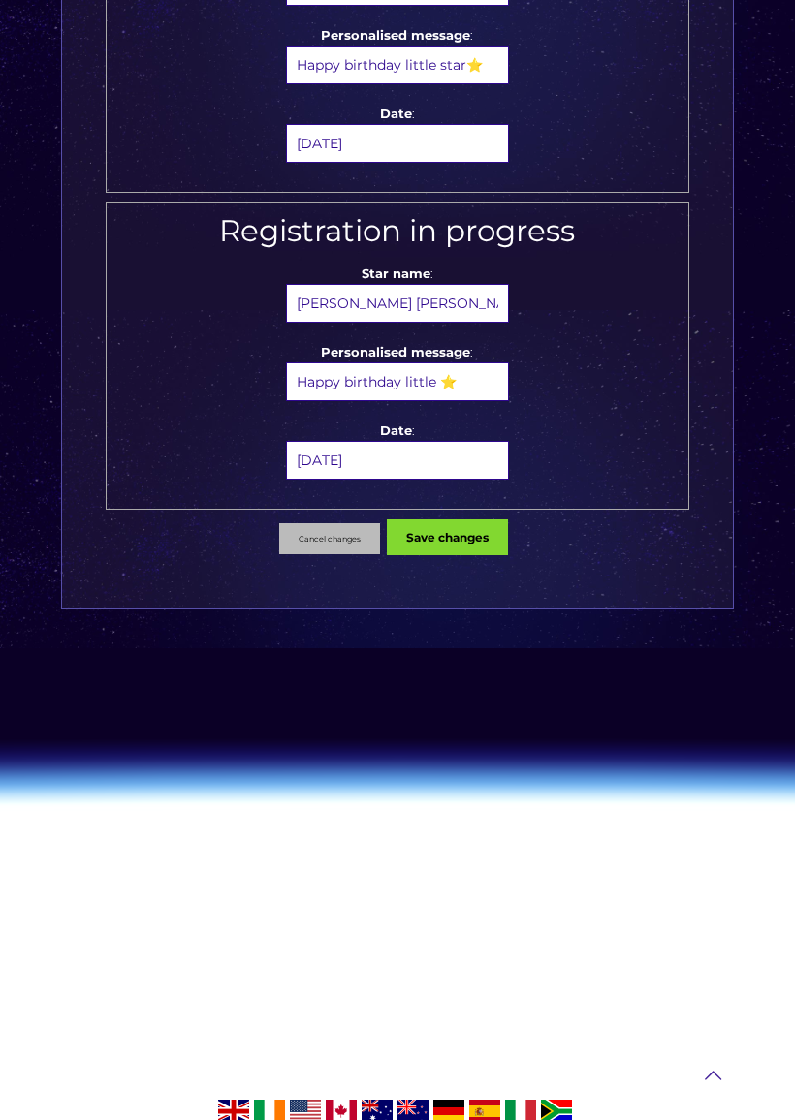
scroll to position [805, 0]
type input"] "Happy birthday little ⭐️"
click at [470, 541] on button "Save changes" at bounding box center [447, 537] width 121 height 36
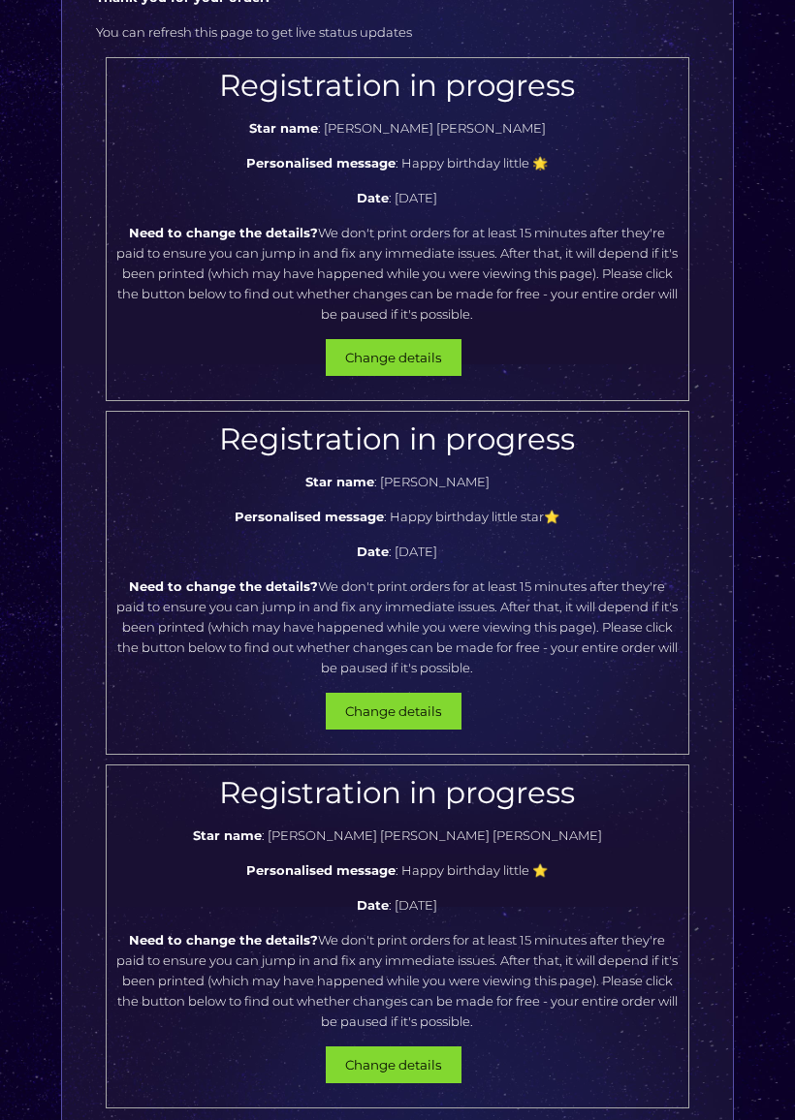
scroll to position [224, 0]
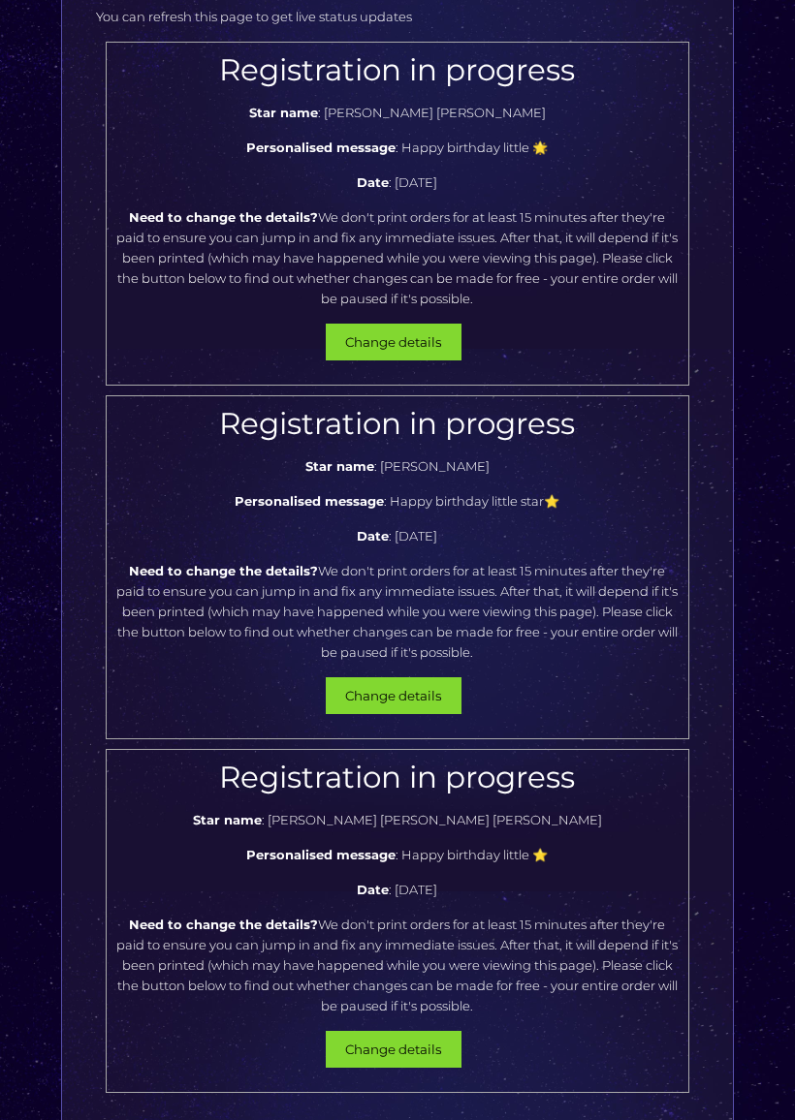
click at [413, 975] on button "Change details" at bounding box center [394, 1049] width 136 height 37
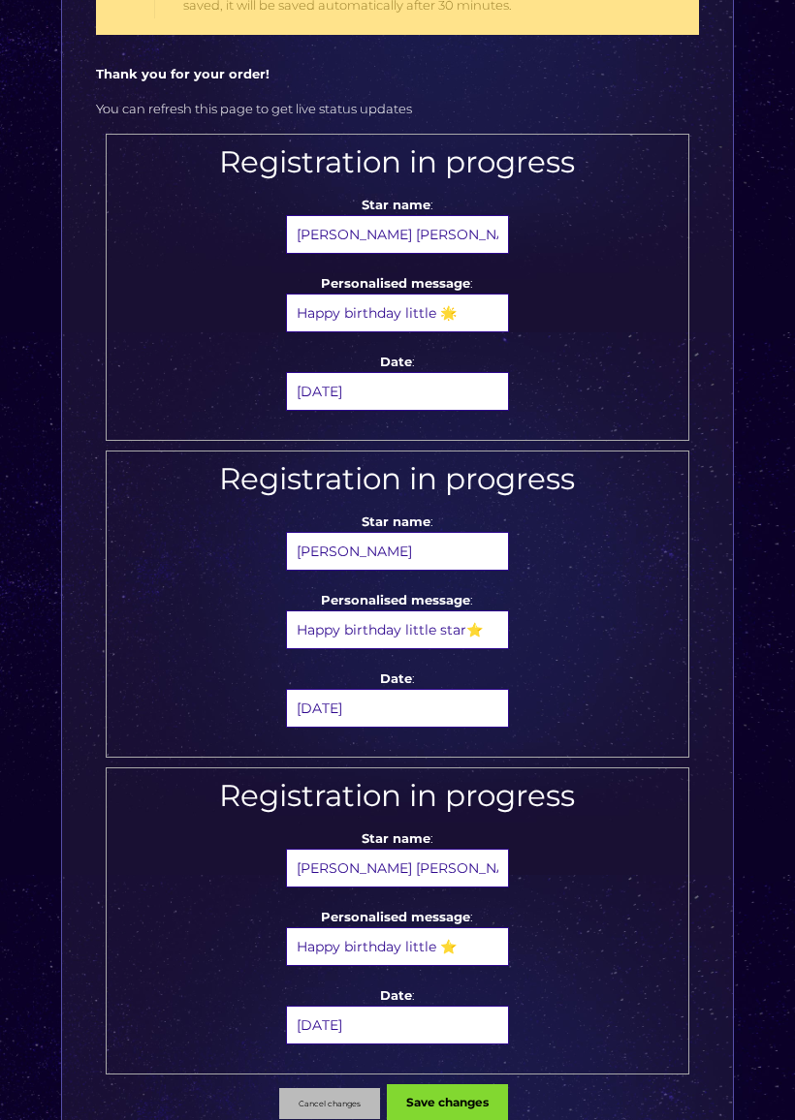
scroll to position [240, 0]
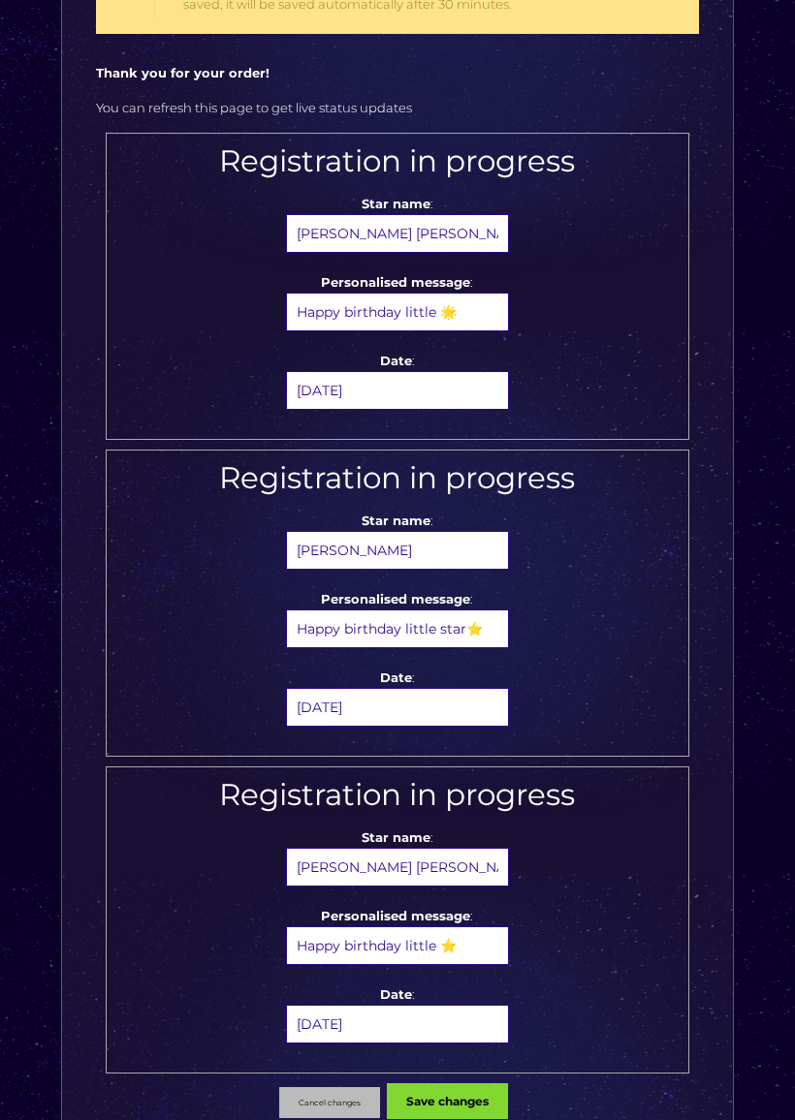
click at [471, 631] on input"] "Happy birthday little star⭐️" at bounding box center [397, 630] width 223 height 39
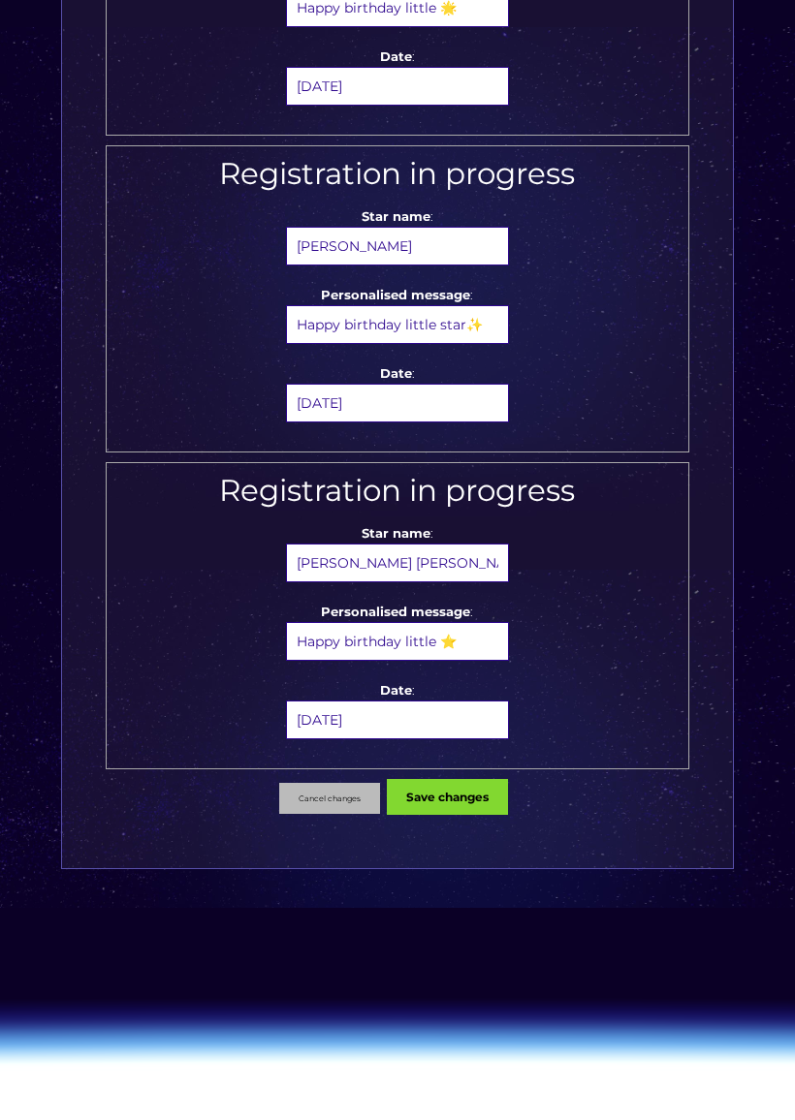
scroll to position [551, 0]
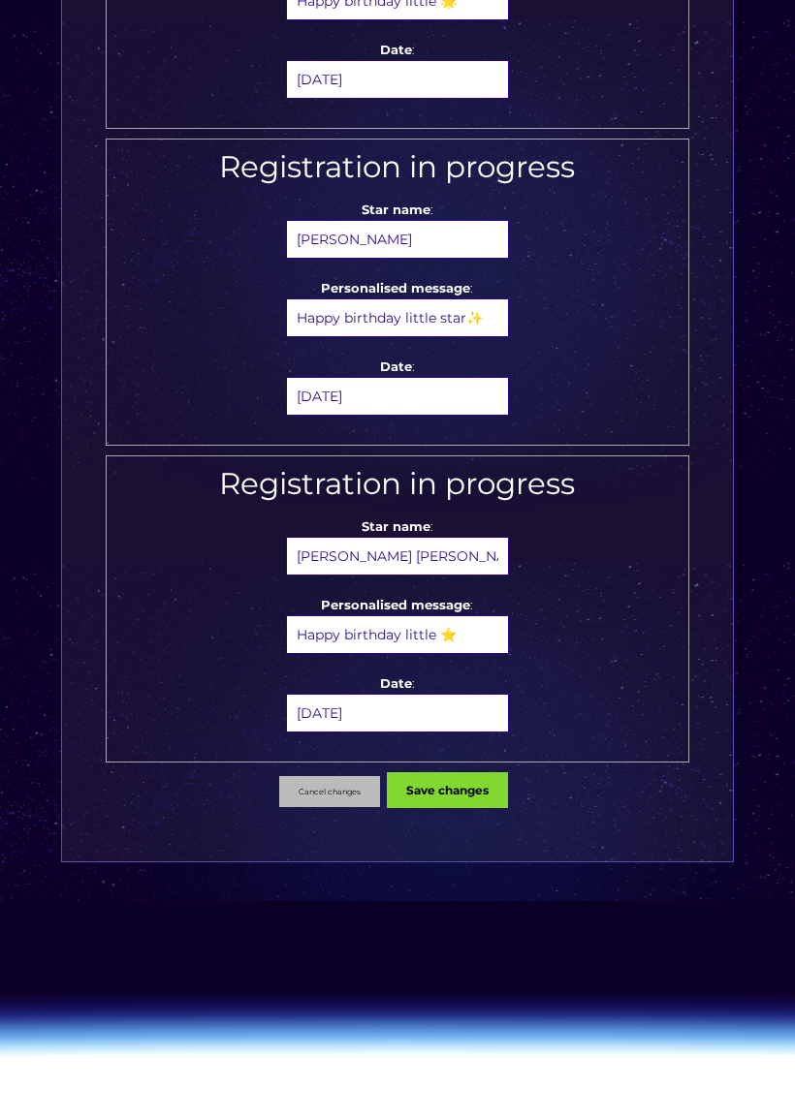
type input"] "Happy birthday little star✨"
click at [479, 650] on input"] "Happy birthday little ⭐️" at bounding box center [397, 635] width 223 height 39
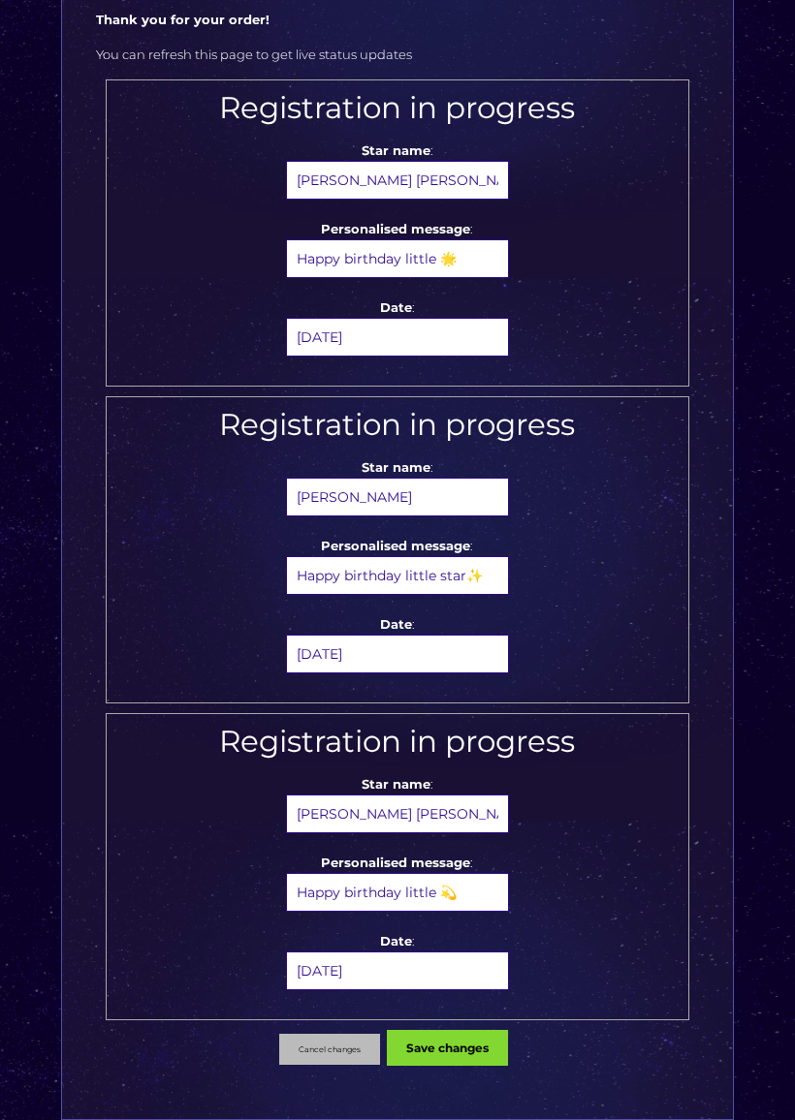
scroll to position [299, 0]
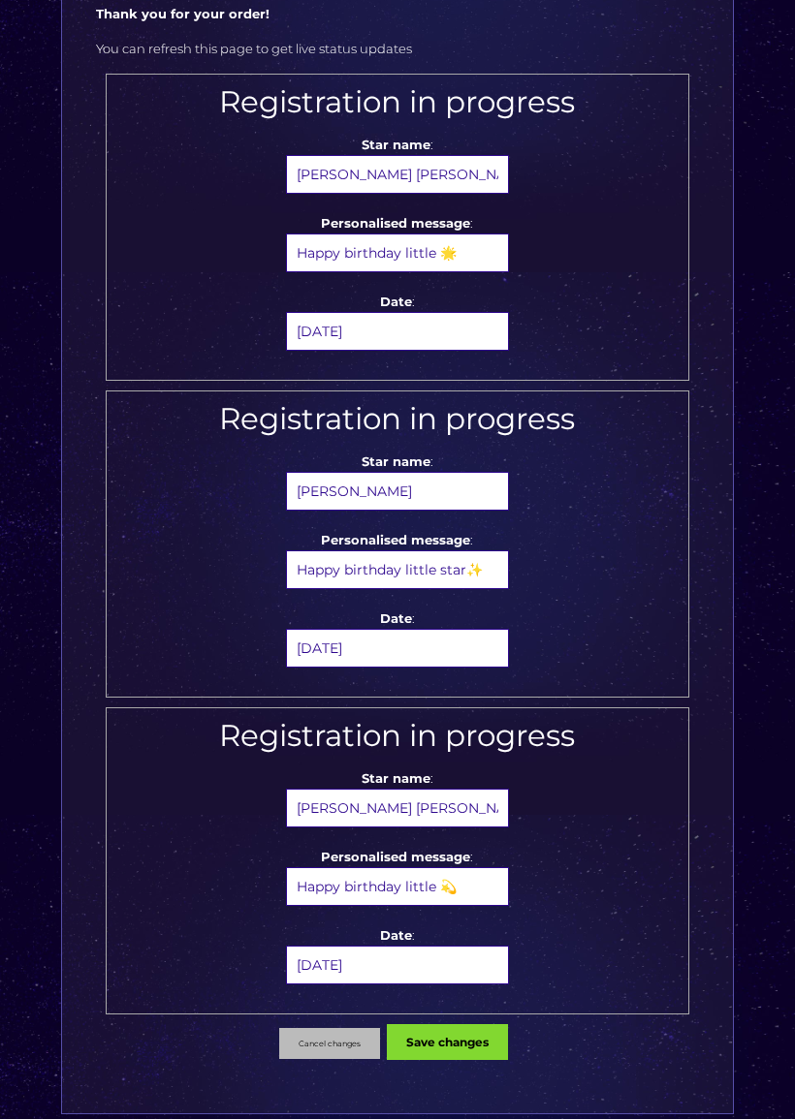
type input"] "Happy birthday little 💫"
click at [495, 569] on input"] "Happy birthday little star✨" at bounding box center [397, 570] width 223 height 39
type input"] "Happy birthday little star🌟"
click at [466, 975] on button "Save changes" at bounding box center [447, 1042] width 121 height 36
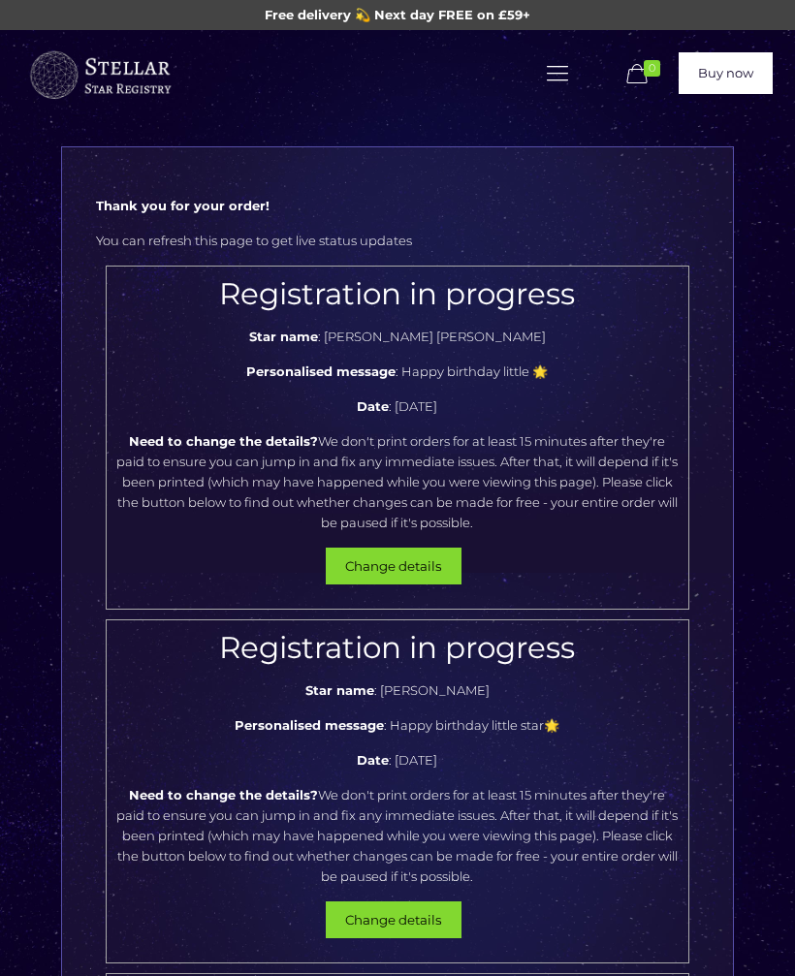
click at [641, 79] on icon at bounding box center [637, 74] width 30 height 26
